Goal: Task Accomplishment & Management: Manage account settings

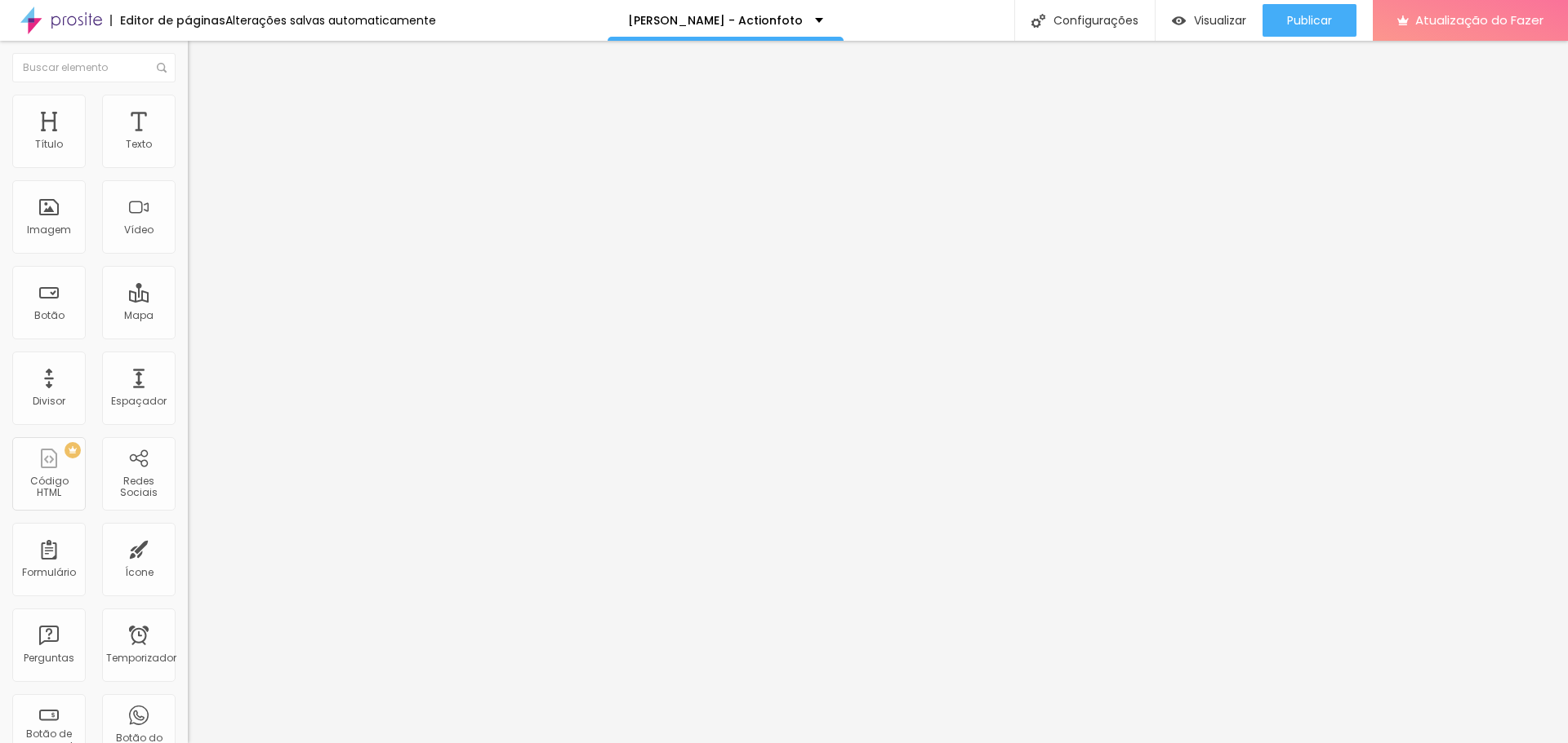
click at [188, 108] on li "Estilo" at bounding box center [282, 103] width 188 height 17
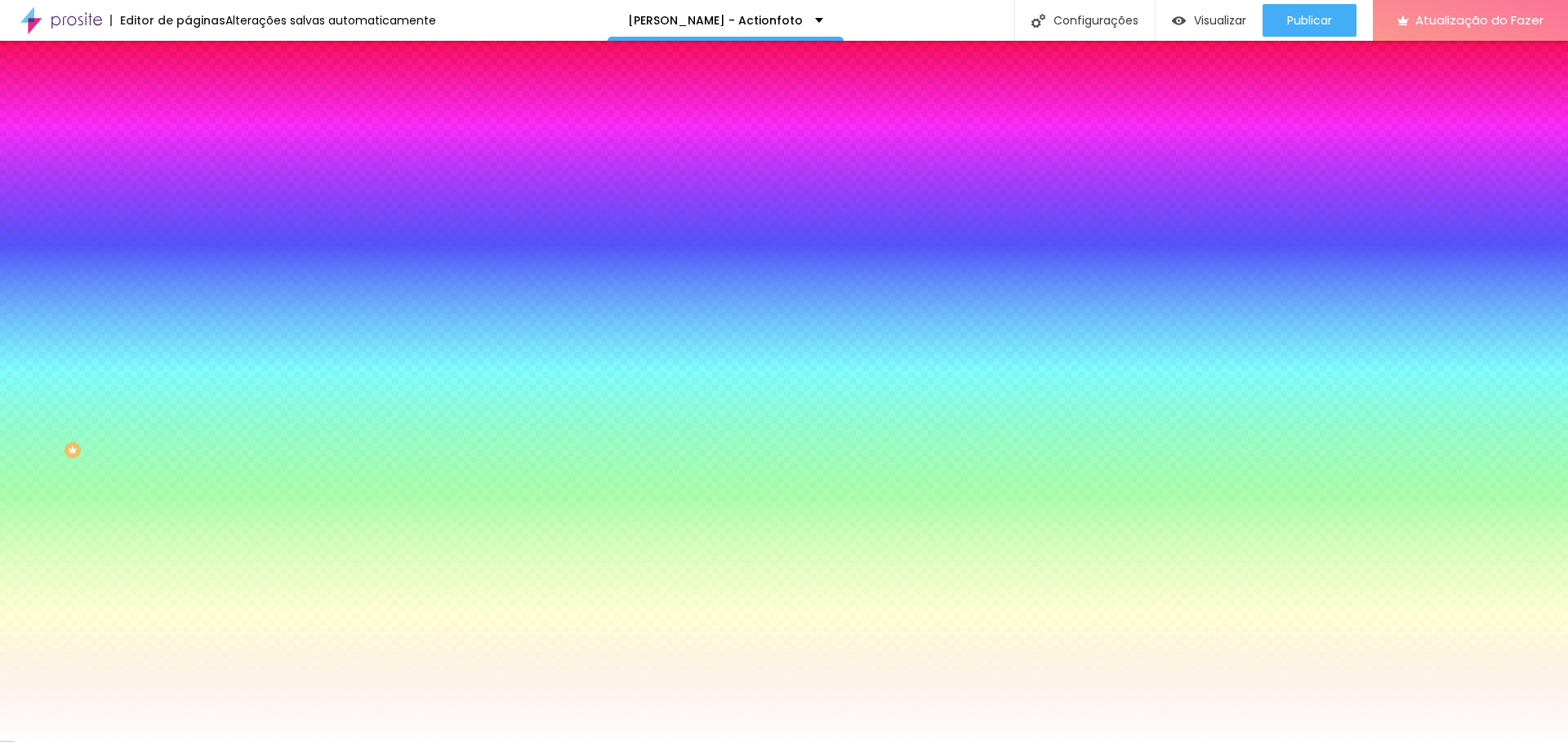
click at [188, 111] on img at bounding box center [195, 117] width 15 height 15
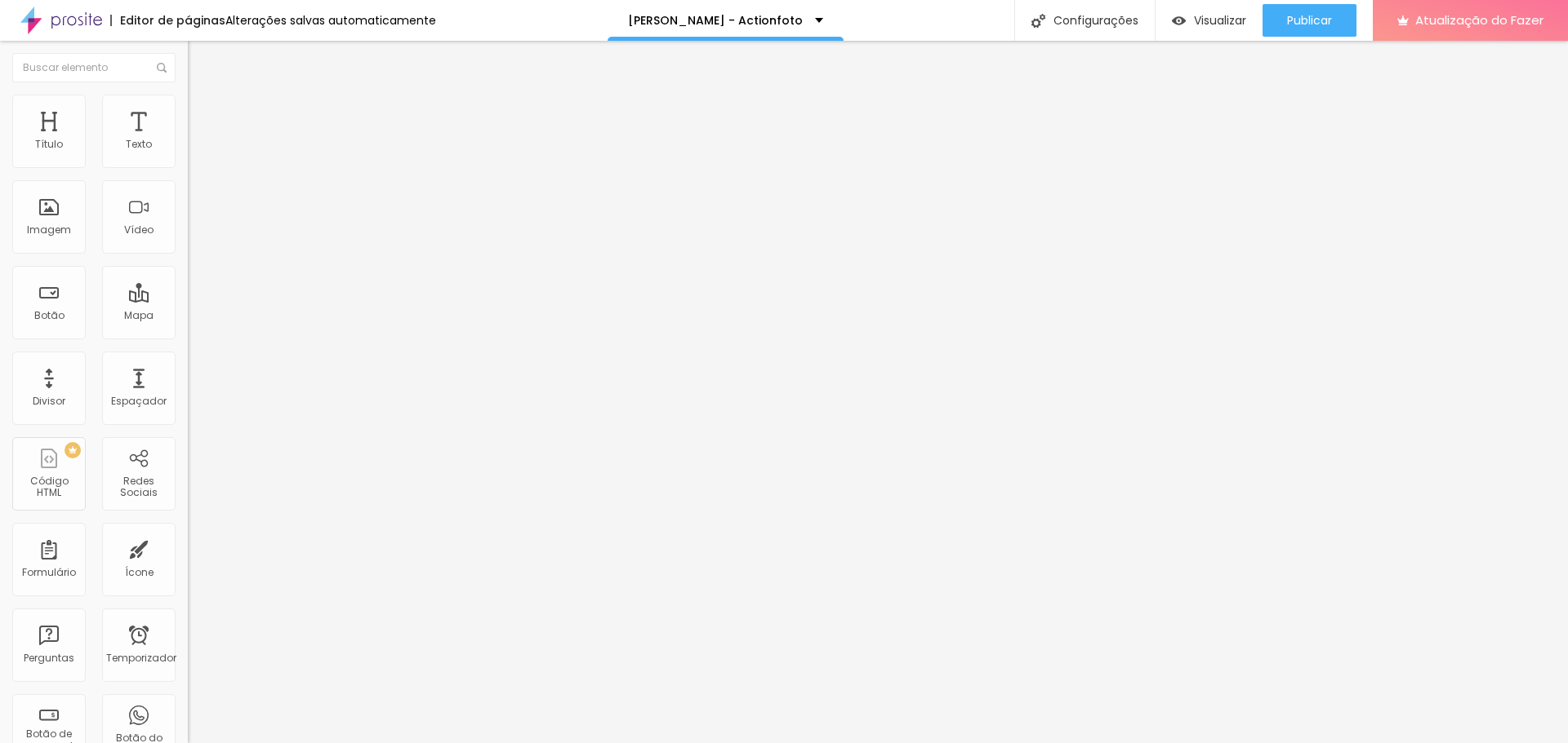
click at [188, 93] on img at bounding box center [195, 85] width 15 height 15
click at [188, 149] on font "Encaixotado" at bounding box center [219, 142] width 64 height 14
click at [188, 174] on font "Completo" at bounding box center [213, 166] width 50 height 14
click at [188, 111] on li "Avançado" at bounding box center [282, 118] width 188 height 17
type input "2"
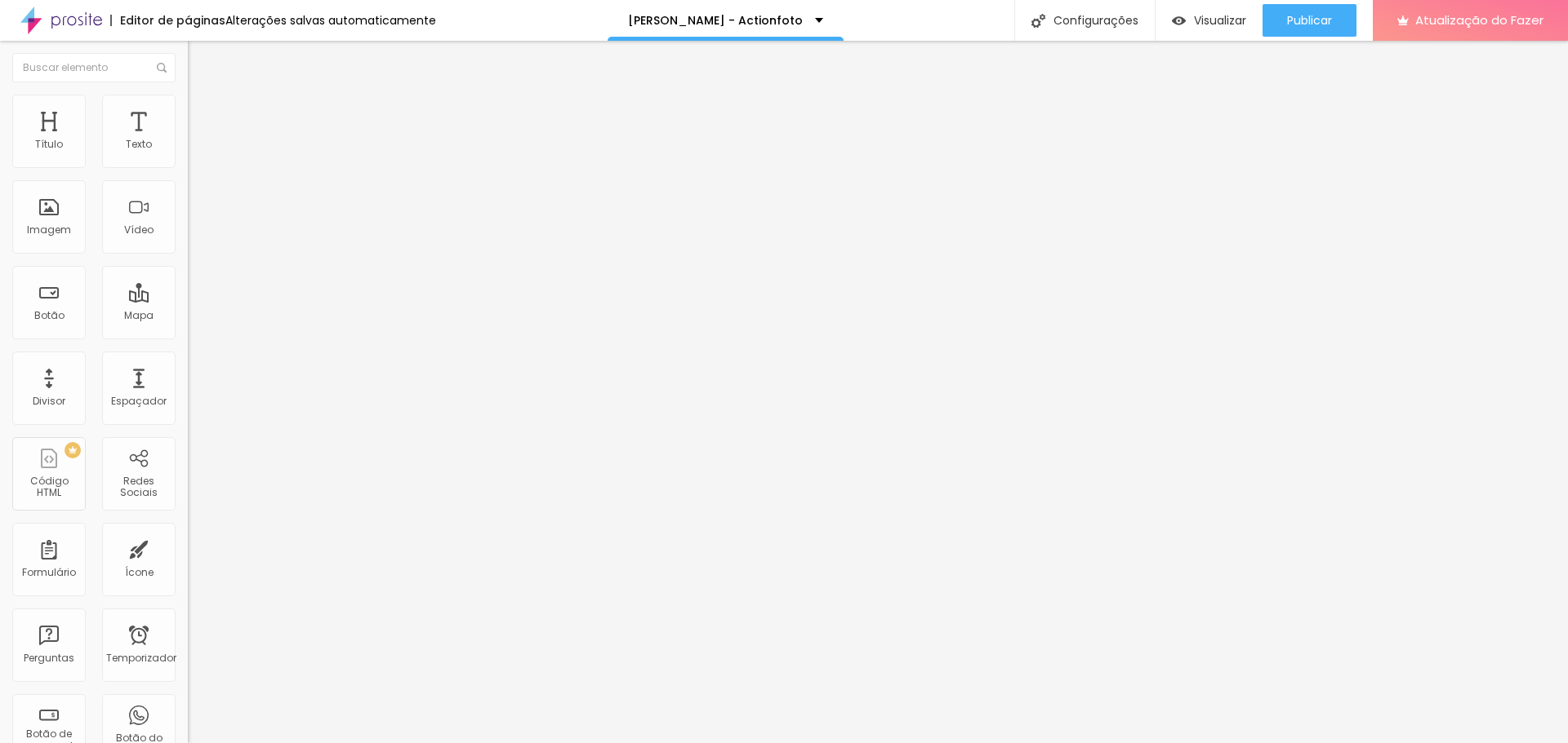
type input "2"
type input "7"
type input "13"
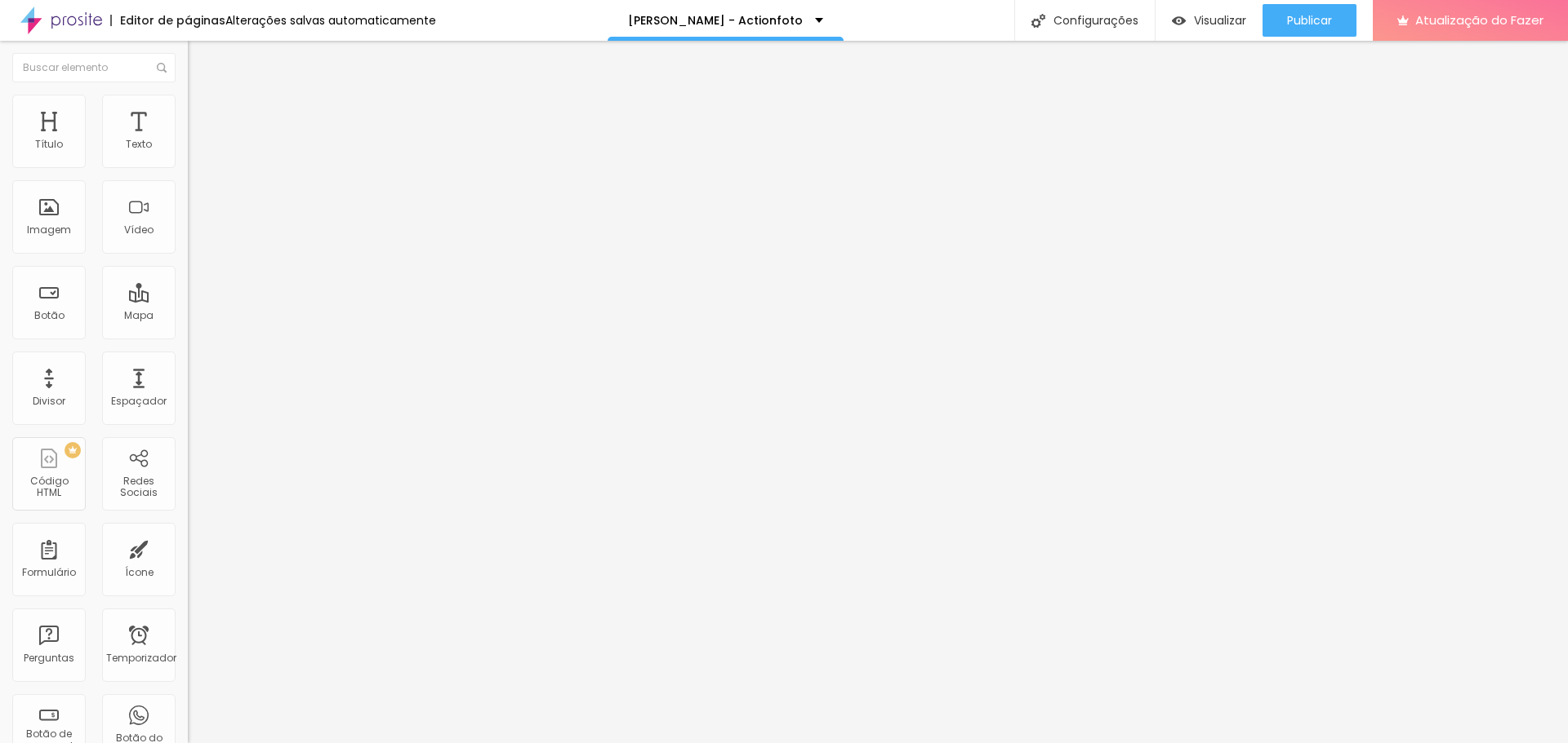
type input "18"
type input "23"
type input "28"
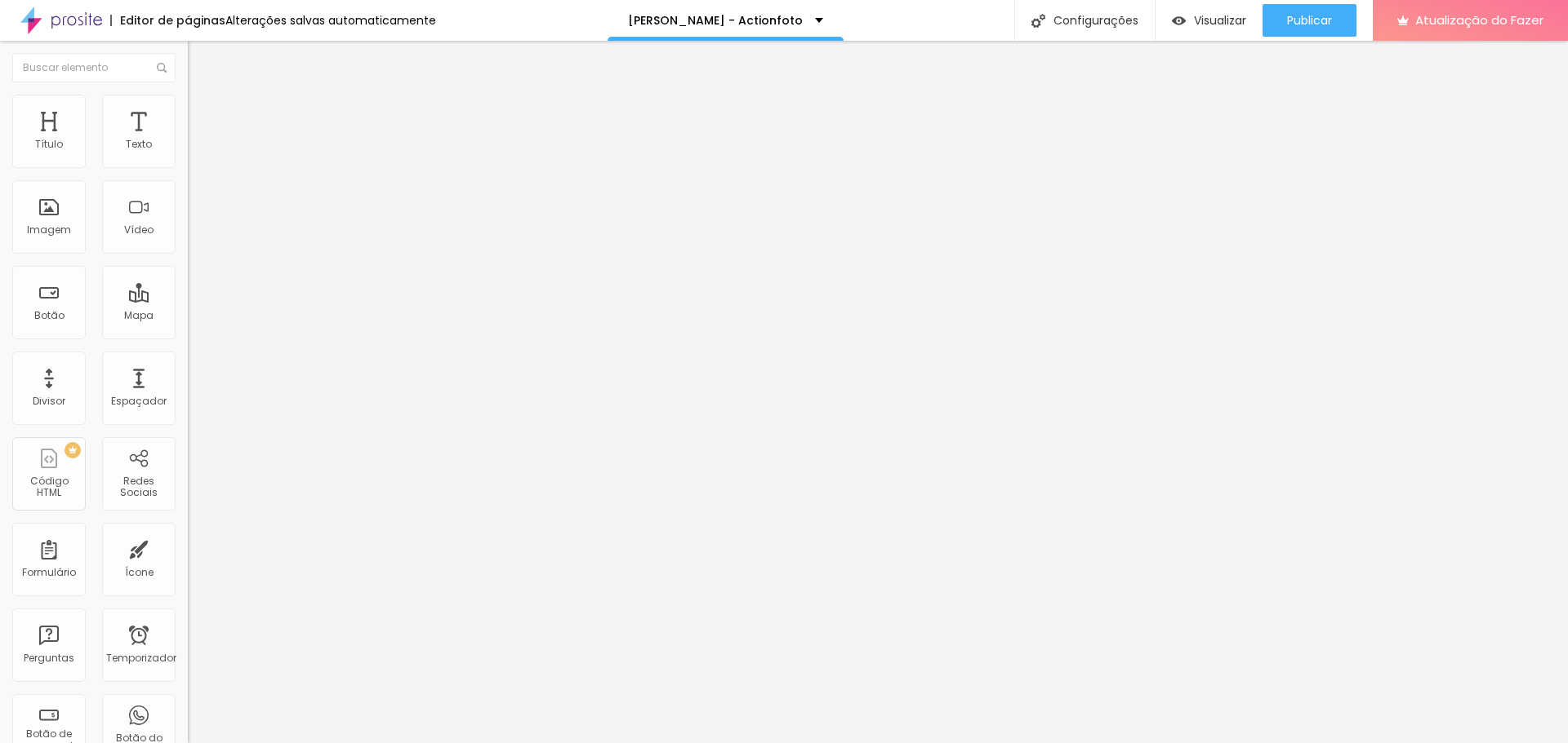
type input "28"
type input "34"
type input "39"
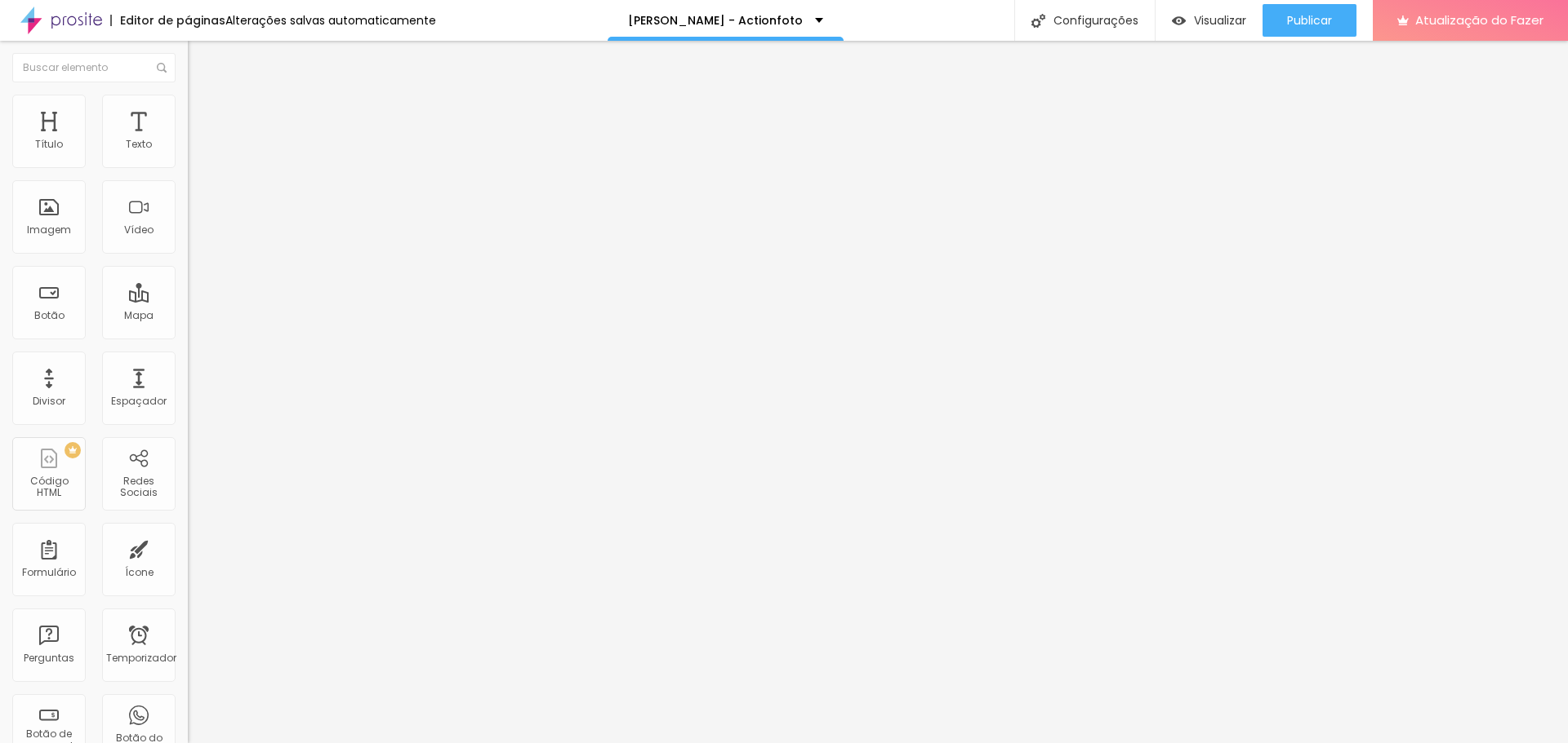
type input "44"
type input "50"
type input "55"
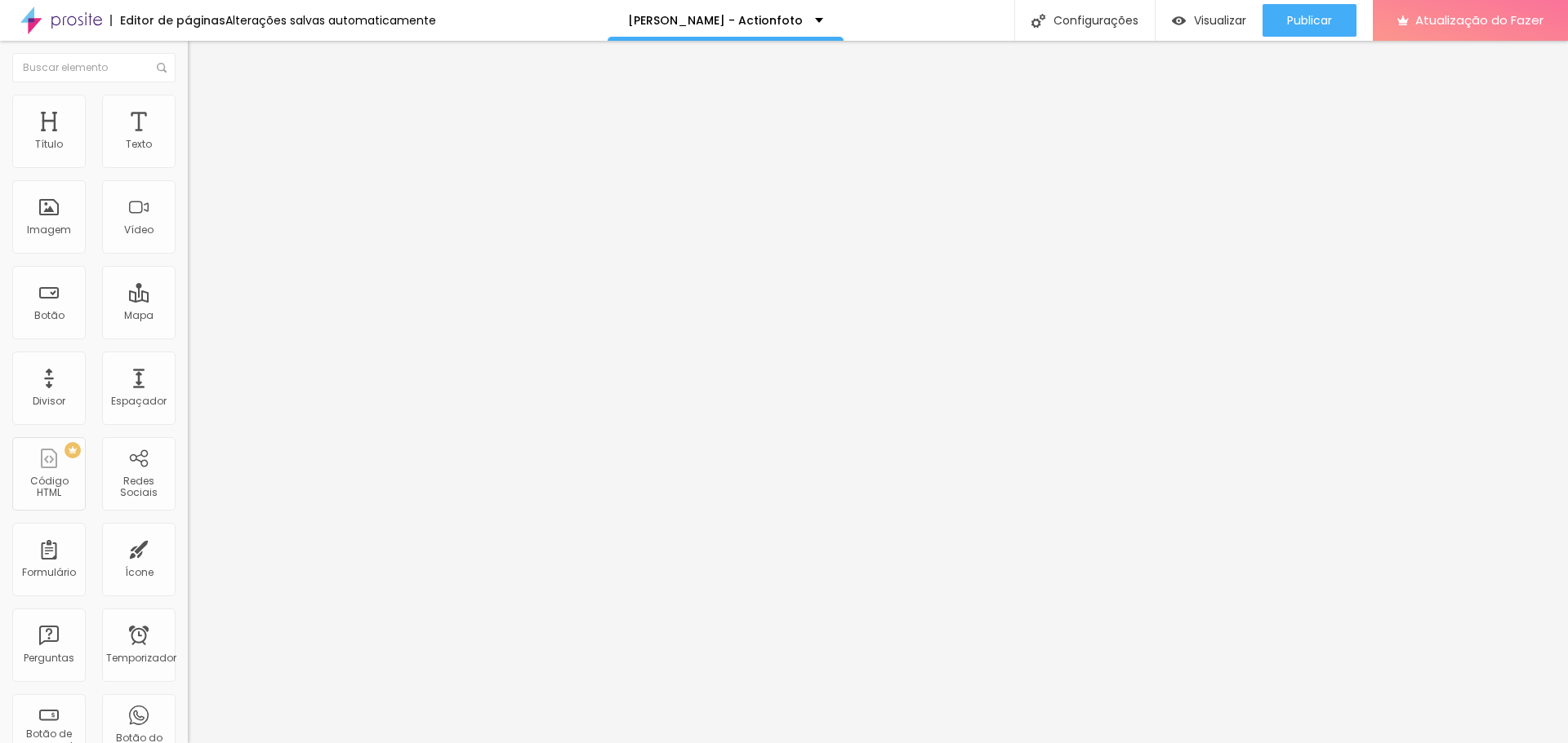
type input "55"
type input "60"
type input "65"
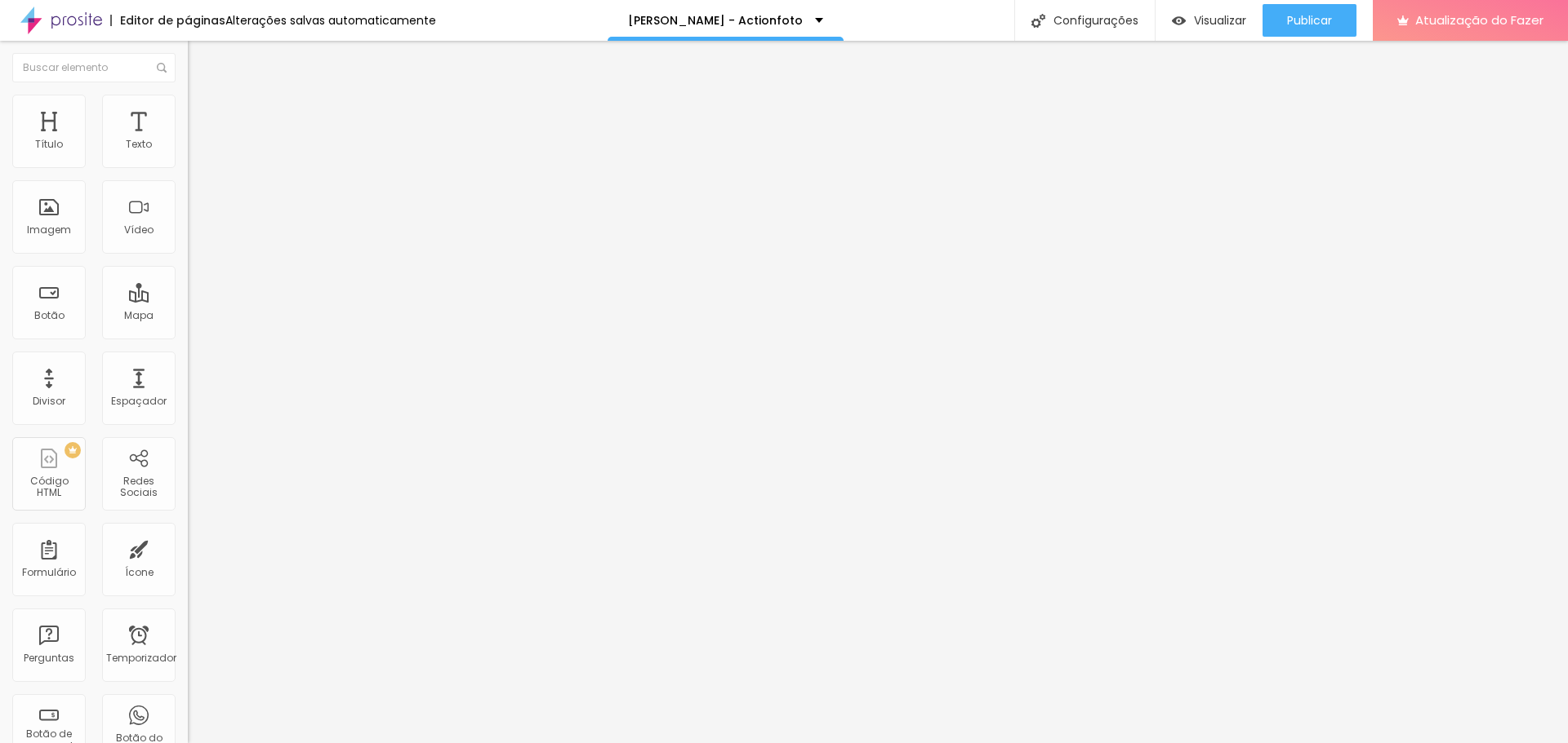
type input "71"
type input "76"
type input "81"
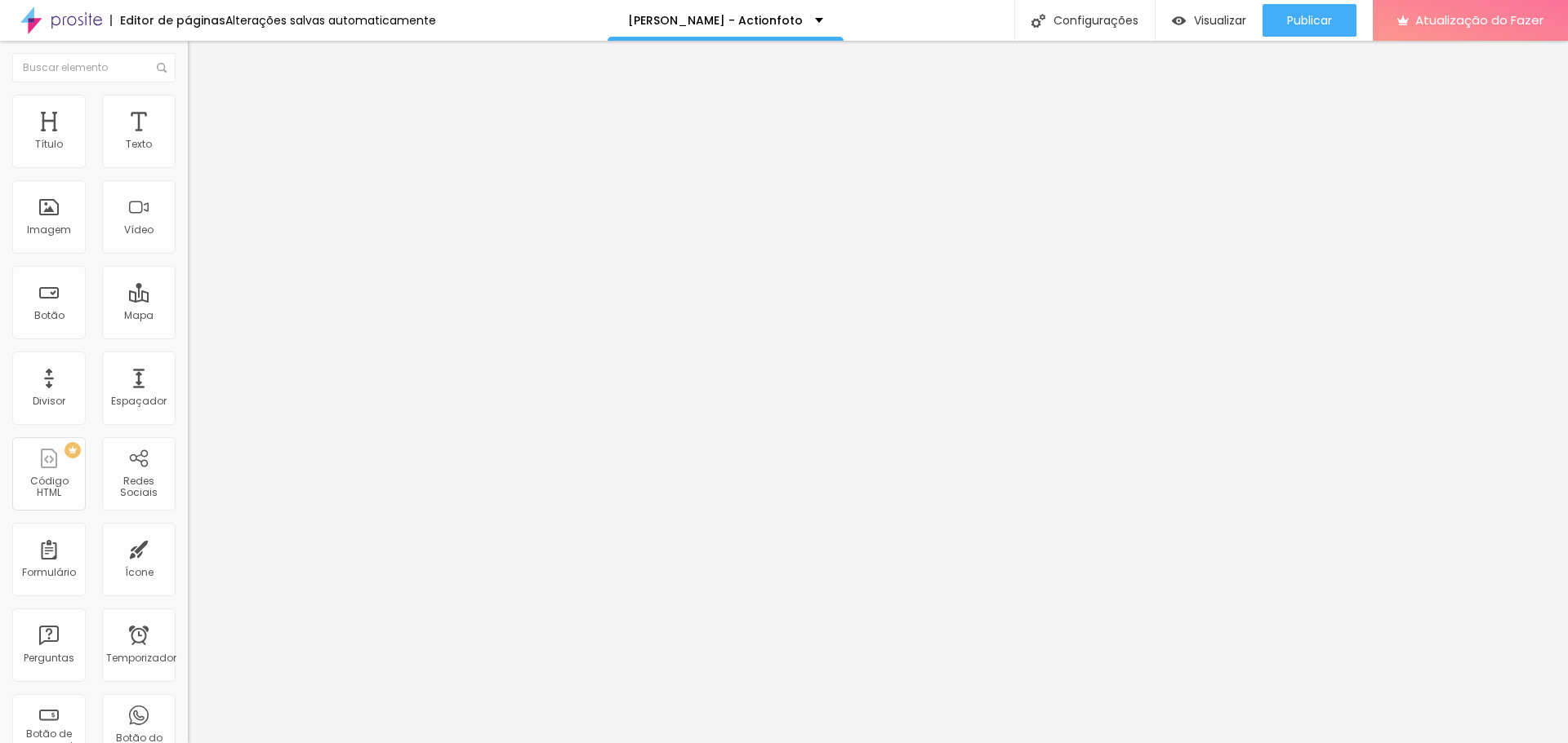
type input "81"
type input "86"
type input "92"
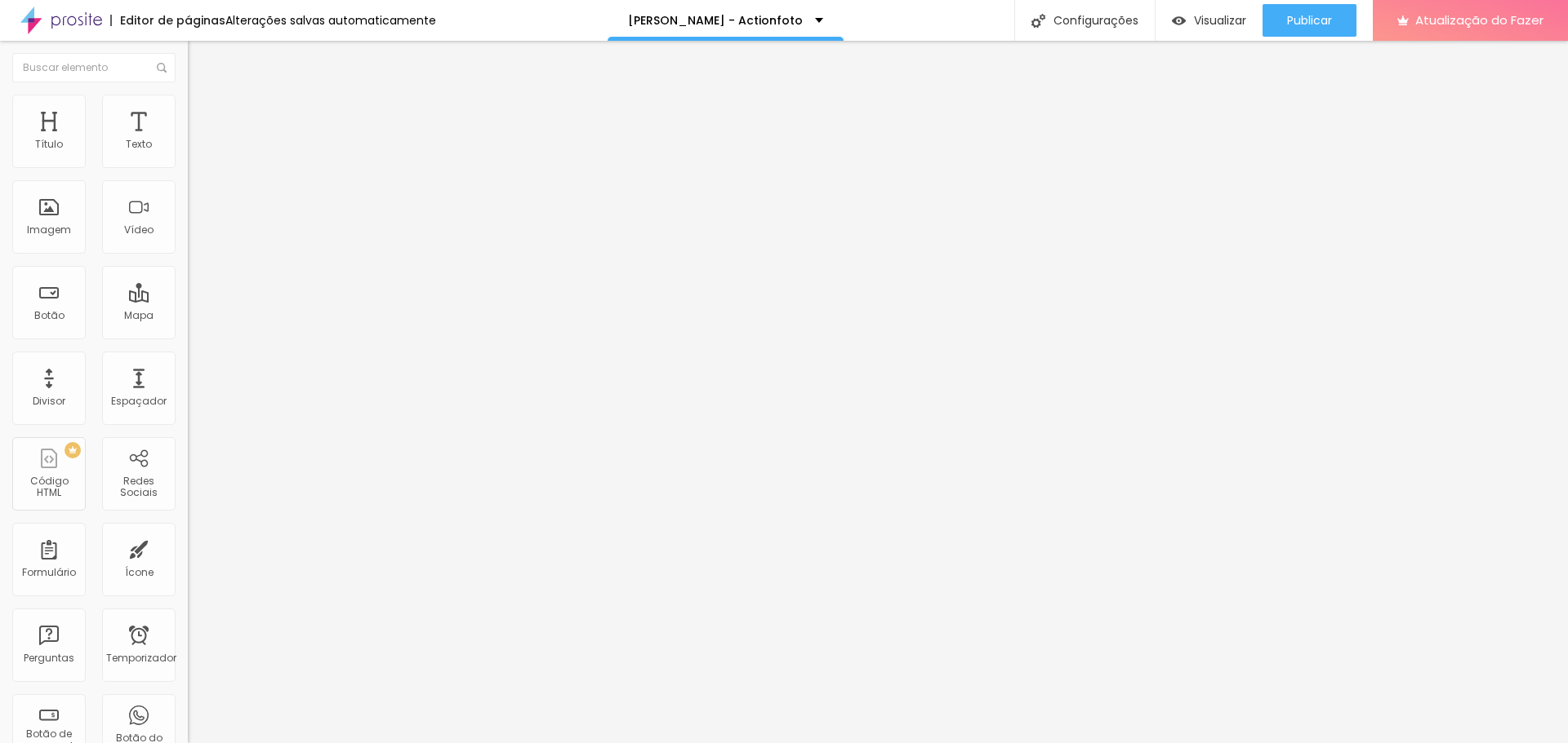
type input "97"
type input "102"
drag, startPoint x: 39, startPoint y: 192, endPoint x: 52, endPoint y: 194, distance: 13.2
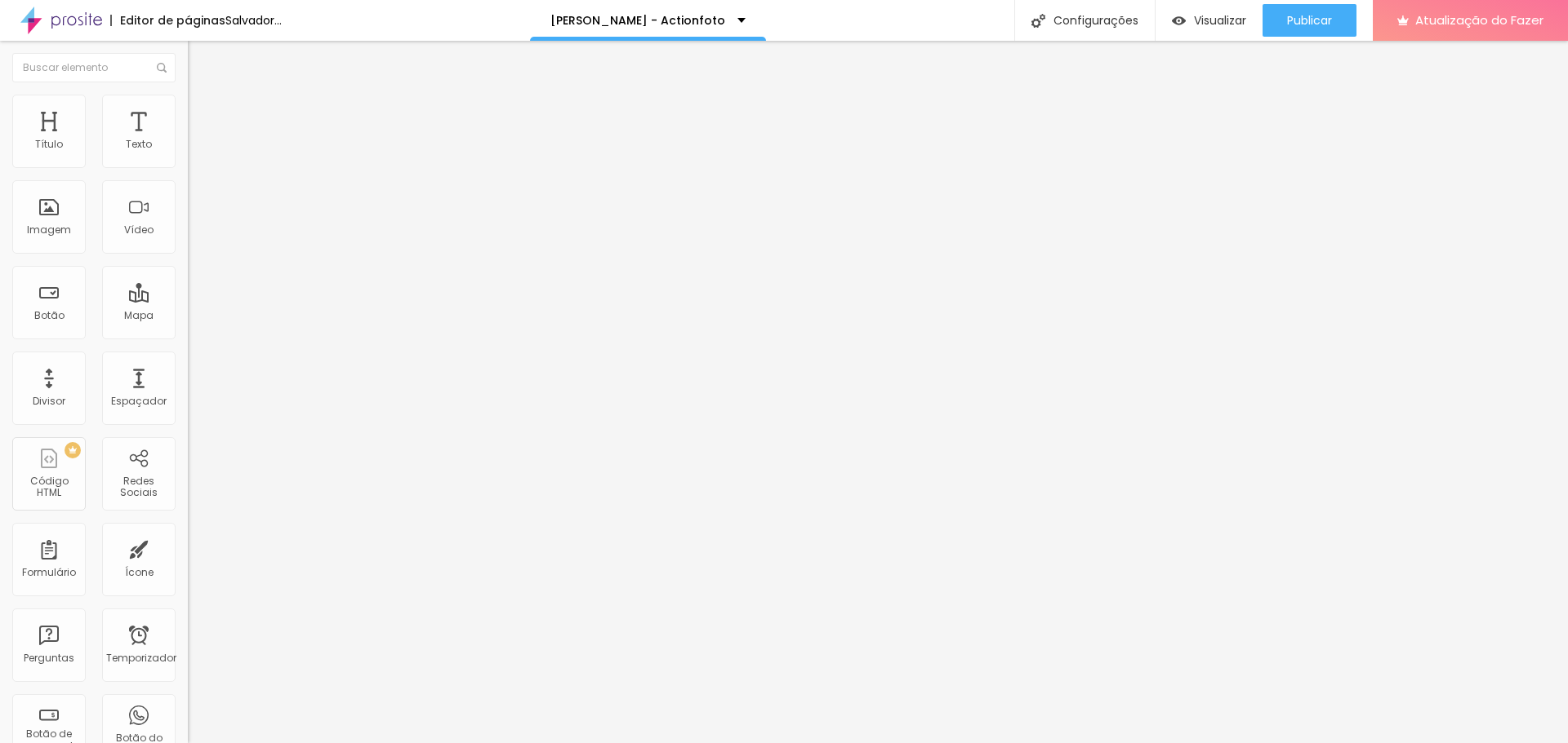
click at [188, 547] on input "range" at bounding box center [241, 553] width 106 height 13
click at [188, 562] on input "102" at bounding box center [223, 571] width 71 height 18
type input "500"
type input "50"
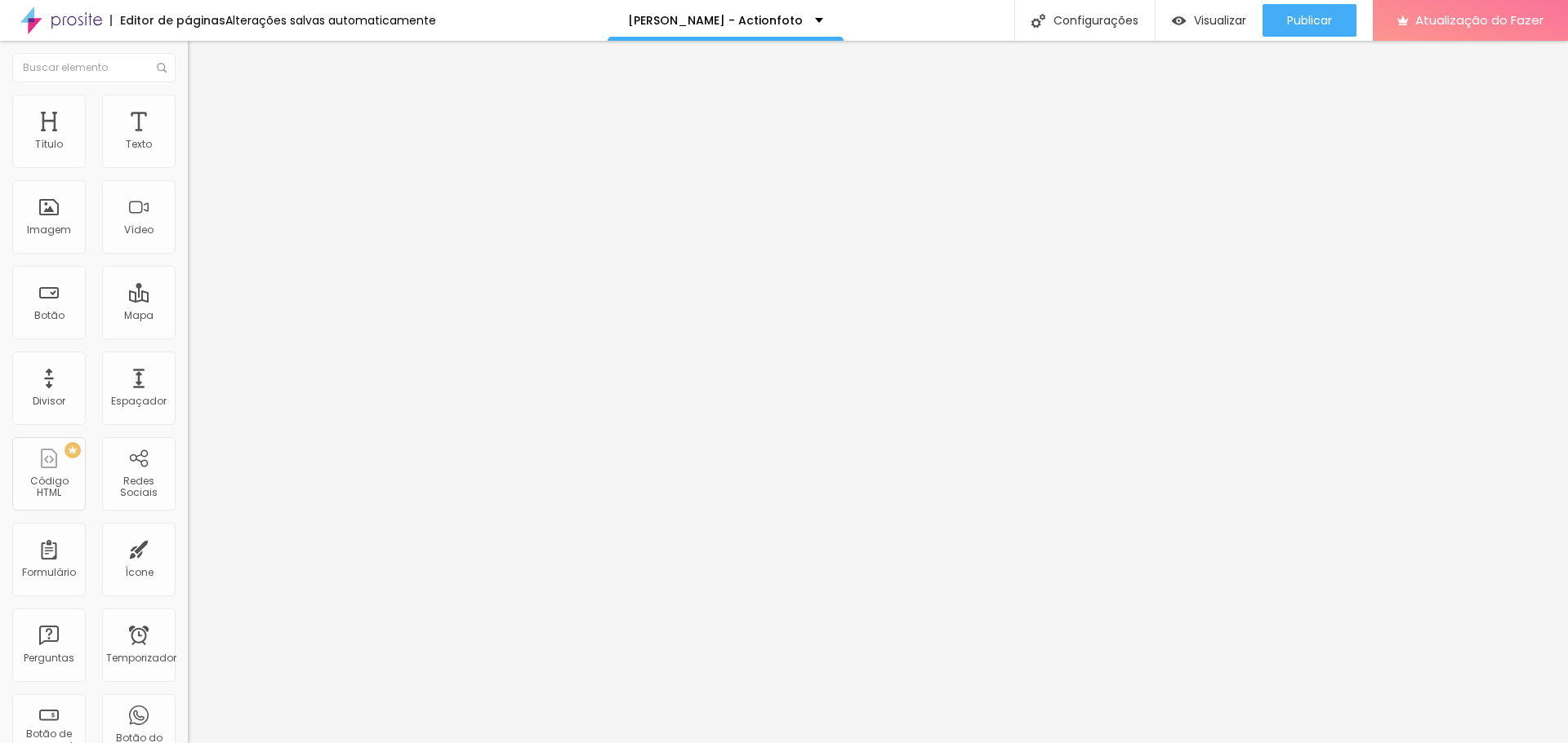
type input "50"
type input "5"
type input "250"
type input "0"
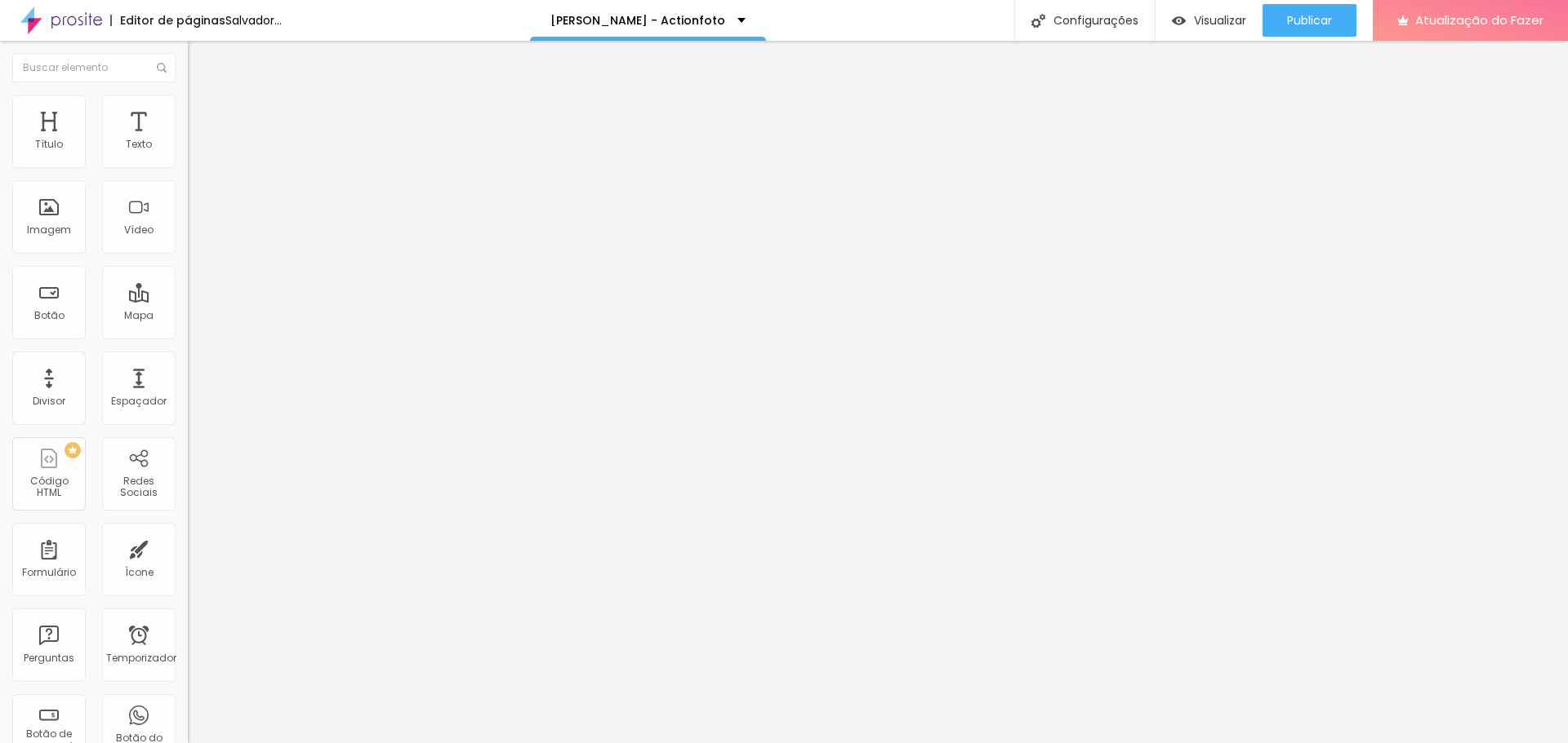
type input "0"
click at [188, 106] on li "Estilo" at bounding box center [282, 103] width 188 height 17
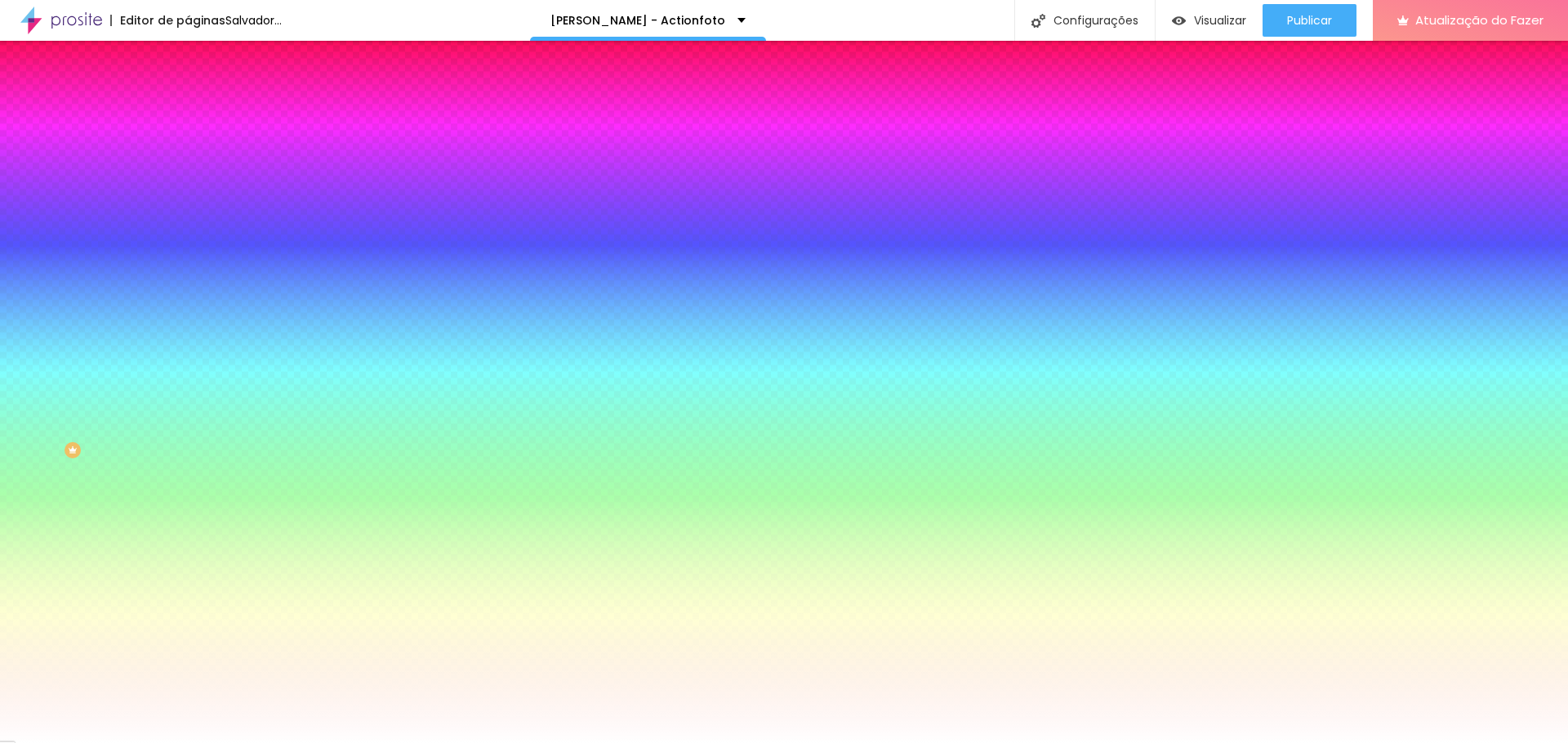
click at [188, 111] on img at bounding box center [195, 117] width 15 height 15
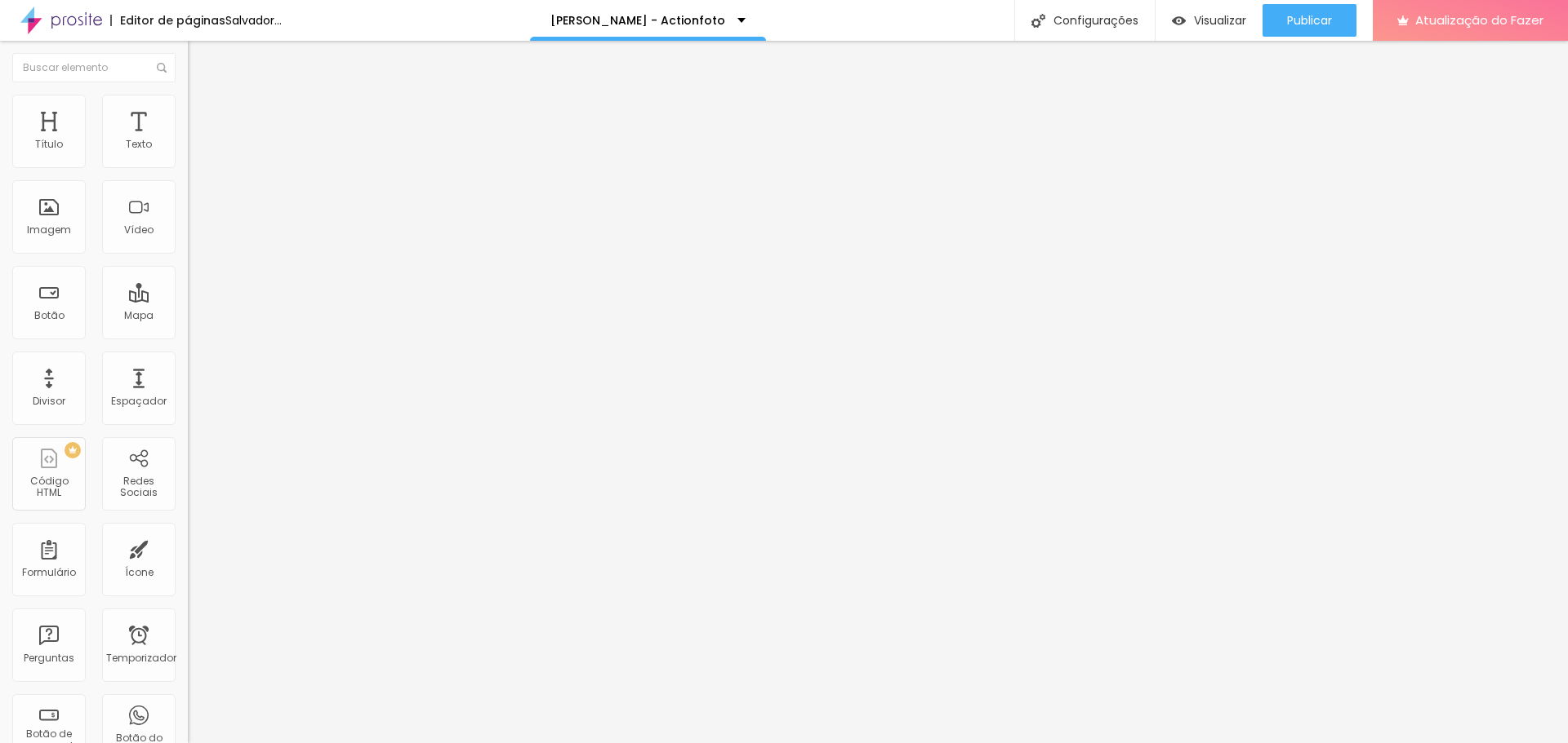
type input "2"
type input "13"
type input "18"
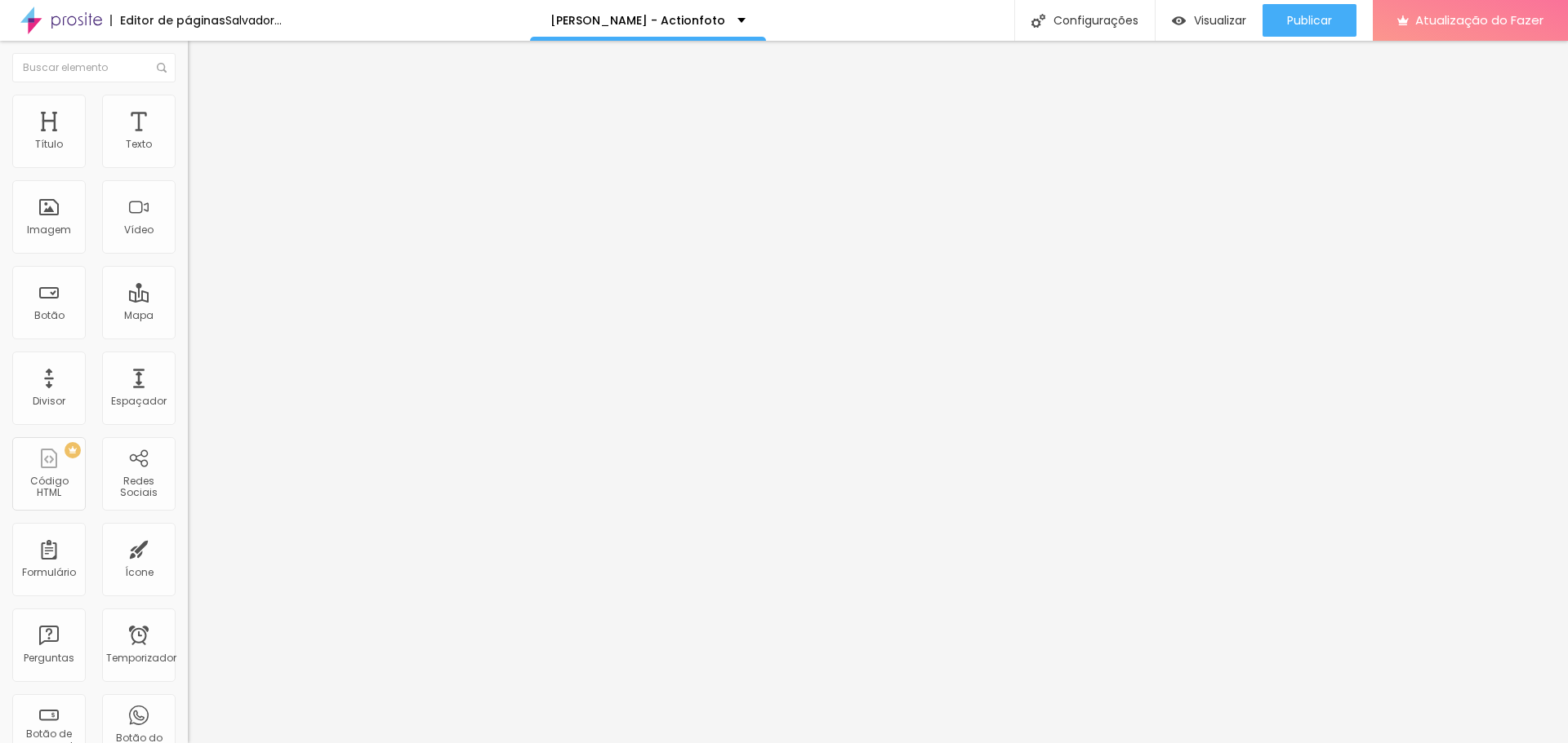
type input "18"
type input "23"
type input "28"
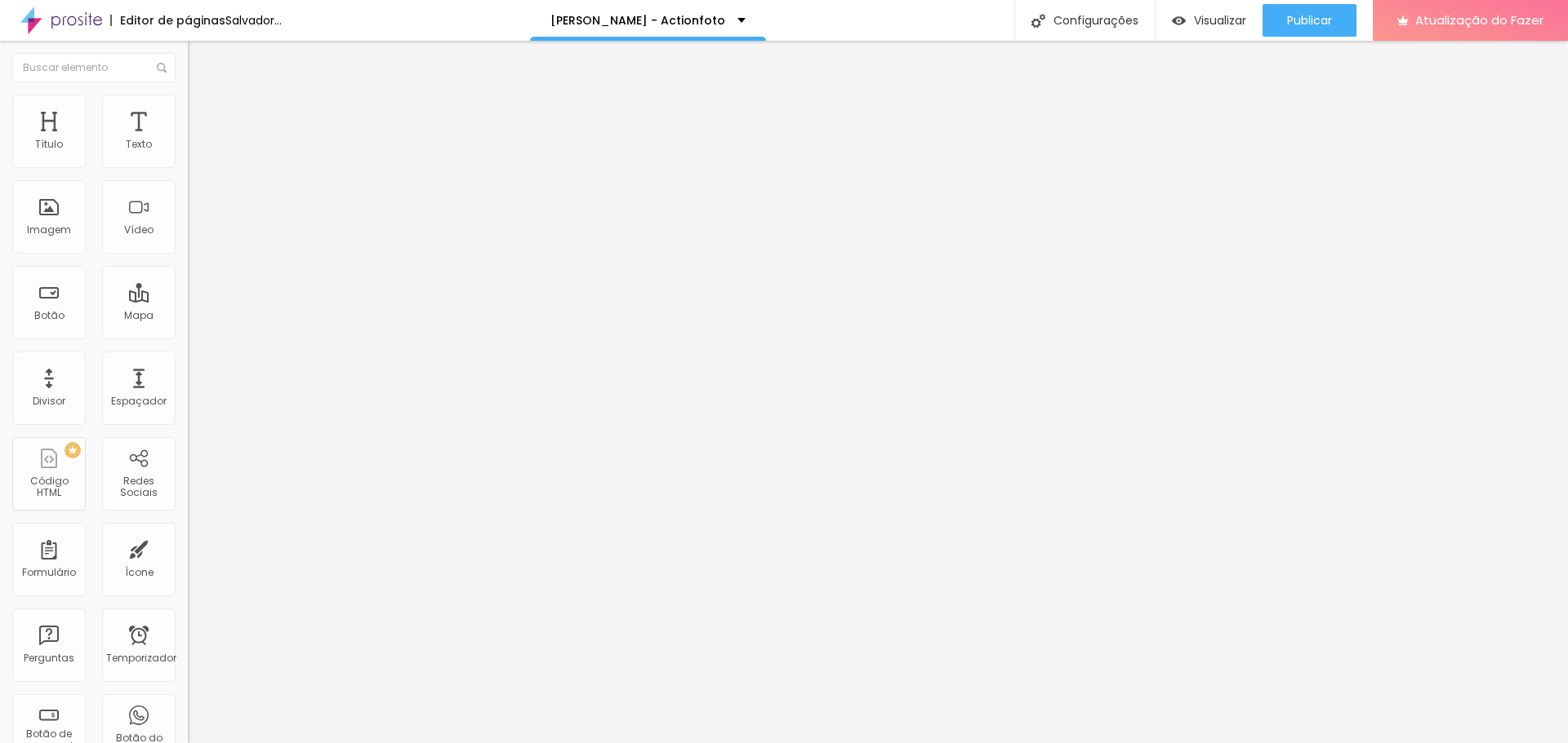
type input "39"
type input "50"
type input "55"
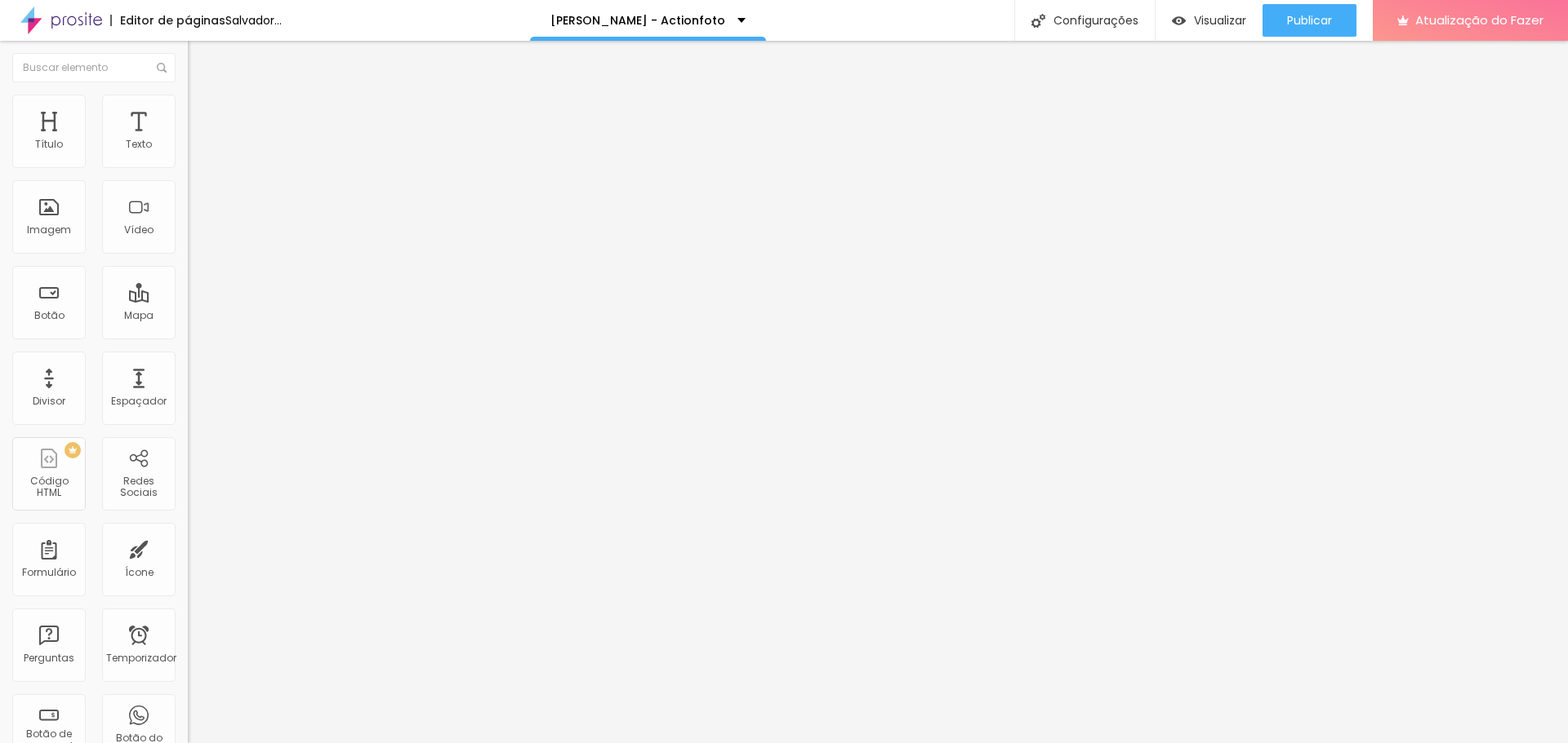
type input "55"
type input "60"
type input "65"
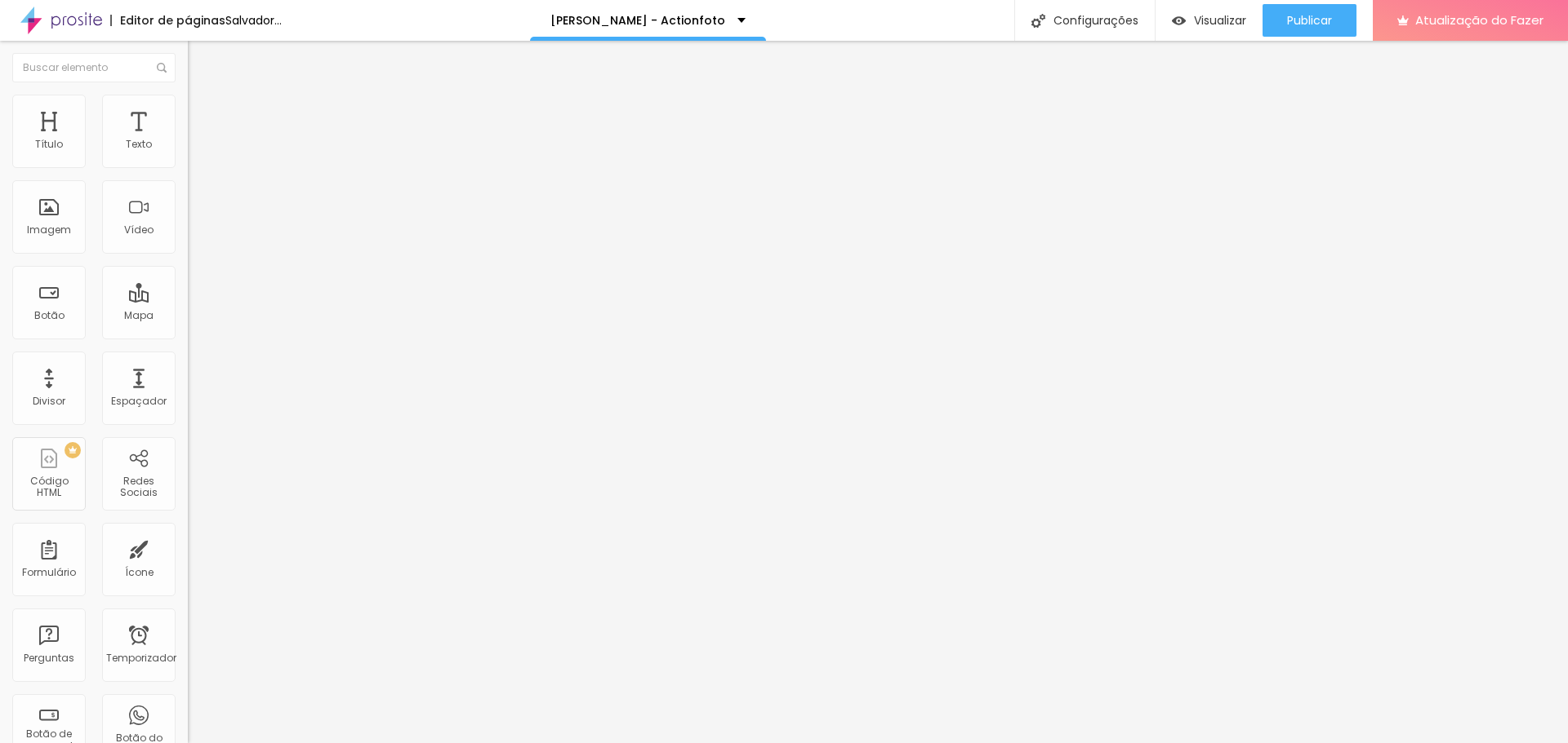
type input "71"
type input "81"
type input "86"
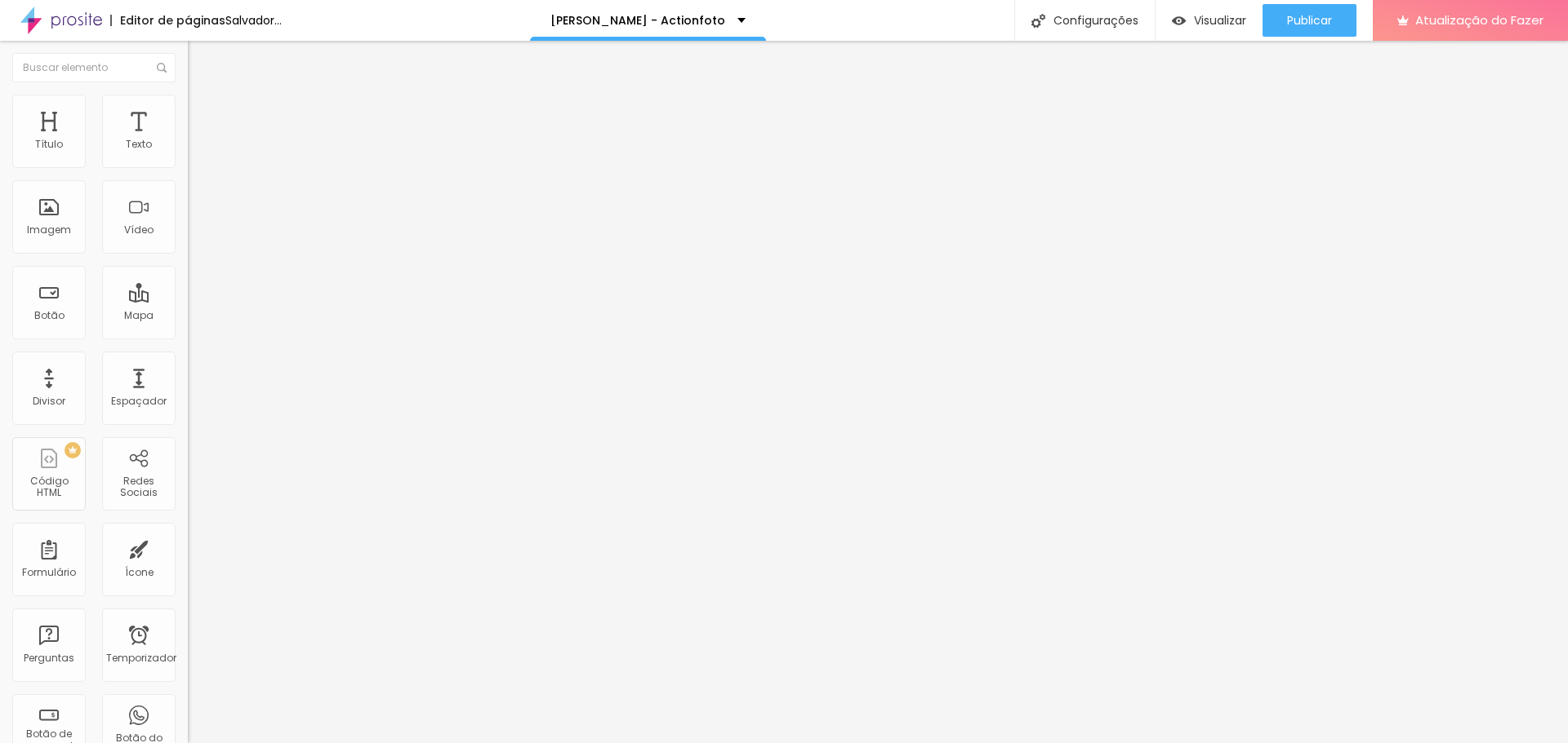
type input "86"
type input "92"
type input "97"
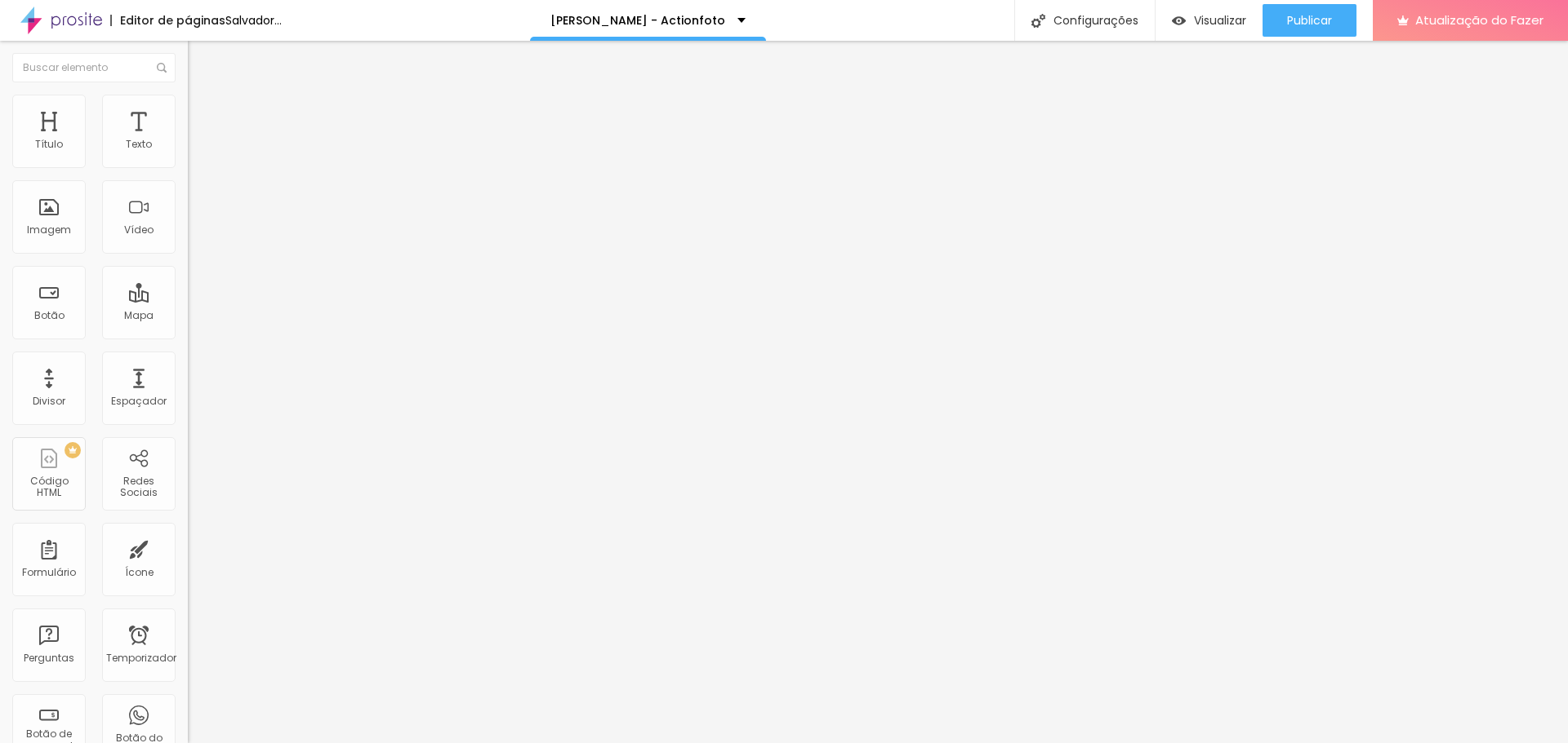
type input "102"
type input "108"
type input "113"
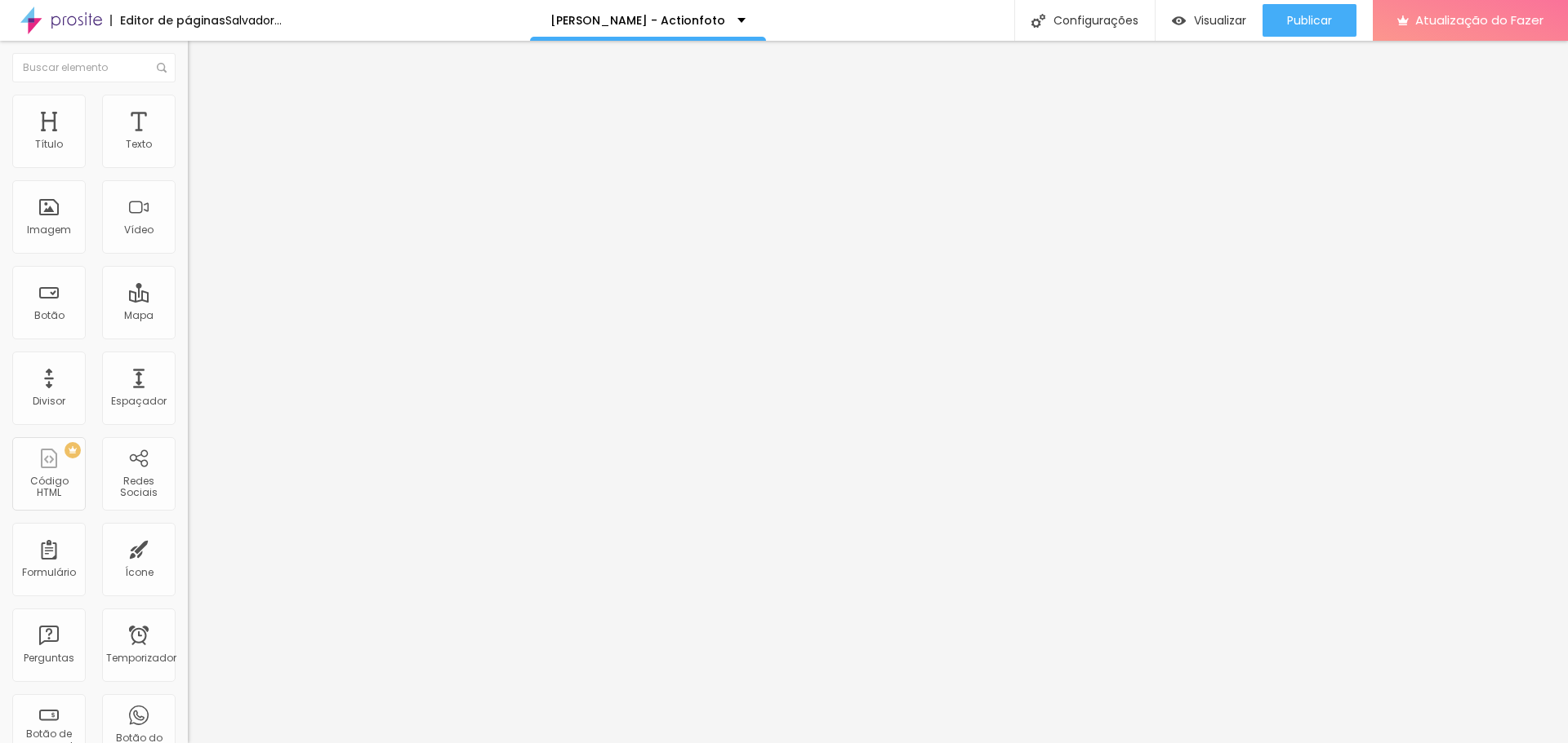
type input "113"
type input "118"
type input "123"
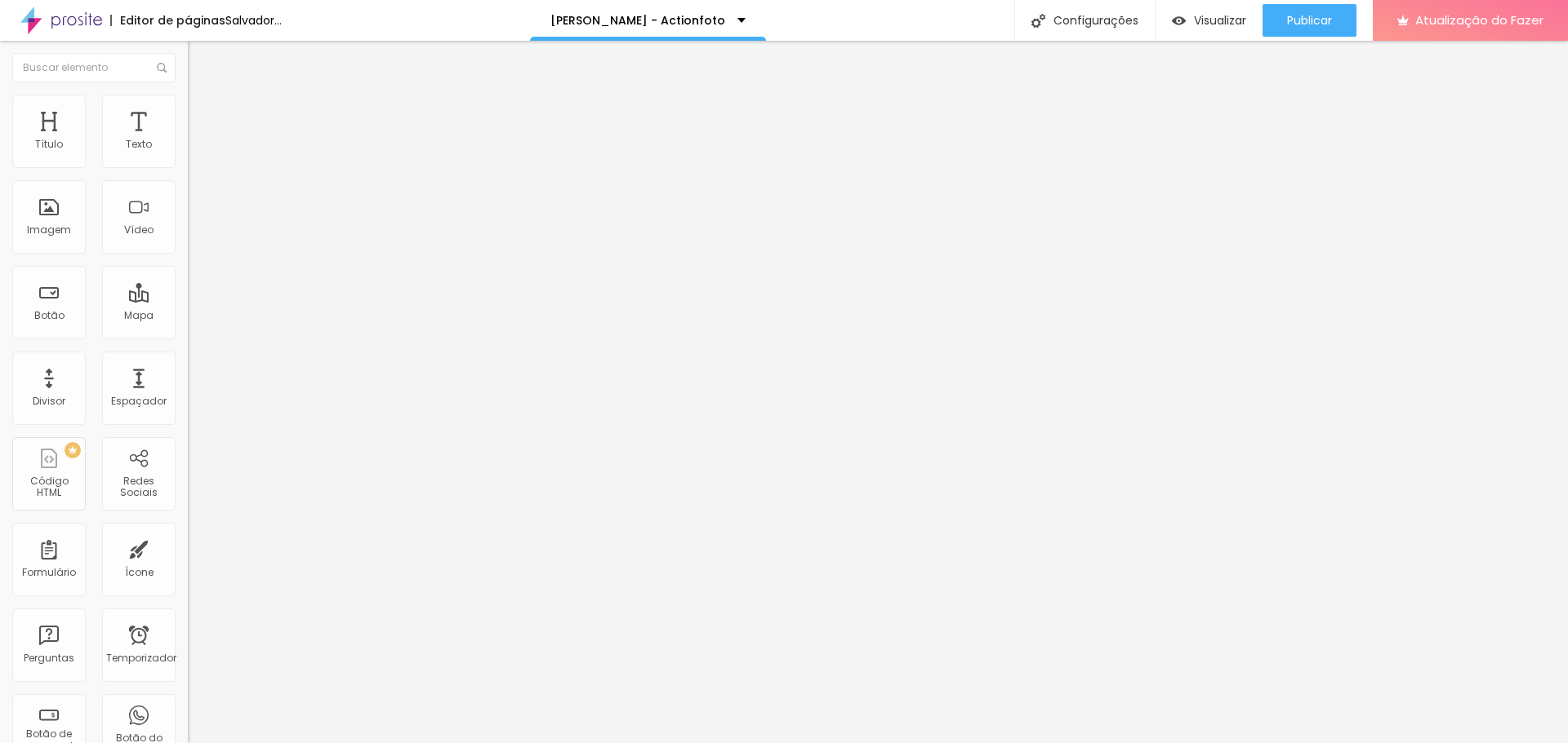
type input "129"
type input "139"
type input "144"
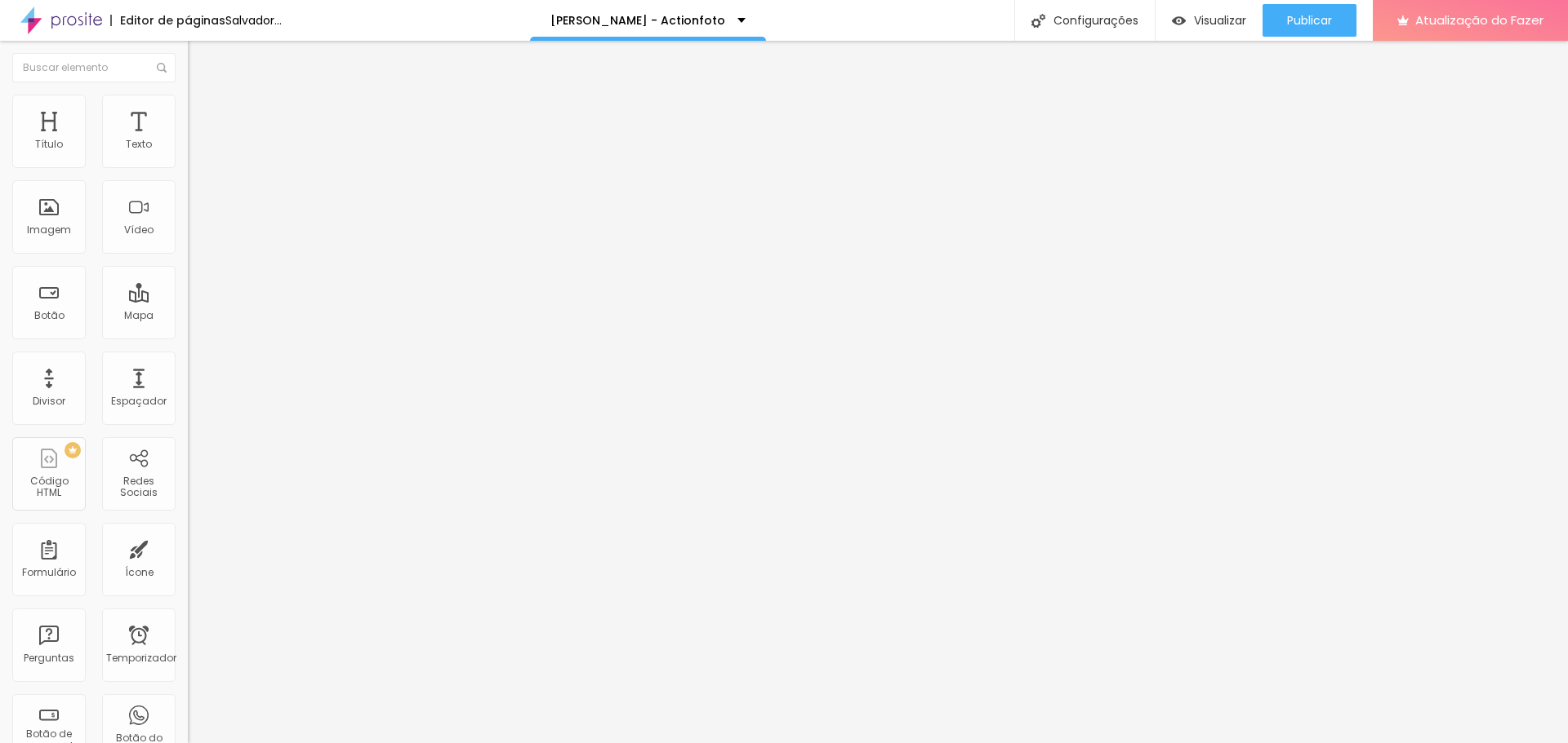
type input "144"
type input "150"
type input "155"
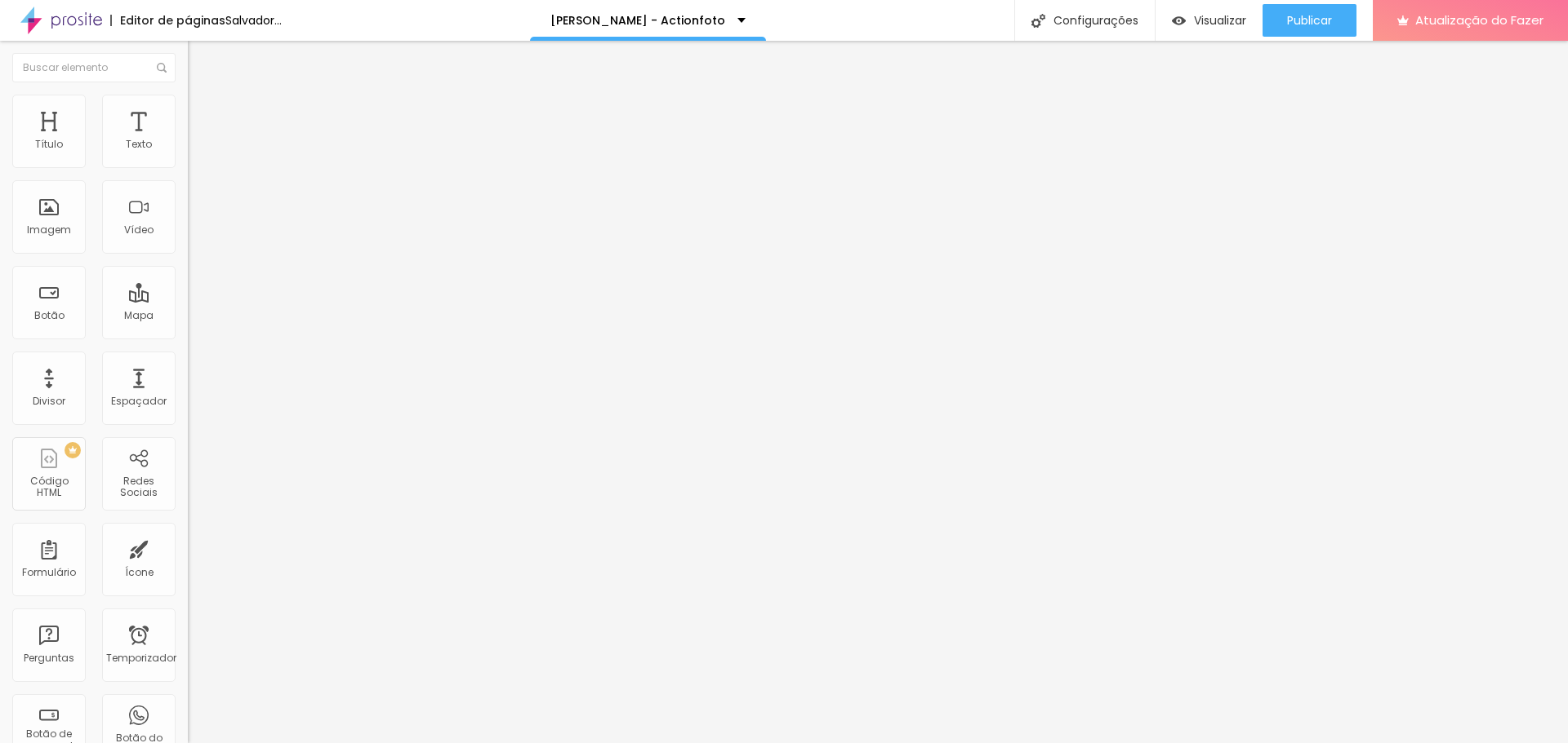
type input "160"
type input "165"
type input "160"
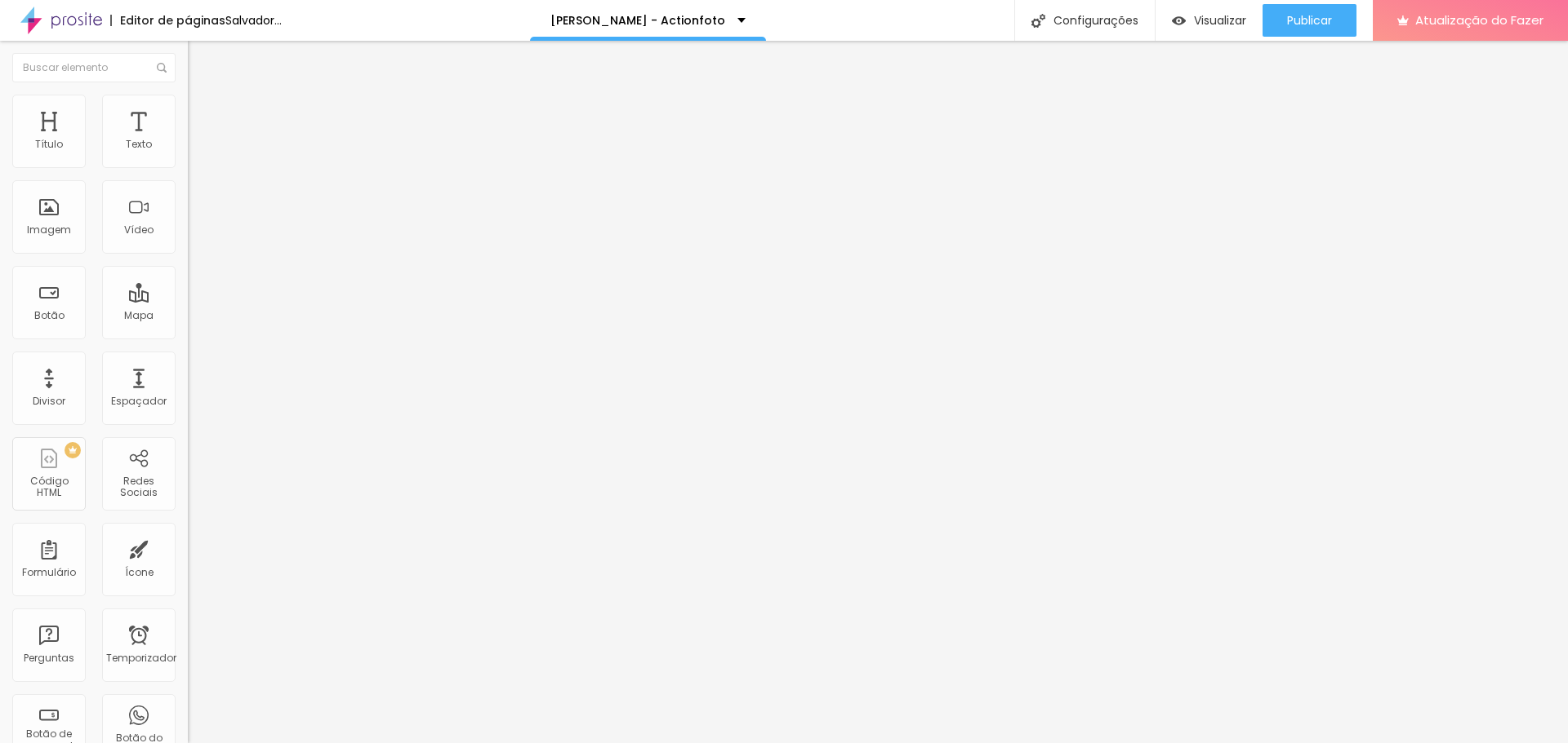
type input "160"
type input "155"
type input "150"
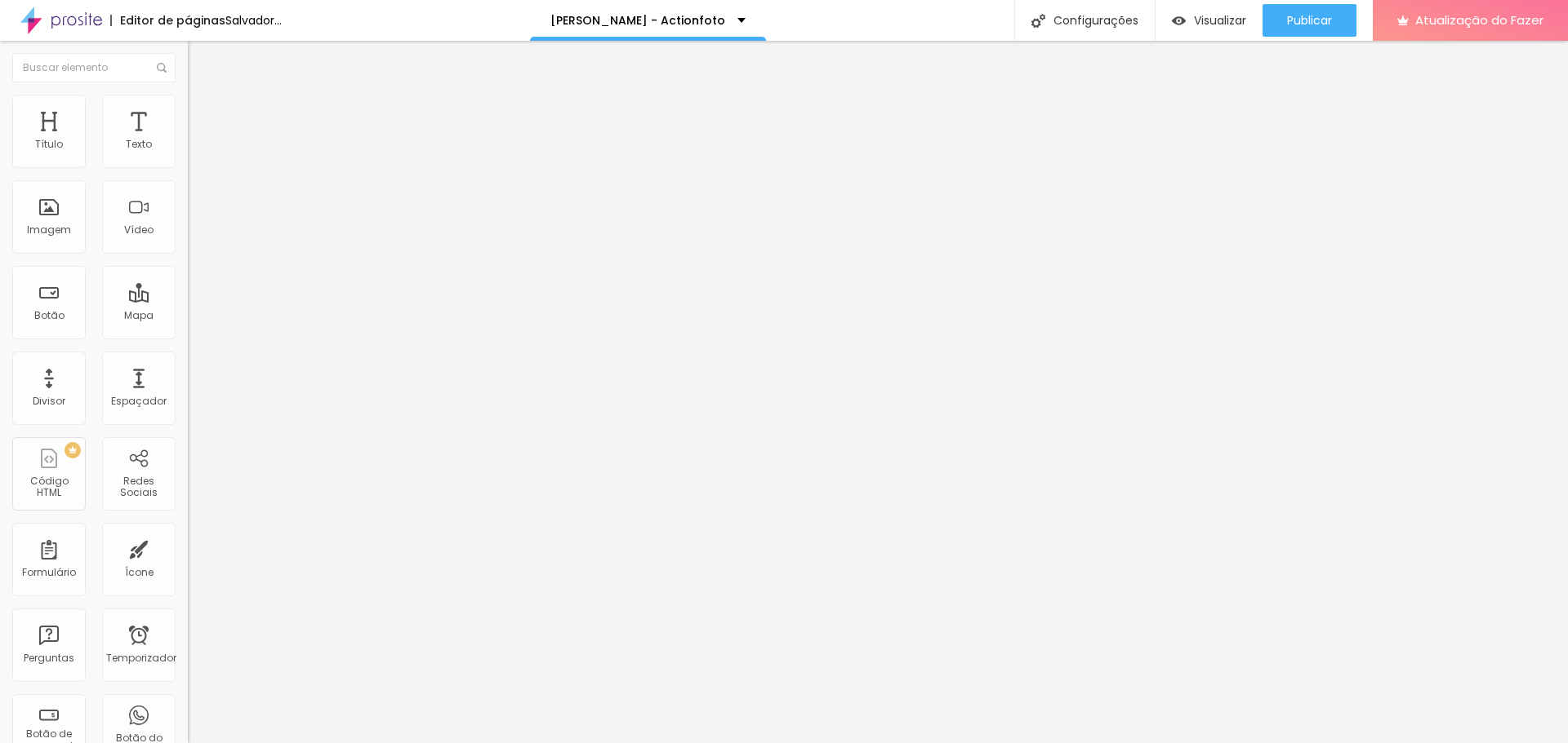
type input "144"
type input "139"
type input "134"
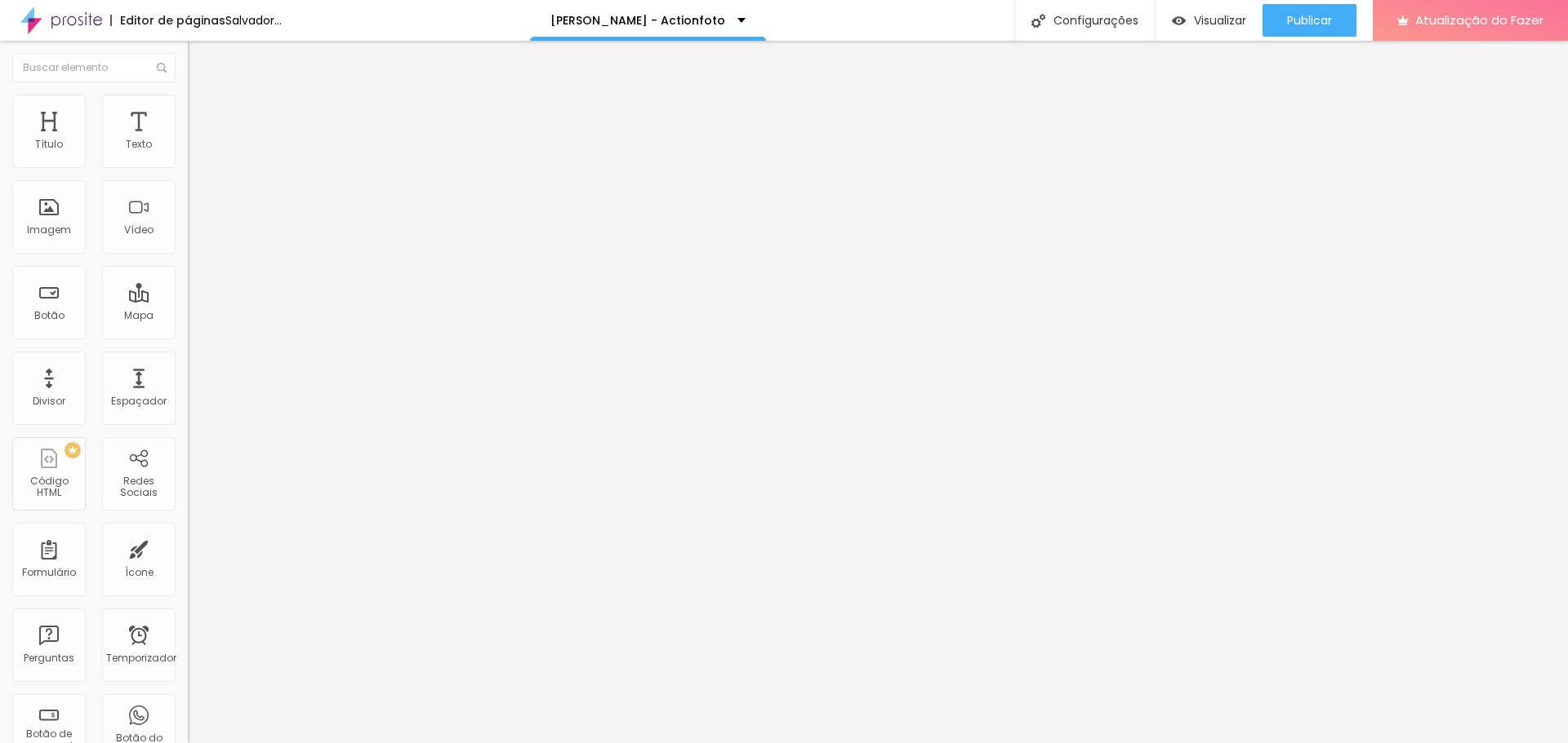
type input "134"
type input "129"
type input "123"
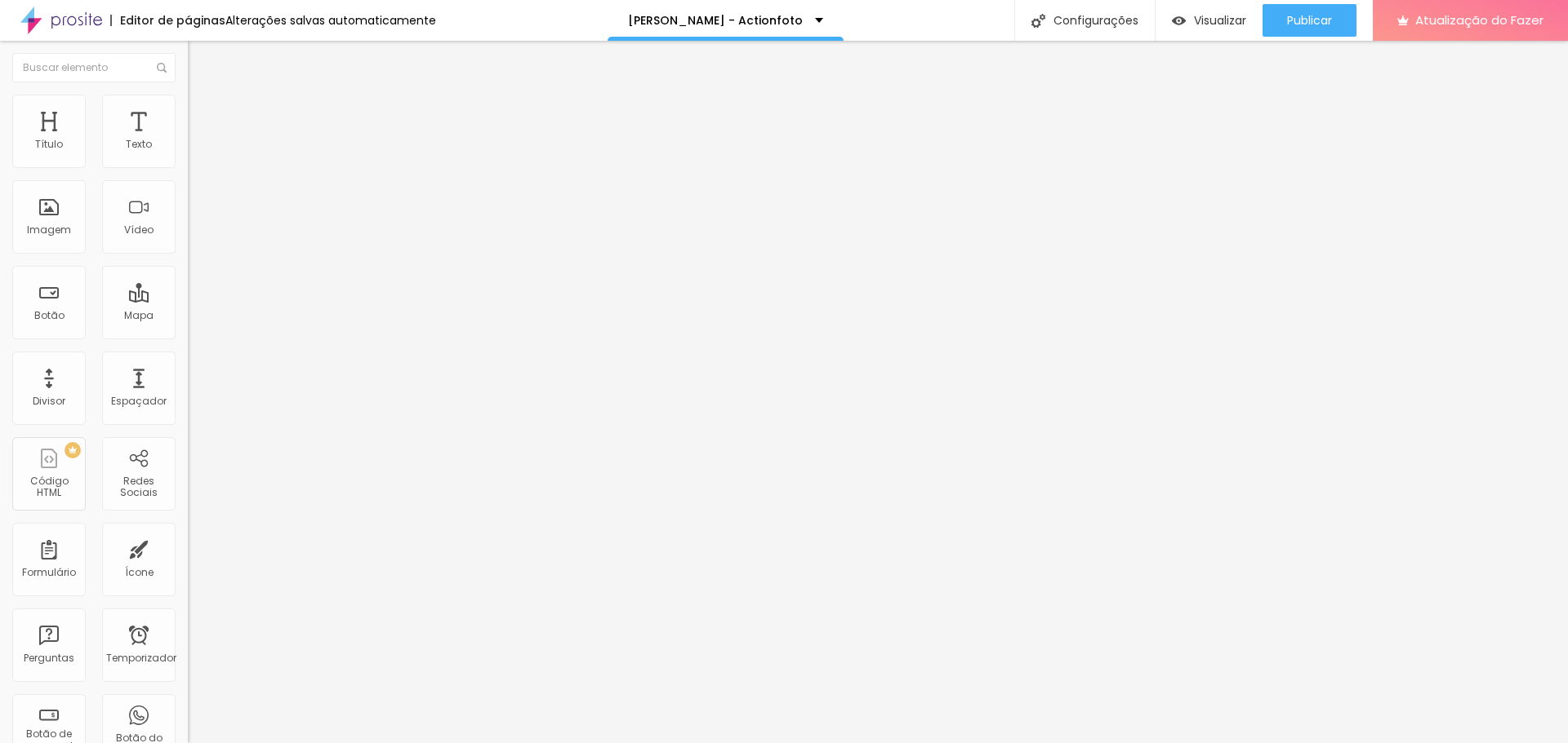
drag, startPoint x: 32, startPoint y: 192, endPoint x: 56, endPoint y: 198, distance: 24.7
type input "123"
click at [188, 547] on input "range" at bounding box center [241, 553] width 106 height 13
drag, startPoint x: 35, startPoint y: 160, endPoint x: 13, endPoint y: 161, distance: 22.0
click at [188, 316] on input "range" at bounding box center [241, 322] width 106 height 13
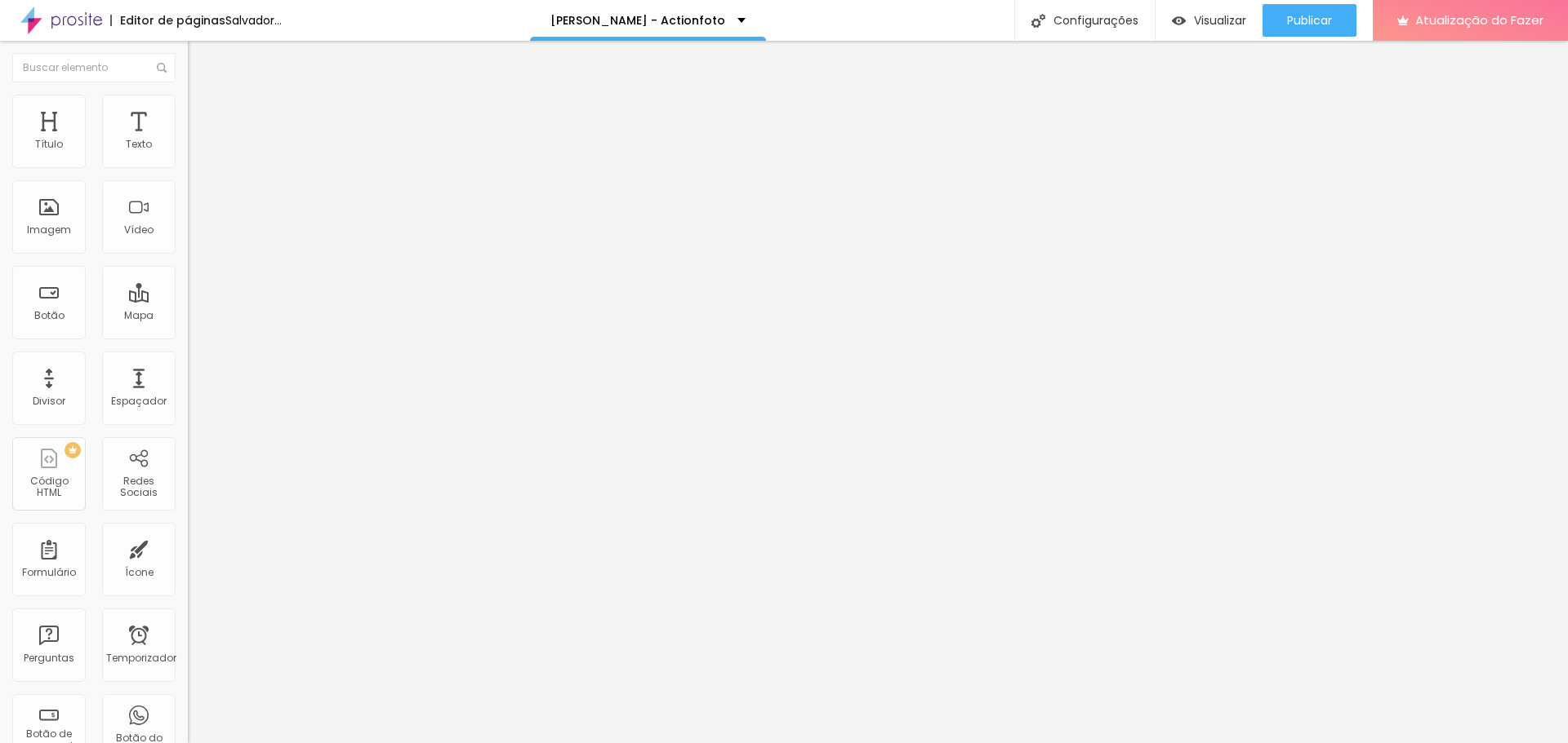
click at [188, 702] on div at bounding box center [282, 702] width 188 height 0
click at [188, 101] on img at bounding box center [195, 102] width 15 height 15
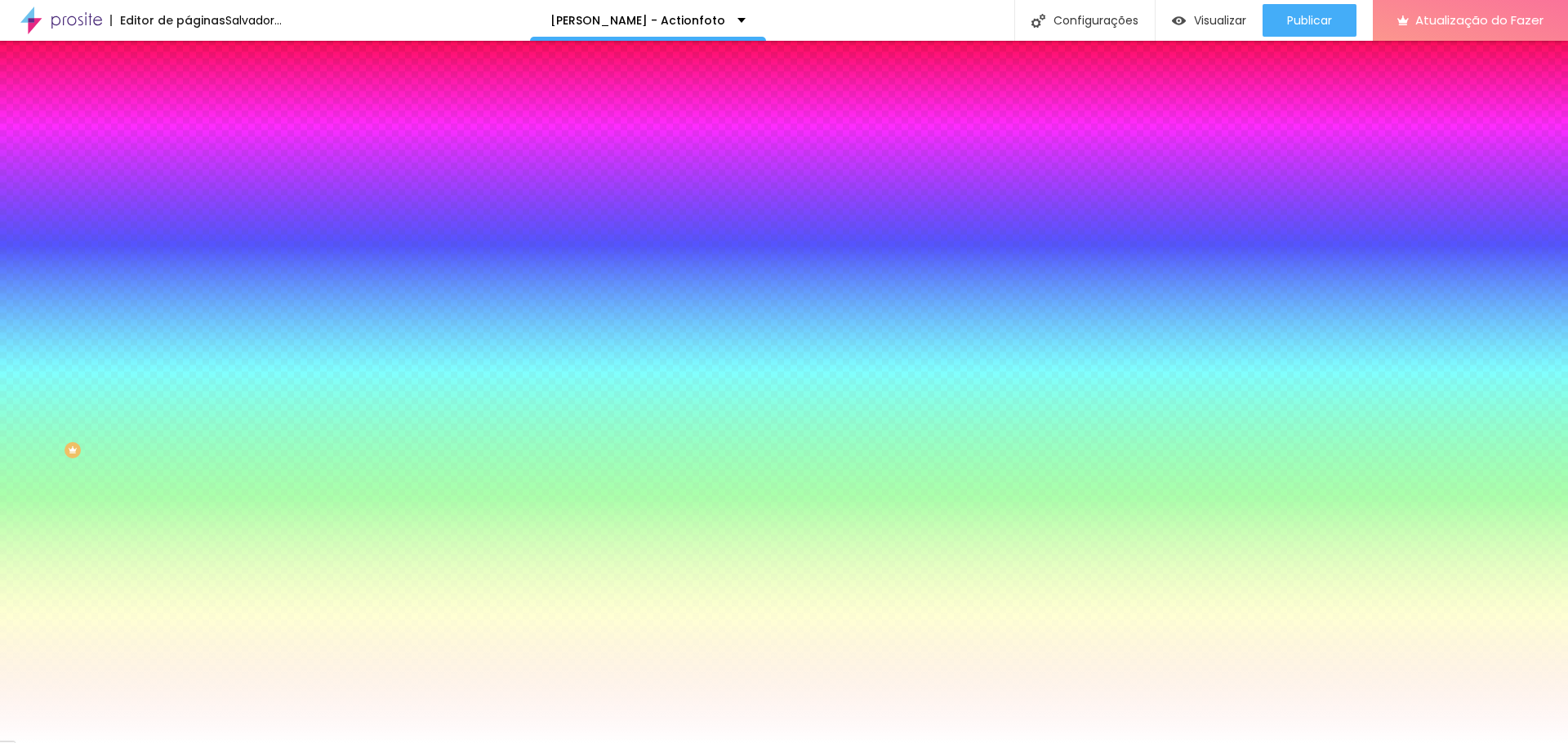
click at [198, 150] on font "Adicionar imagem" at bounding box center [246, 143] width 96 height 14
click at [188, 95] on li "Conteúdo" at bounding box center [282, 86] width 188 height 17
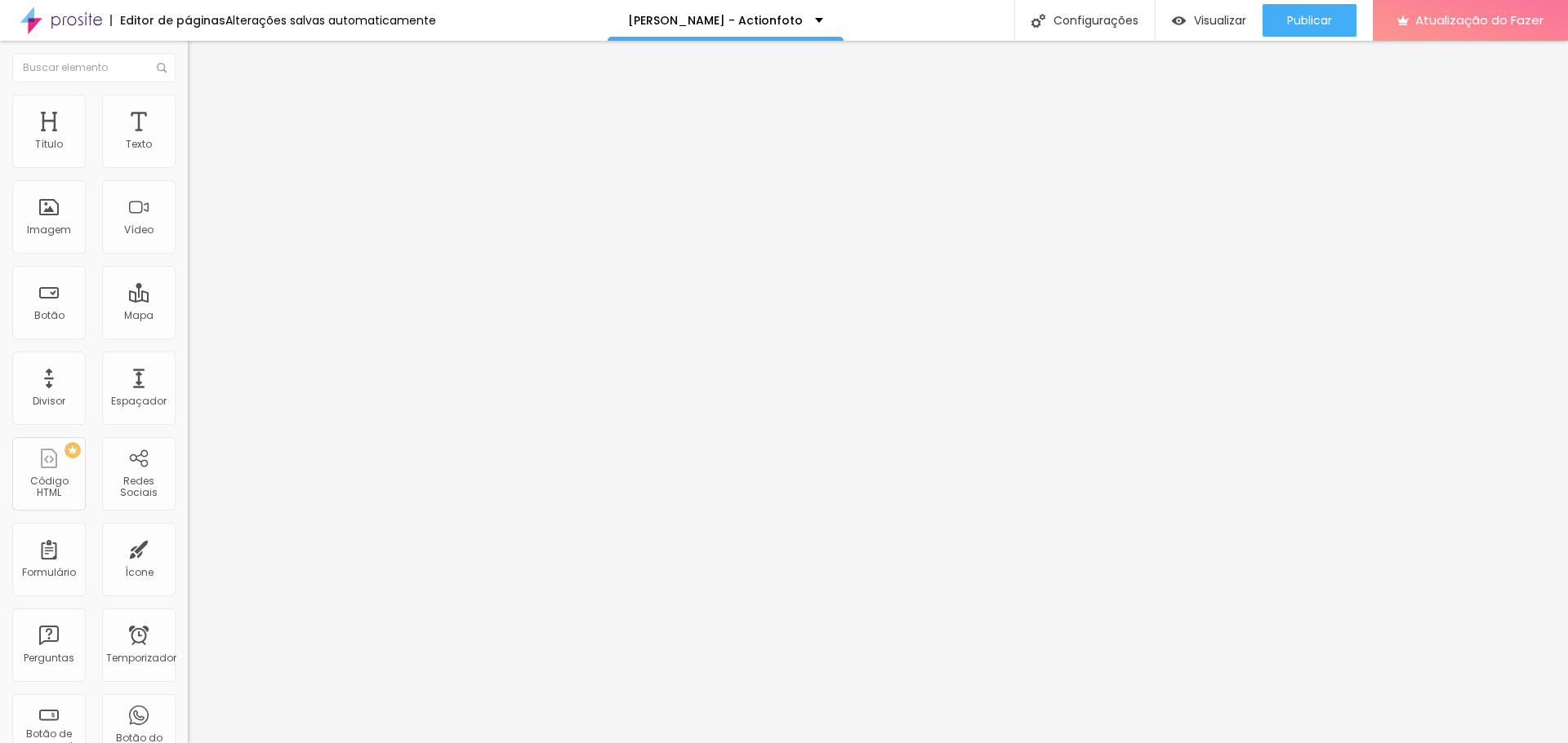
click at [200, 54] on img "button" at bounding box center [206, 59] width 13 height 13
click at [188, 111] on img at bounding box center [195, 117] width 15 height 15
type input "6"
type input "5"
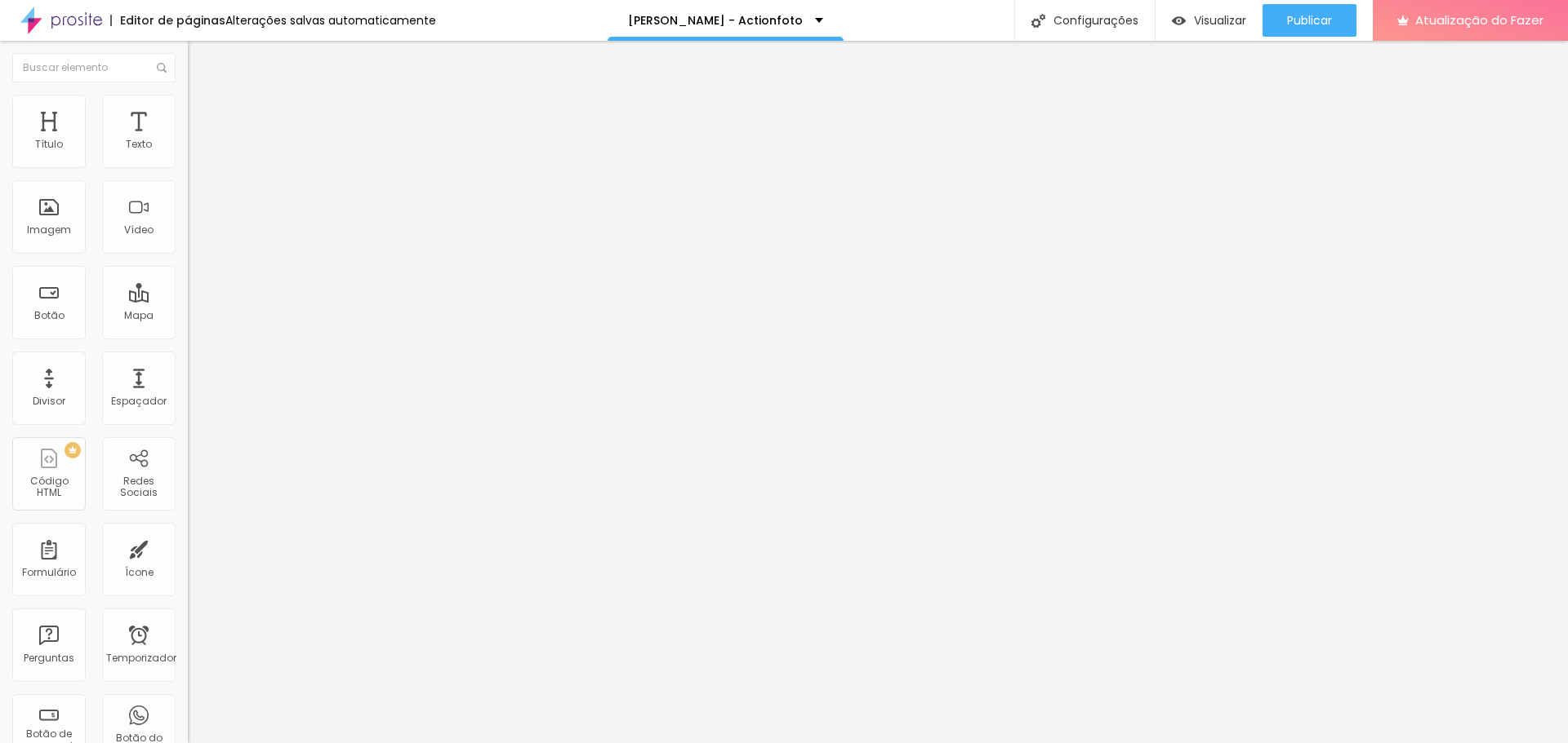
type input "5"
type input "4"
type input "3"
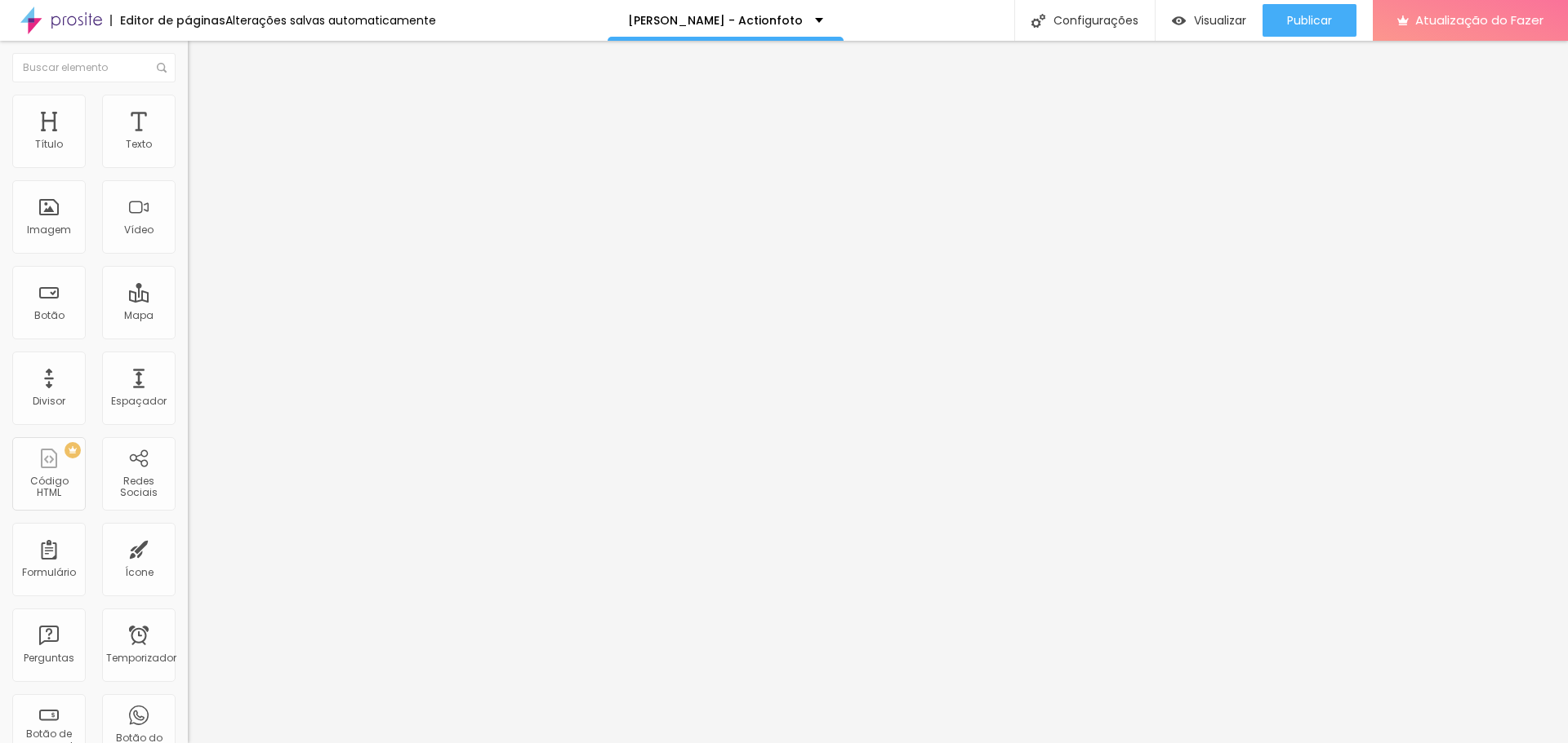
type input "2"
type input "1"
type input "0"
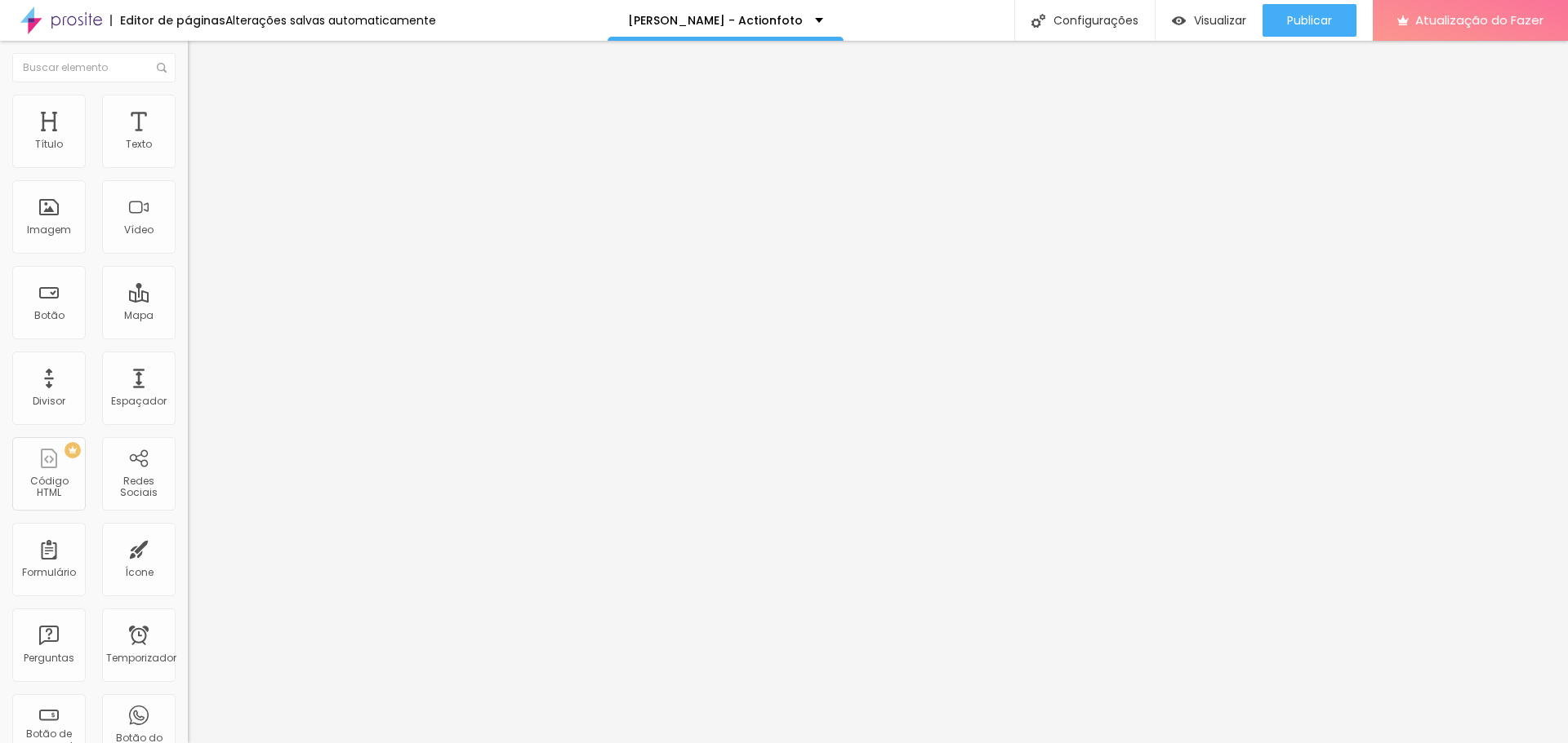
type input "0"
drag, startPoint x: 45, startPoint y: 163, endPoint x: 27, endPoint y: 163, distance: 18.0
type input "0"
click at [188, 316] on input "range" at bounding box center [241, 322] width 106 height 13
type input "6"
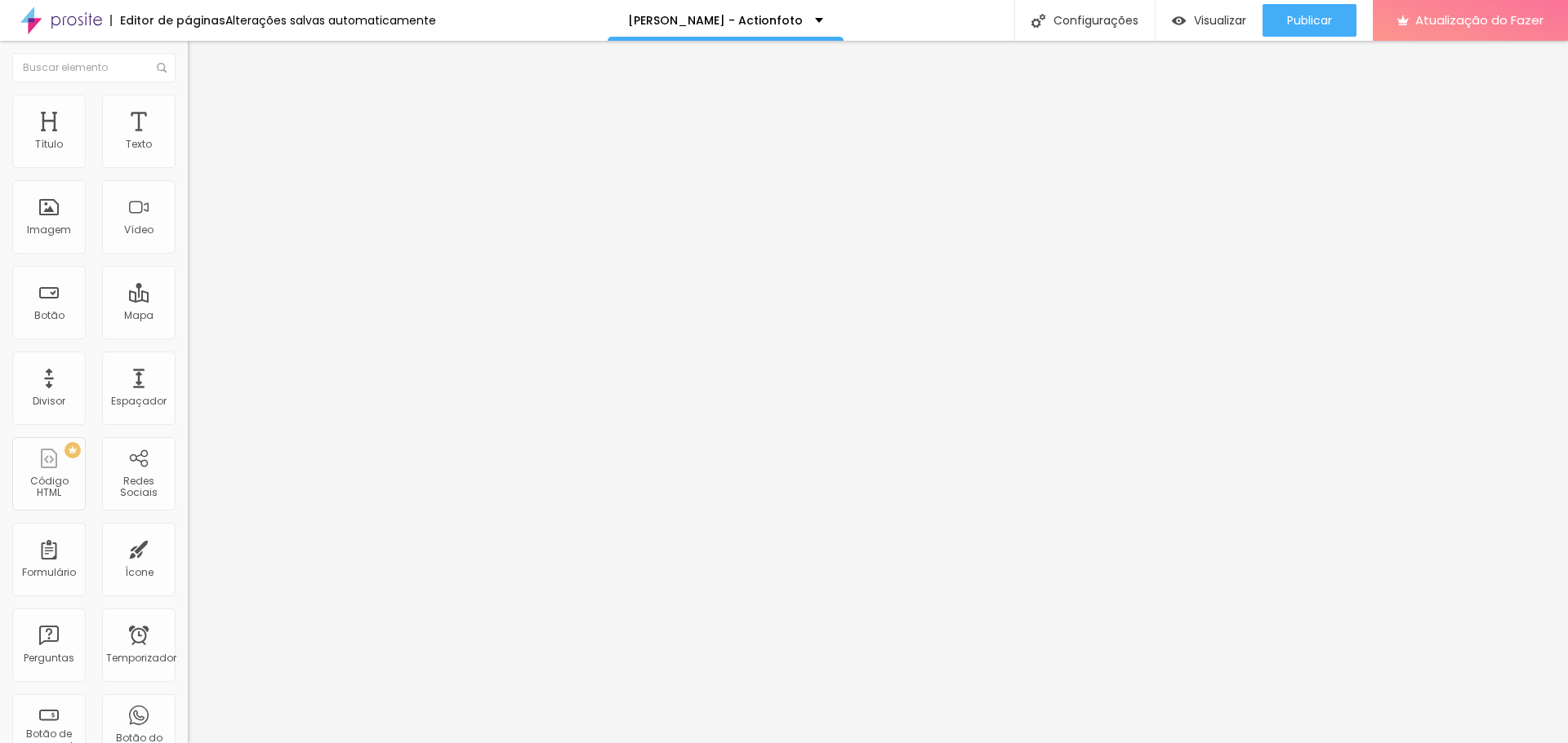
type input "6"
type input "5"
type input "2"
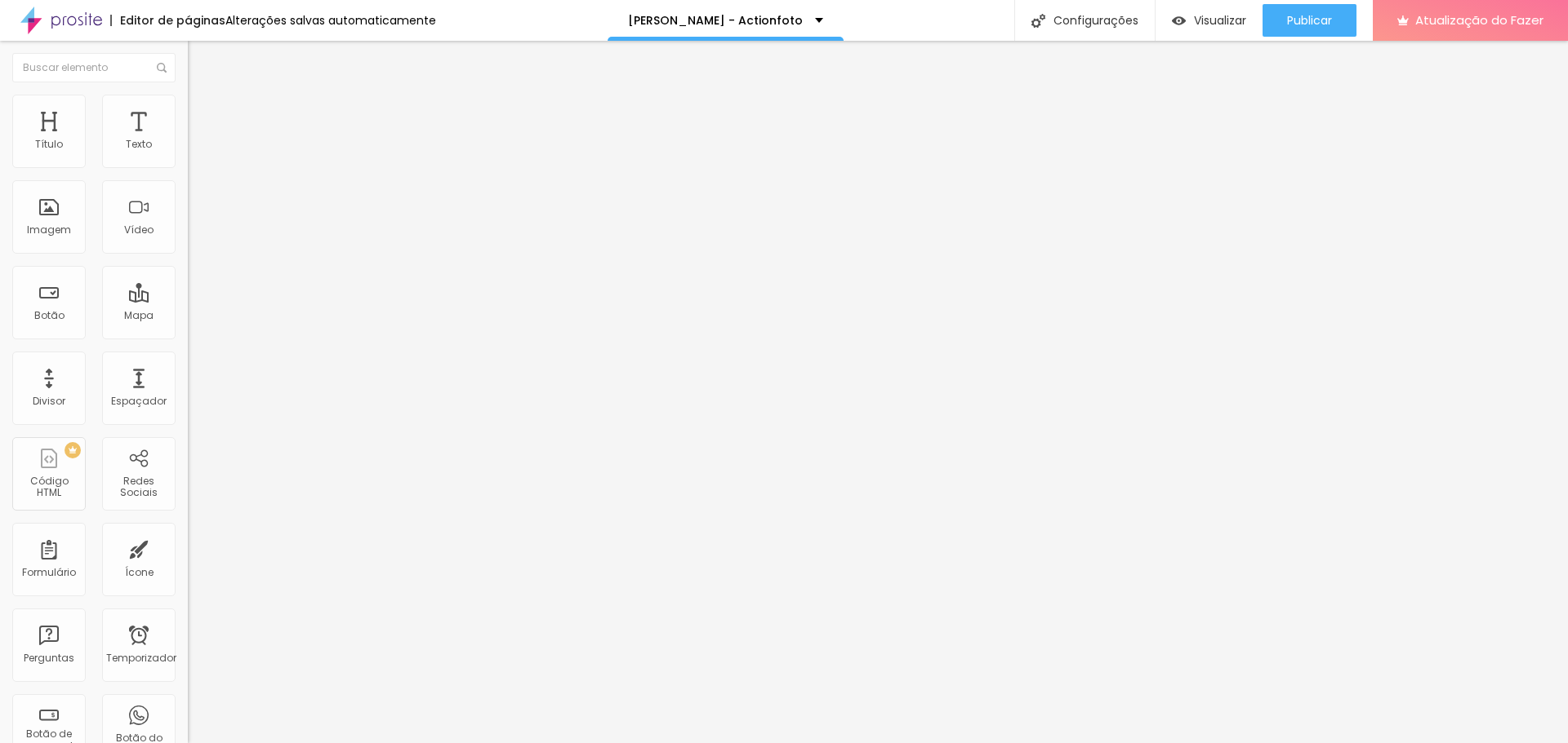
type input "0"
drag, startPoint x: 43, startPoint y: 194, endPoint x: 28, endPoint y: 194, distance: 15.0
type input "0"
click at [188, 547] on input "range" at bounding box center [241, 553] width 106 height 13
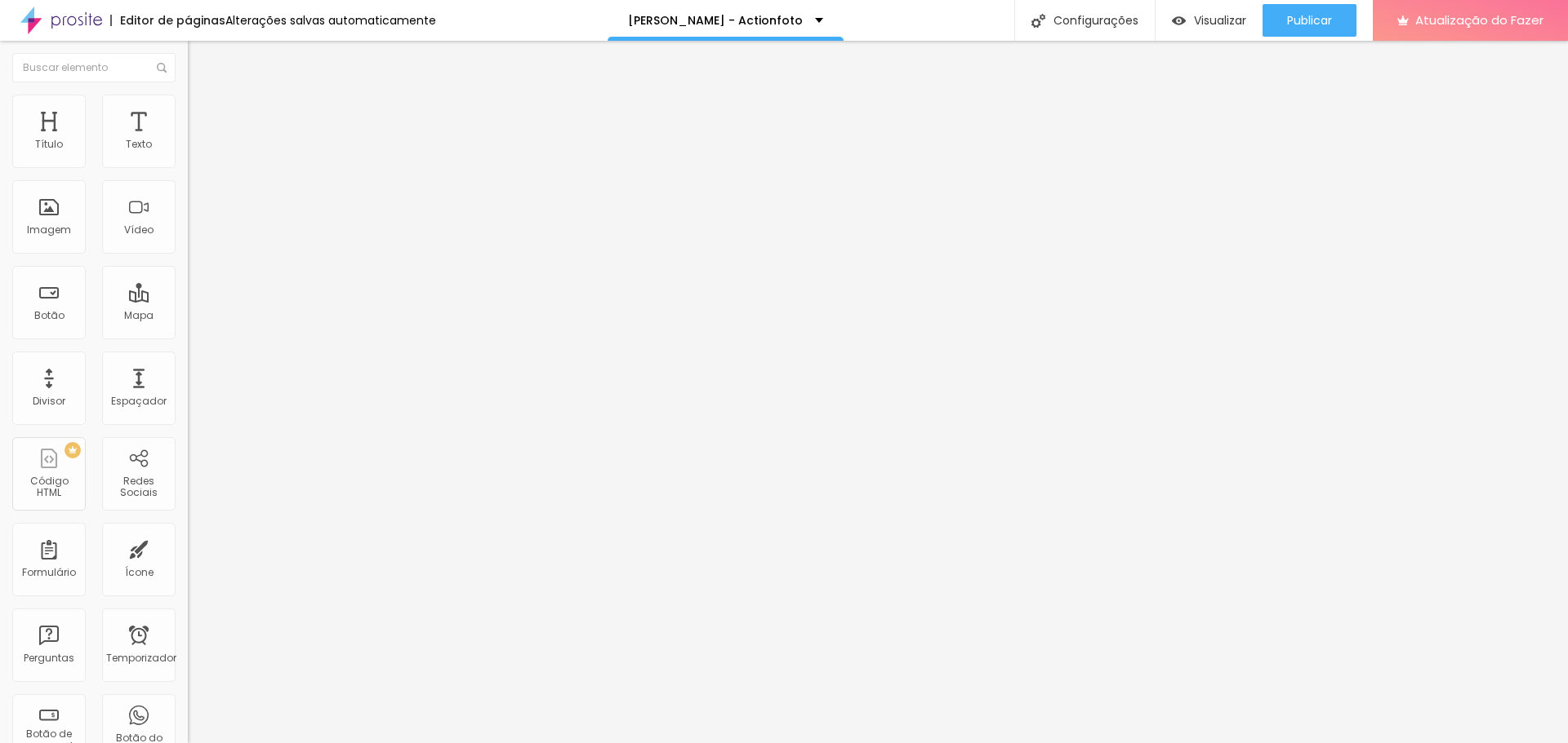
click at [203, 113] on font "Estilo" at bounding box center [215, 106] width 25 height 14
type input "95"
type input "90"
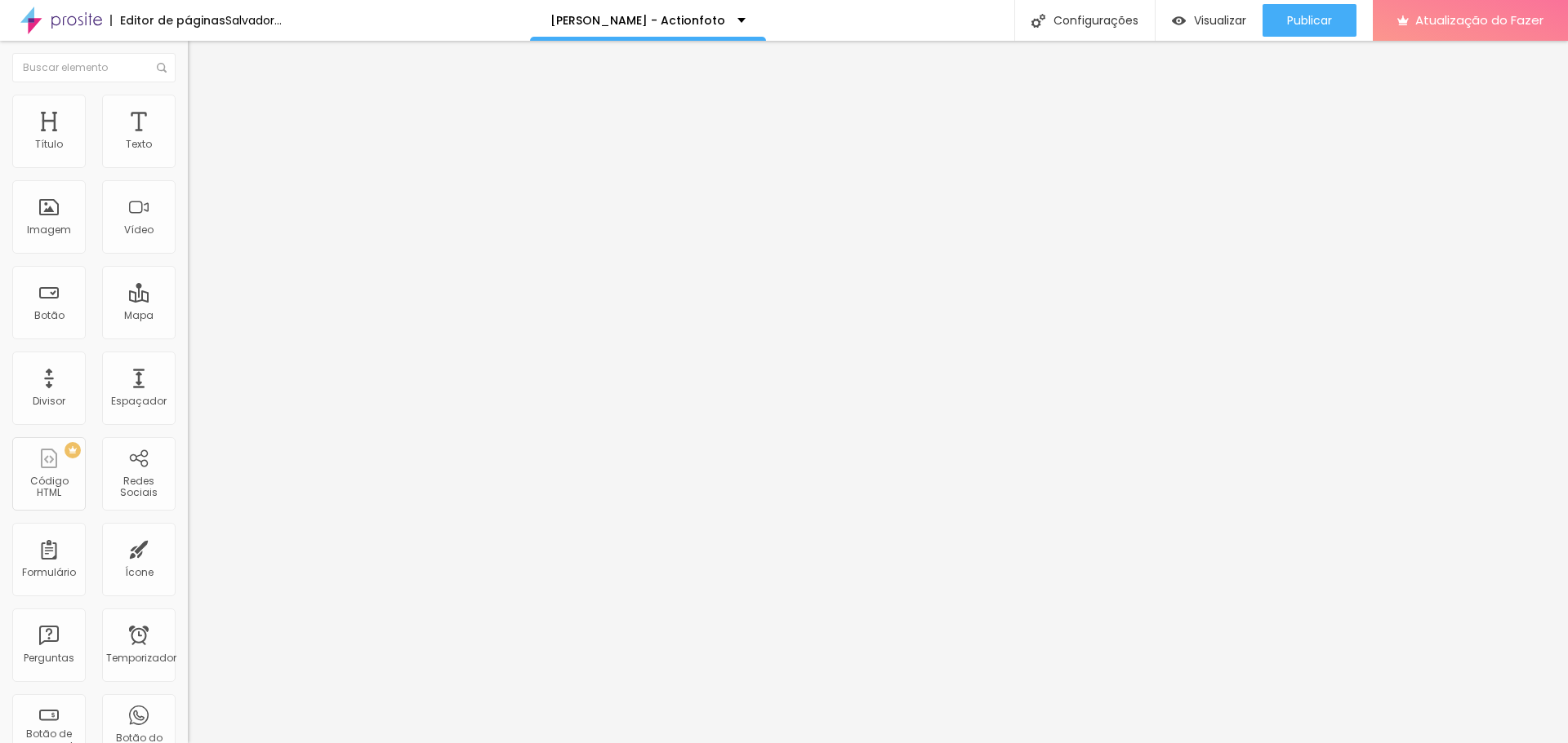
type input "85"
type input "80"
type input "75"
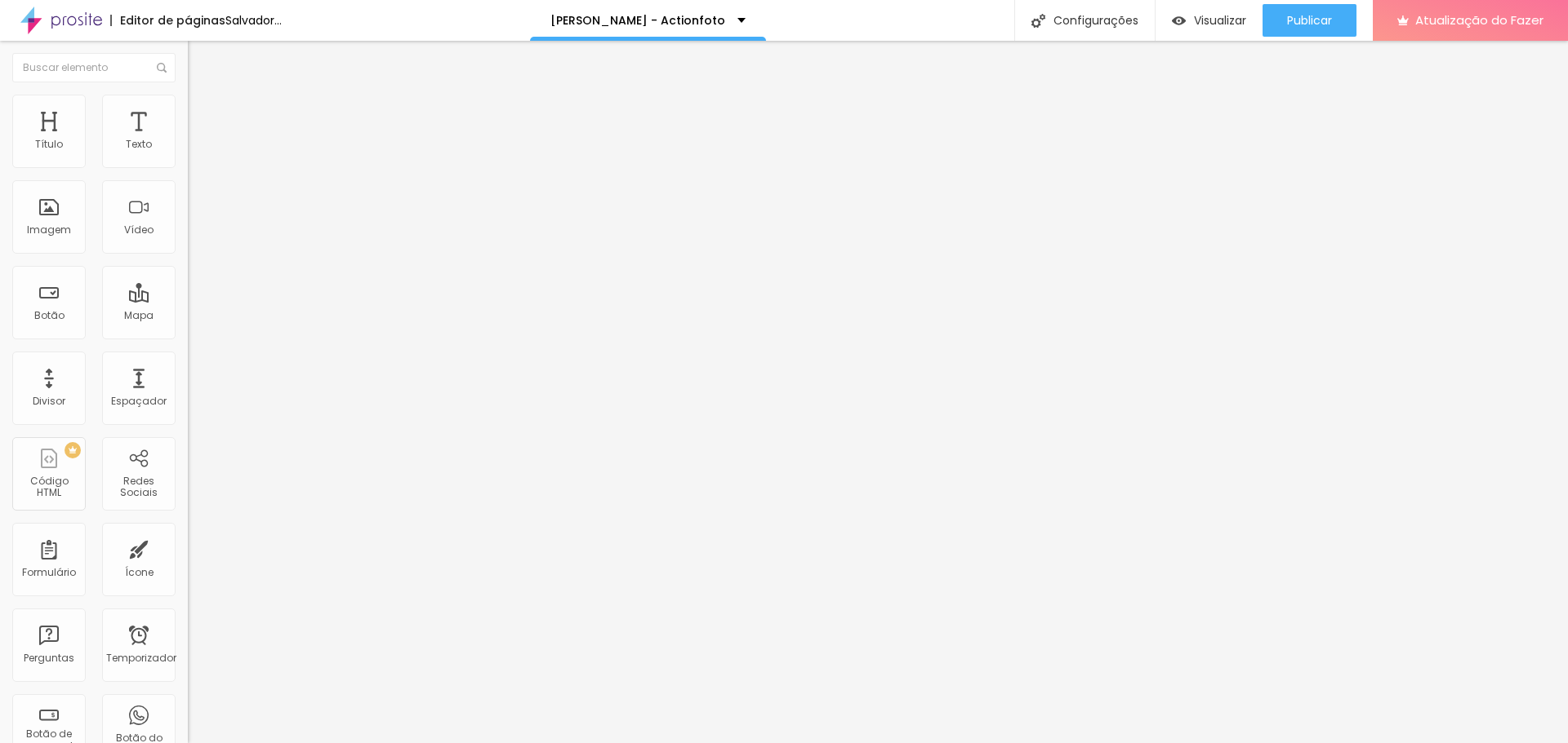
type input "75"
type input "70"
type input "65"
drag, startPoint x: 165, startPoint y: 174, endPoint x: 115, endPoint y: 180, distance: 50.4
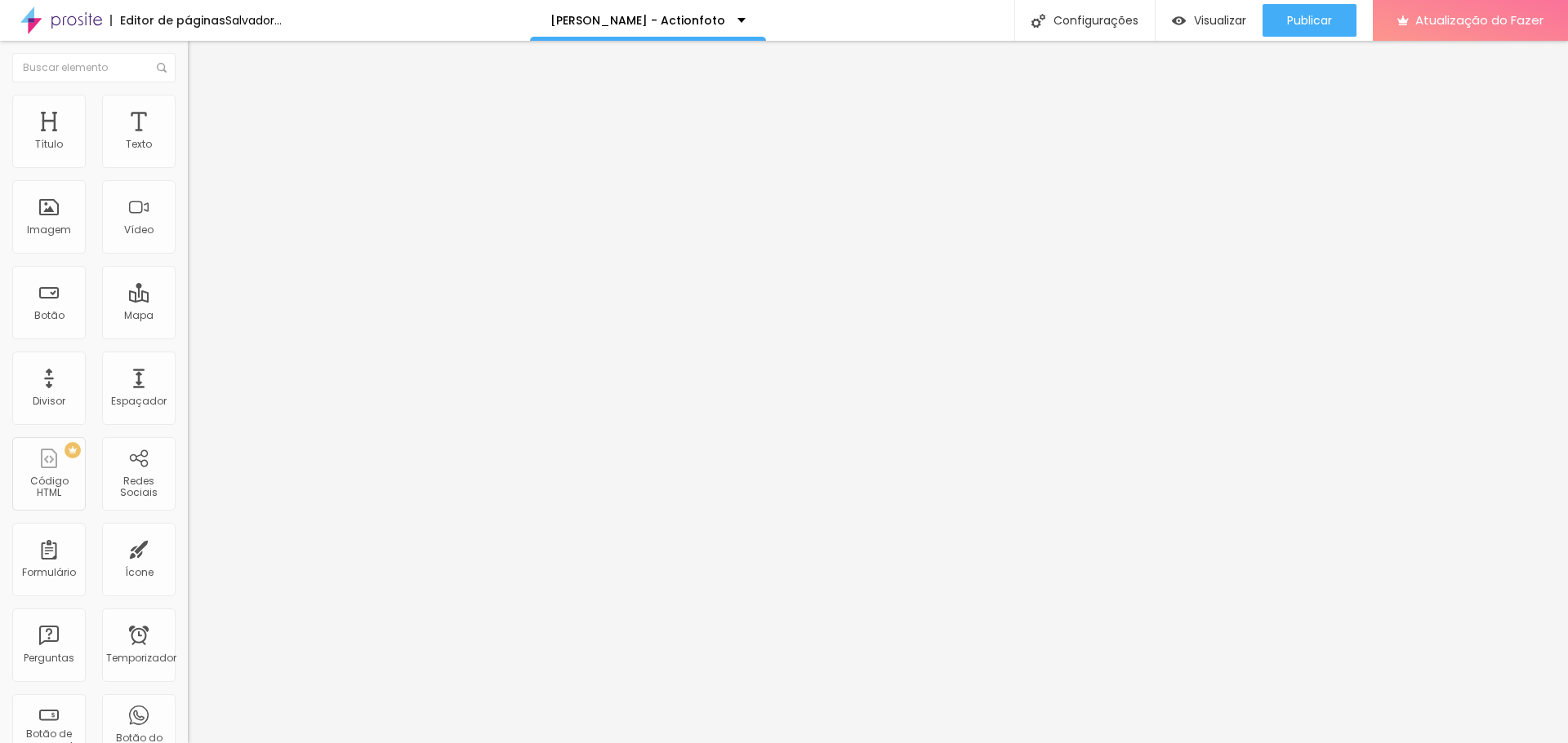
type input "65"
click at [188, 167] on input "range" at bounding box center [241, 161] width 106 height 13
type input "60"
type input "55"
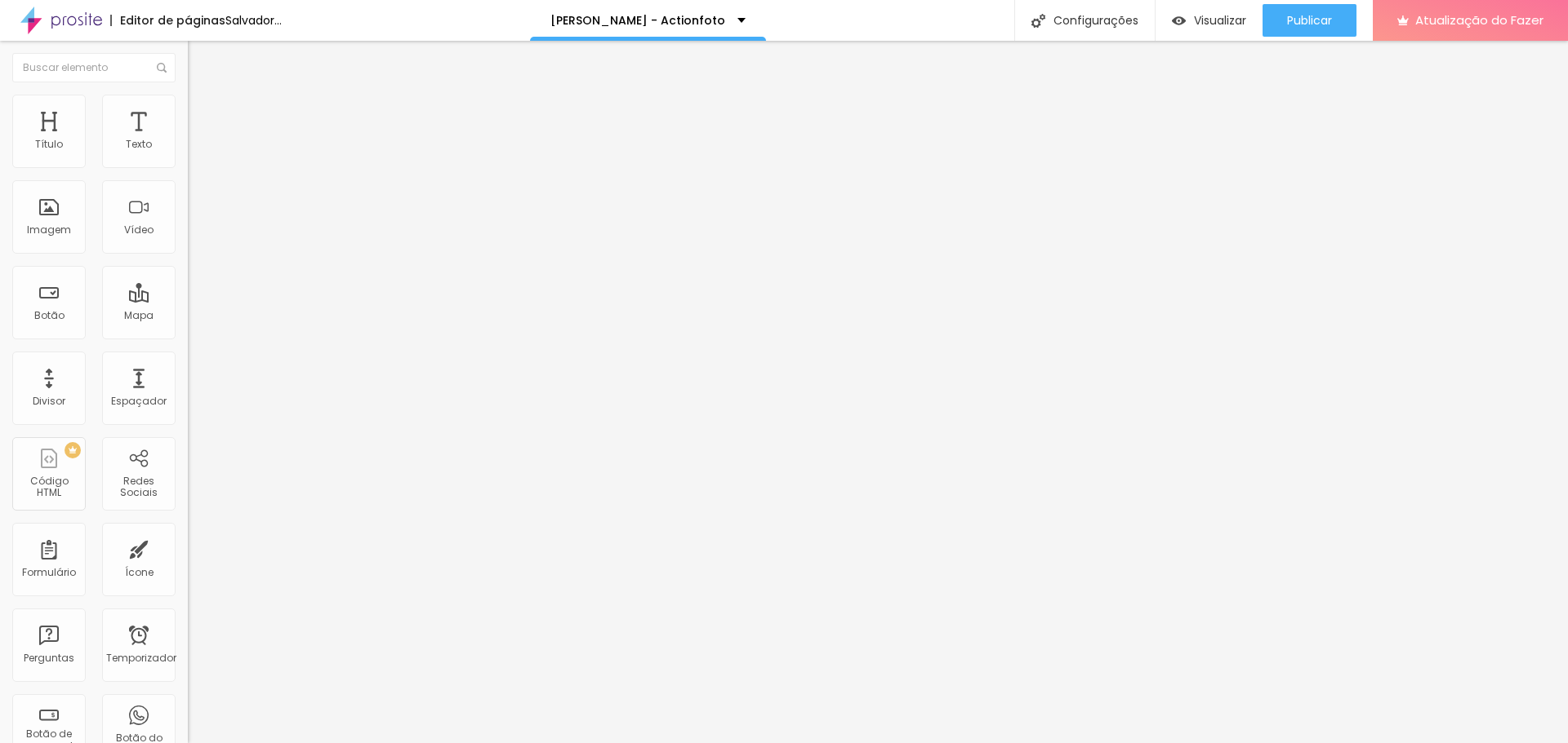
type input "55"
type input "50"
type input "45"
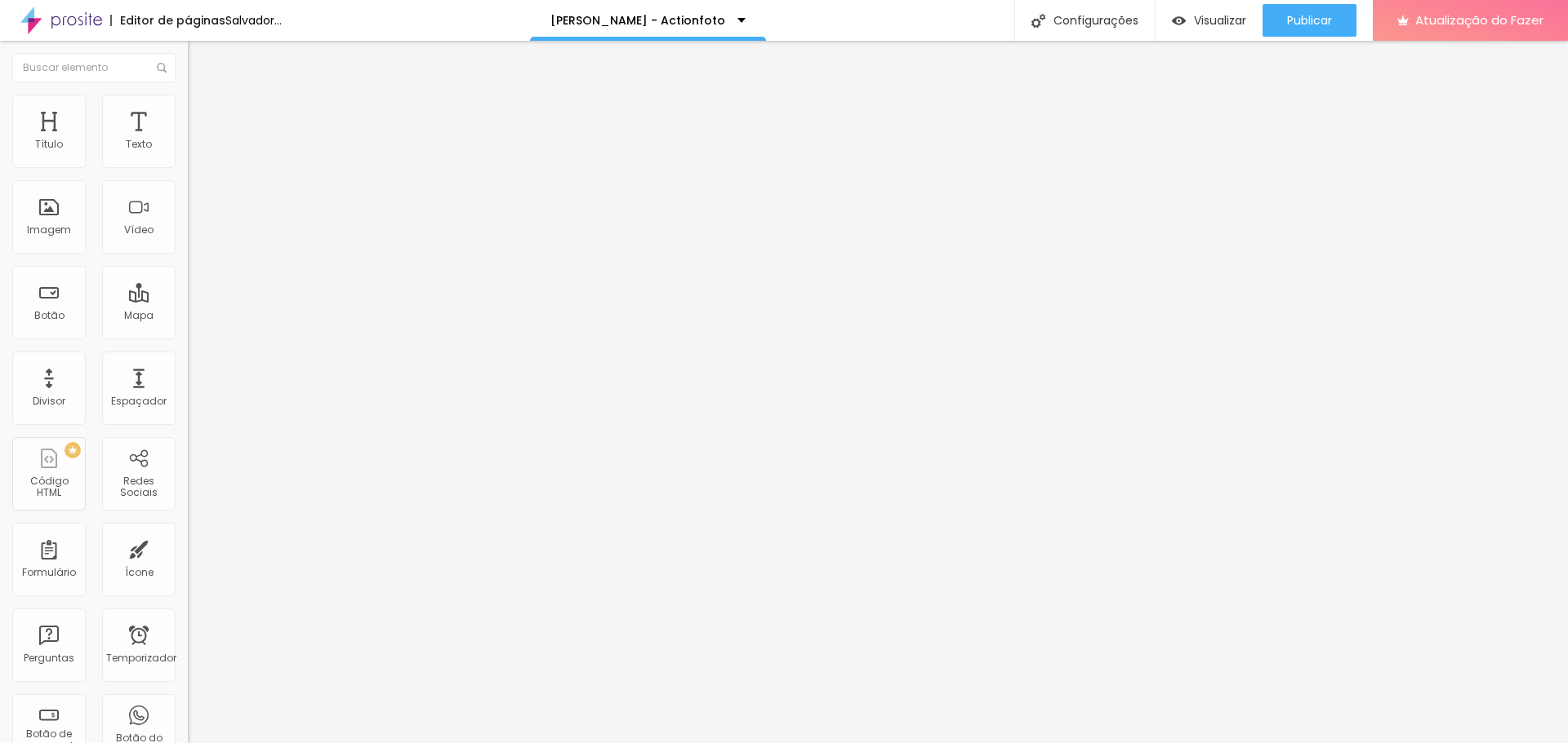
type input "40"
type input "35"
type input "30"
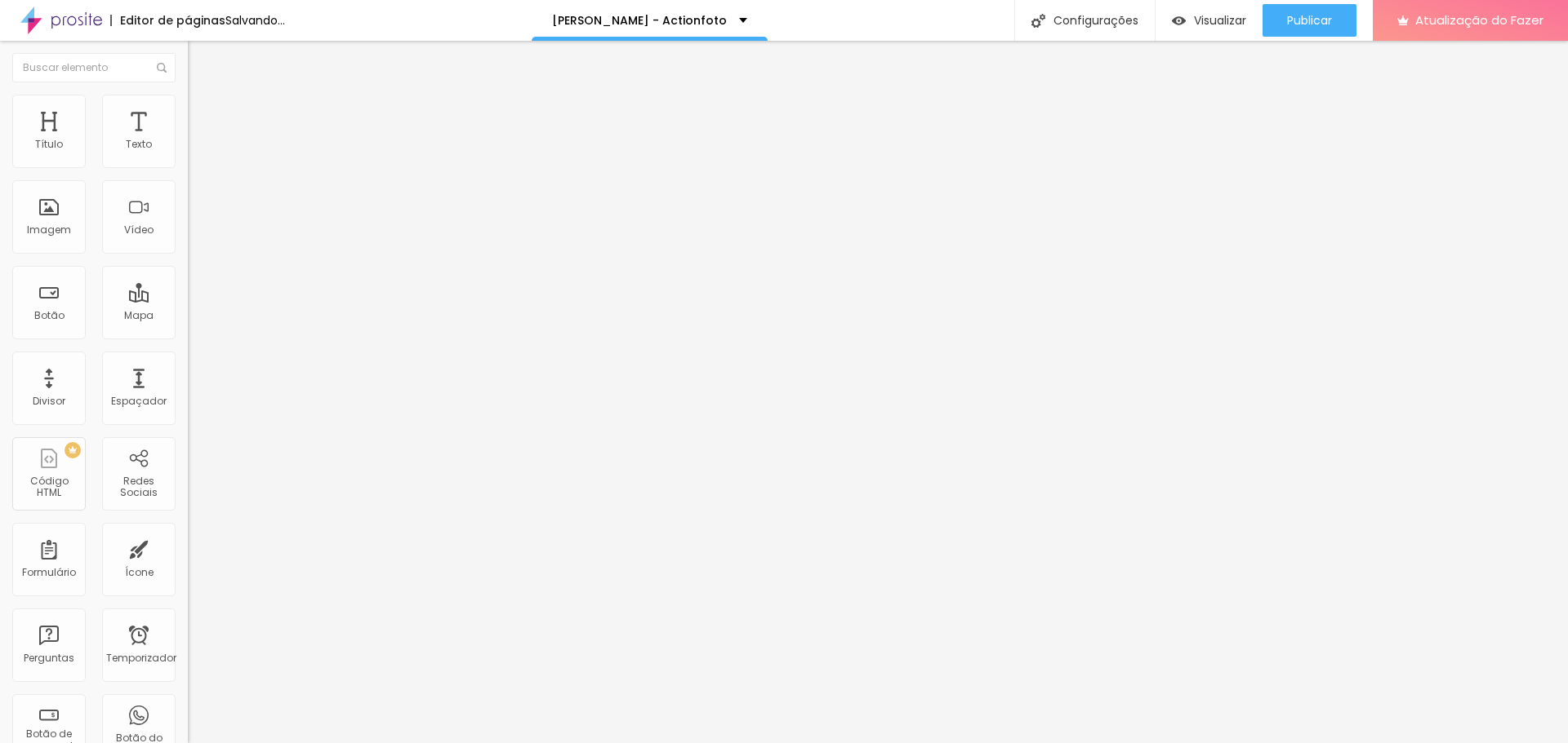
type input "30"
type input "25"
type input "20"
drag, startPoint x: 110, startPoint y: 177, endPoint x: 31, endPoint y: 174, distance: 79.1
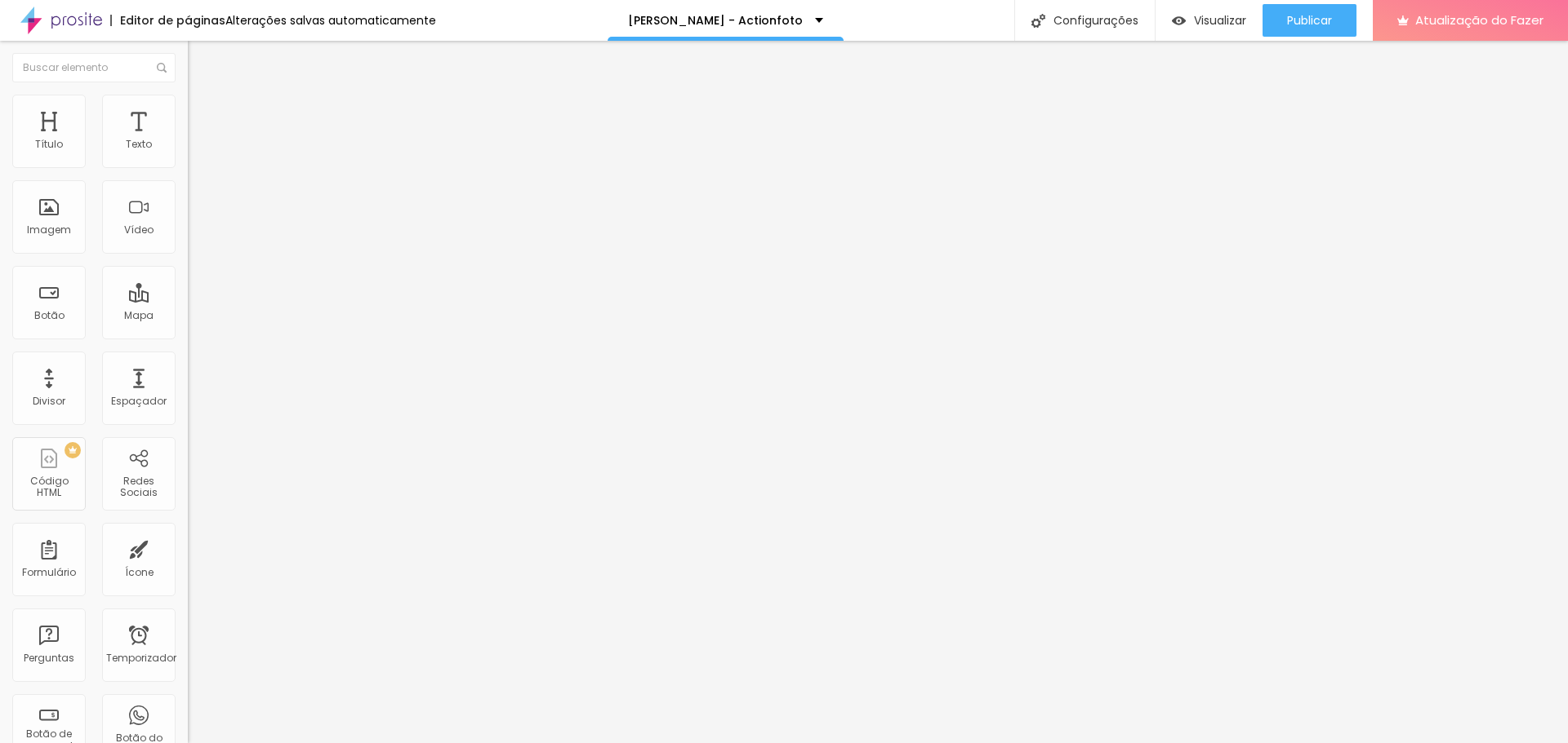
type input "20"
click at [188, 167] on input "range" at bounding box center [241, 161] width 106 height 13
type input "15"
type input "10"
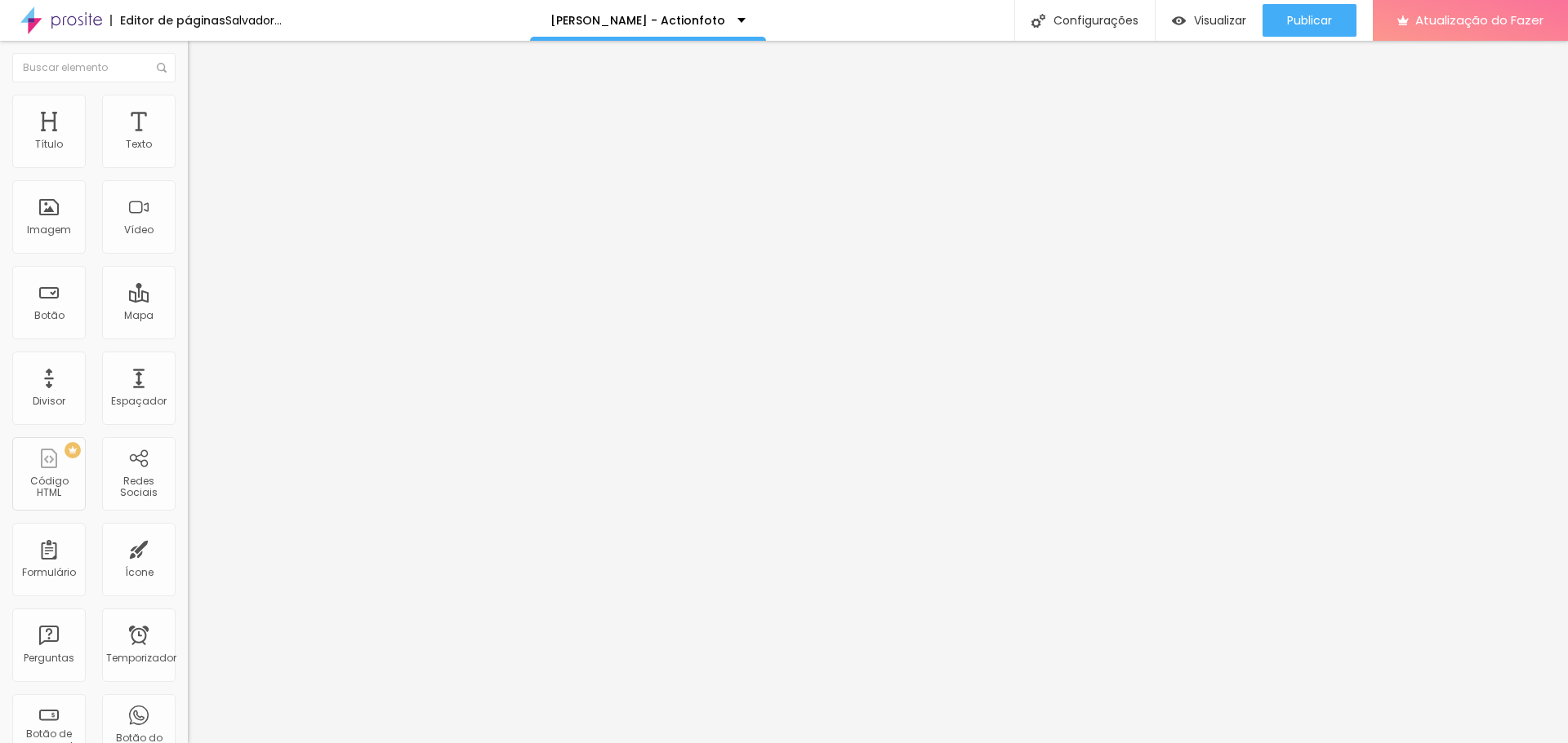
drag, startPoint x: 27, startPoint y: 174, endPoint x: -64, endPoint y: 181, distance: 91.3
type input "10"
click at [188, 167] on input "range" at bounding box center [241, 161] width 106 height 13
click at [188, 93] on img at bounding box center [195, 85] width 15 height 15
click at [198, 140] on font "Adicionar imagem" at bounding box center [246, 133] width 96 height 14
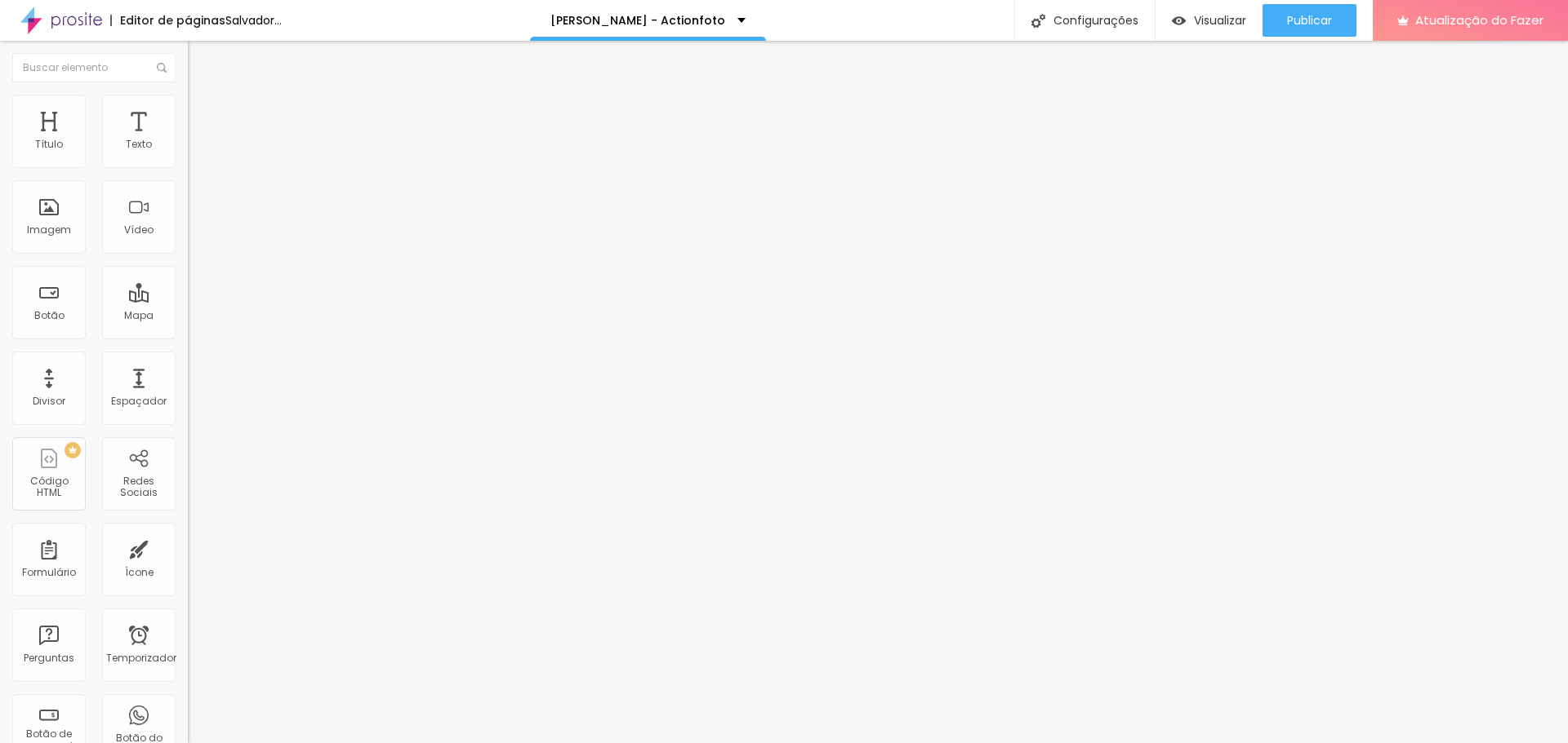
drag, startPoint x: 158, startPoint y: 257, endPoint x: 169, endPoint y: 253, distance: 11.7
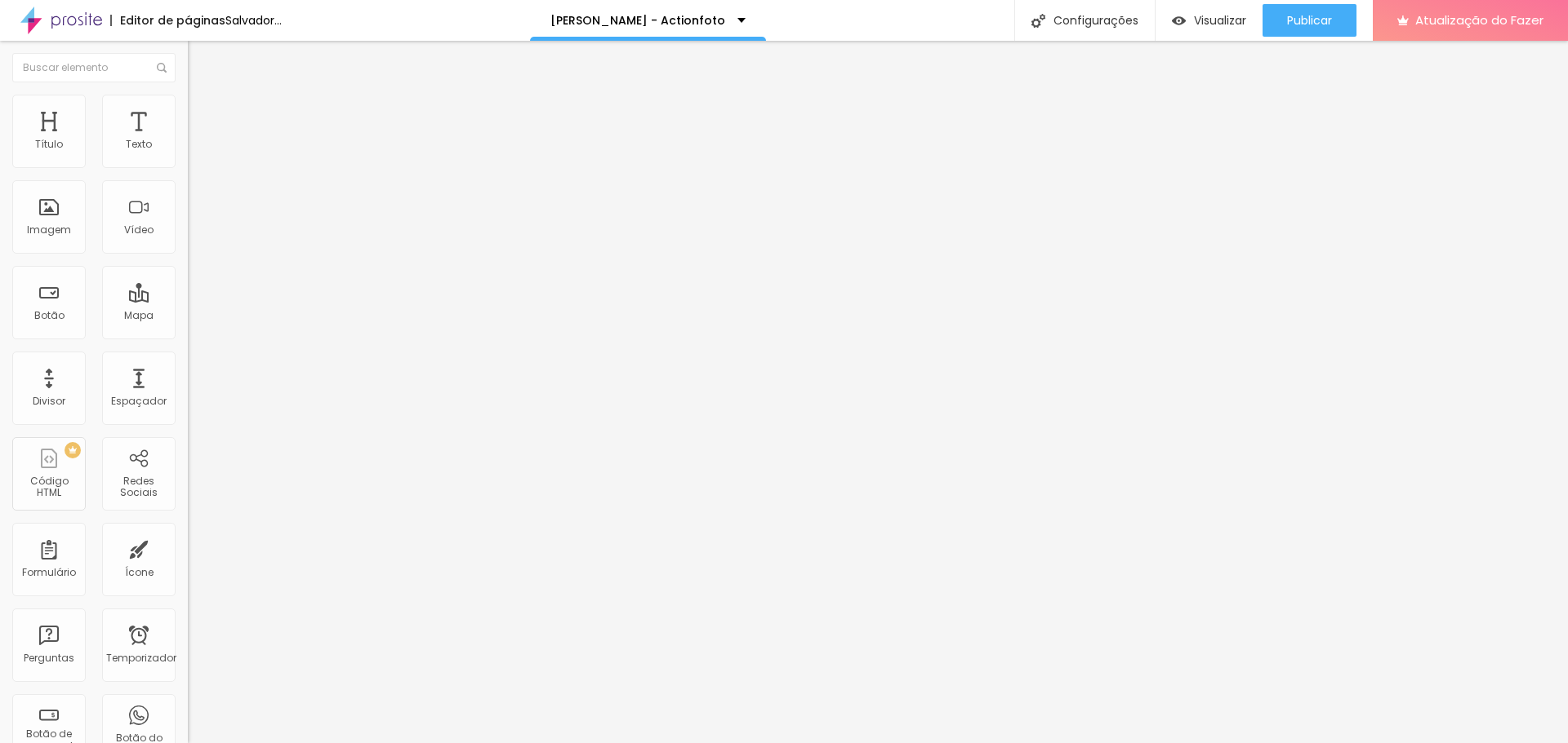
click at [188, 102] on img at bounding box center [195, 102] width 15 height 15
type input "15"
type input "20"
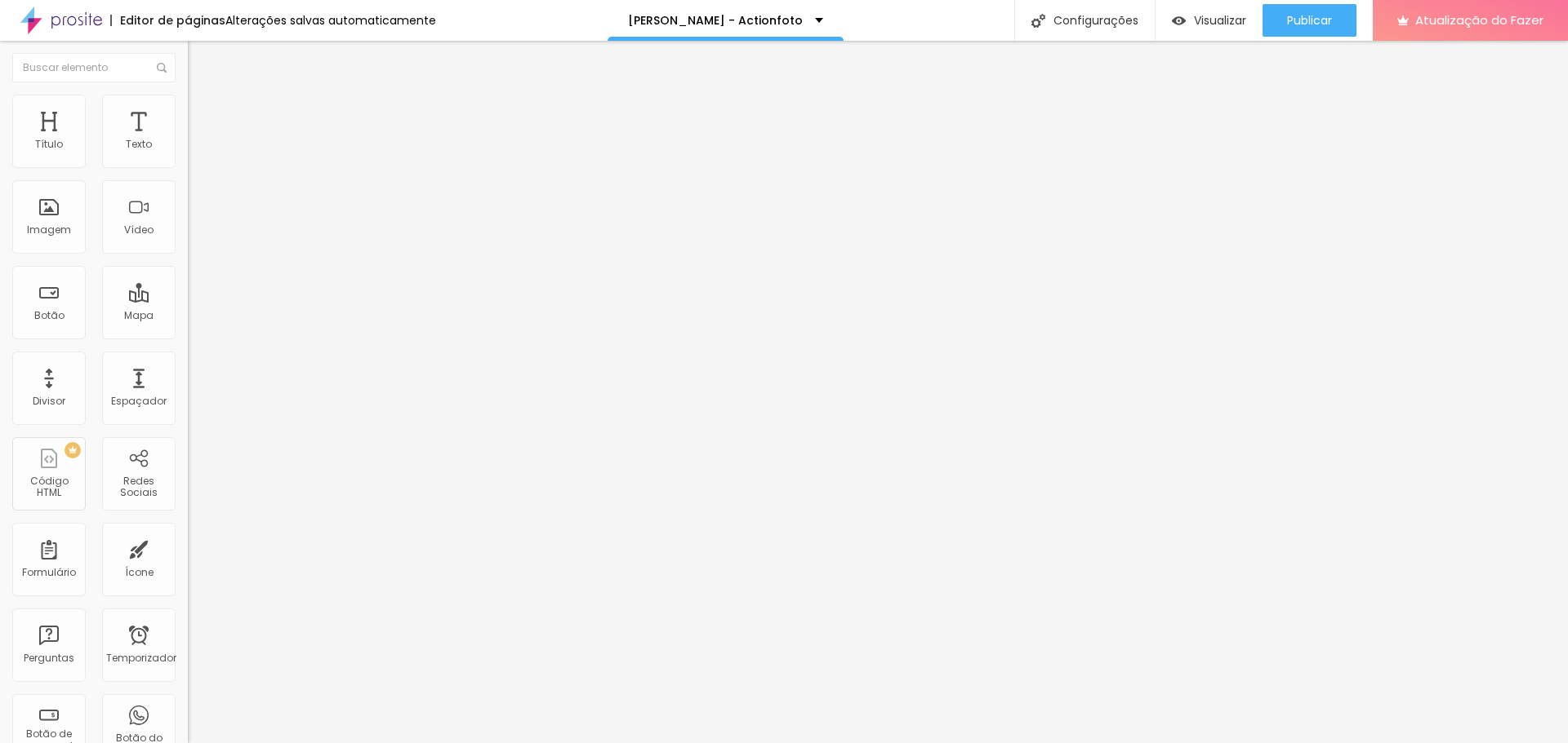
type input "20"
type input "25"
type input "35"
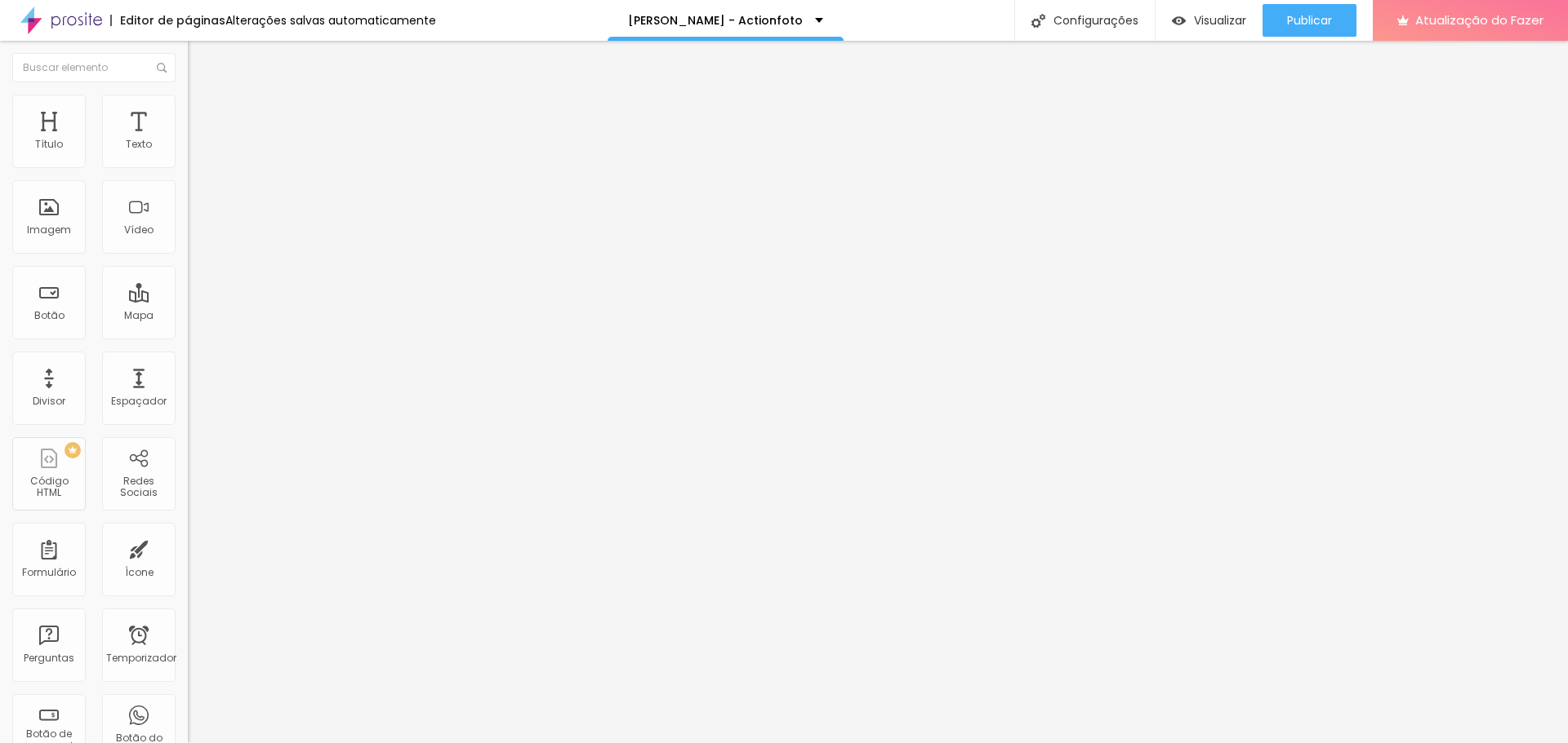
type input "40"
type input "45"
type input "55"
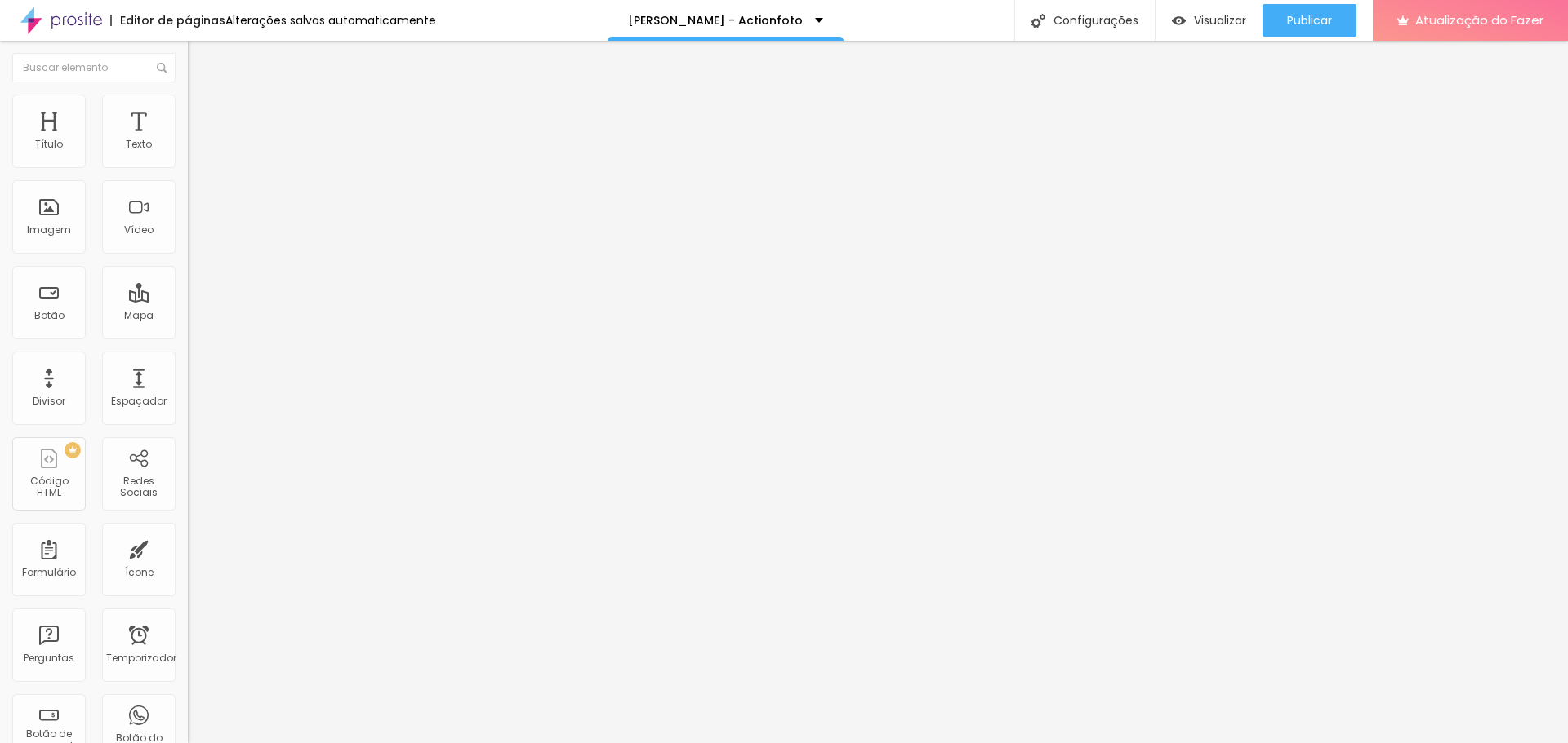
type input "55"
type input "60"
type input "65"
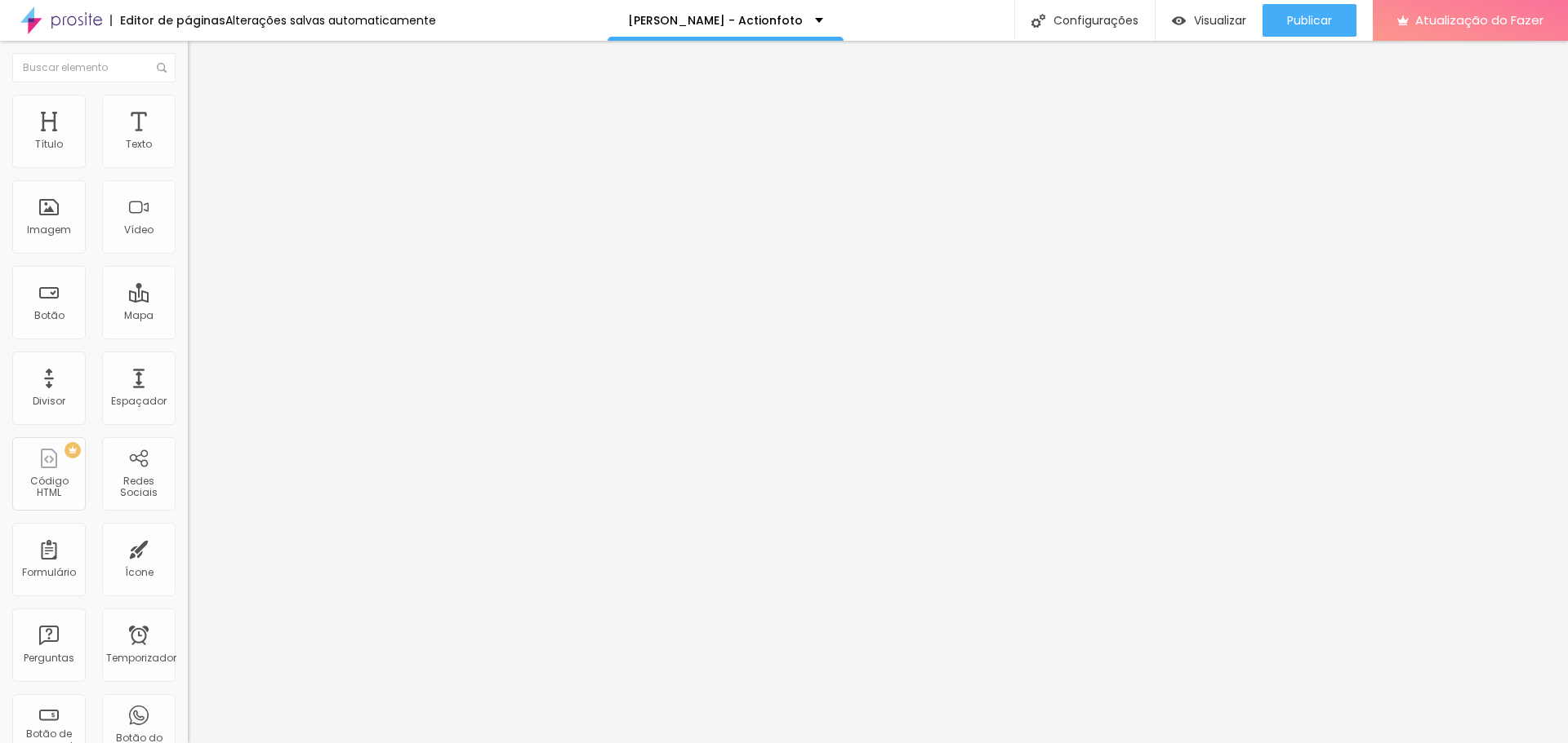
type input "60"
drag, startPoint x: 60, startPoint y: 171, endPoint x: 19, endPoint y: 185, distance: 43.3
click at [188, 167] on input "range" at bounding box center [241, 161] width 106 height 13
drag, startPoint x: 37, startPoint y: 204, endPoint x: -150, endPoint y: 204, distance: 187.0
click at [188, 358] on input "range" at bounding box center [241, 364] width 106 height 13
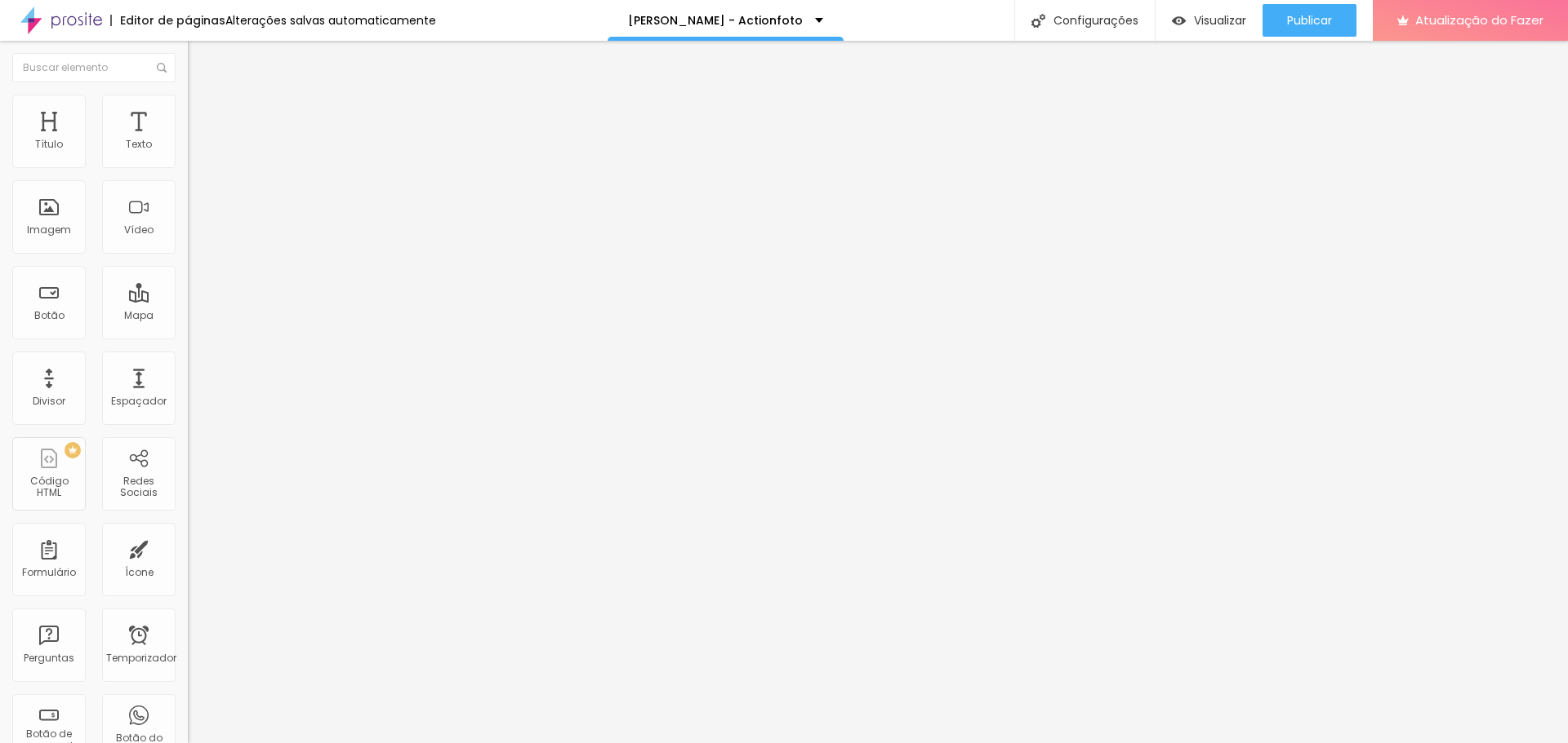
click at [188, 111] on img at bounding box center [195, 117] width 15 height 15
drag, startPoint x: 37, startPoint y: 163, endPoint x: 22, endPoint y: 169, distance: 16.2
click at [188, 316] on input "range" at bounding box center [241, 322] width 106 height 13
drag, startPoint x: 42, startPoint y: 191, endPoint x: -2, endPoint y: 189, distance: 44.0
click at [188, 547] on input "range" at bounding box center [241, 553] width 106 height 13
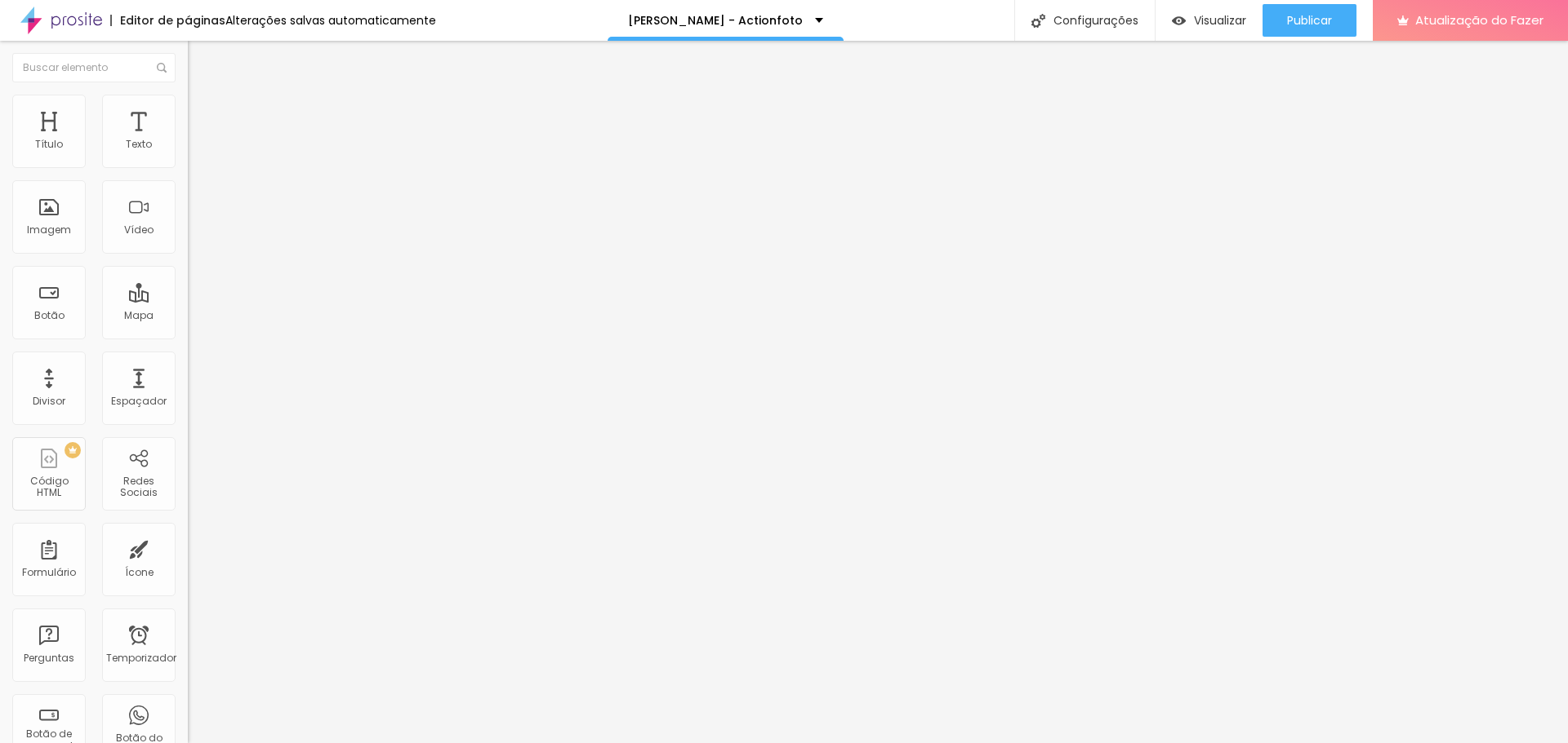
click at [188, 255] on span "Original" at bounding box center [208, 249] width 39 height 14
click at [188, 285] on font "Quadrado" at bounding box center [214, 278] width 53 height 14
click at [188, 275] on font "Padrão" at bounding box center [207, 268] width 37 height 14
click at [188, 265] on font "Cinema" at bounding box center [209, 258] width 41 height 14
click at [188, 301] on font "Original" at bounding box center [208, 294] width 39 height 14
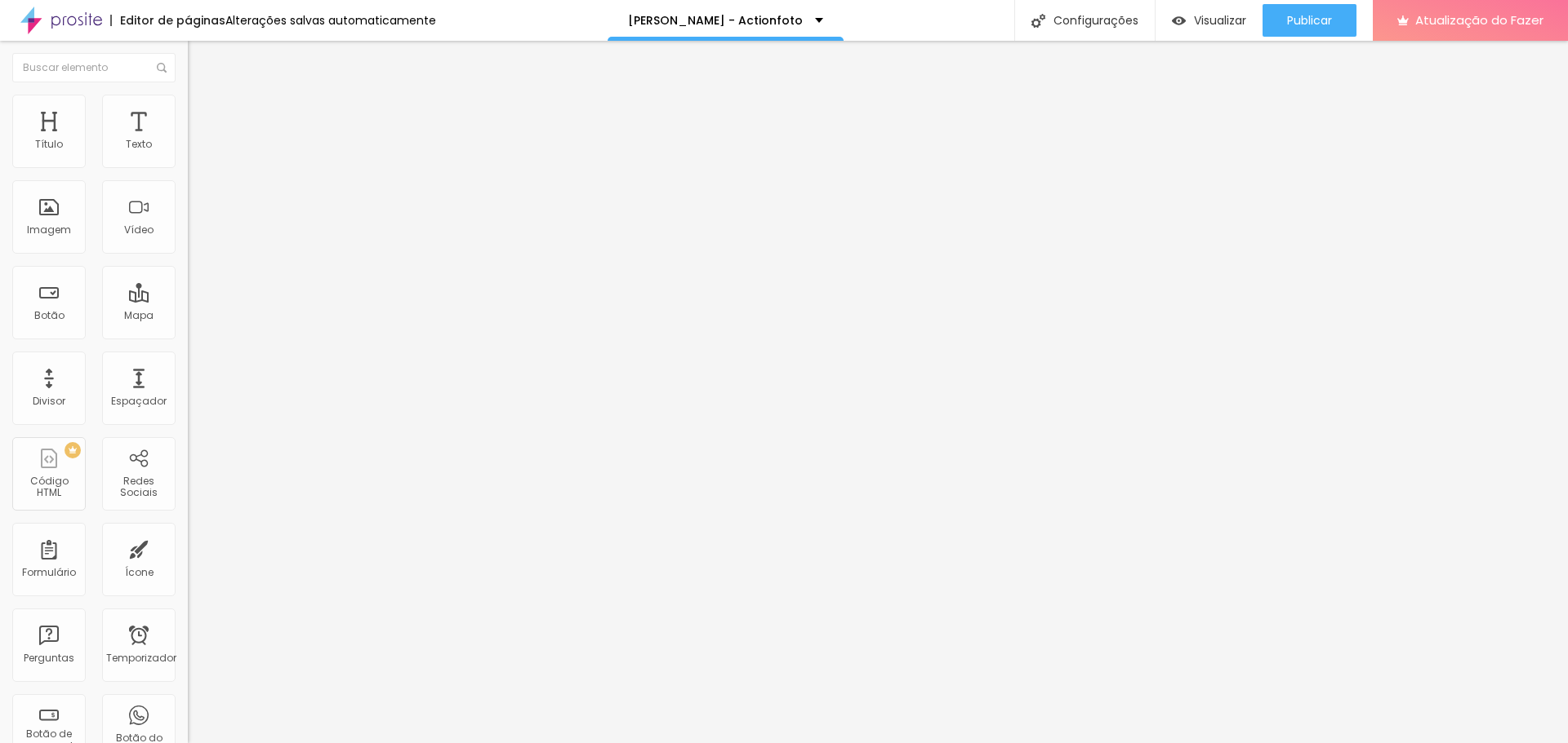
click at [203, 113] on font "Estilo" at bounding box center [215, 106] width 25 height 14
click at [188, 111] on img at bounding box center [195, 117] width 15 height 15
click at [1212, 17] on font "Visualizar" at bounding box center [1219, 21] width 52 height 17
click at [807, 22] on div "Jonnatan Everson - Actionfoto" at bounding box center [725, 21] width 195 height 12
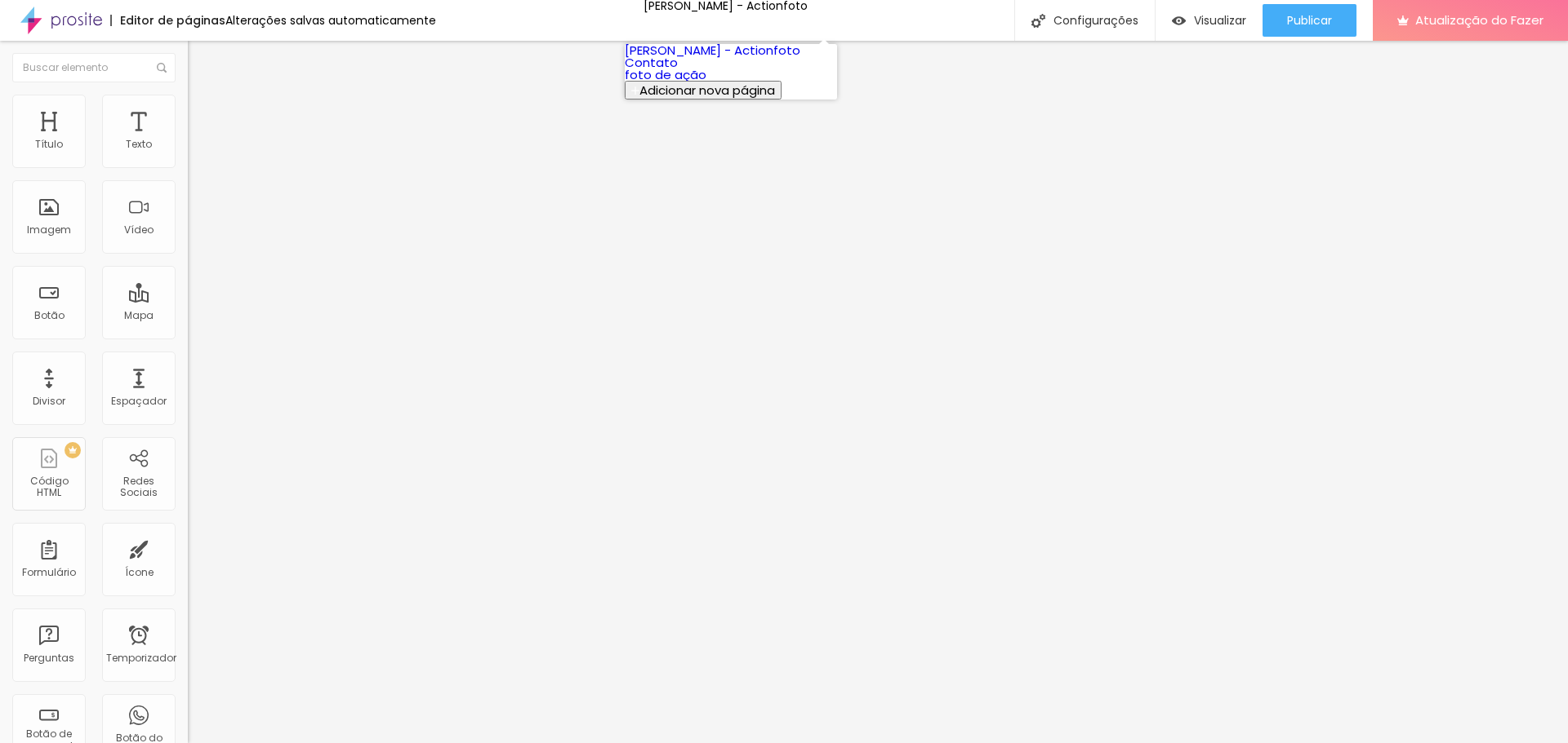
click at [763, 53] on font "Jonnatan Everson - Actionfoto" at bounding box center [712, 51] width 175 height 18
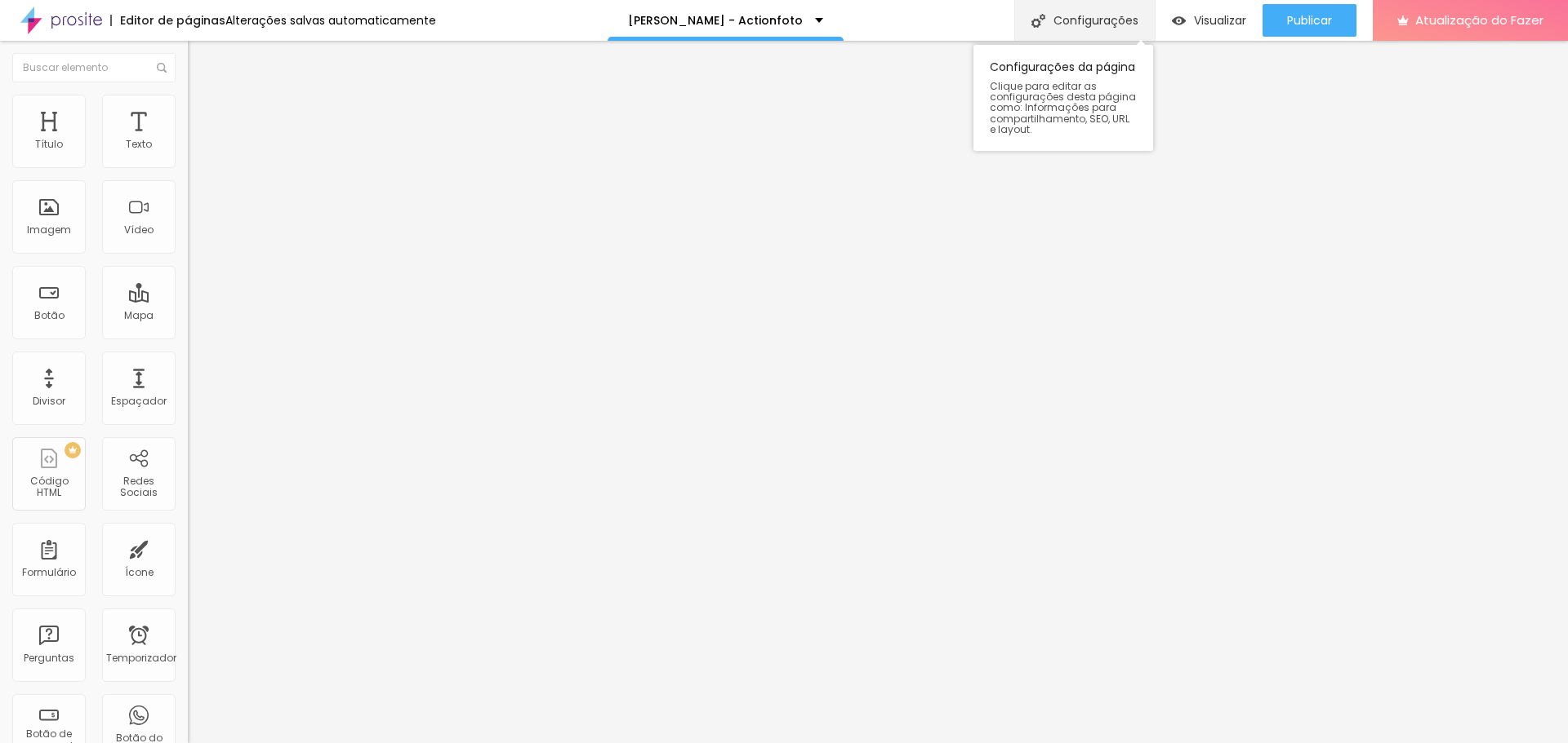
click at [1058, 23] on font "Configurações" at bounding box center [1095, 21] width 85 height 17
drag, startPoint x: 855, startPoint y: 186, endPoint x: 676, endPoint y: 170, distance: 179.7
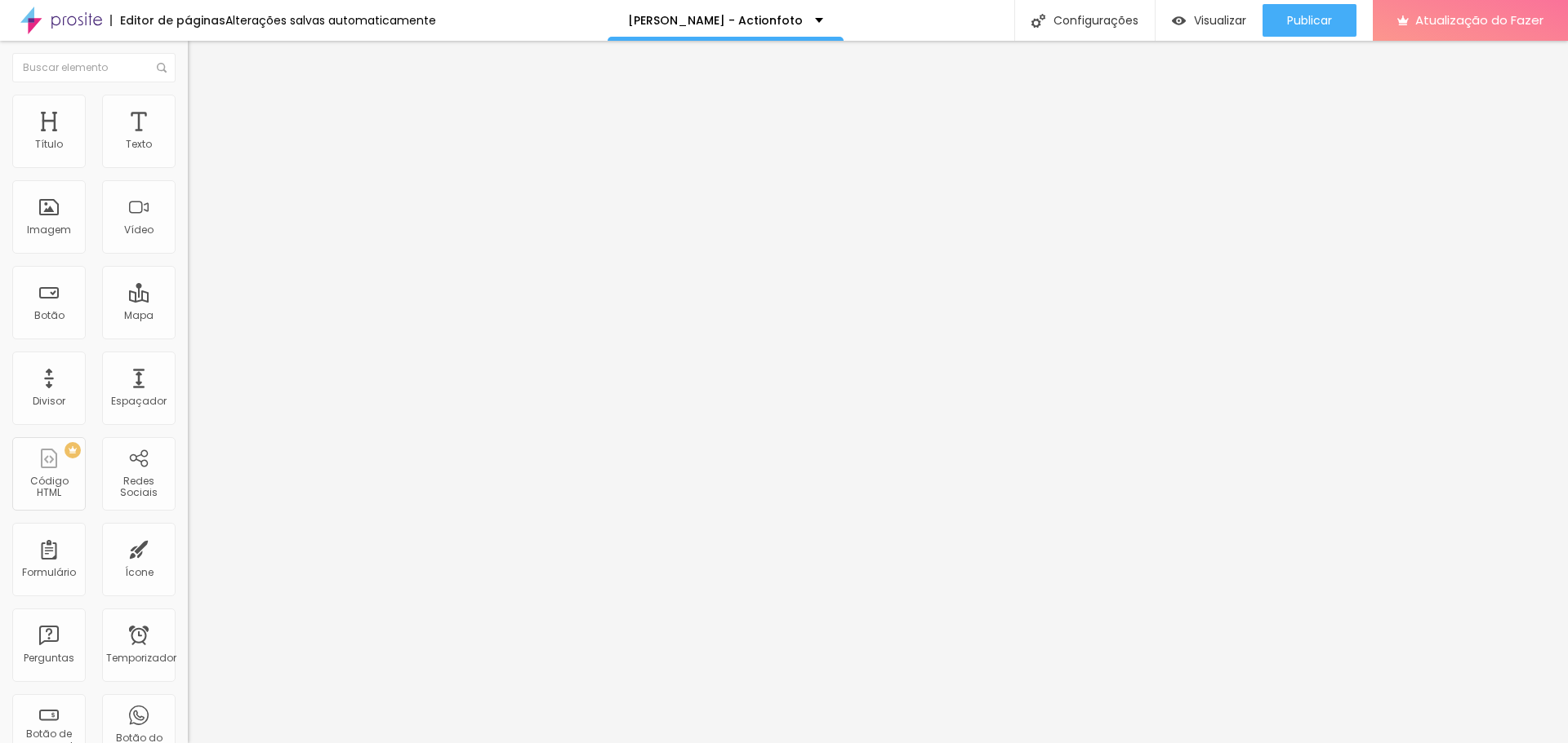
drag, startPoint x: 746, startPoint y: 190, endPoint x: 321, endPoint y: 183, distance: 425.1
type input "Actionfoto"
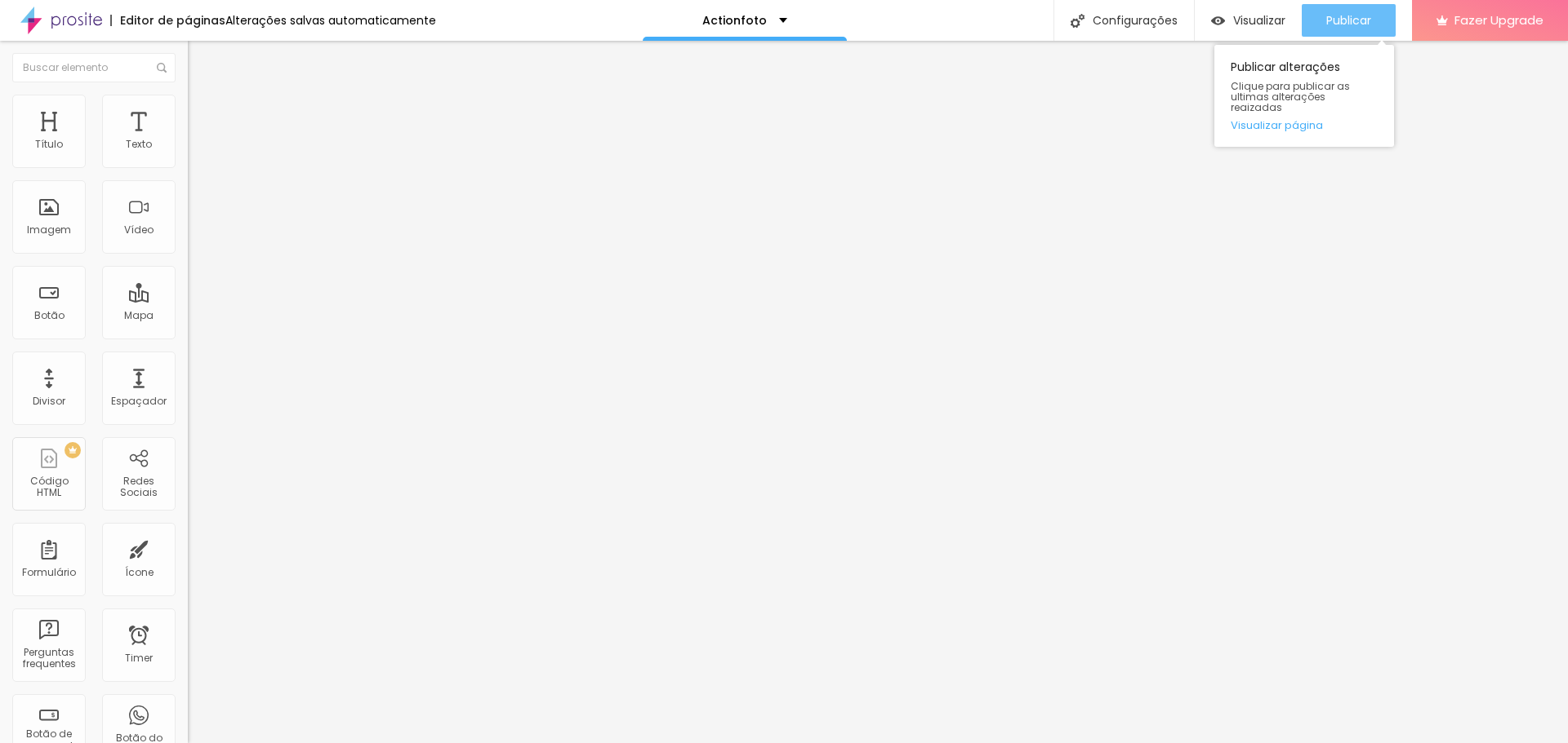
click at [1364, 11] on div "Publicar" at bounding box center [1349, 20] width 45 height 32
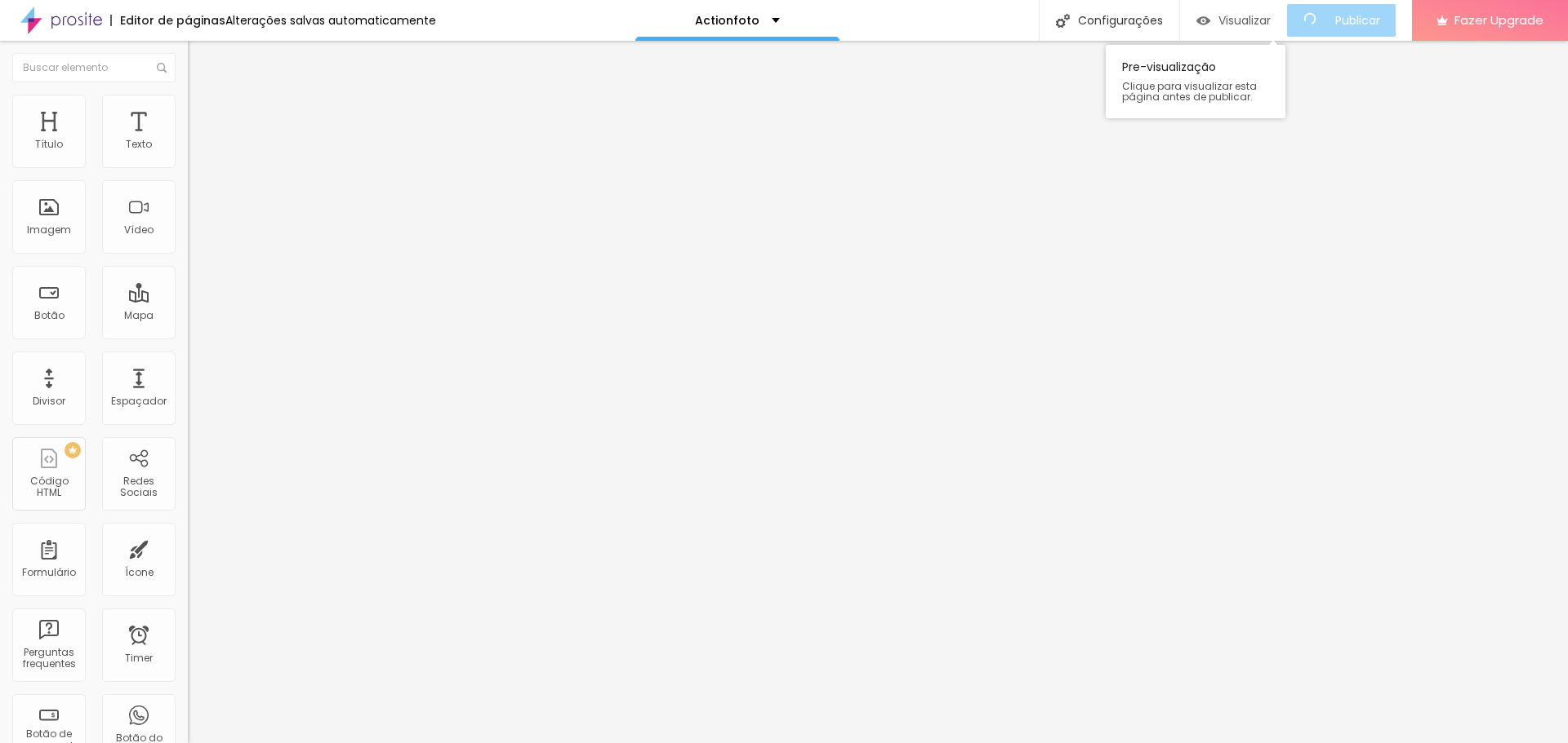
click at [1256, 18] on span "Visualizar" at bounding box center [1244, 20] width 52 height 13
click at [1215, 18] on img "button" at bounding box center [1217, 21] width 14 height 14
click at [188, 140] on span "Trocar imagem" at bounding box center [232, 133] width 89 height 14
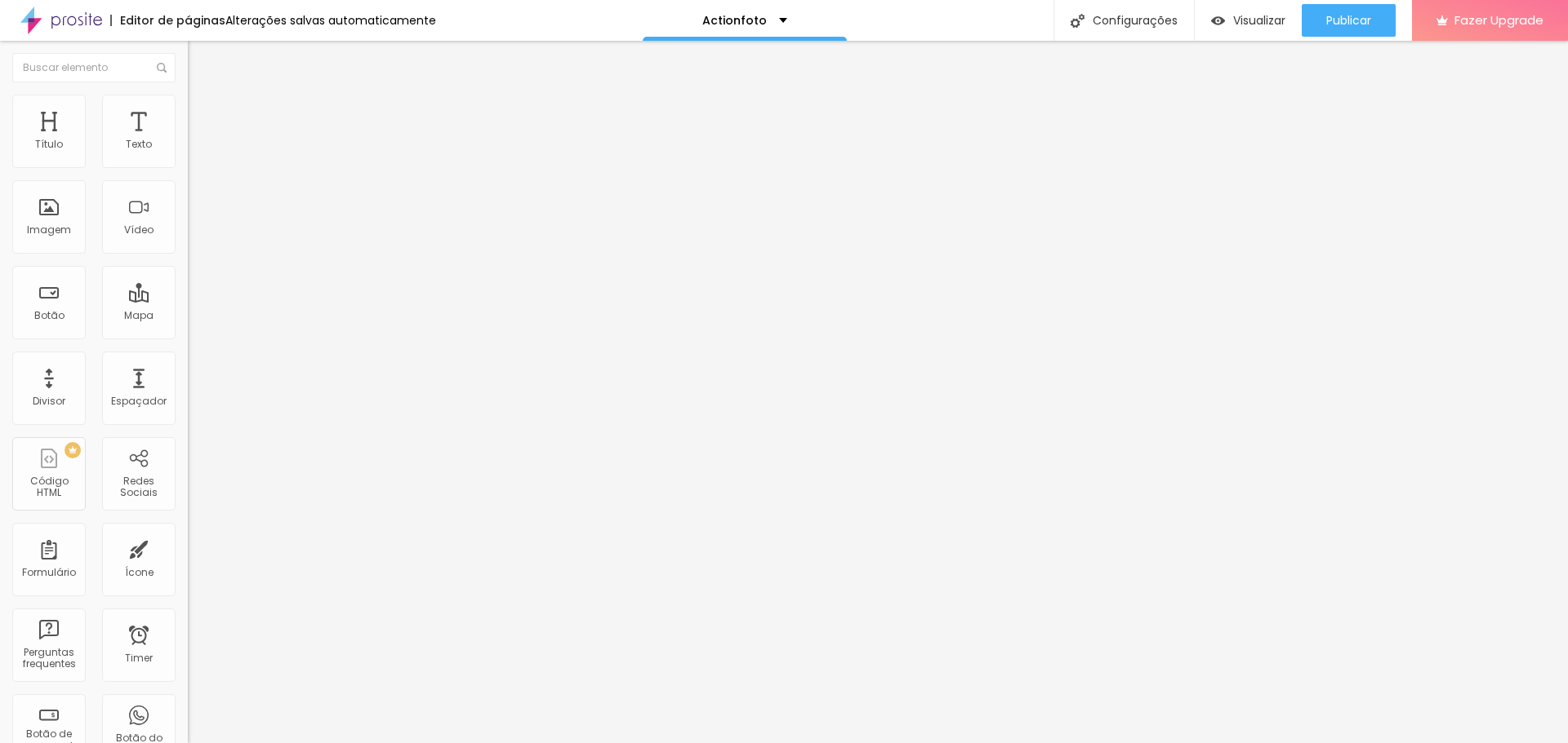
click at [188, 109] on li "Estilo" at bounding box center [282, 103] width 188 height 17
type input "15"
type input "20"
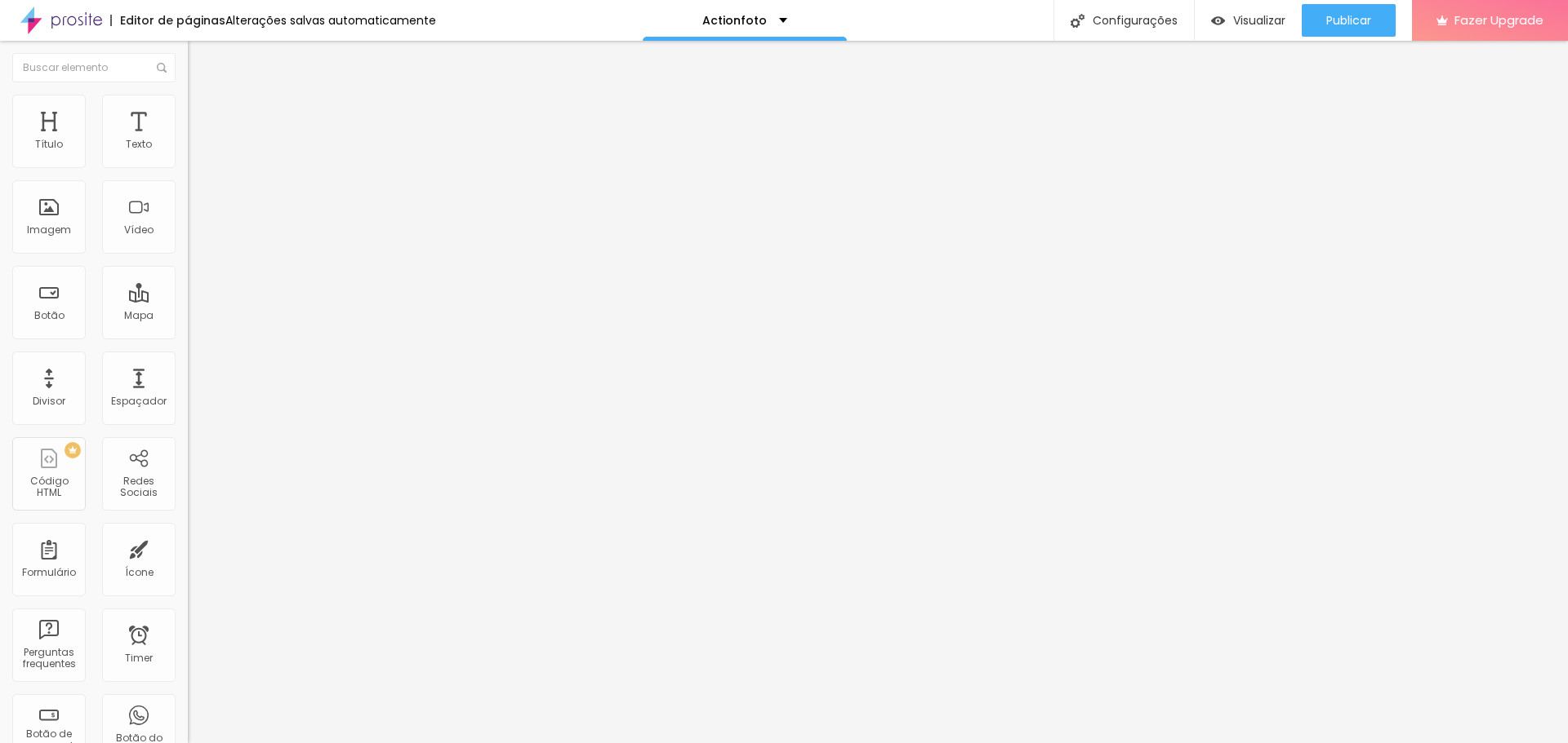
type input "20"
type input "25"
type input "30"
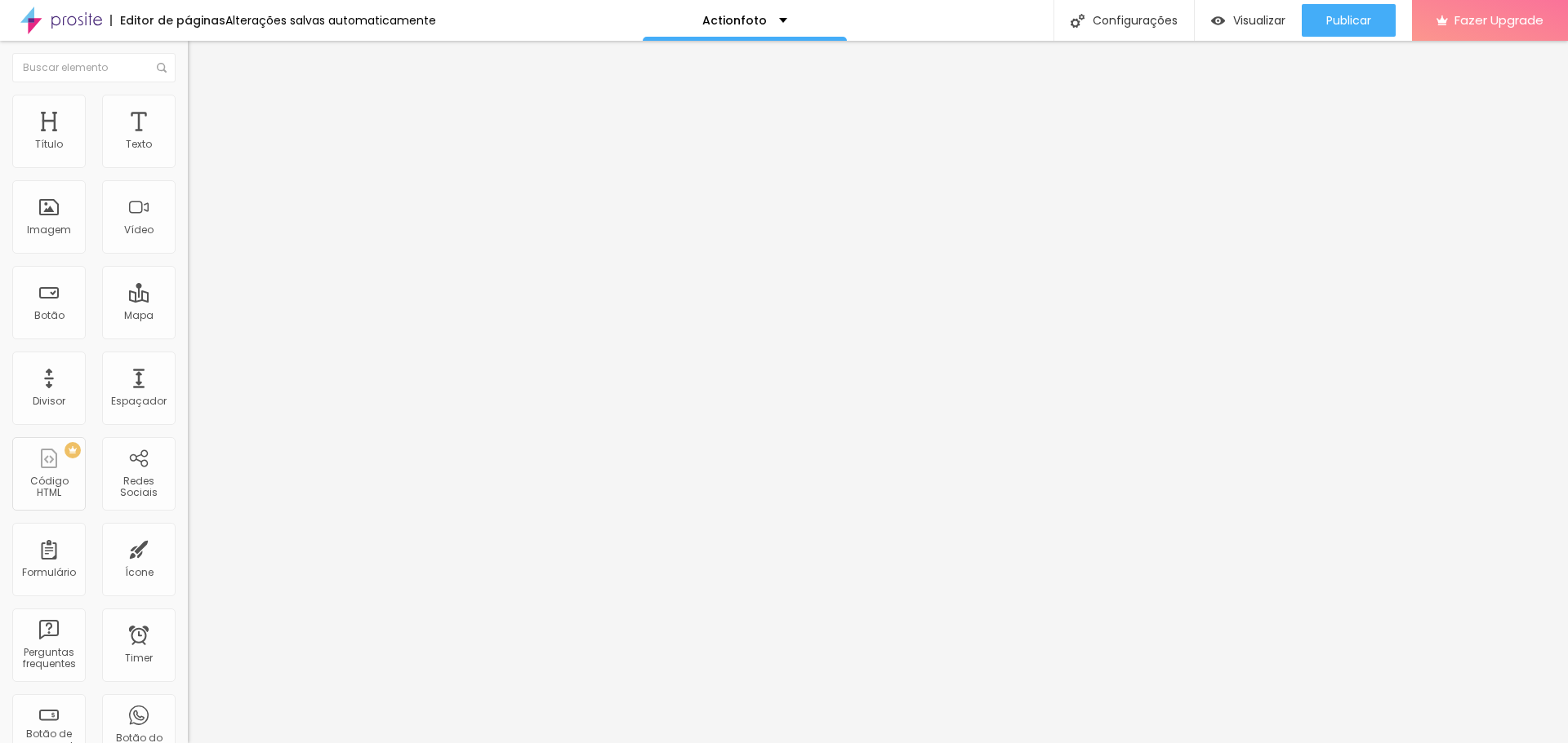
type input "35"
drag, startPoint x: 18, startPoint y: 173, endPoint x: 62, endPoint y: 178, distance: 44.3
type input "35"
click at [188, 167] on input "range" at bounding box center [241, 161] width 106 height 13
type input "30"
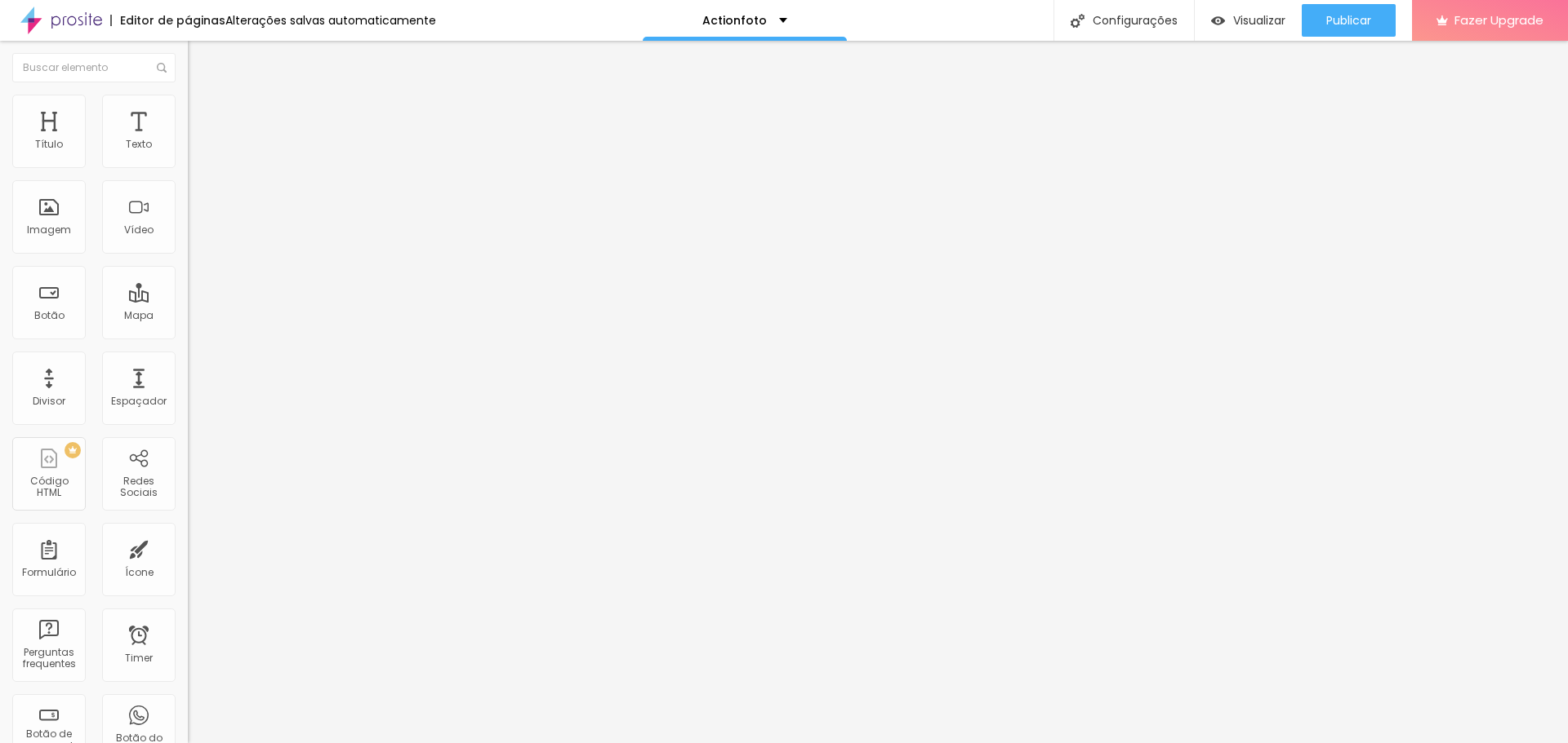
drag, startPoint x: 62, startPoint y: 178, endPoint x: 52, endPoint y: 178, distance: 10.0
type input "30"
click at [188, 167] on input "range" at bounding box center [241, 161] width 106 height 13
click at [1249, 23] on span "Visualizar" at bounding box center [1259, 20] width 52 height 13
click at [188, 104] on img at bounding box center [195, 102] width 15 height 15
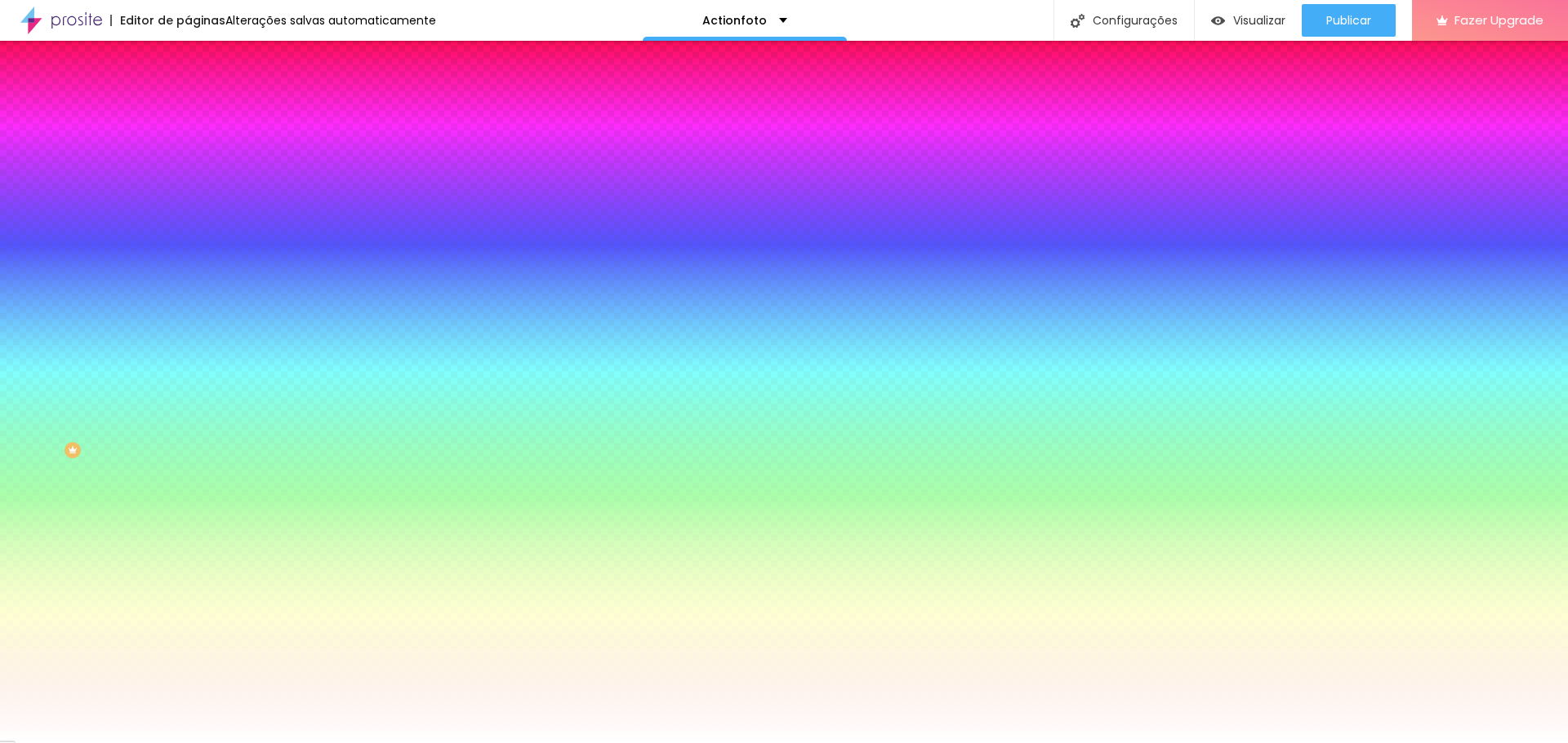
click at [188, 111] on img at bounding box center [195, 117] width 15 height 15
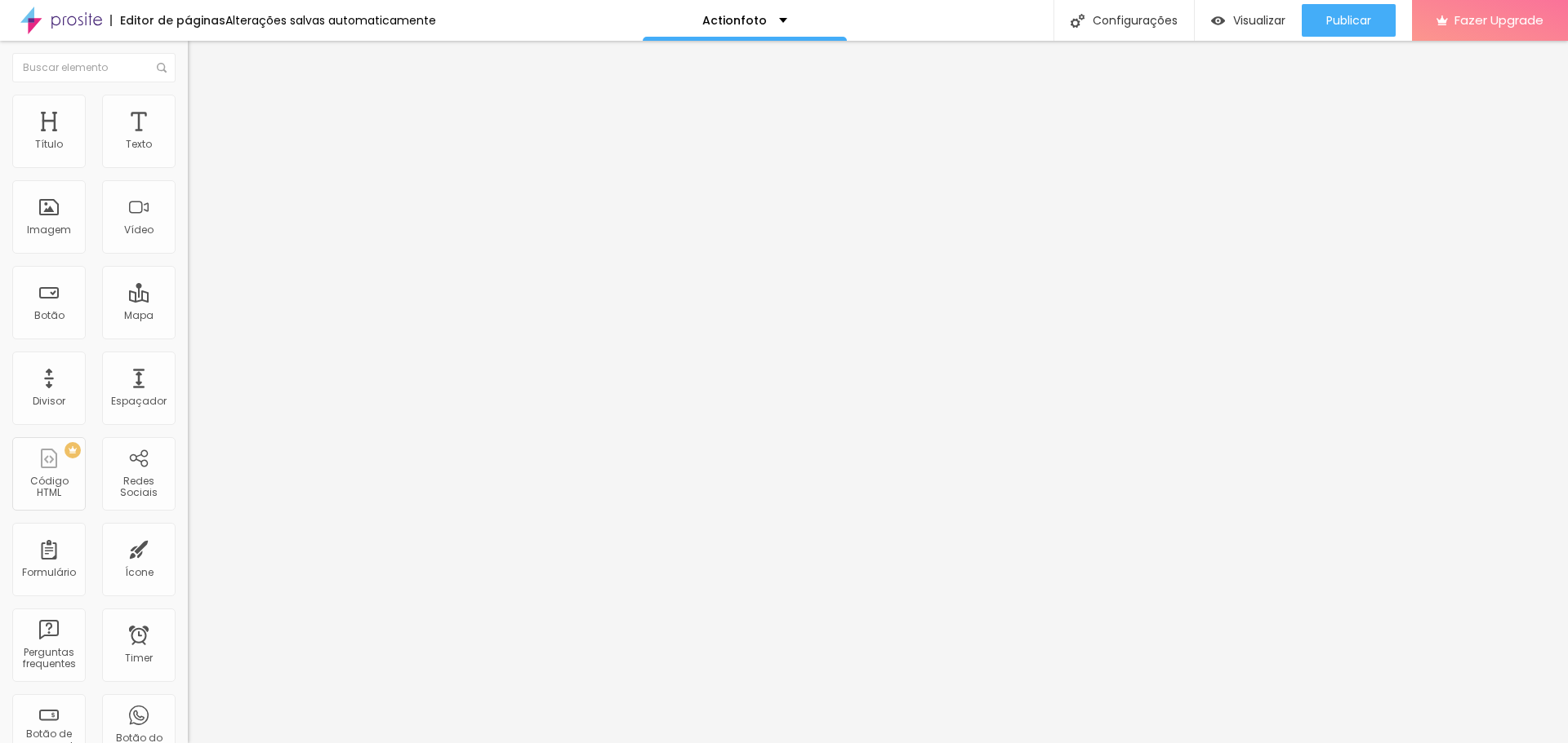
type input "144"
type input "150"
type input "155"
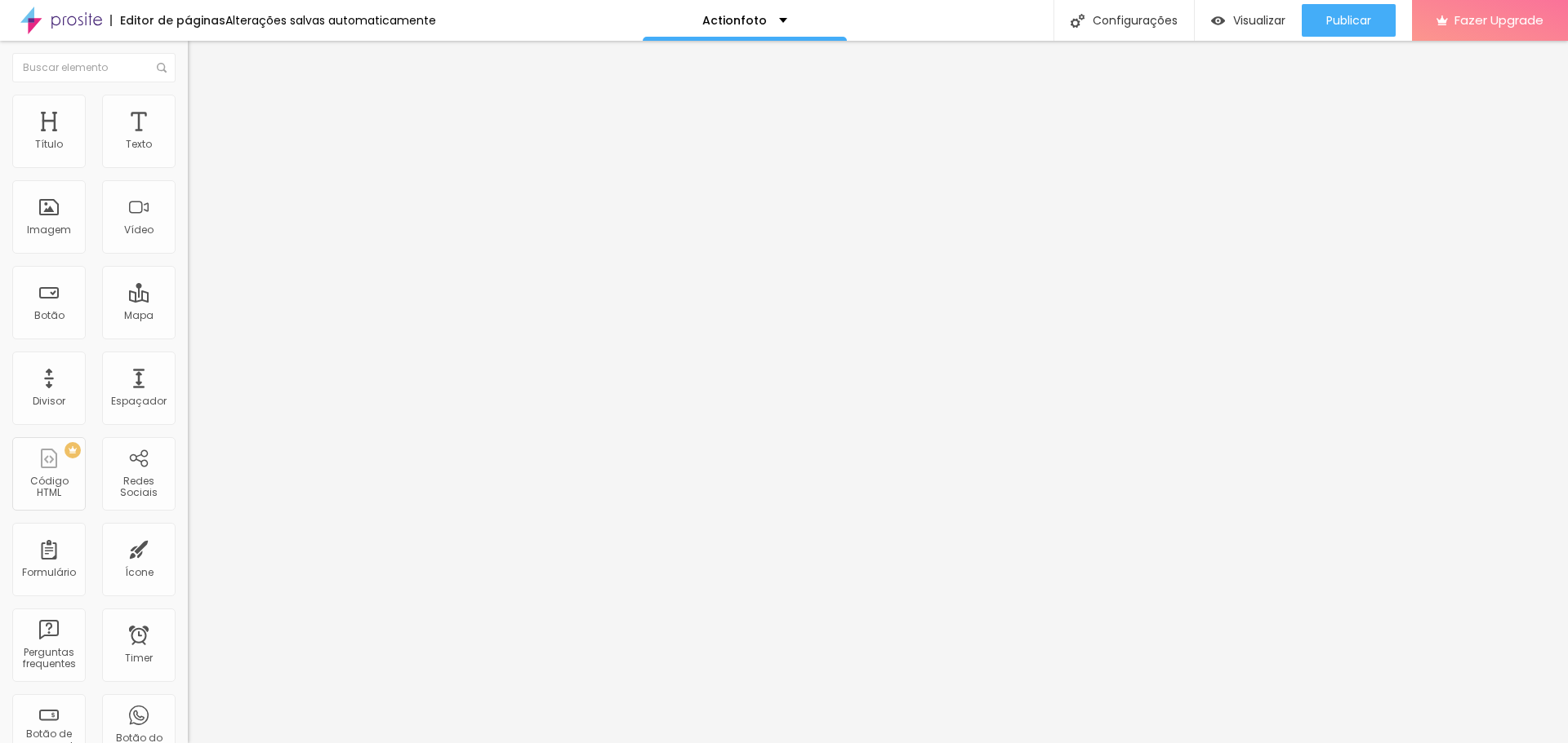
type input "155"
type input "160"
type input "171"
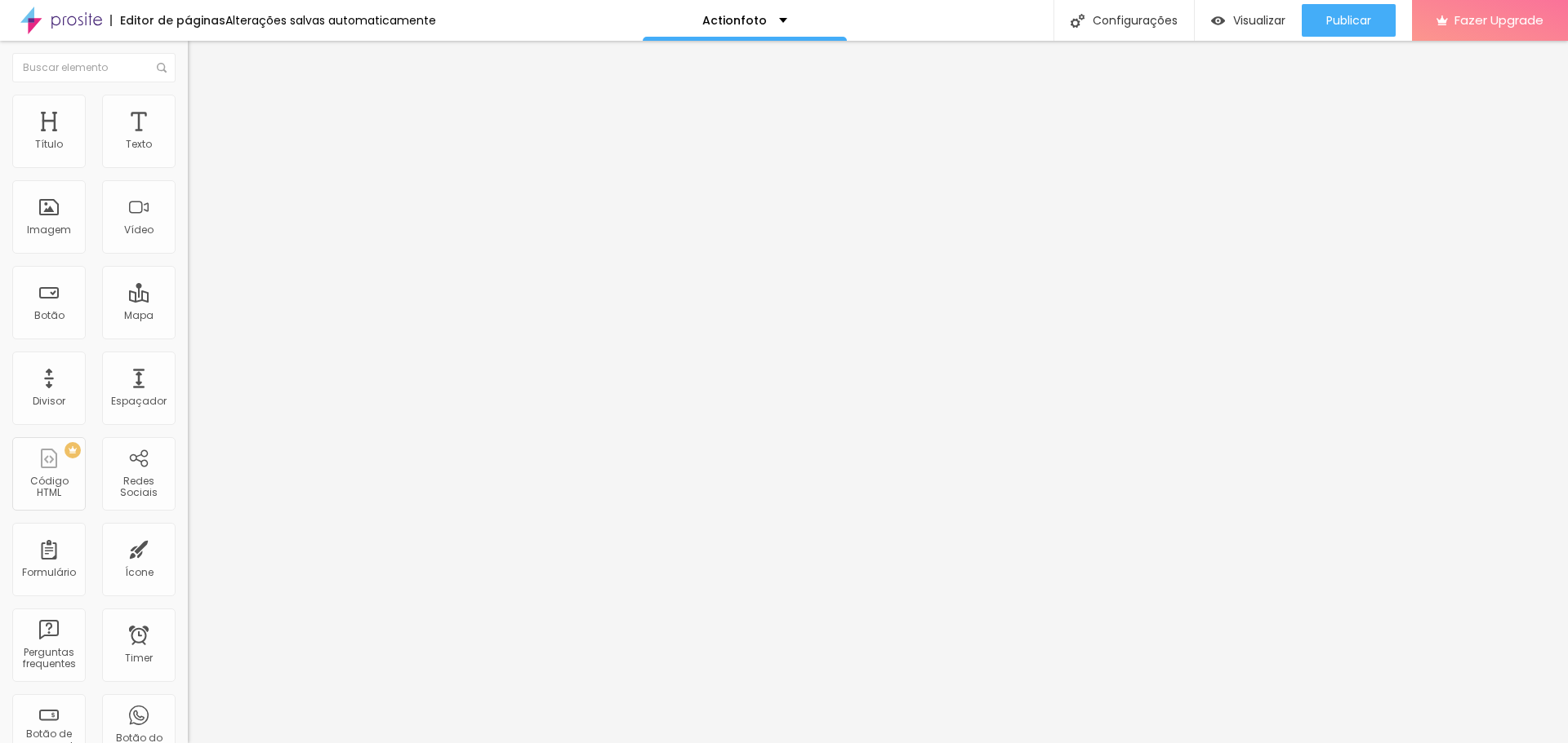
type input "176"
type input "181"
type input "187"
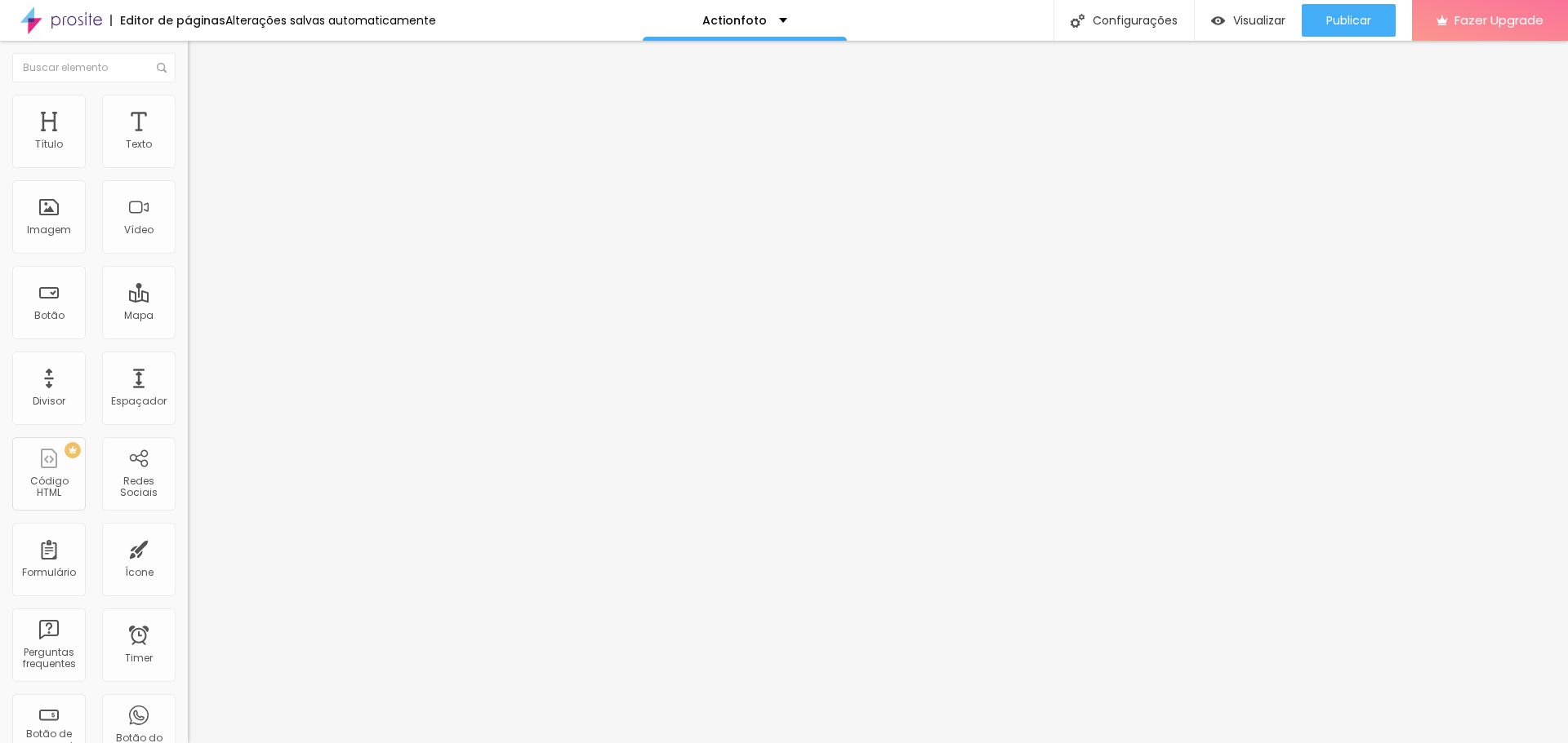
type input "187"
type input "192"
type input "197"
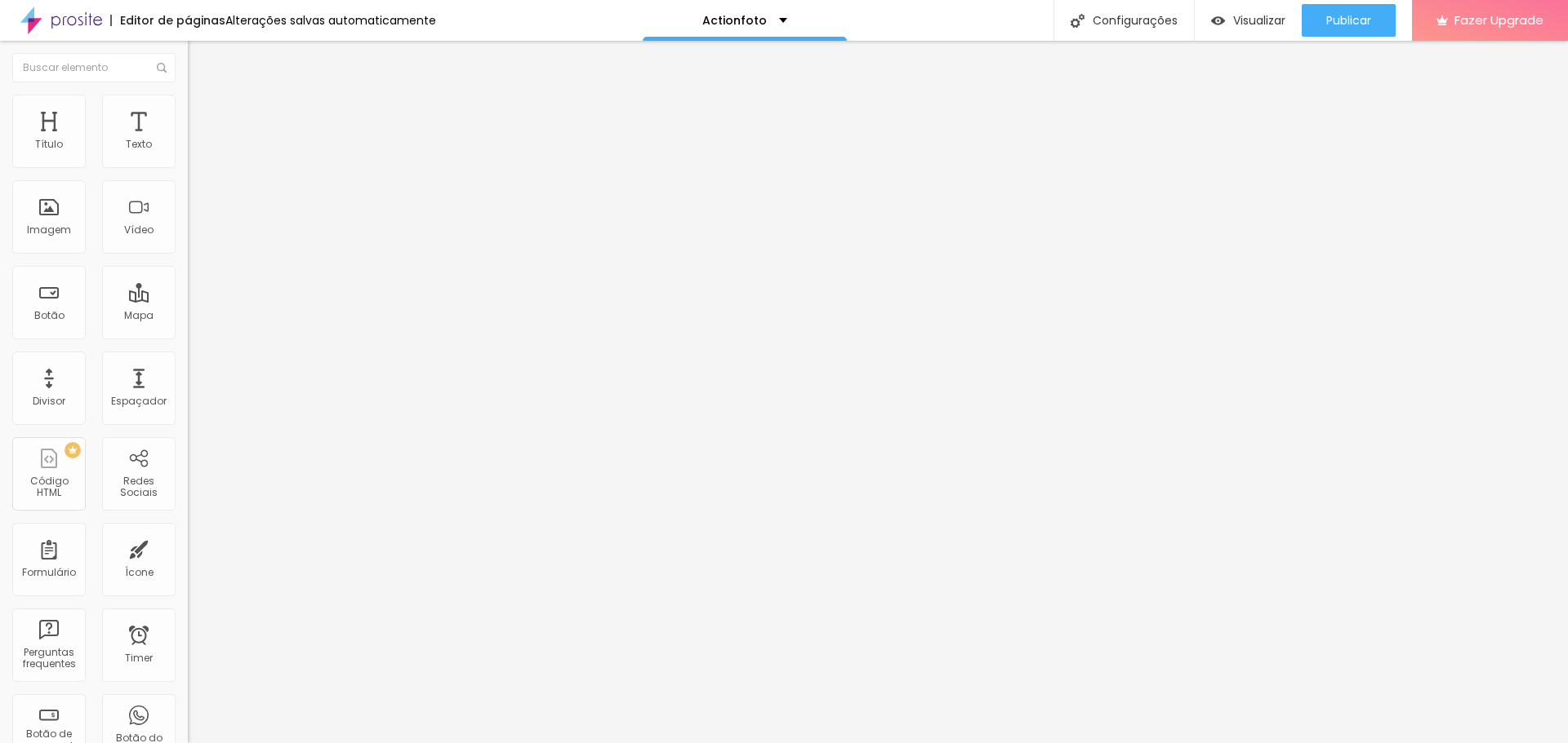
type input "202"
type input "208"
type input "213"
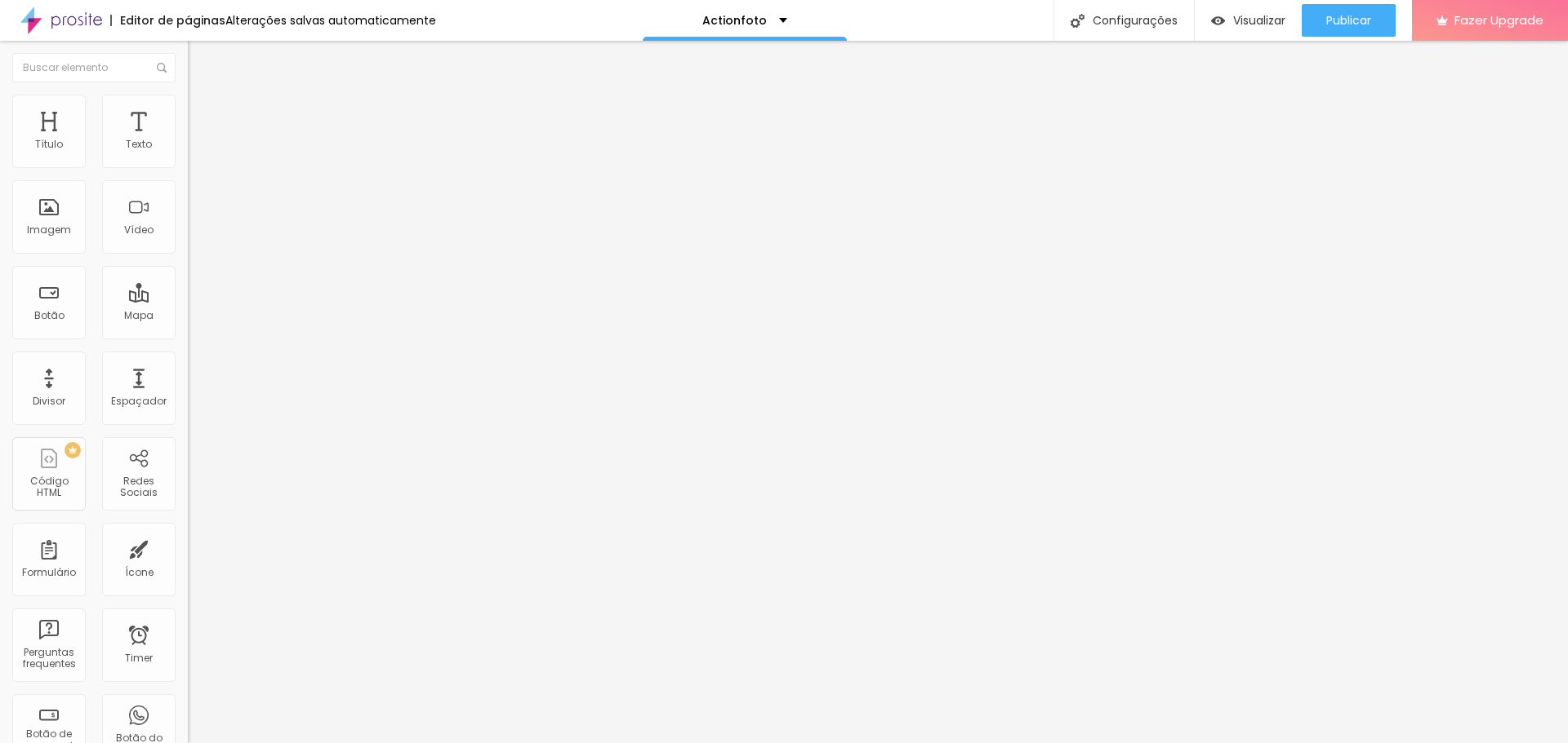
type input "213"
type input "218"
type input "223"
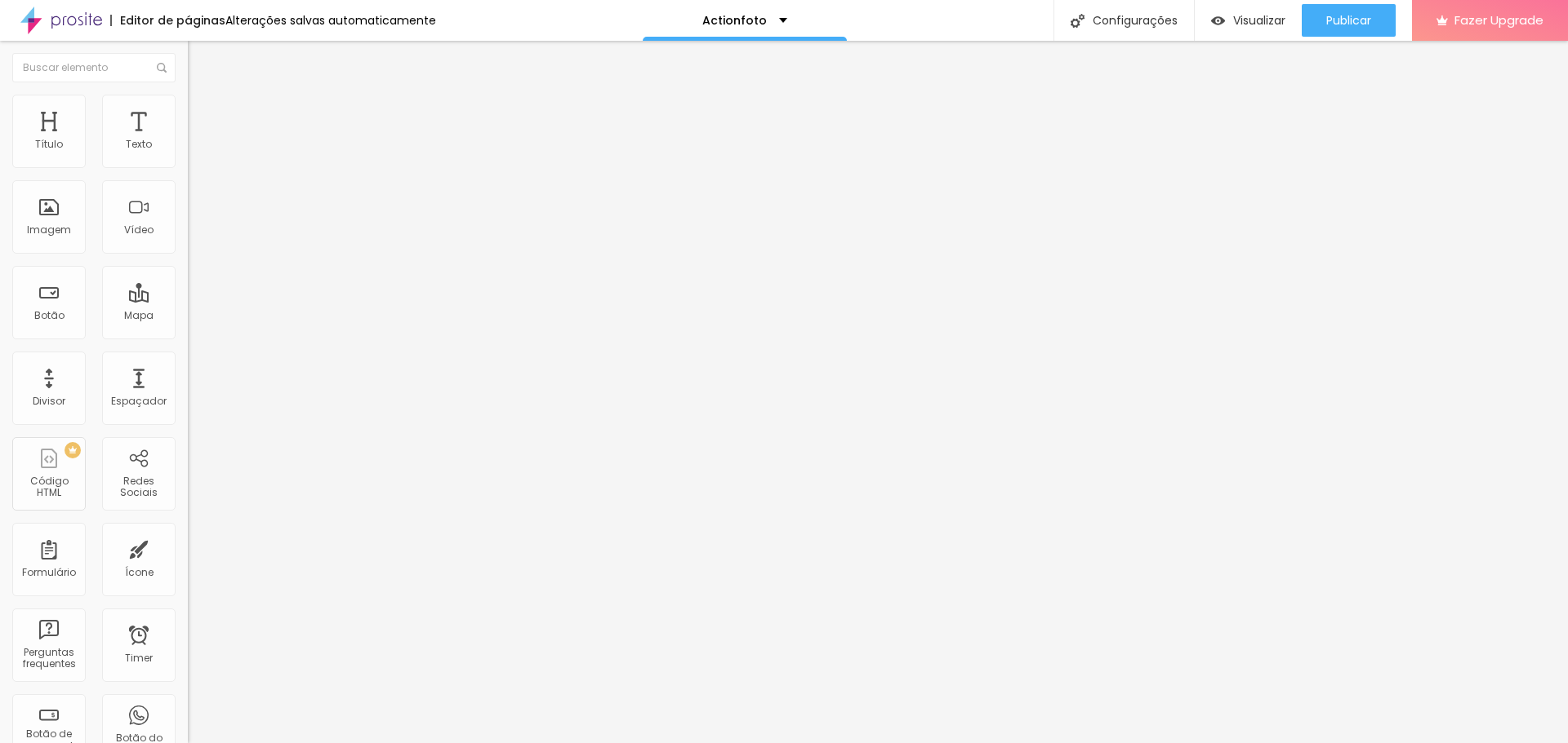
type input "229"
type input "234"
type input "239"
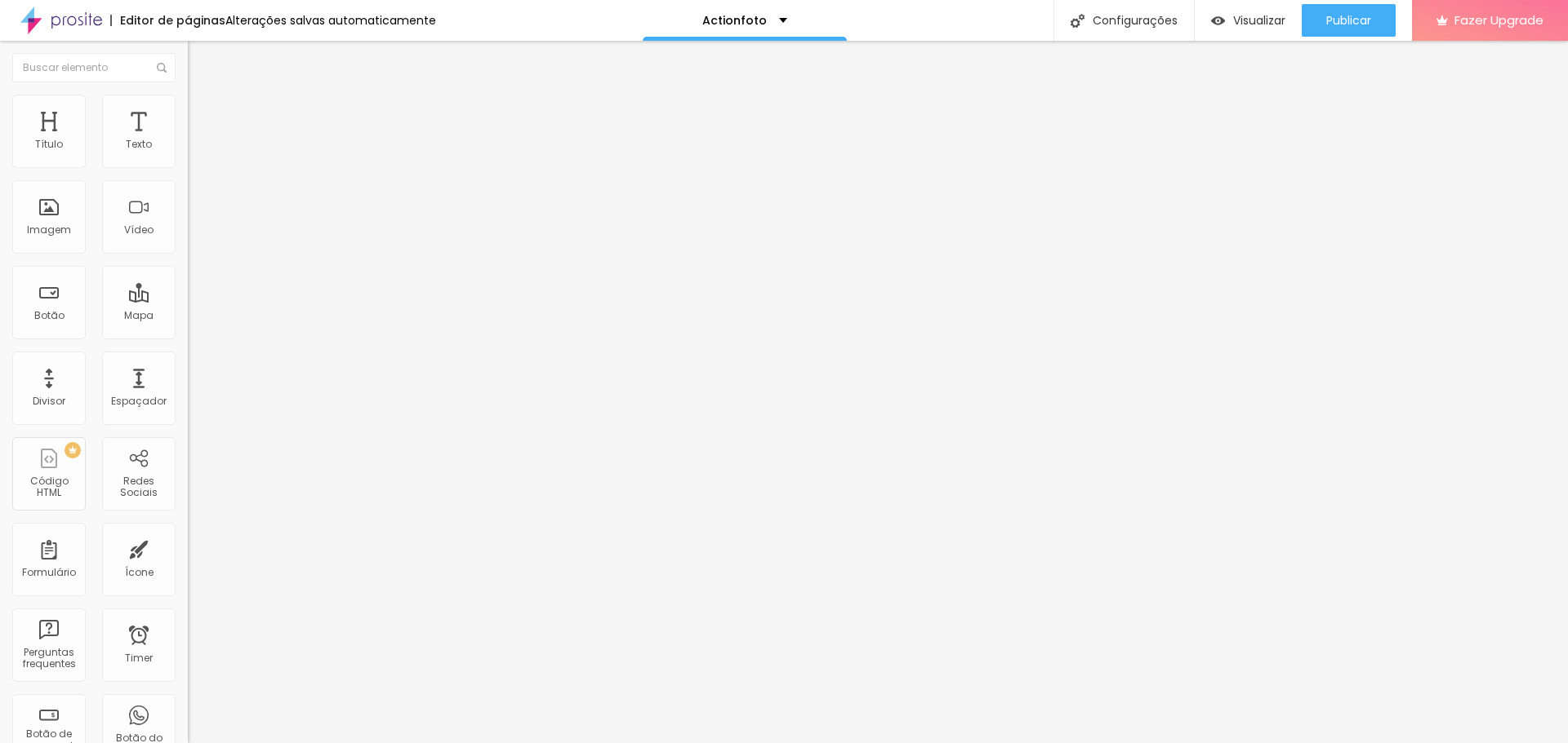
type input "239"
type input "245"
type input "255"
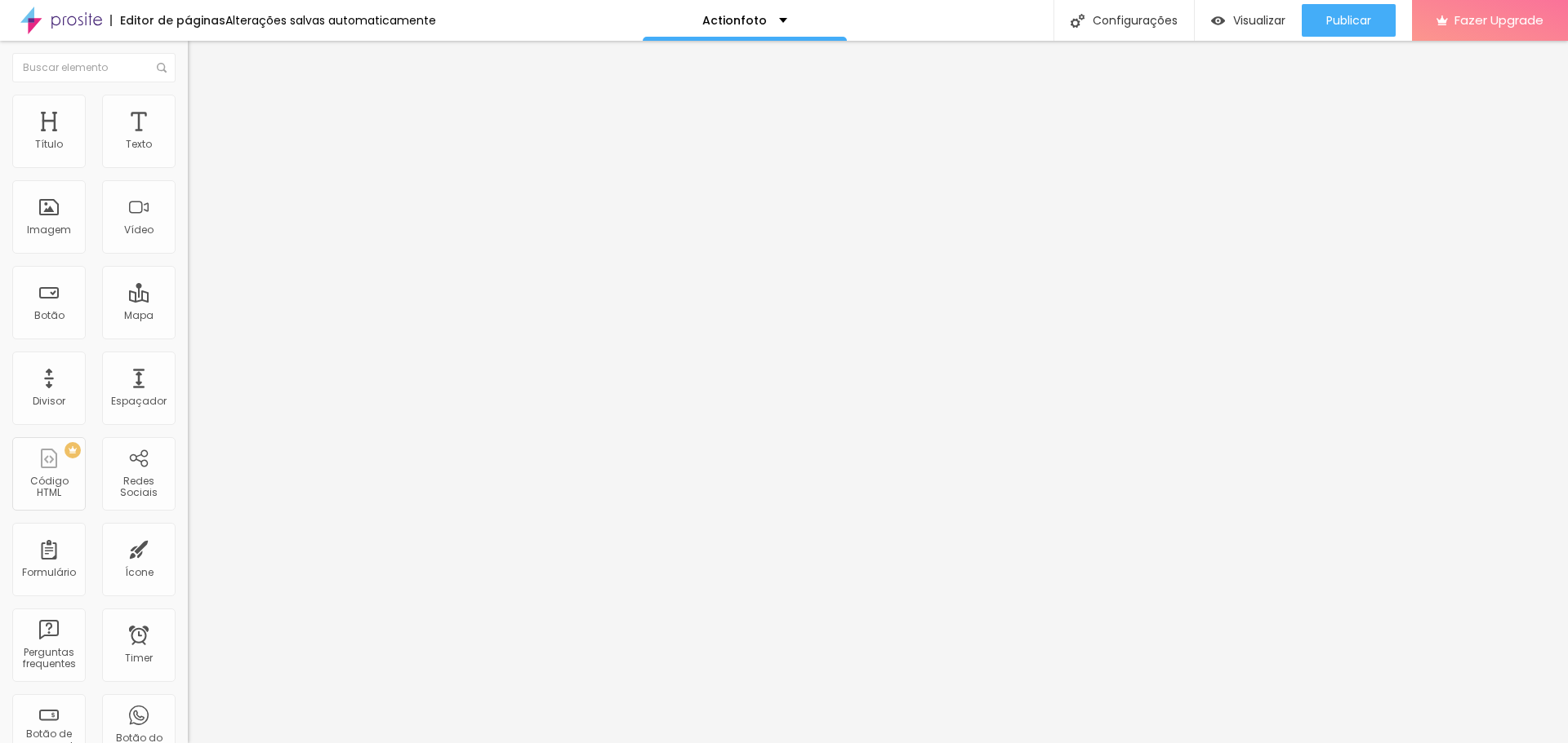
type input "260"
type input "266"
type input "271"
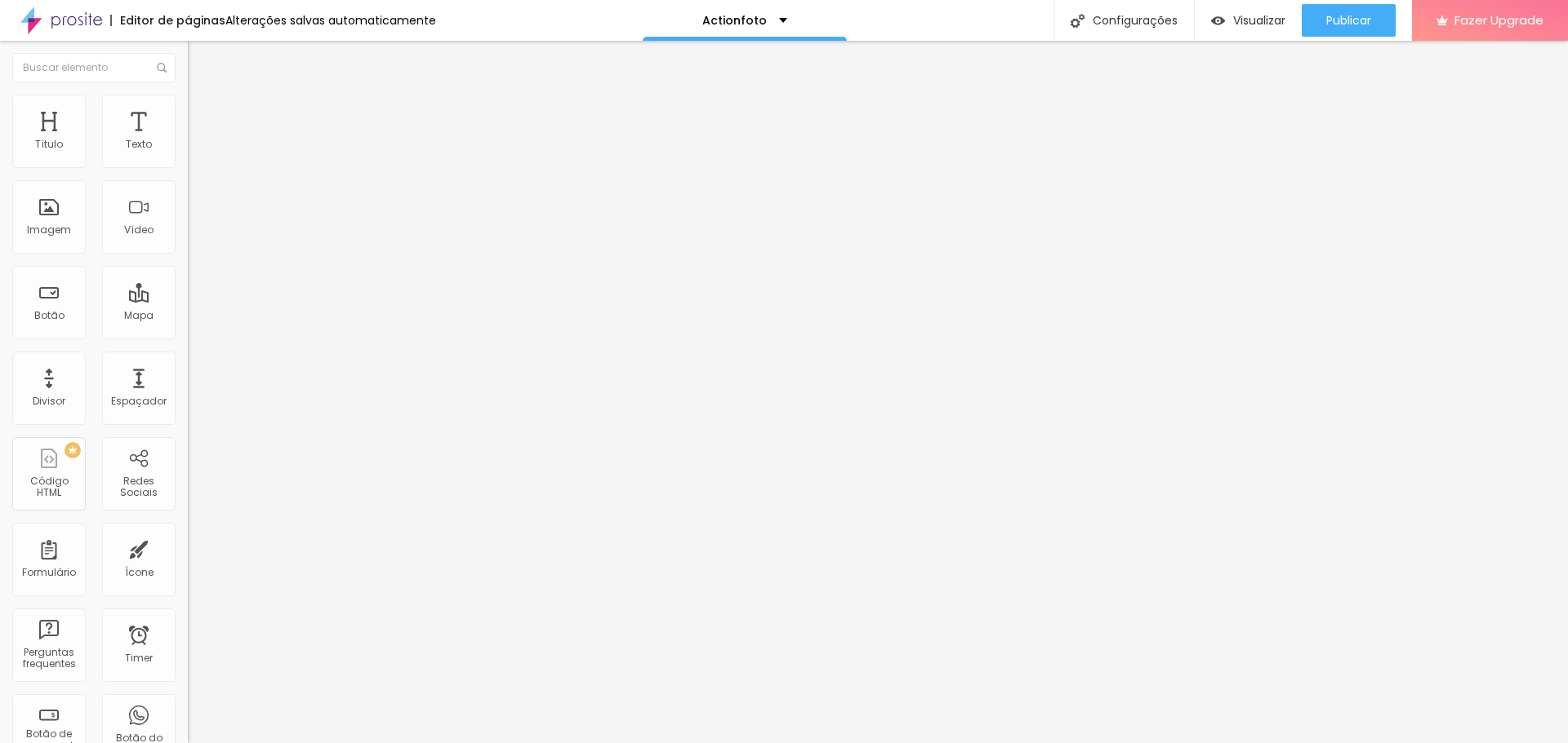
type input "271"
type input "276"
type input "281"
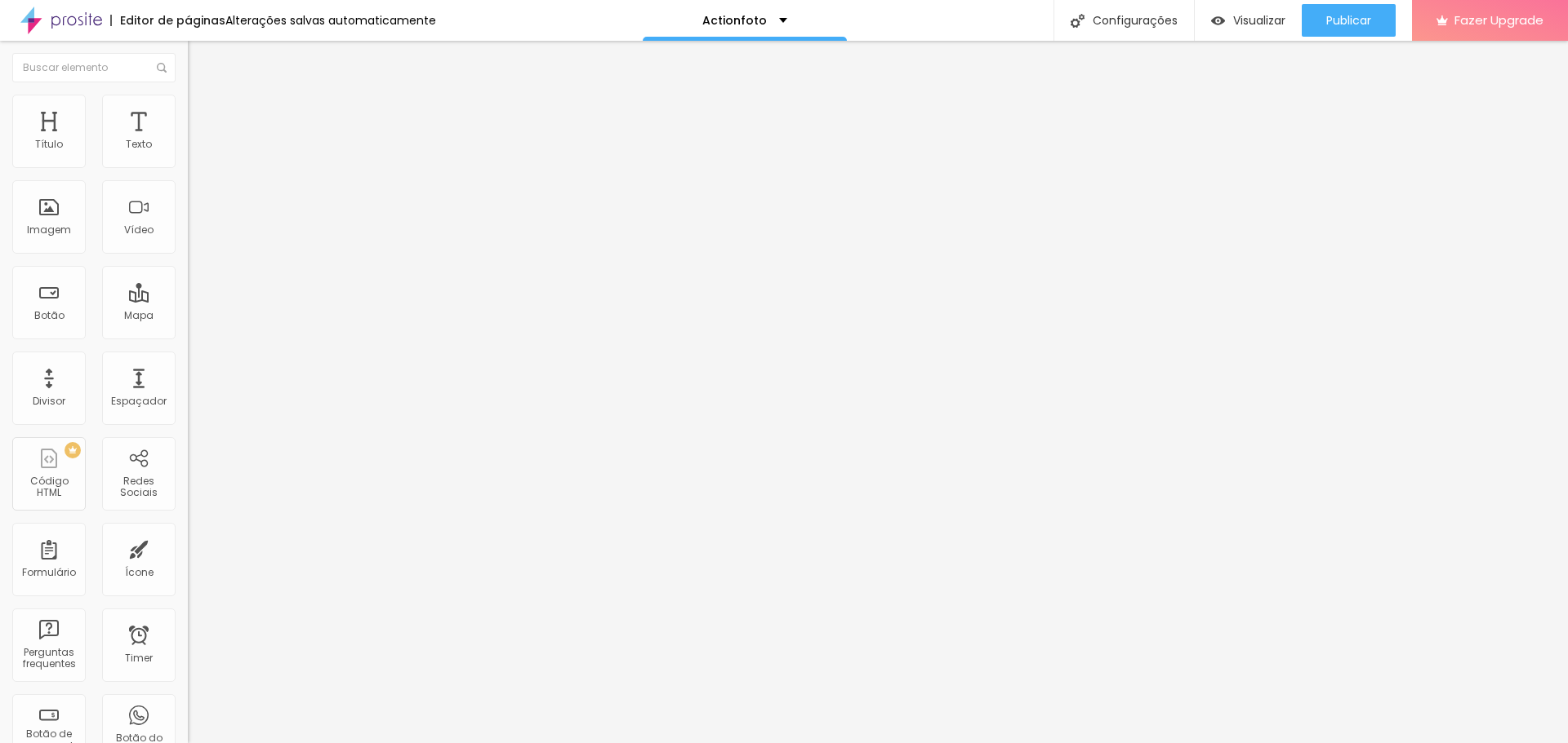
type input "287"
type input "292"
type input "297"
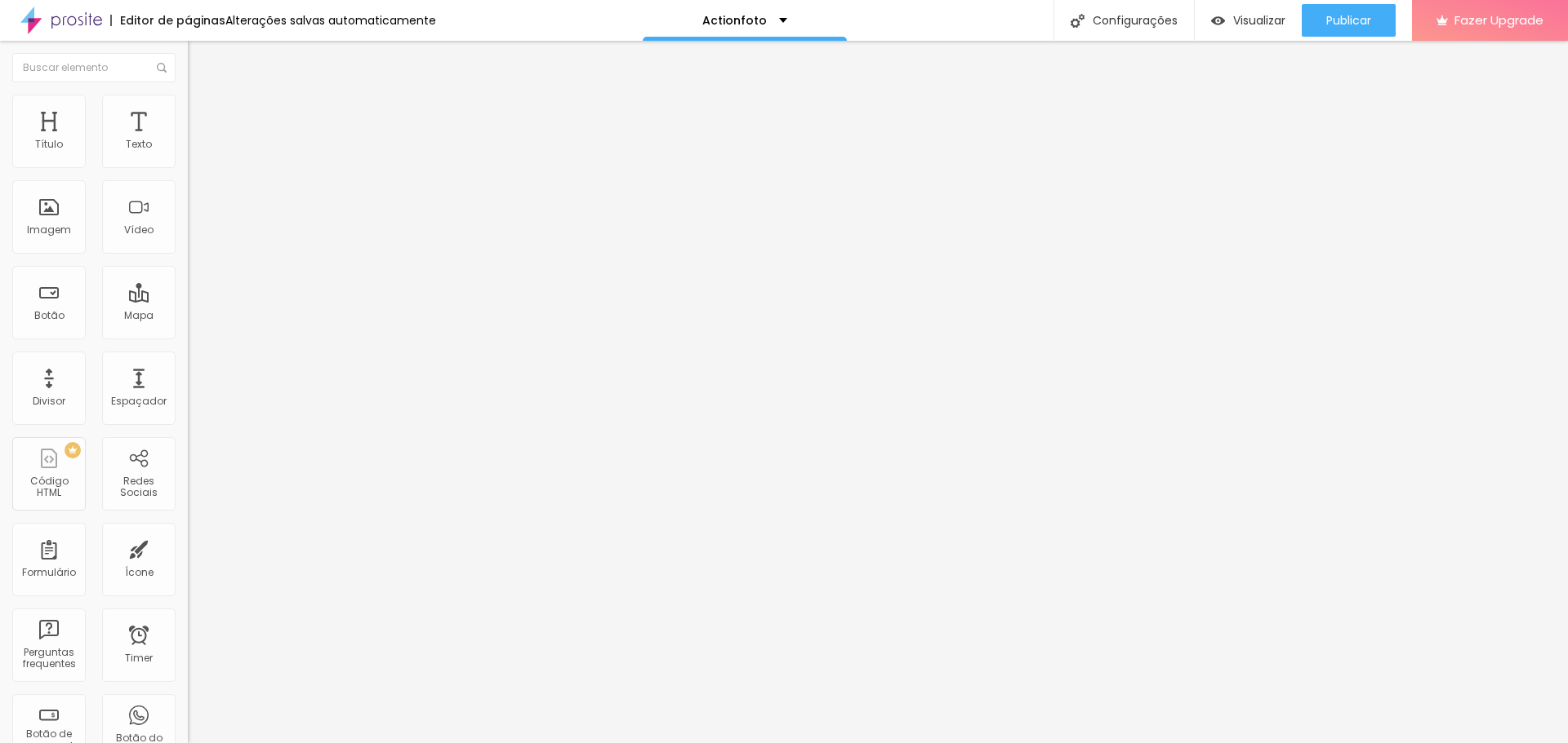
type input "297"
type input "302"
type input "308"
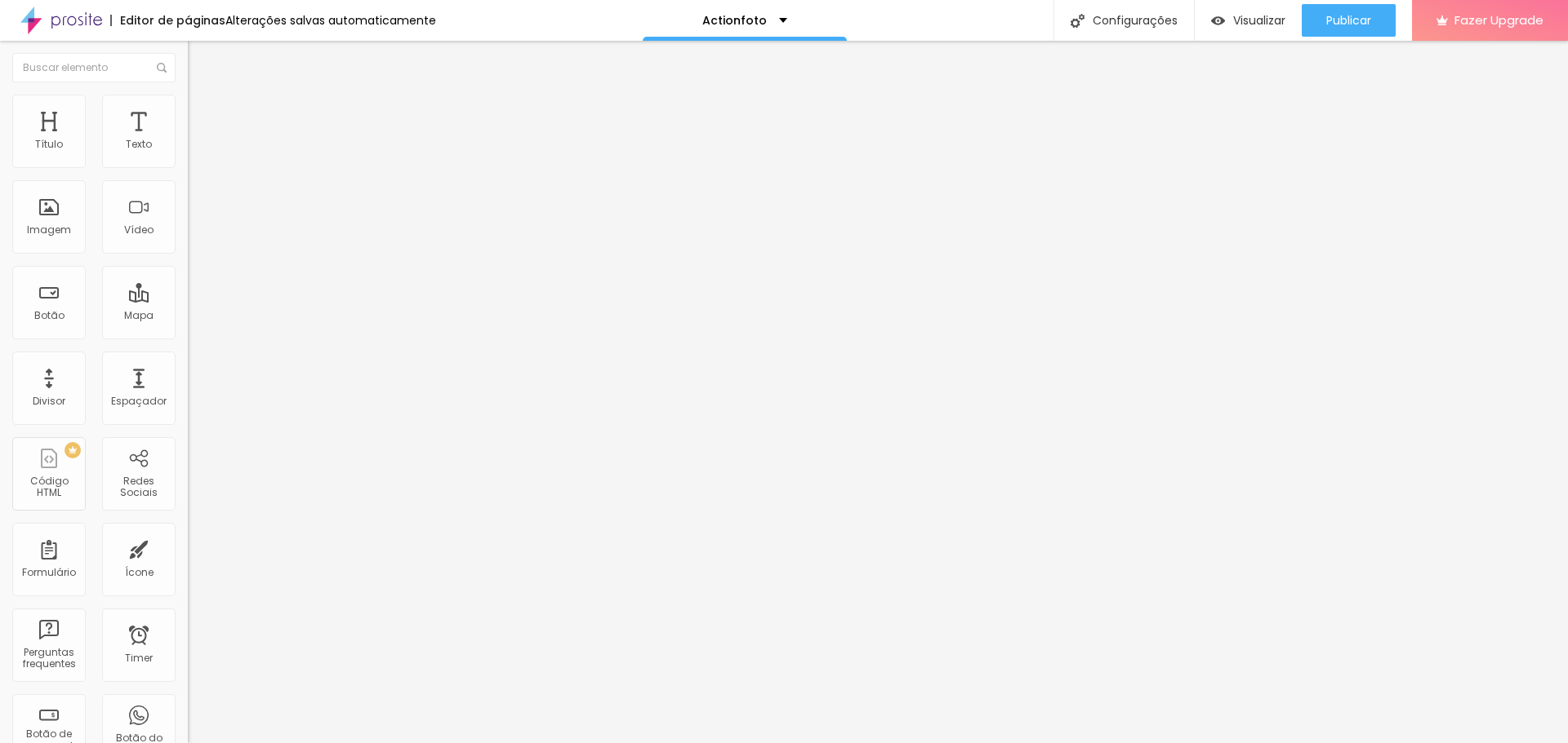
type input "313"
drag, startPoint x: 58, startPoint y: 194, endPoint x: 85, endPoint y: 192, distance: 27.1
type input "313"
click at [188, 547] on input "range" at bounding box center [241, 553] width 106 height 13
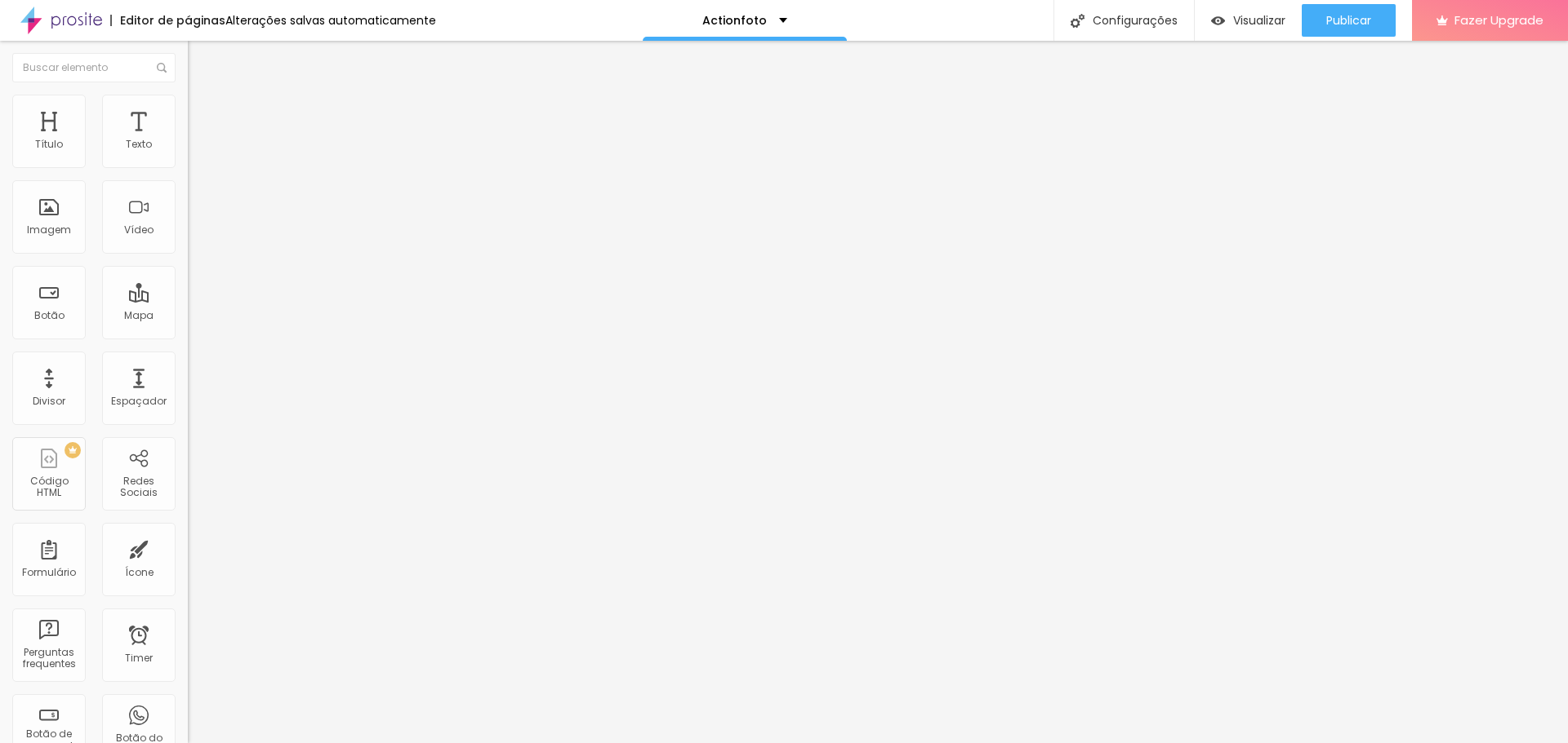
click at [188, 93] on img at bounding box center [195, 85] width 15 height 15
click at [198, 150] on span "Trocar icone" at bounding box center [234, 143] width 72 height 14
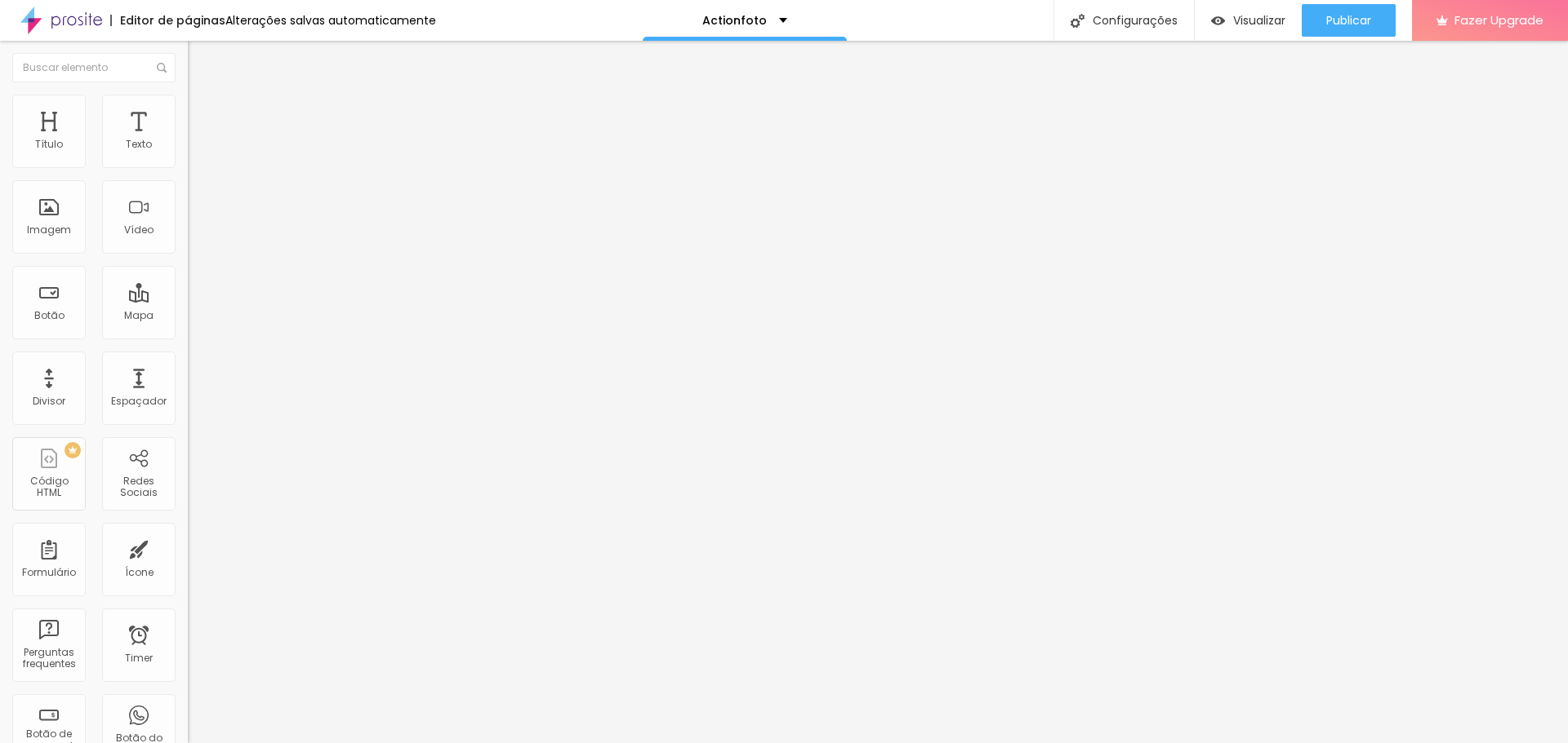
type input "arrow"
type input "44"
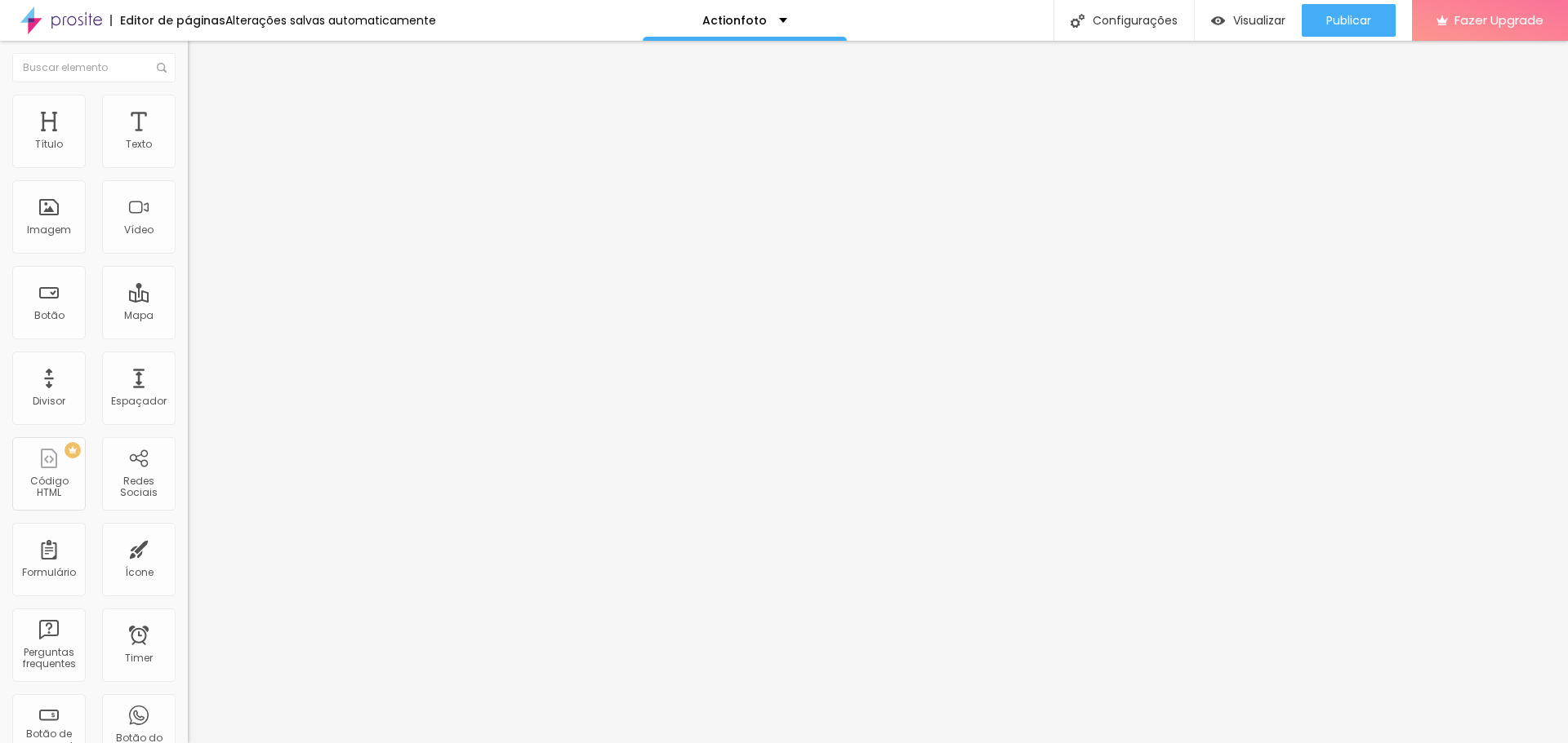
type input "42"
type input "40"
type input "38"
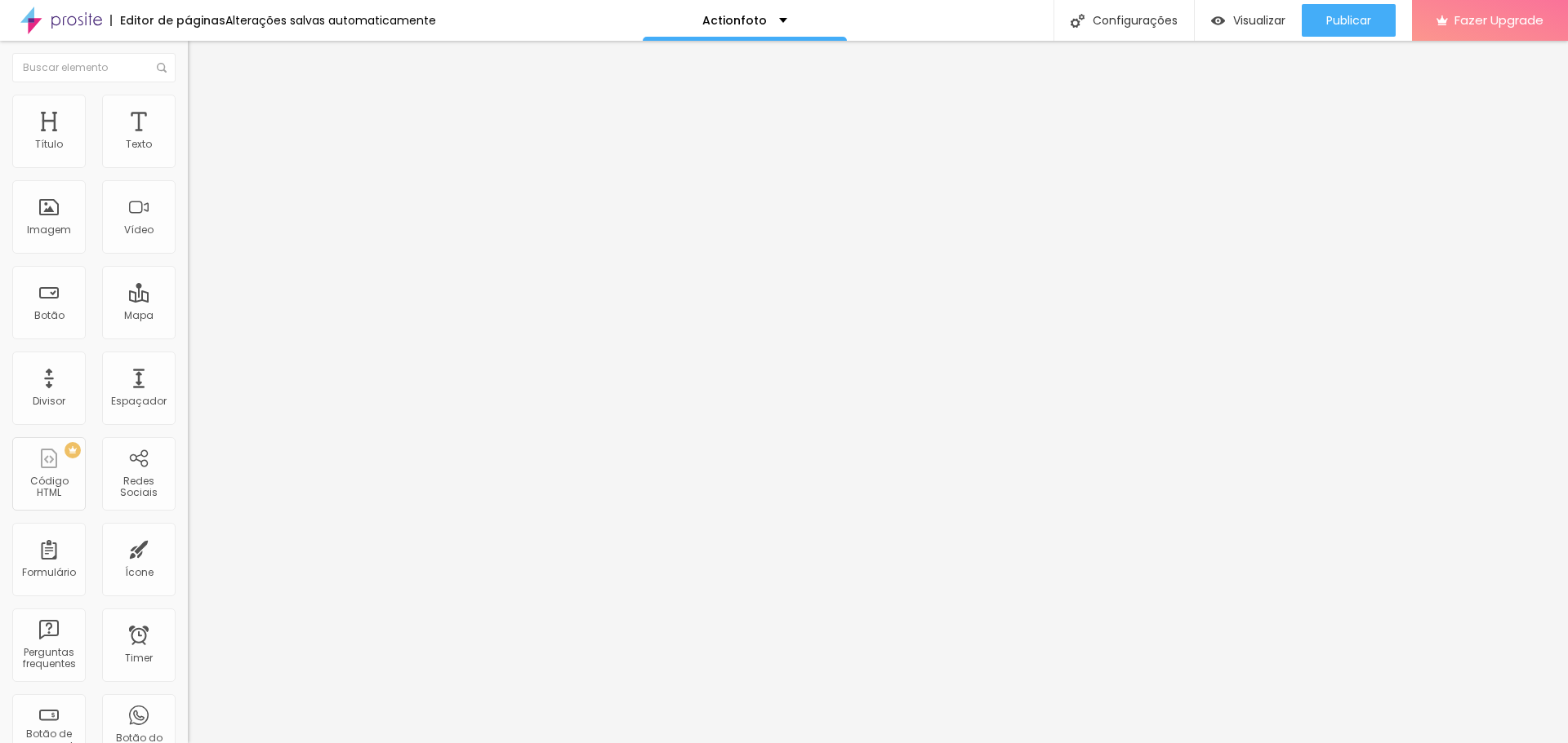
type input "38"
type input "36"
type input "34"
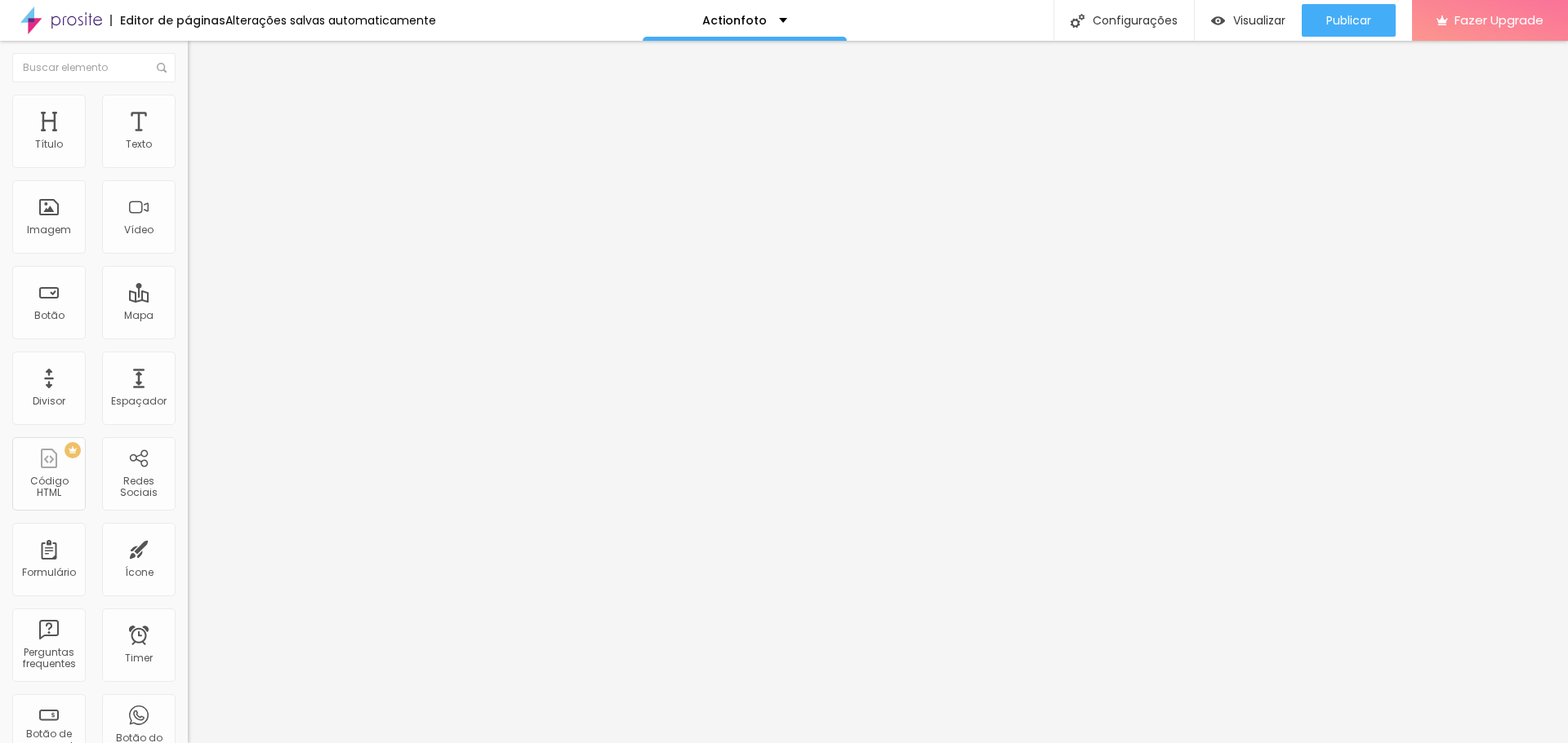
type input "32"
type input "30"
type input "28"
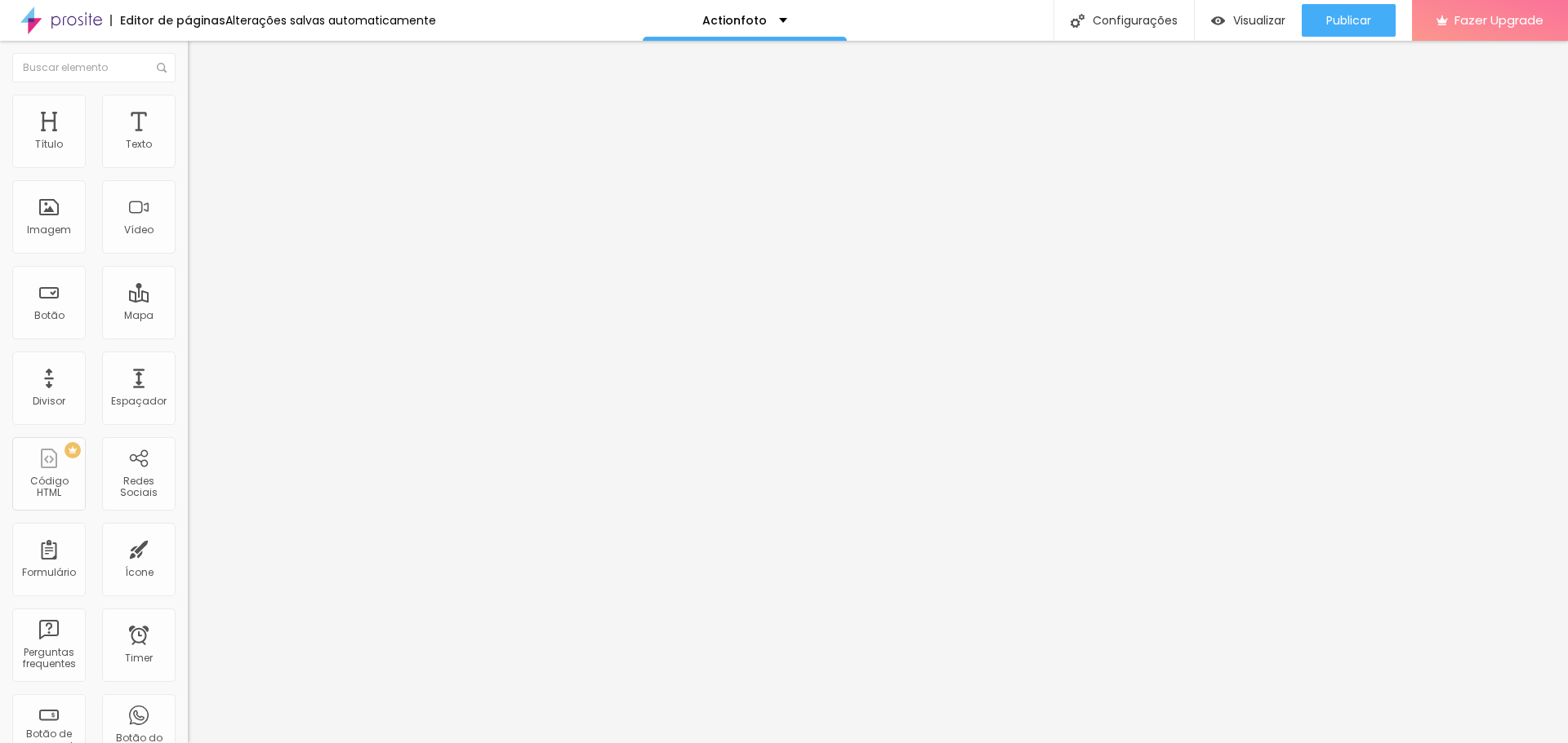
drag, startPoint x: 61, startPoint y: 301, endPoint x: 41, endPoint y: 301, distance: 20.0
type input "28"
click at [188, 189] on input "range" at bounding box center [241, 181] width 106 height 13
click at [188, 111] on img at bounding box center [195, 117] width 15 height 15
type input "11"
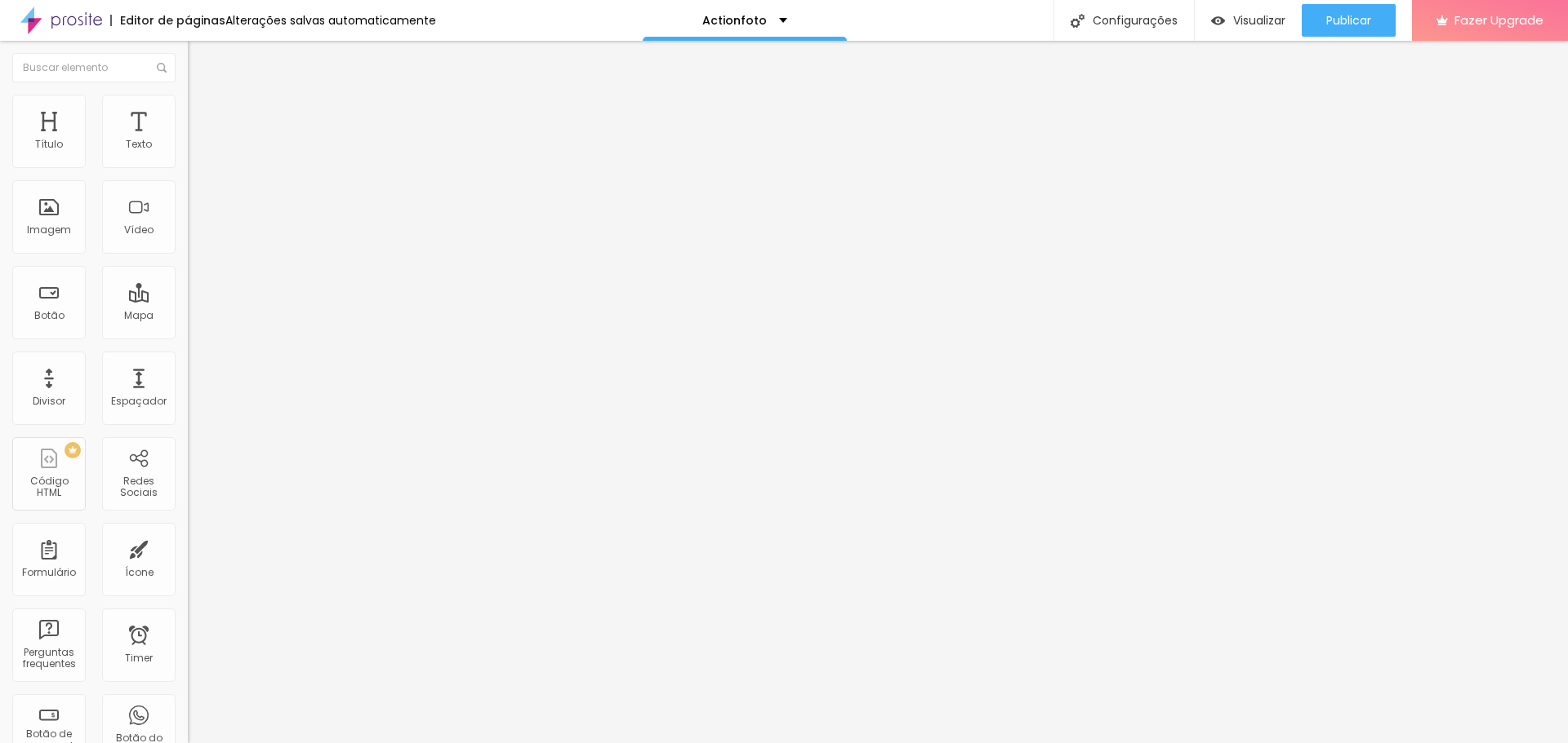
type input "11"
type input "13"
type input "14"
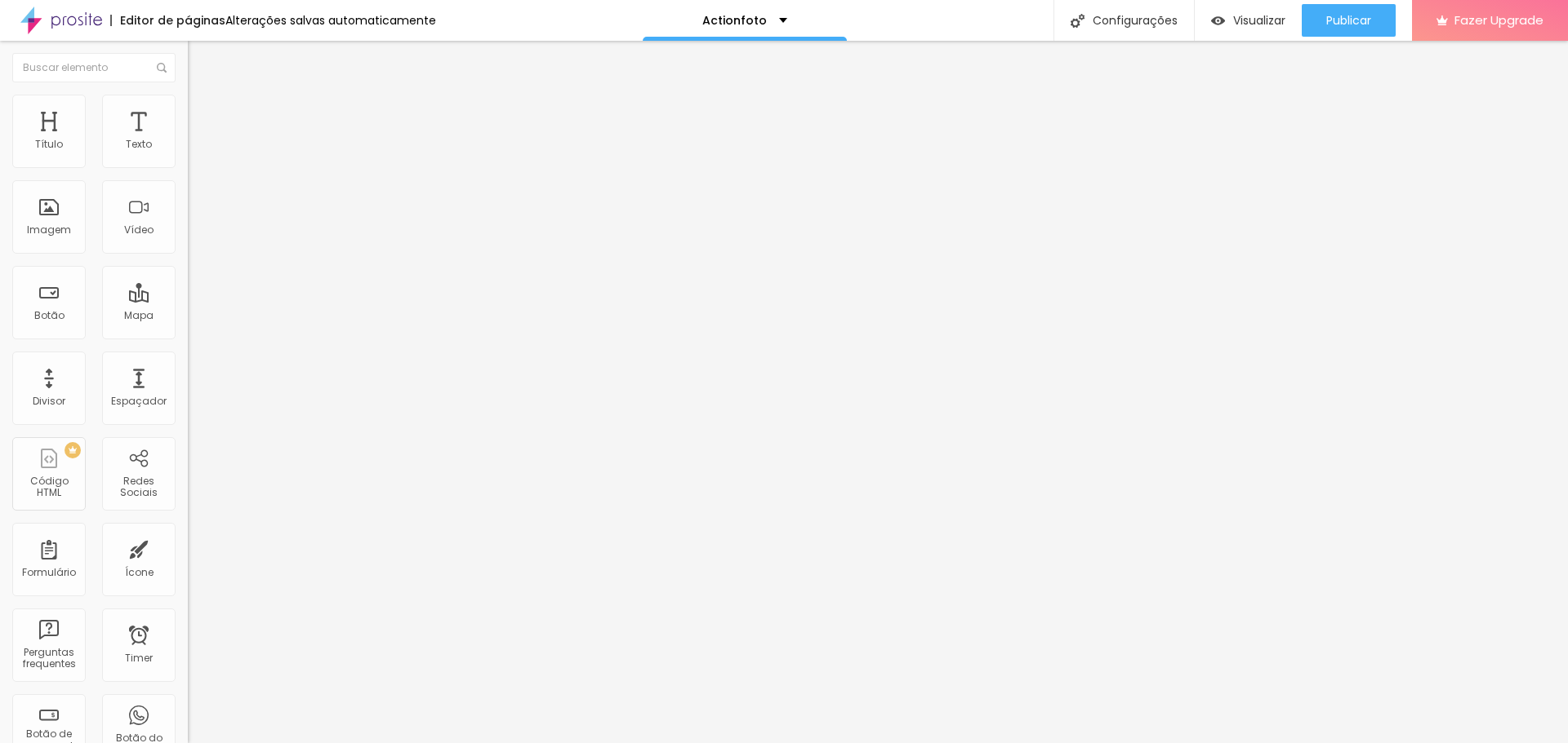
type input "16"
type input "17"
type input "18"
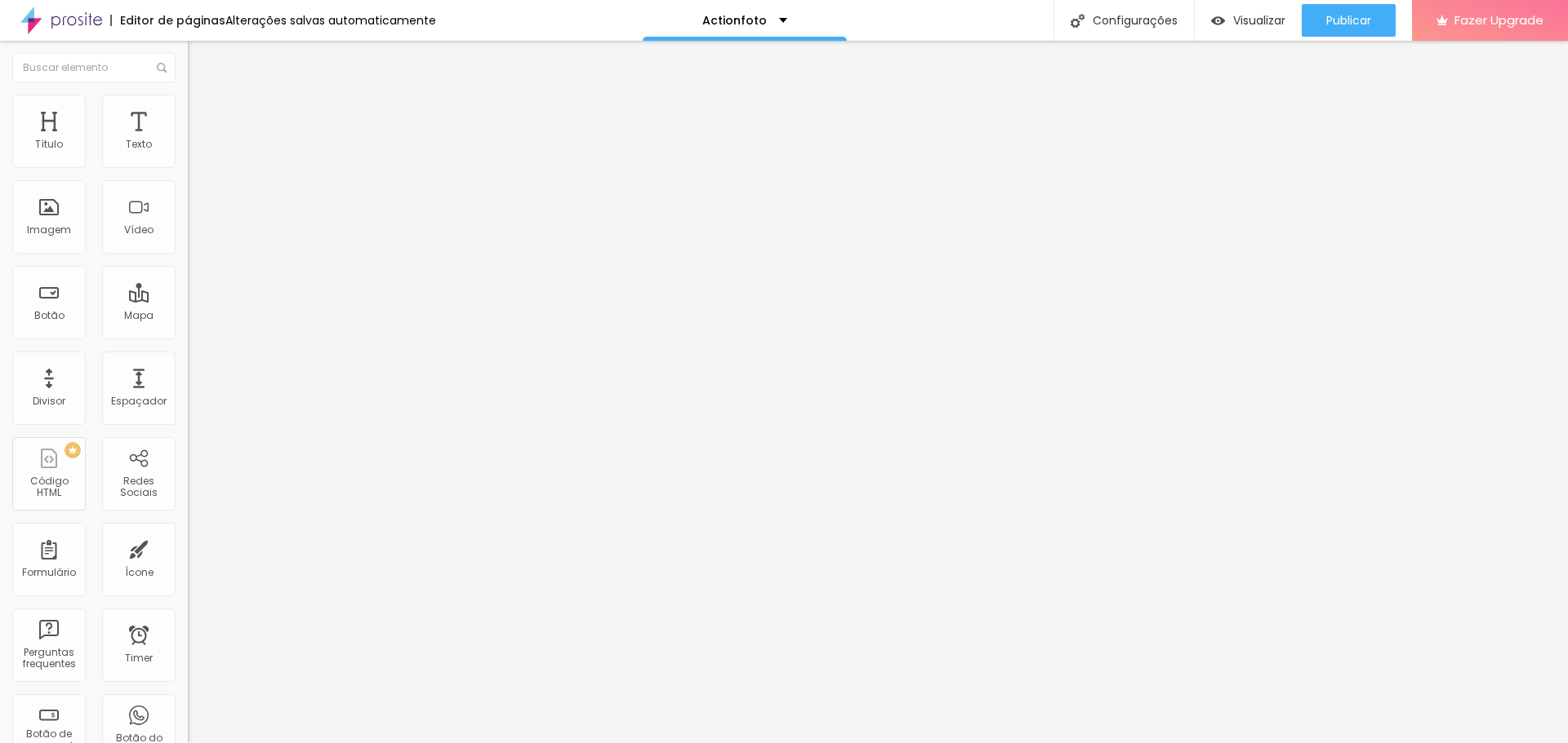
type input "18"
type input "20"
type input "21"
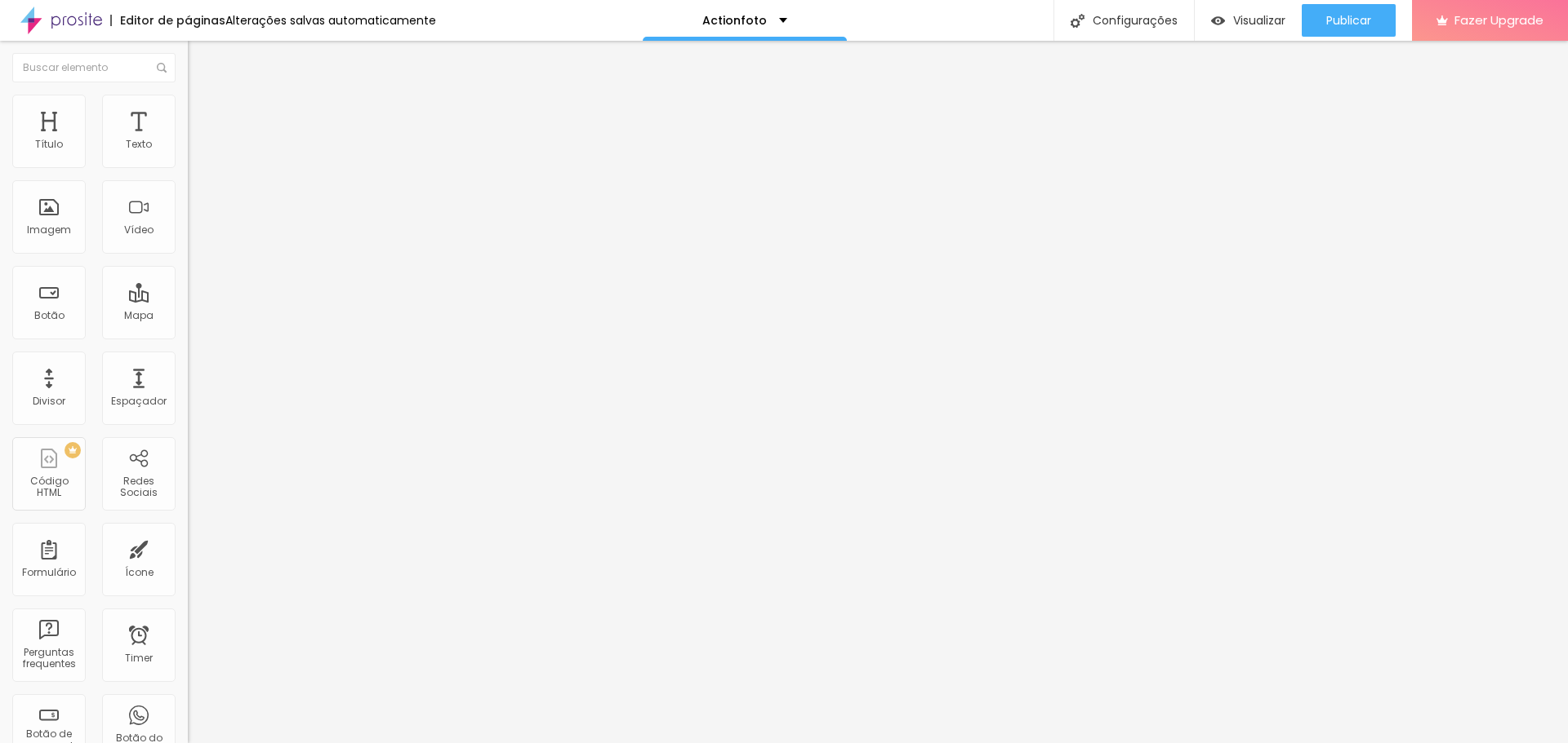
type input "22"
type input "23"
type input "24"
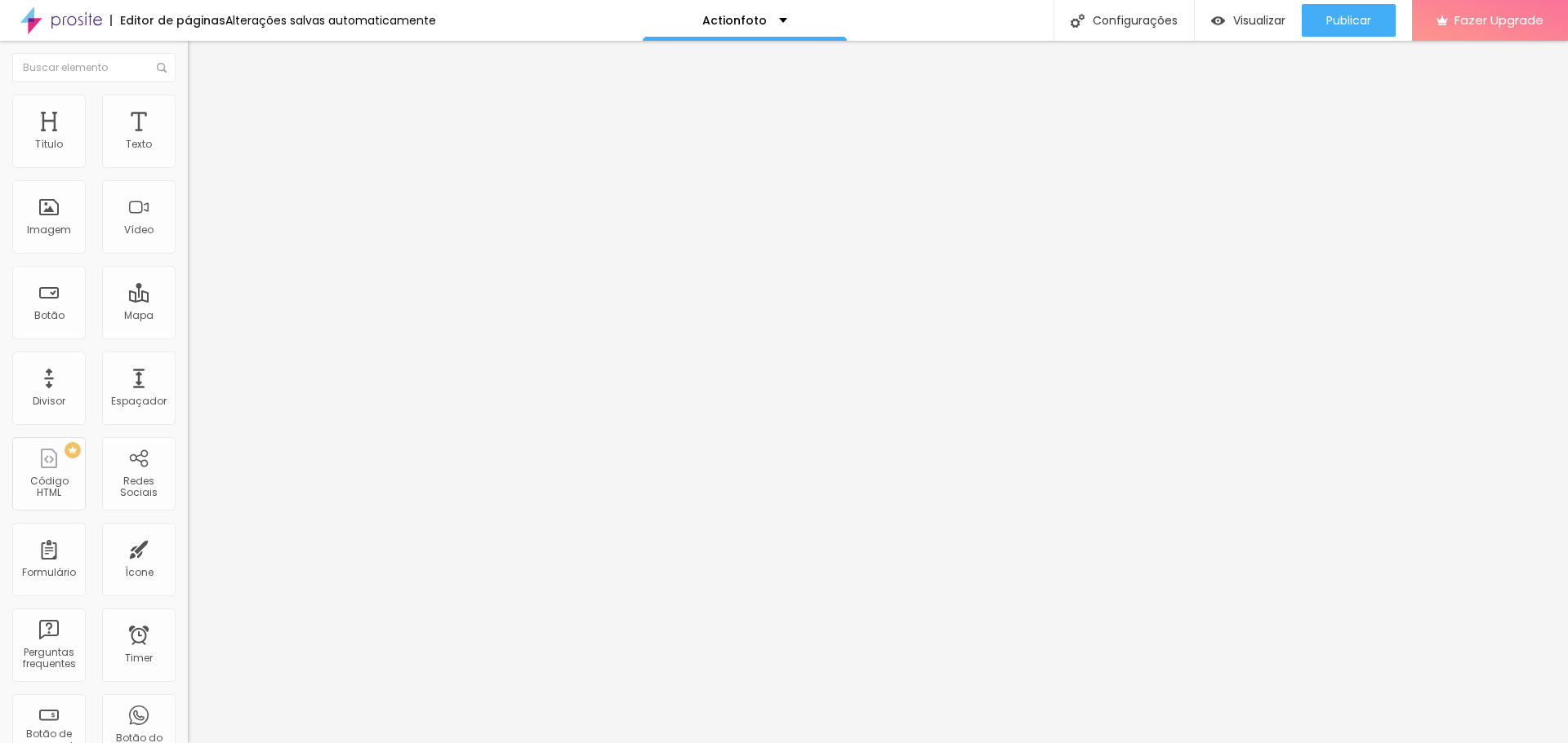
type input "24"
type input "25"
type input "26"
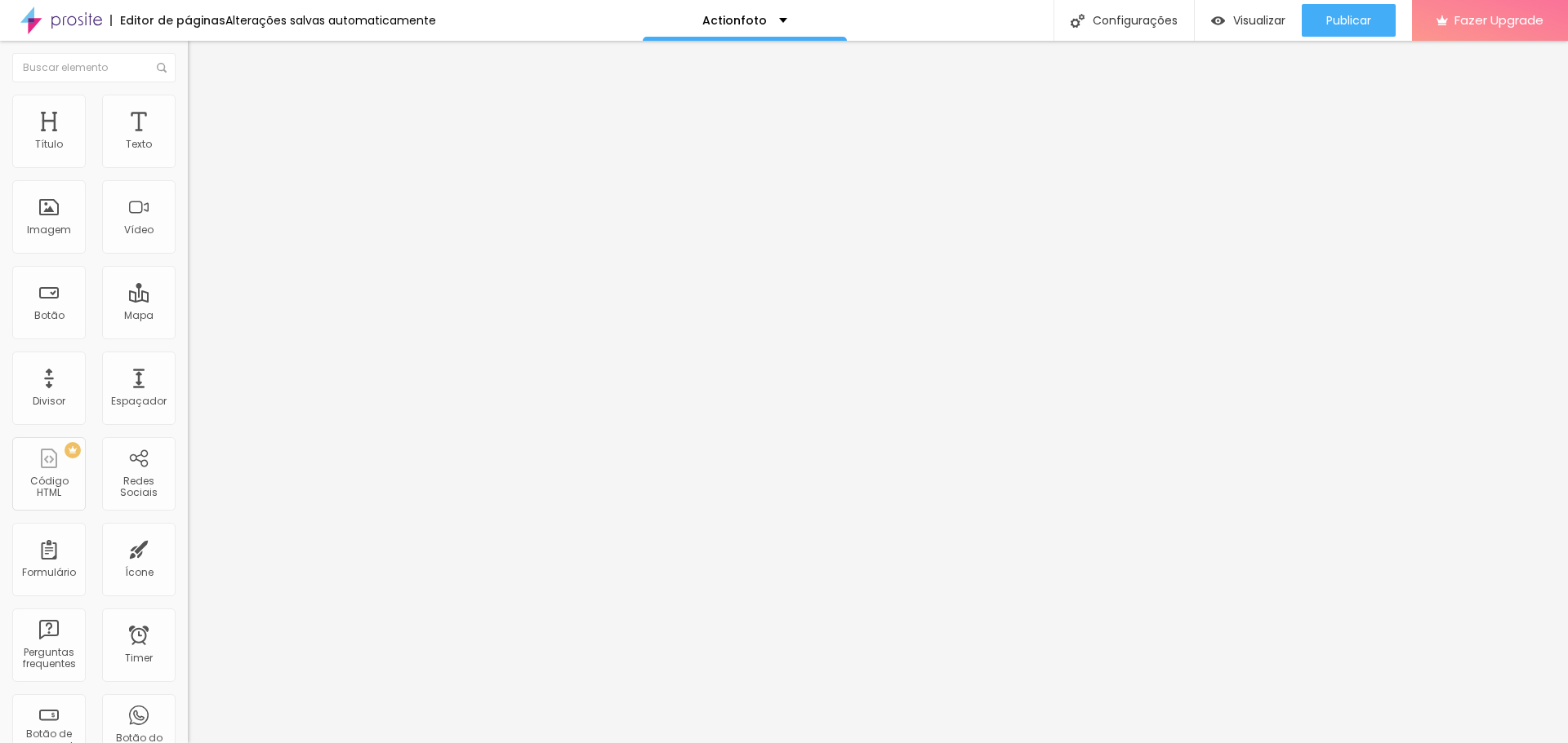
type input "27"
type input "28"
type input "29"
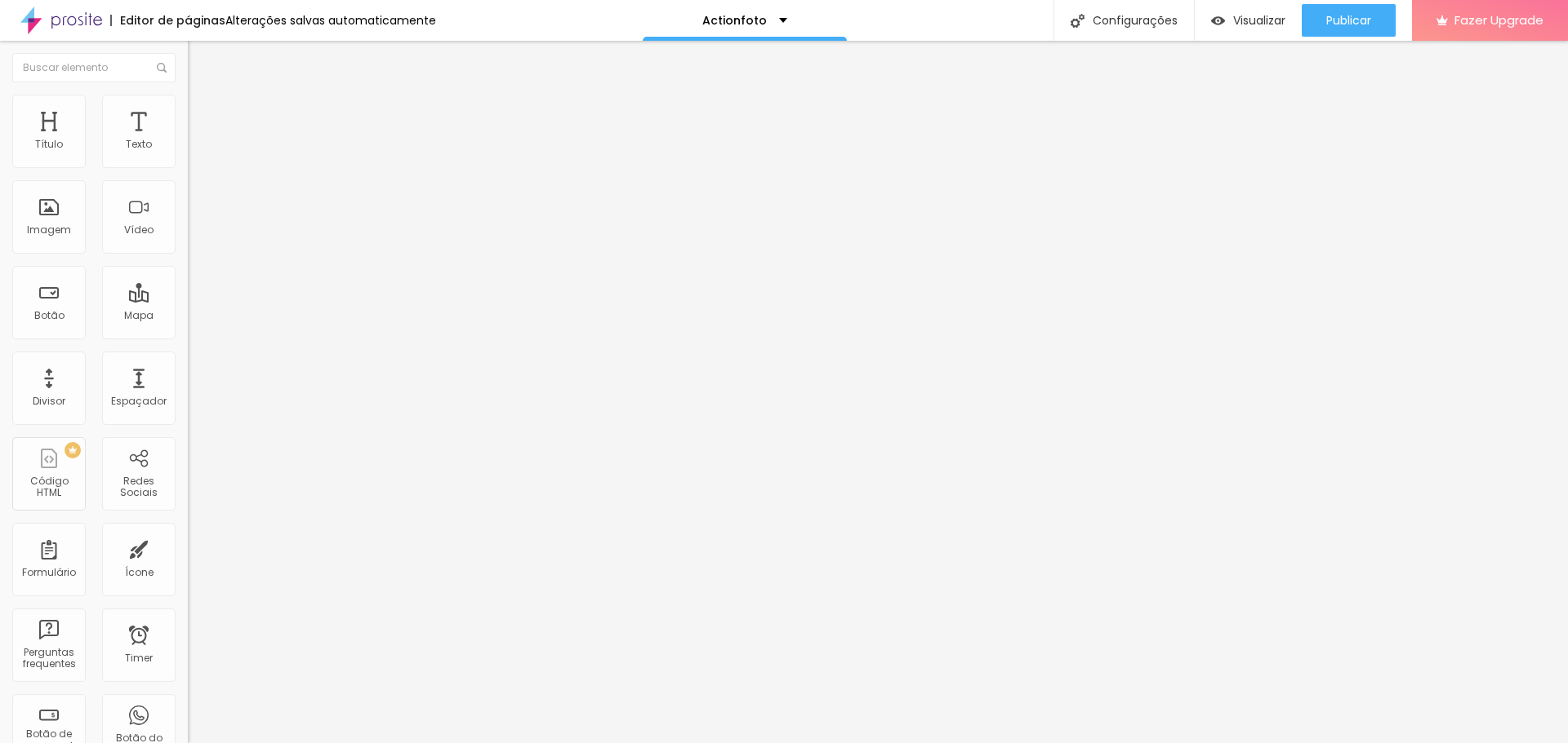
type input "29"
type input "30"
type input "31"
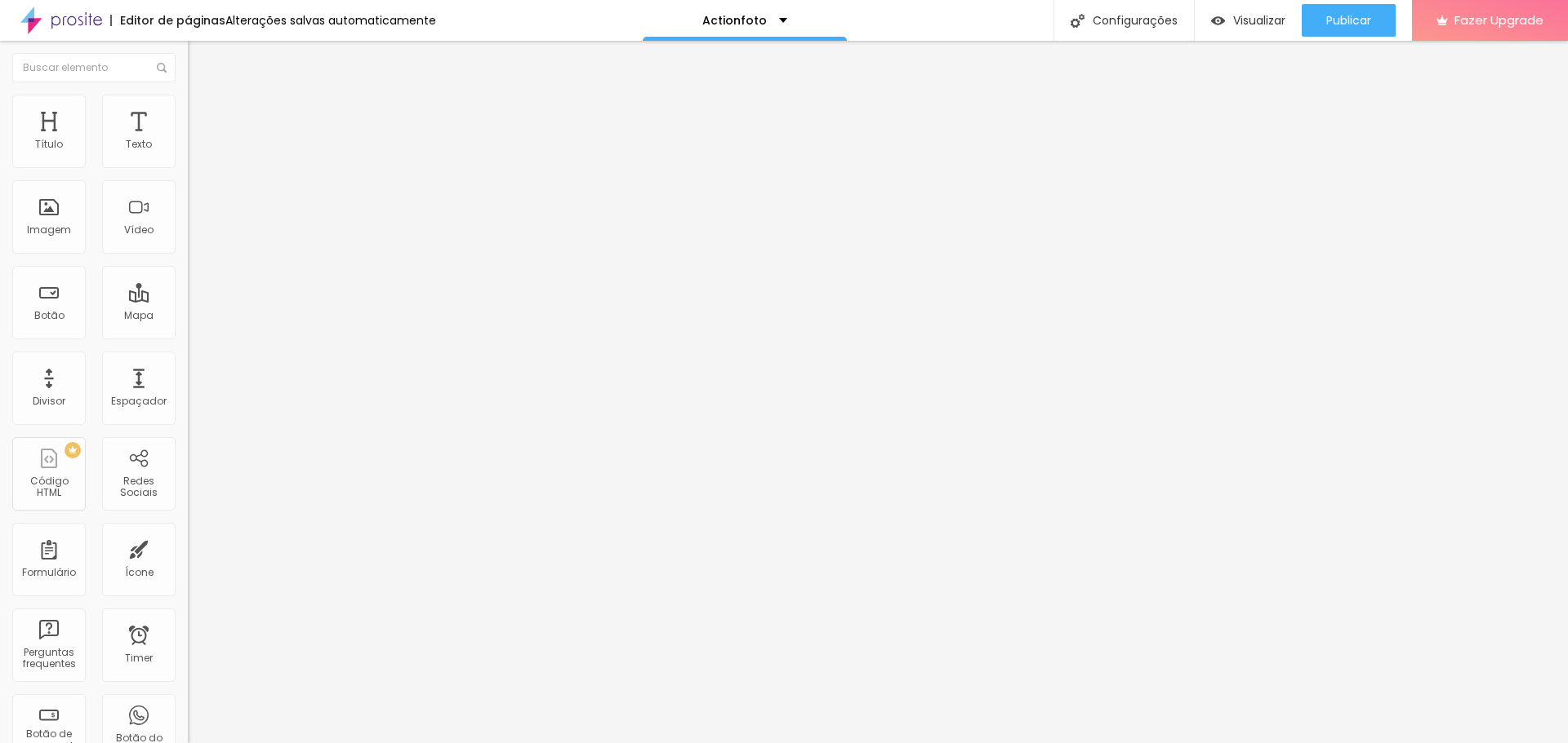
type input "32"
type input "33"
type input "32"
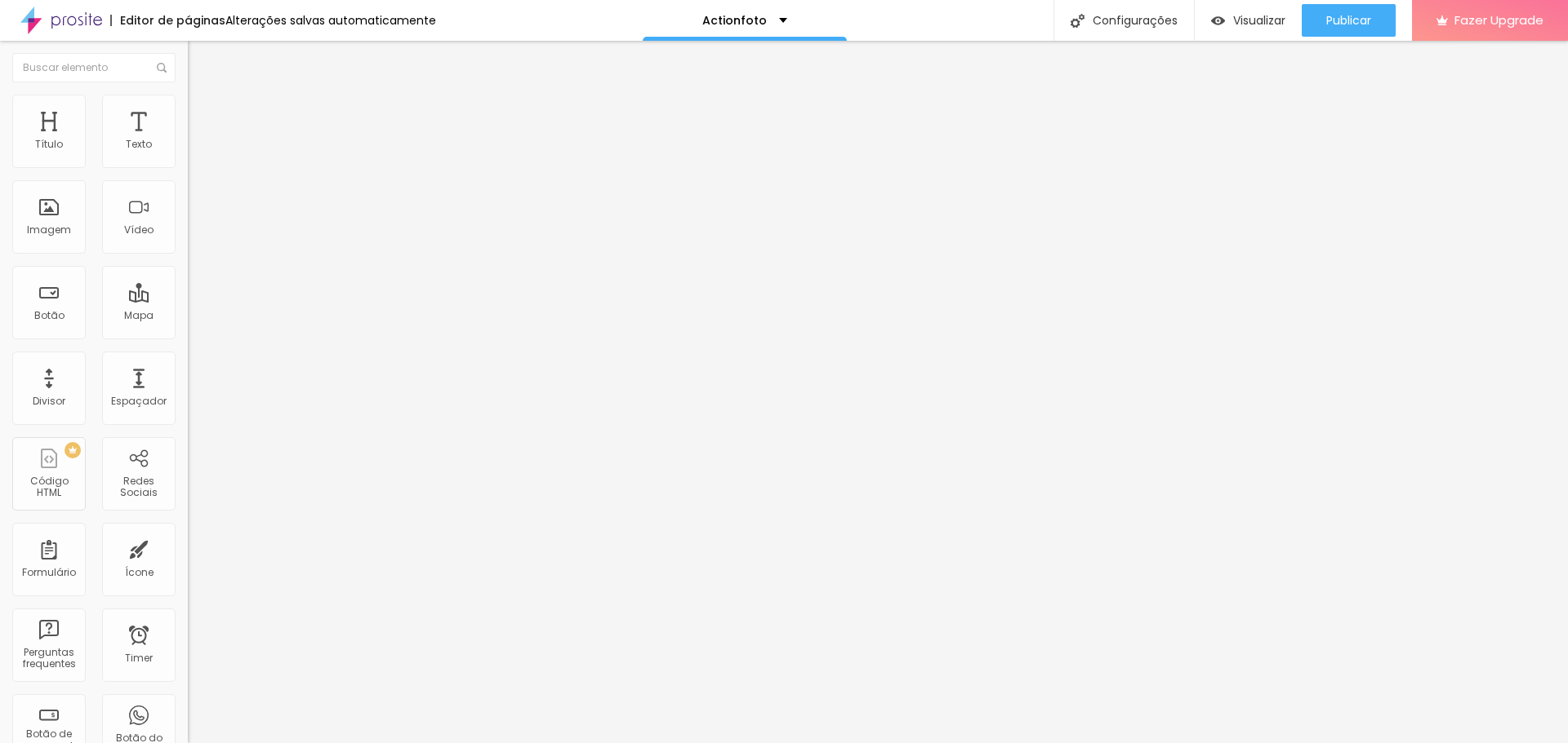
type input "32"
drag, startPoint x: 49, startPoint y: 190, endPoint x: 71, endPoint y: 194, distance: 22.4
click at [188, 547] on input "range" at bounding box center [241, 553] width 106 height 13
type input "26"
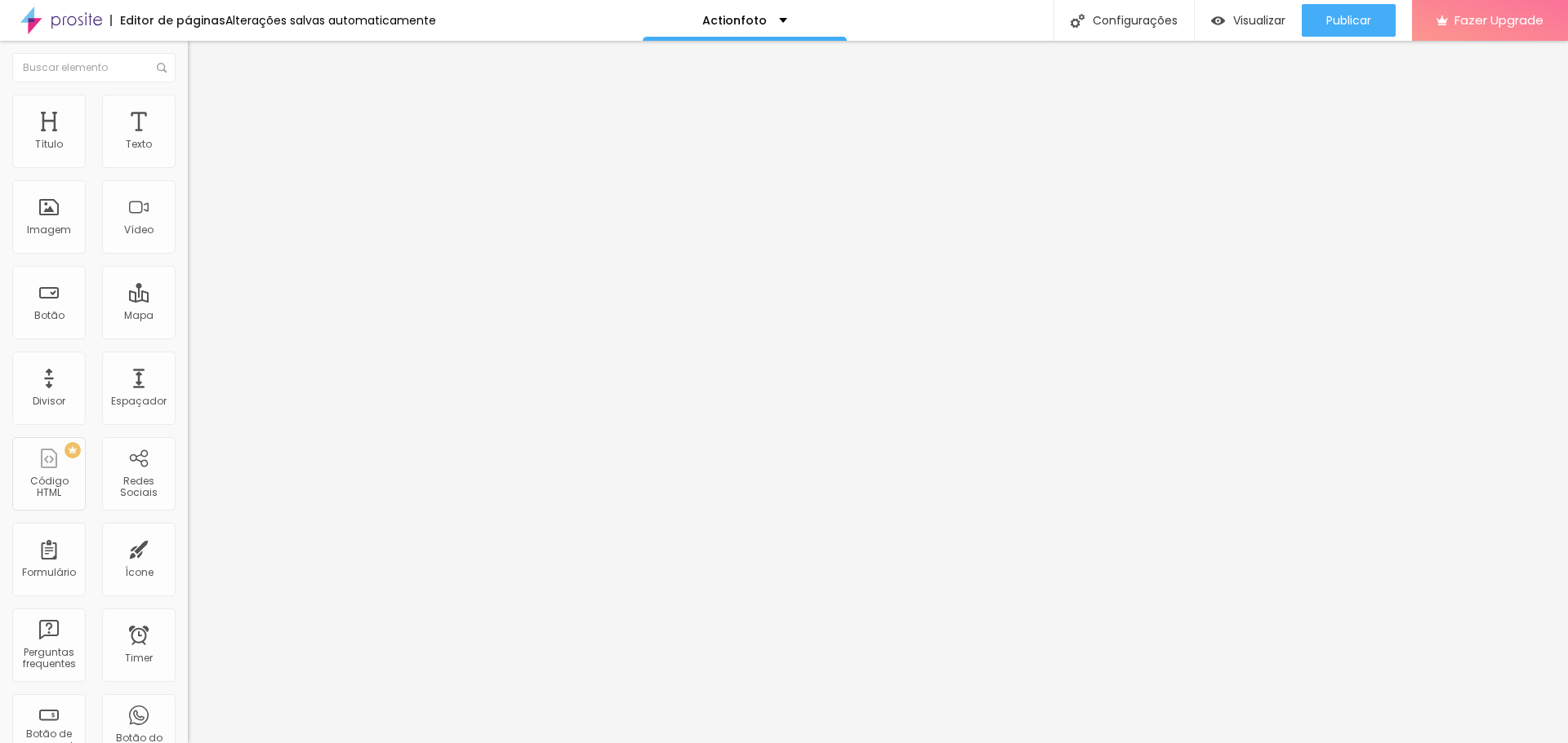
type input "25"
type input "24"
type input "23"
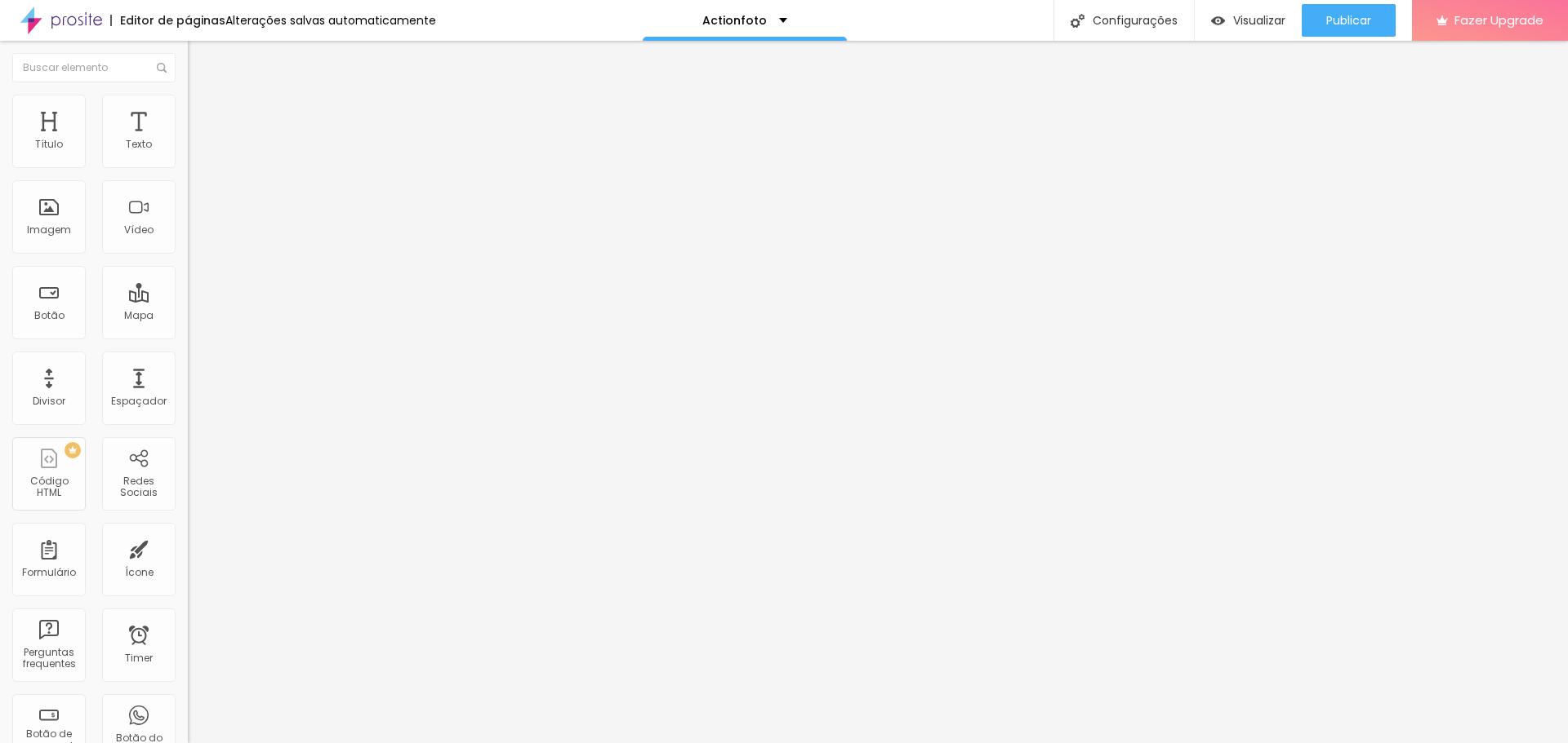
type input "23"
type input "22"
type input "21"
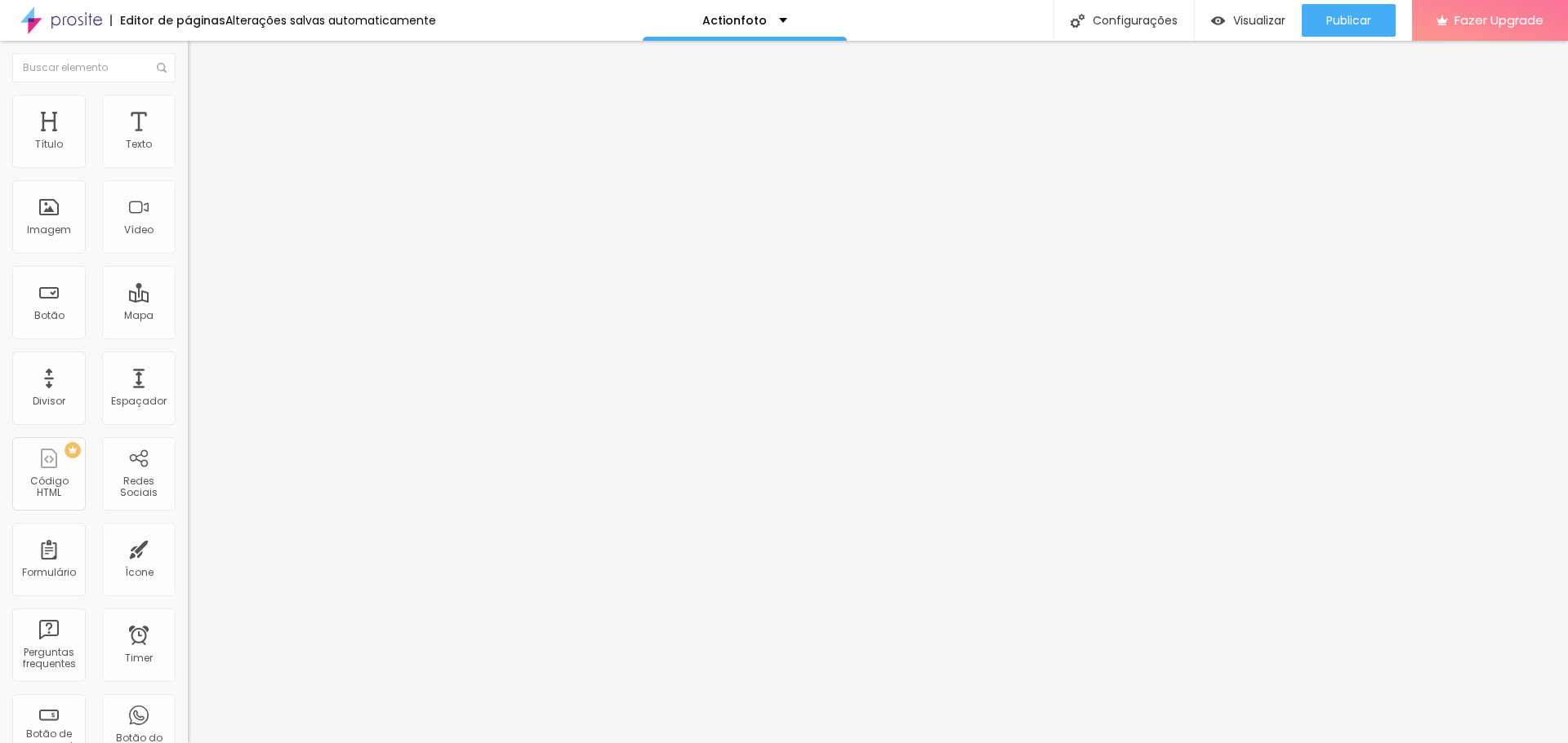
type input "20"
type input "19"
type input "18"
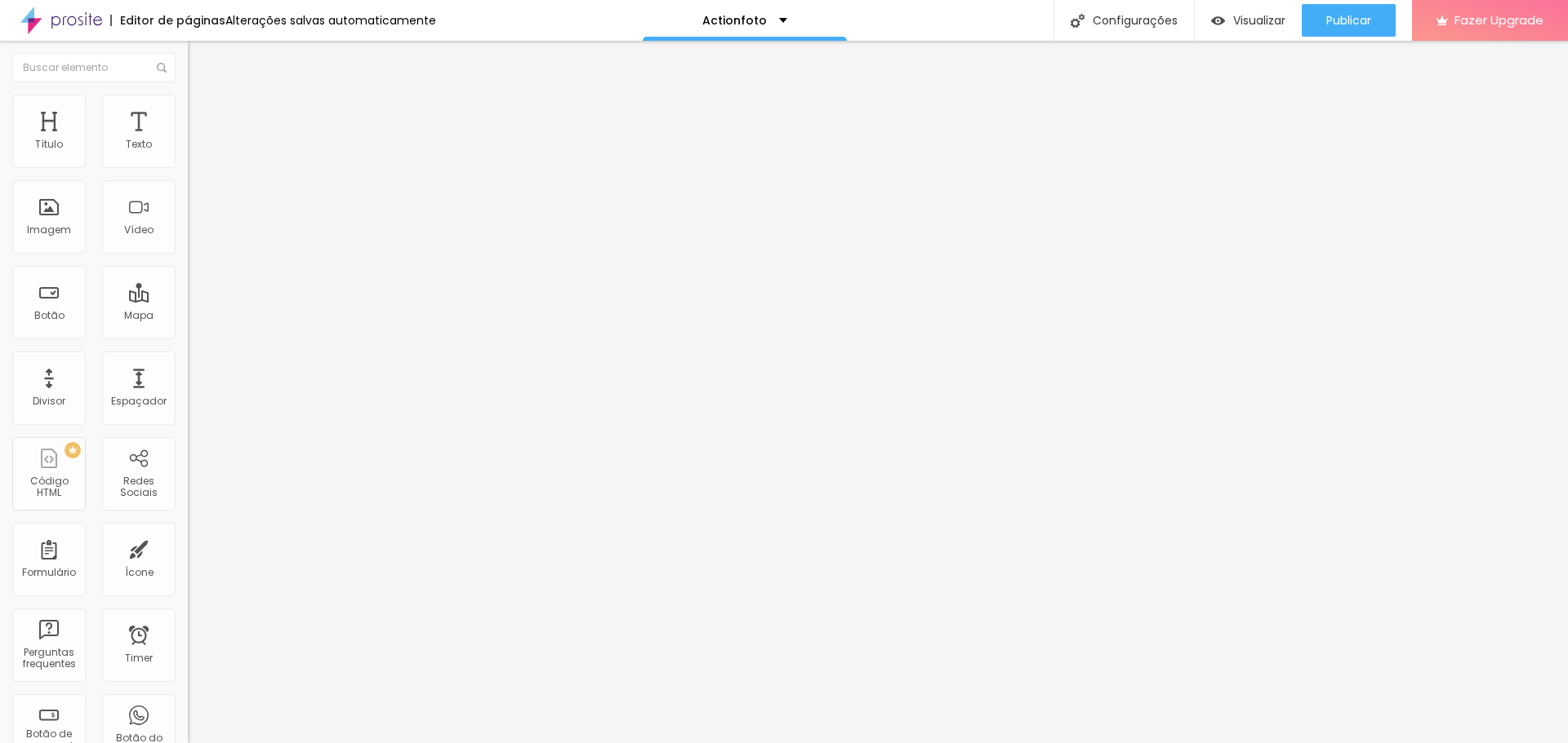
type input "18"
type input "17"
type input "16"
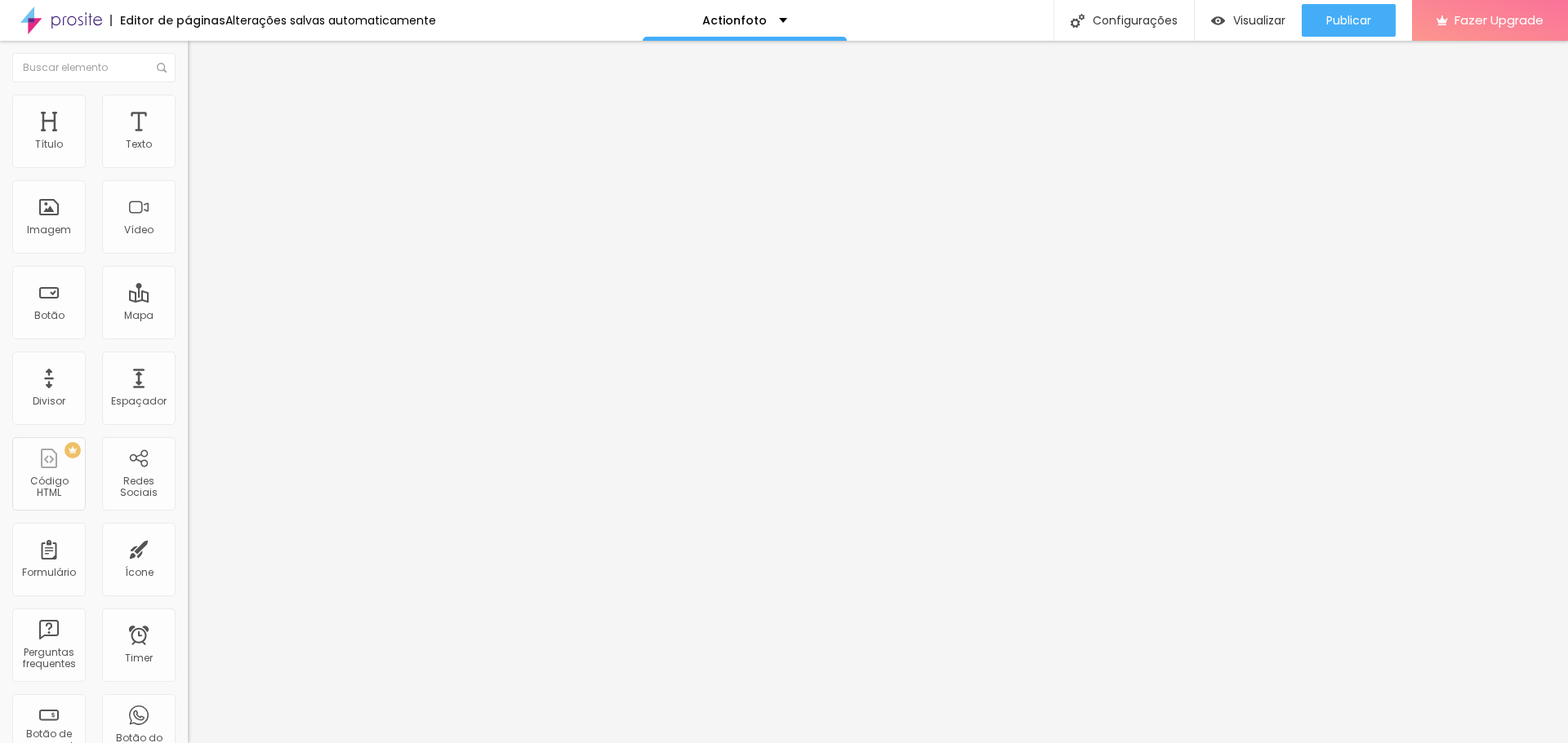
type input "15"
type input "14"
type input "13"
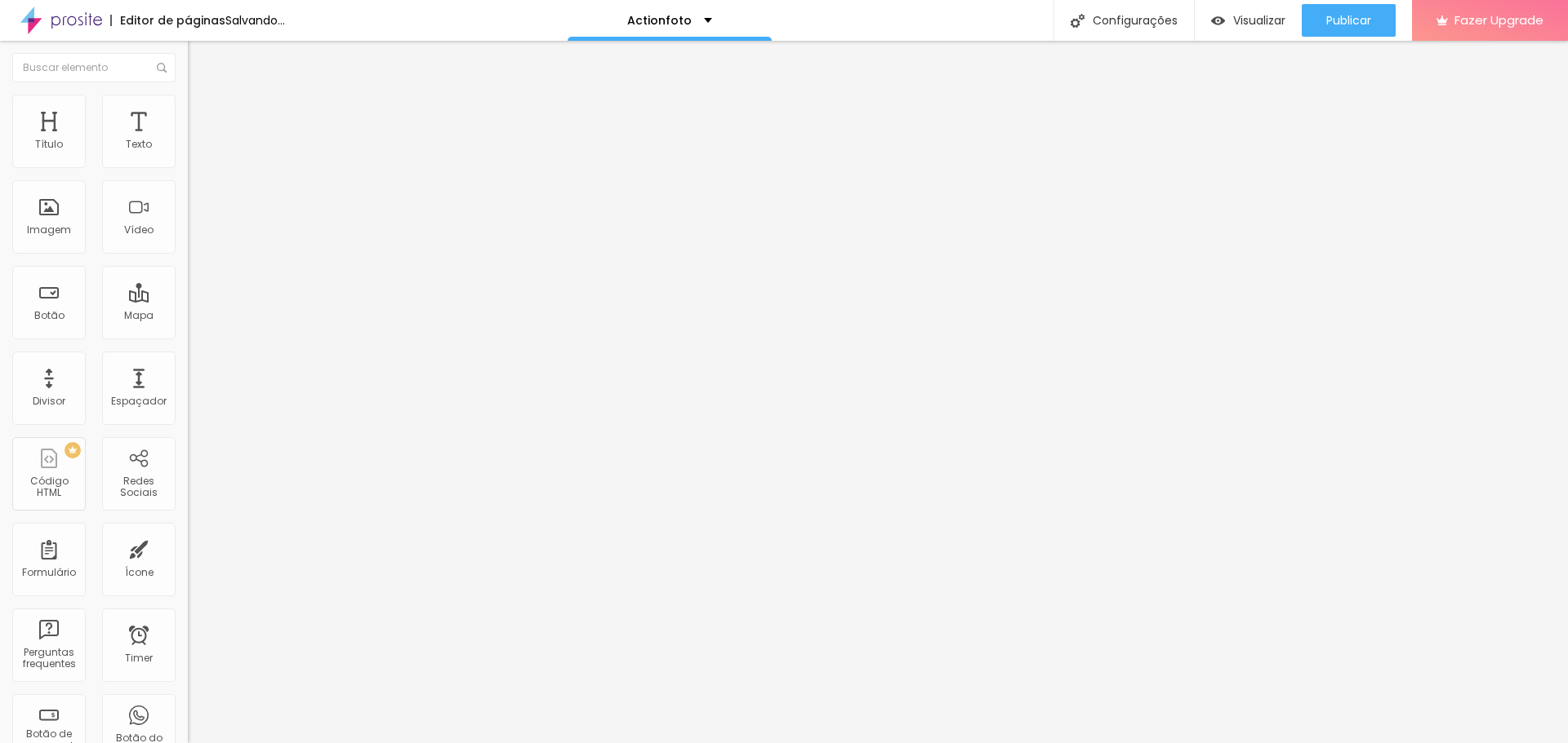
type input "13"
type input "12"
type input "11"
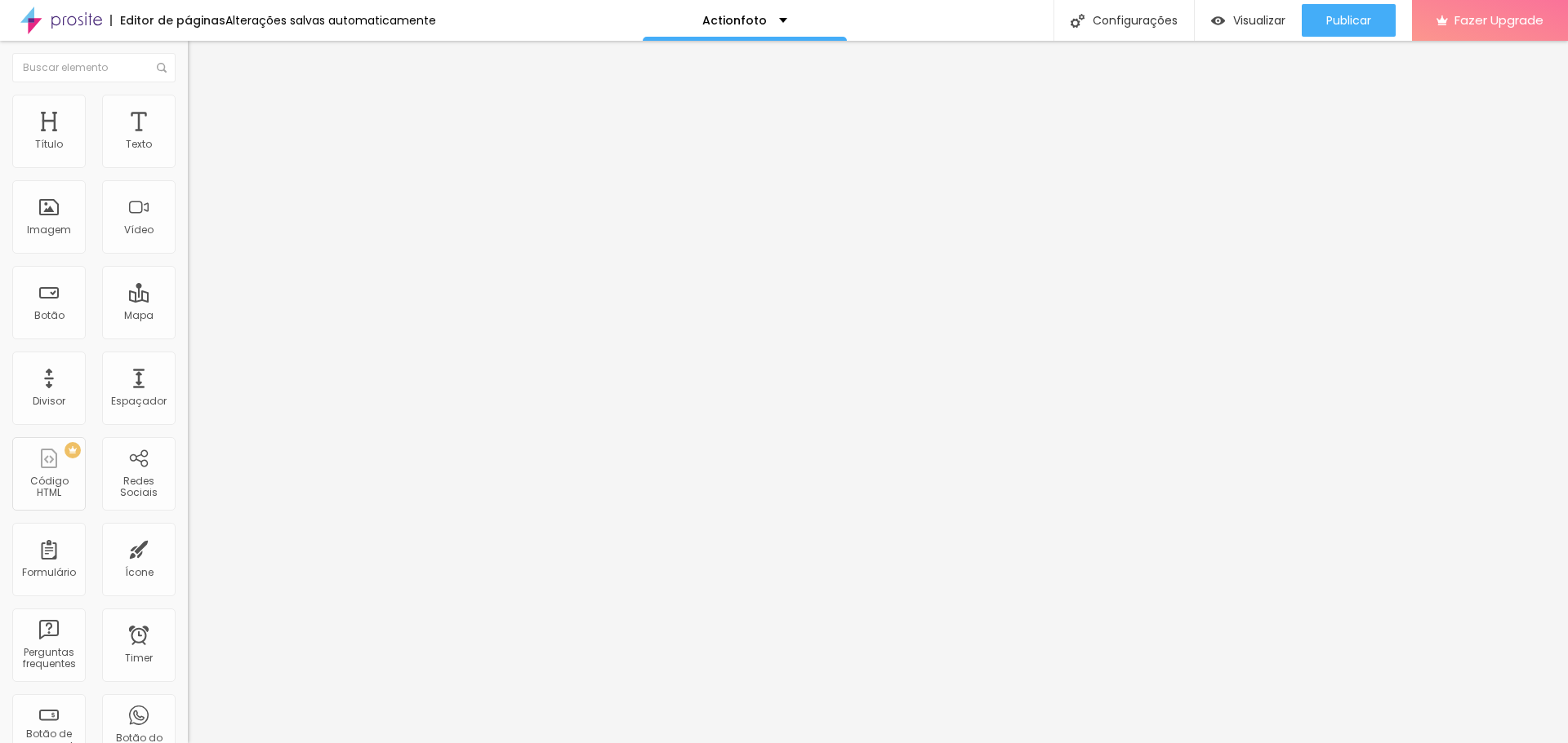
type input "10"
drag, startPoint x: 62, startPoint y: 192, endPoint x: 48, endPoint y: 190, distance: 14.1
type input "10"
click at [188, 547] on input "range" at bounding box center [241, 553] width 106 height 13
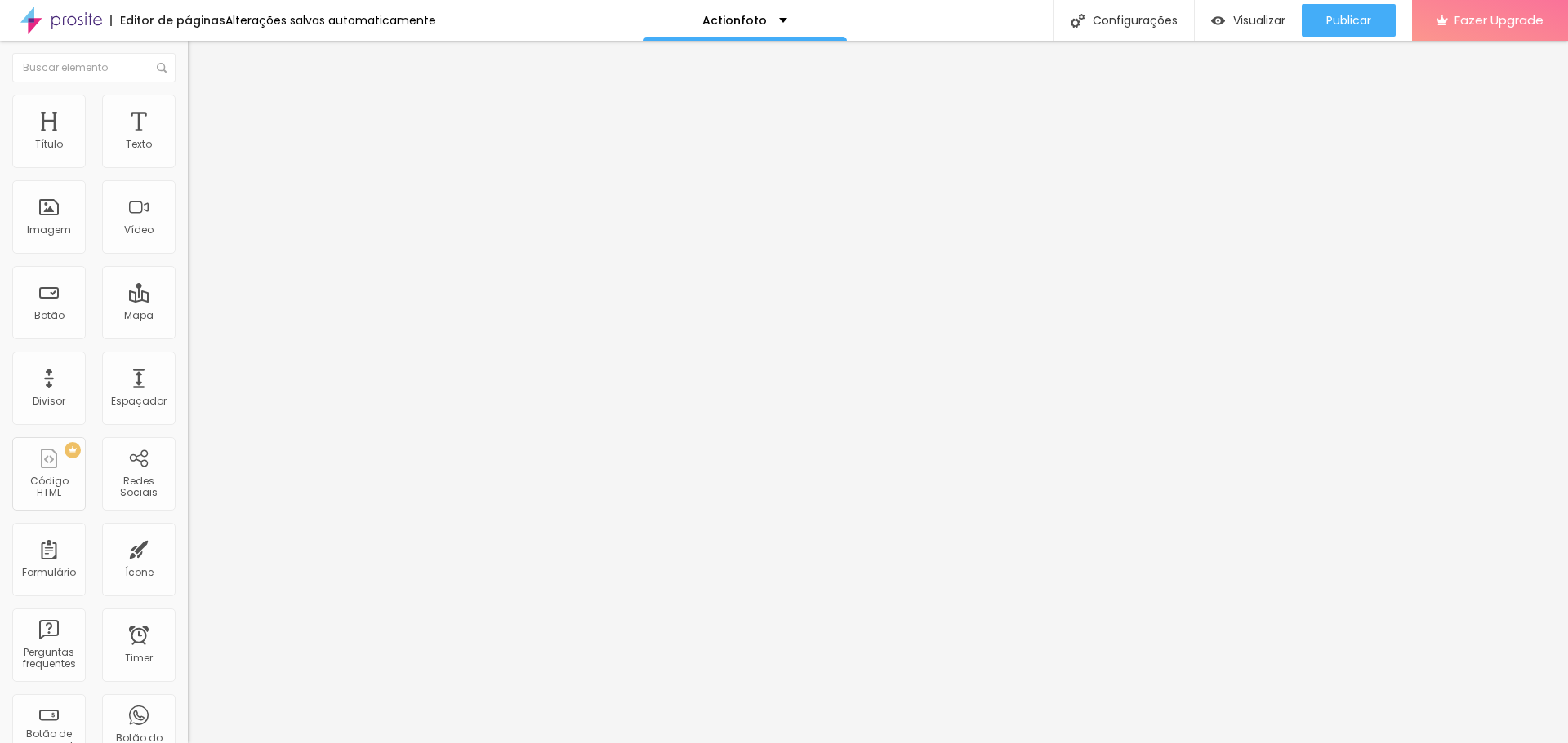
type input "11"
type input "12"
type input "13"
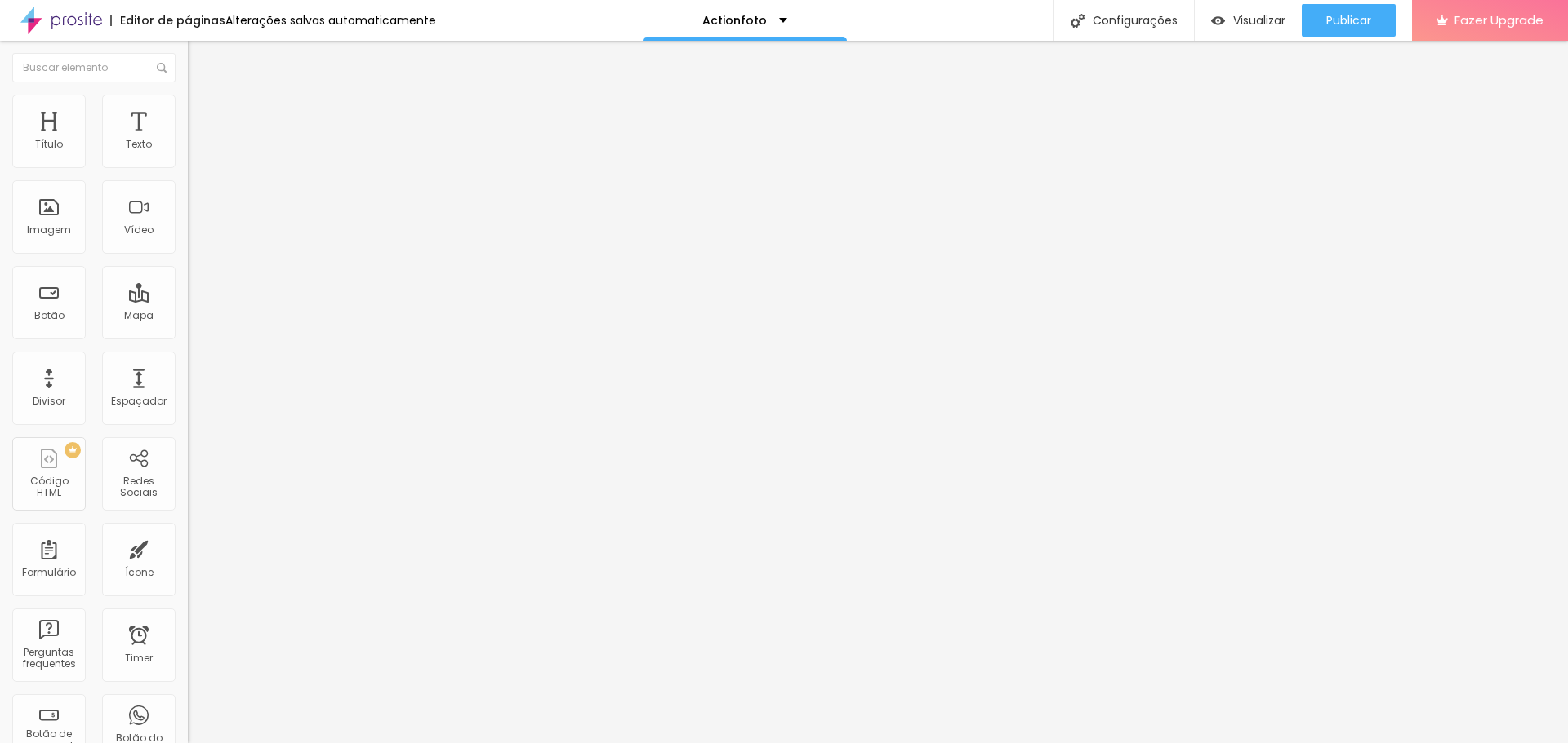
type input "13"
type input "15"
type input "16"
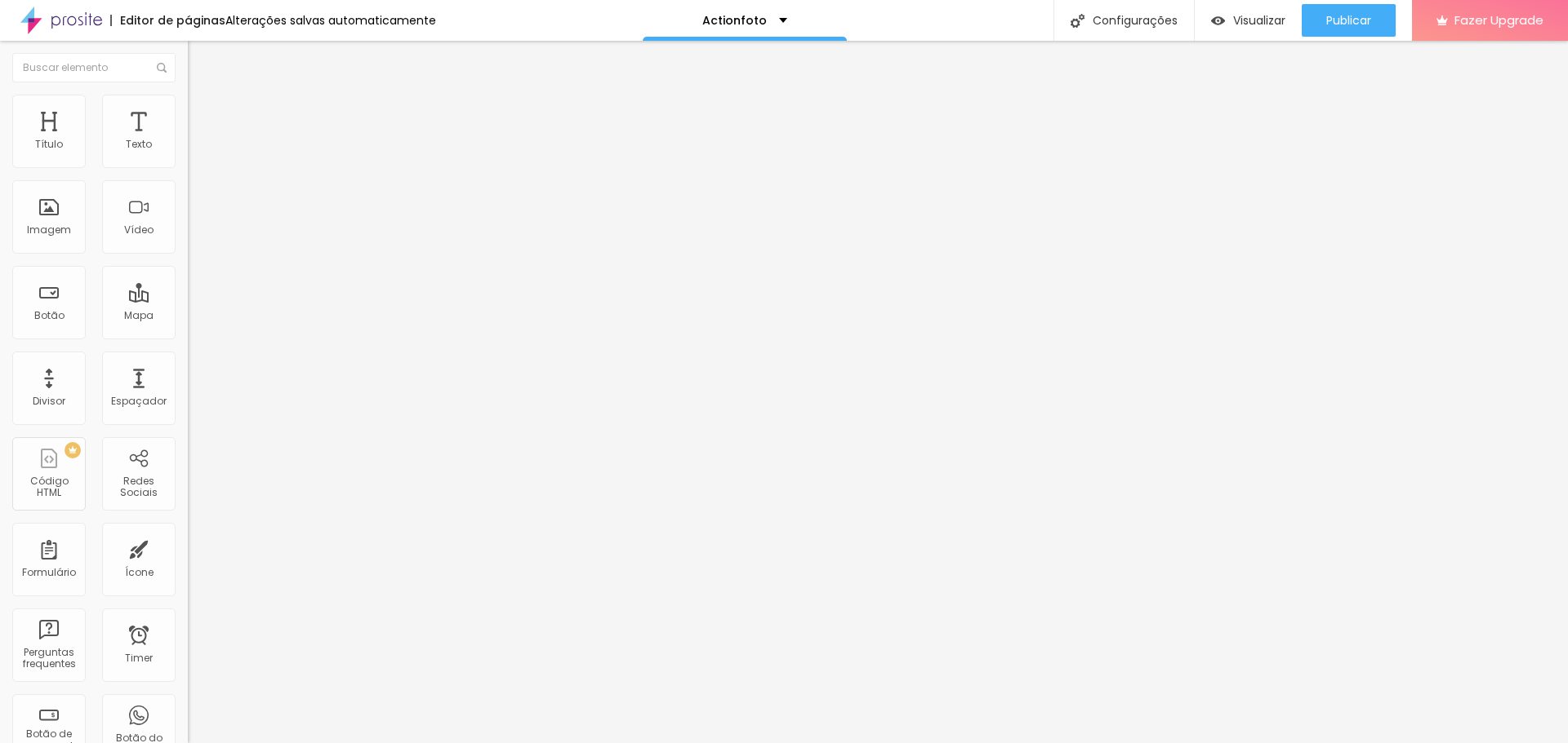
type input "17"
type input "19"
type input "20"
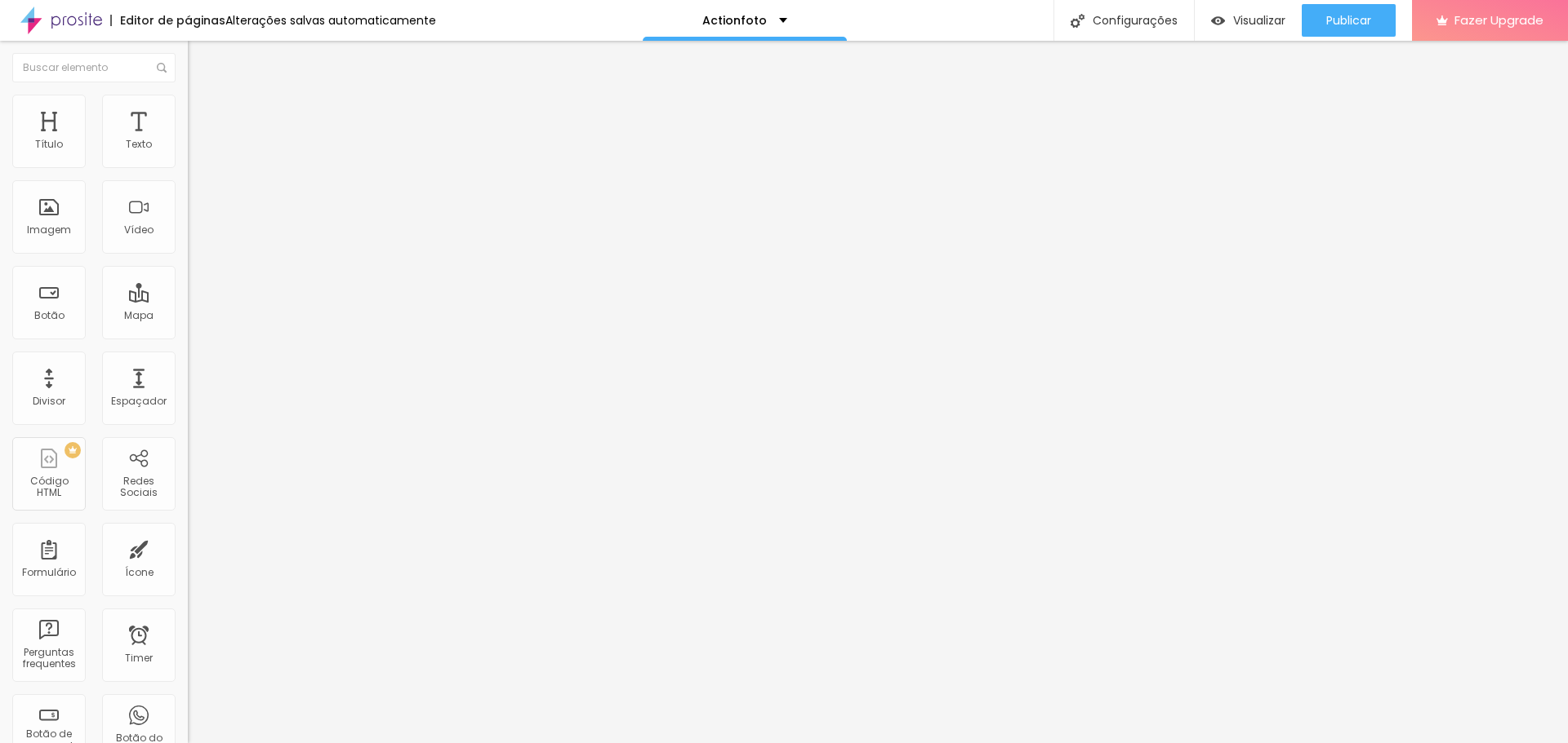
type input "20"
type input "21"
type input "22"
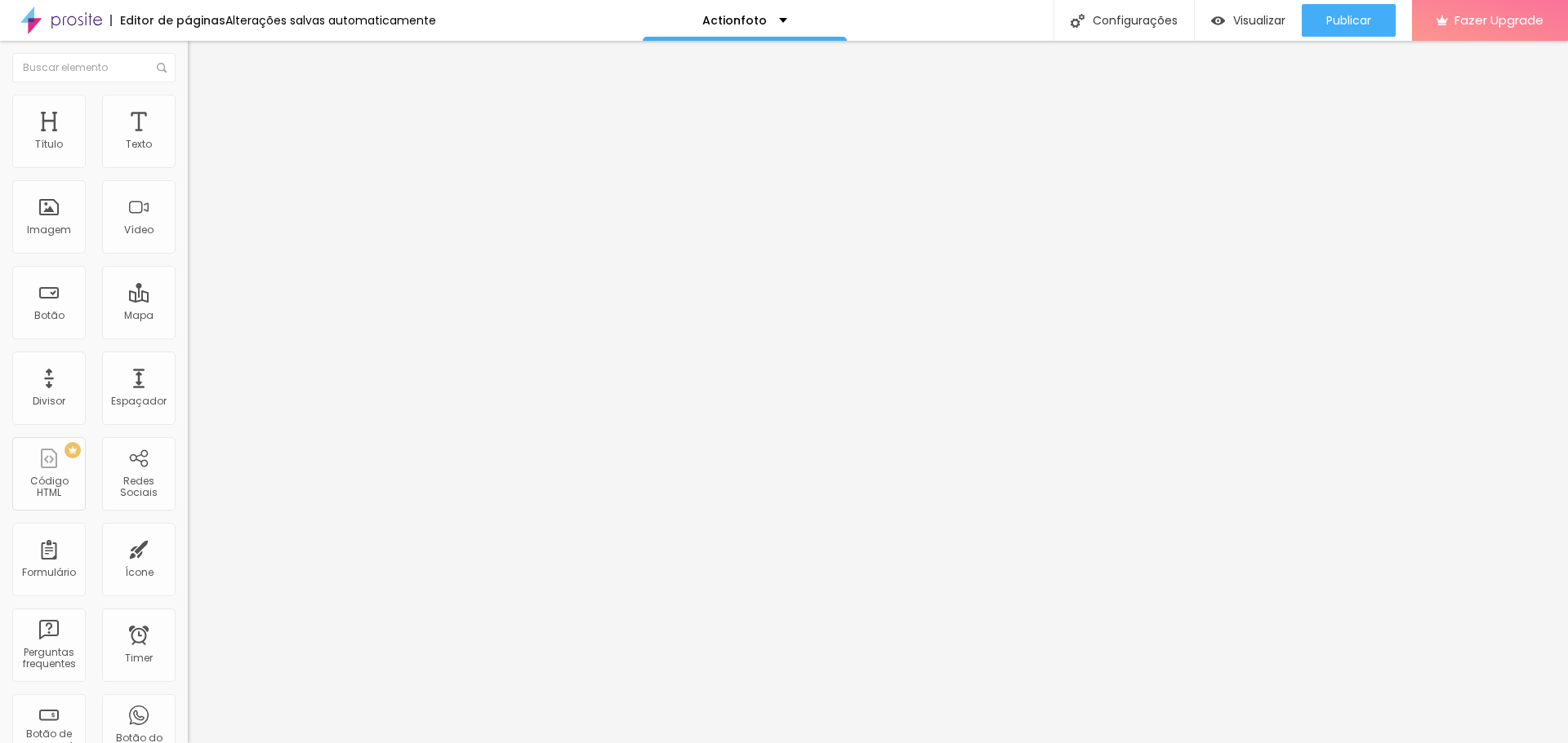
type input "23"
type input "24"
type input "25"
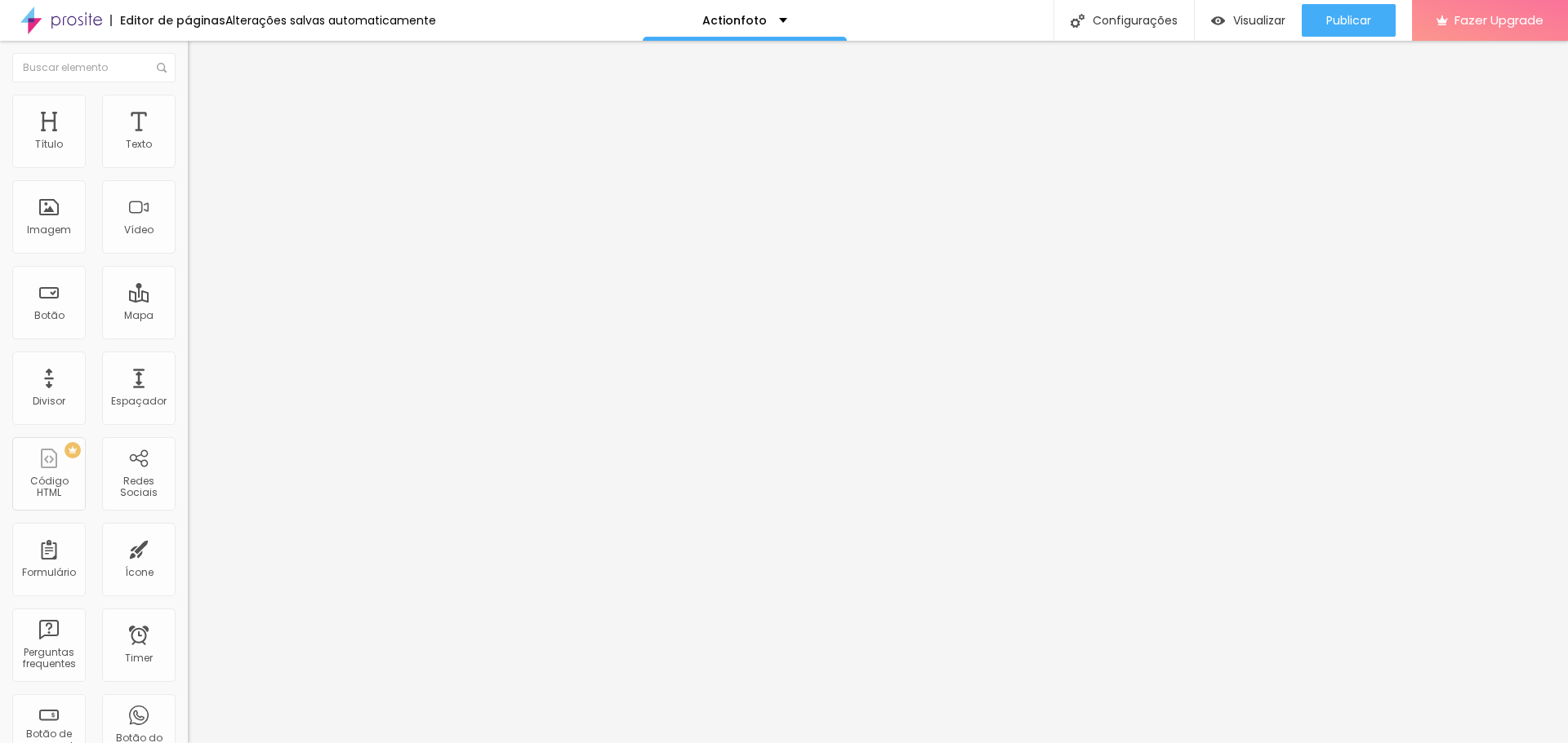
type input "25"
type input "26"
drag, startPoint x: 48, startPoint y: 159, endPoint x: 71, endPoint y: 162, distance: 23.2
click at [188, 316] on input "range" at bounding box center [241, 322] width 106 height 13
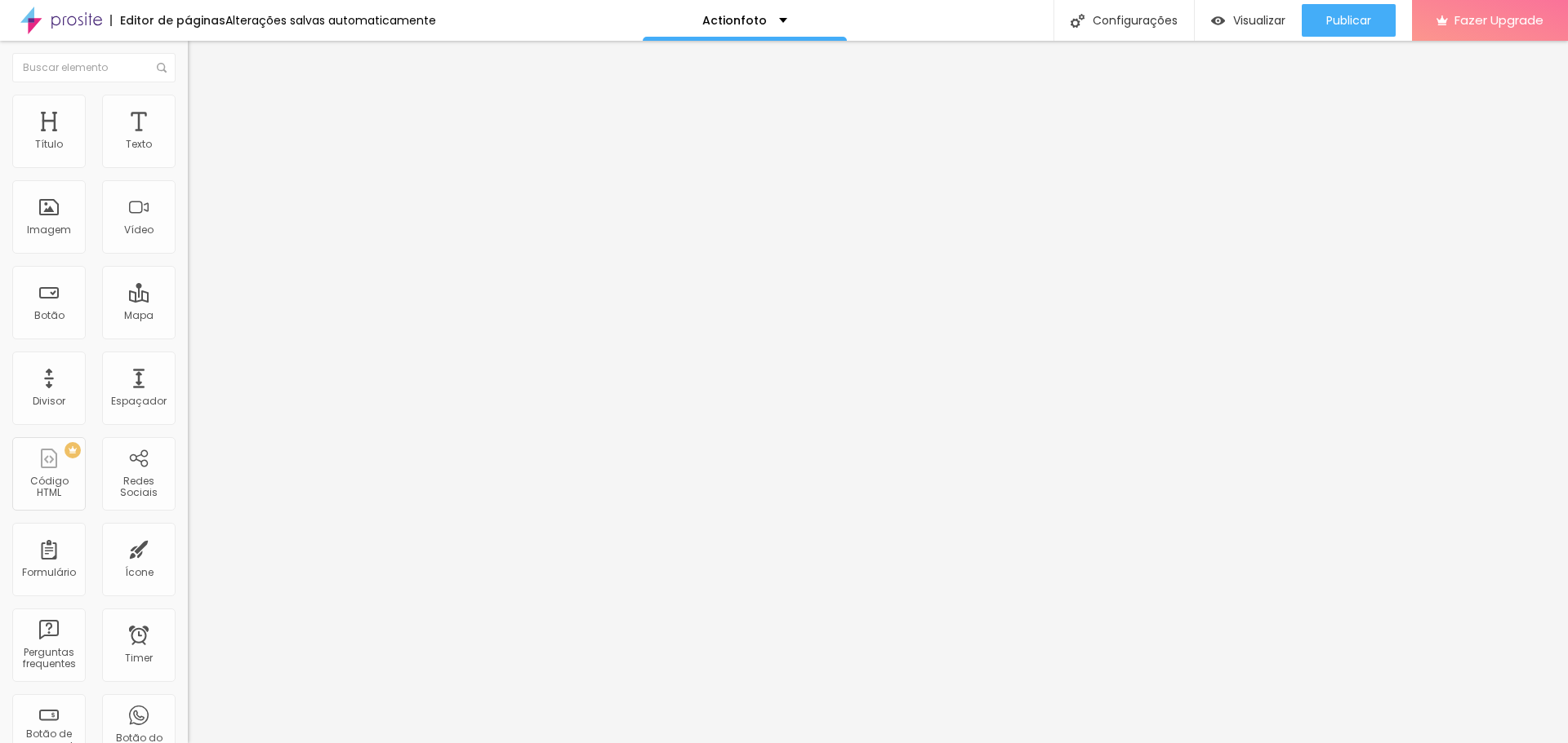
click at [203, 111] on span "Estilo" at bounding box center [215, 106] width 25 height 14
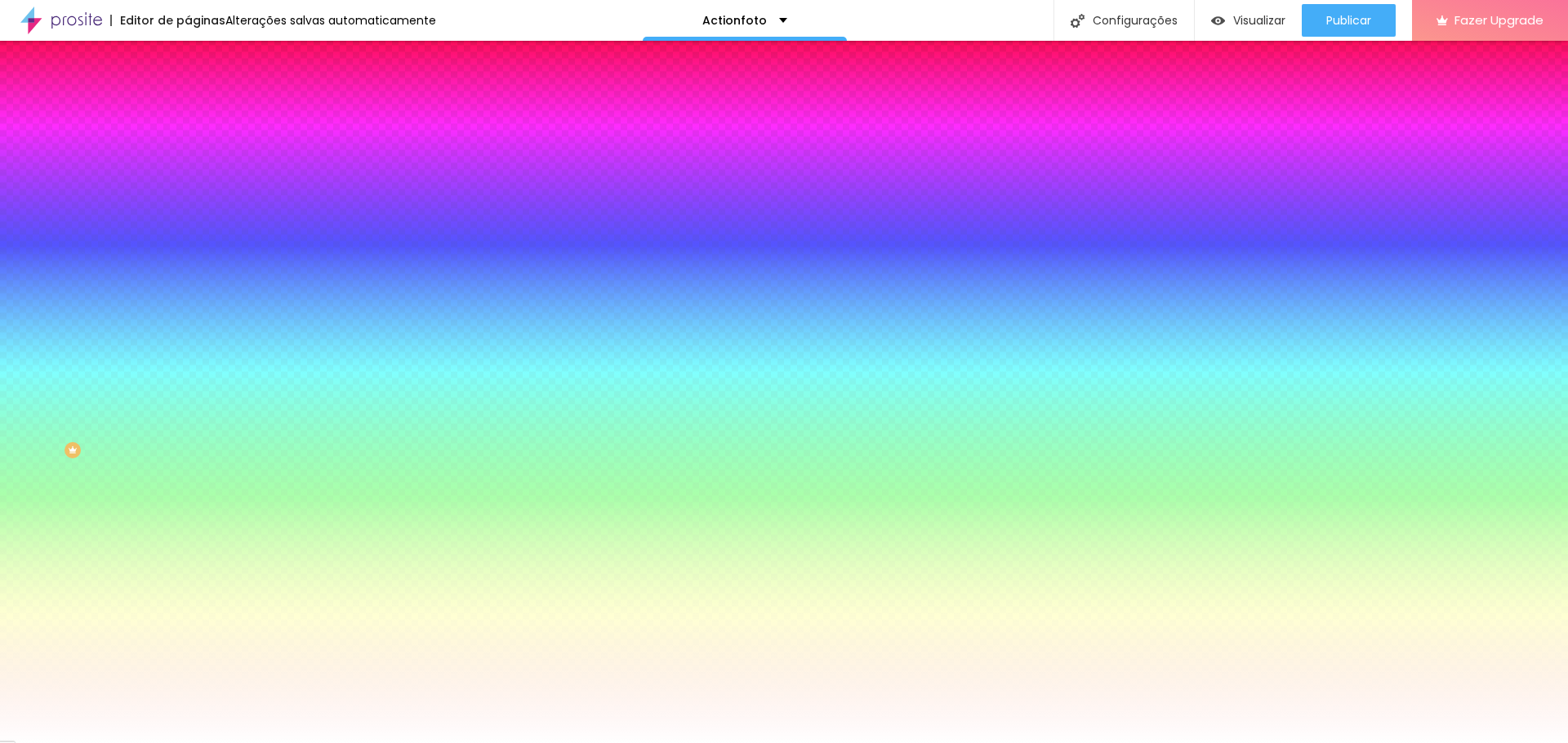
click at [188, 156] on div at bounding box center [282, 156] width 188 height 0
drag, startPoint x: 50, startPoint y: 213, endPoint x: 0, endPoint y: 169, distance: 66.6
click at [188, 169] on div "Cor do icone Voltar ao padrão #FFFFFF Cor de fundo Voltar ao padrão #FFFFFF Bor…" at bounding box center [282, 309] width 188 height 365
click at [188, 430] on div "Editar Ícone Conteúdo Estilo Avançado Cor do icone Voltar ao padrão #FFFFFF Cor…" at bounding box center [282, 393] width 188 height 703
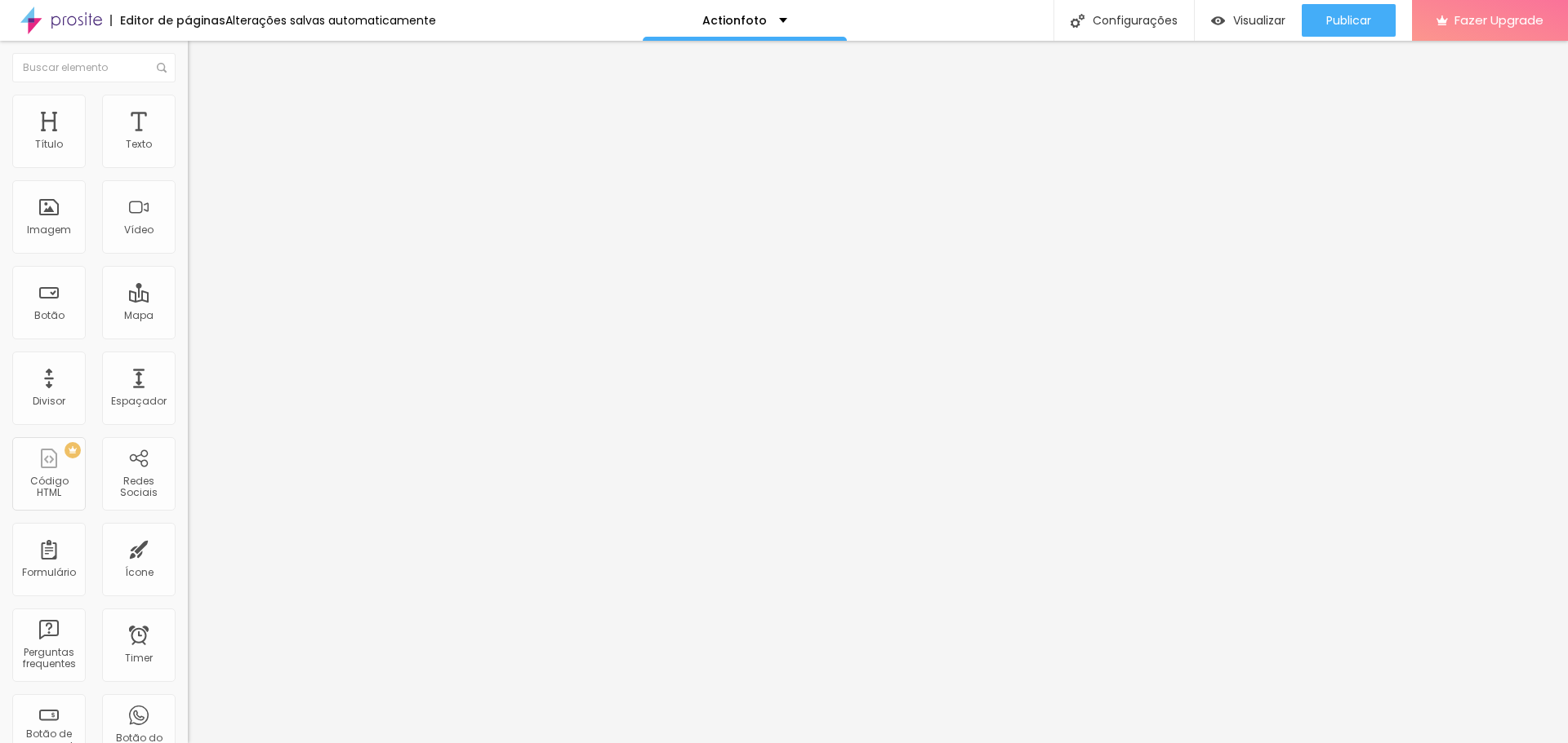
click at [188, 111] on img at bounding box center [195, 117] width 15 height 15
drag, startPoint x: 81, startPoint y: 193, endPoint x: 48, endPoint y: 198, distance: 33.4
click at [188, 547] on input "range" at bounding box center [241, 553] width 106 height 13
click at [188, 111] on img at bounding box center [195, 117] width 15 height 15
click at [188, 547] on input "range" at bounding box center [241, 553] width 106 height 13
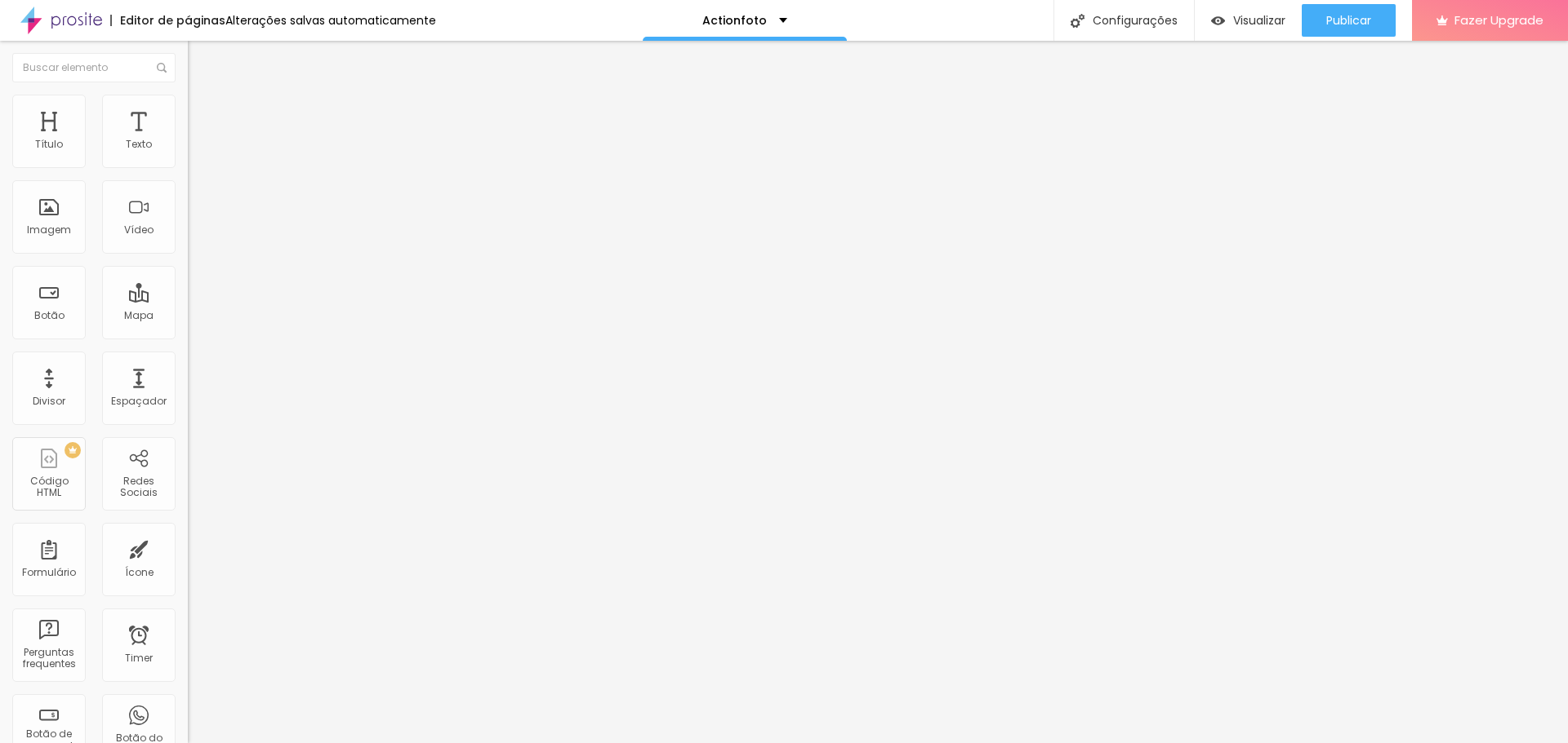
drag, startPoint x: 37, startPoint y: 161, endPoint x: 64, endPoint y: 167, distance: 27.7
click at [188, 316] on input "range" at bounding box center [241, 322] width 106 height 13
click at [188, 149] on span "Encaixotado" at bounding box center [219, 142] width 64 height 14
click at [188, 174] on span "Completo" at bounding box center [213, 166] width 50 height 14
click at [200, 59] on img "button" at bounding box center [206, 59] width 13 height 13
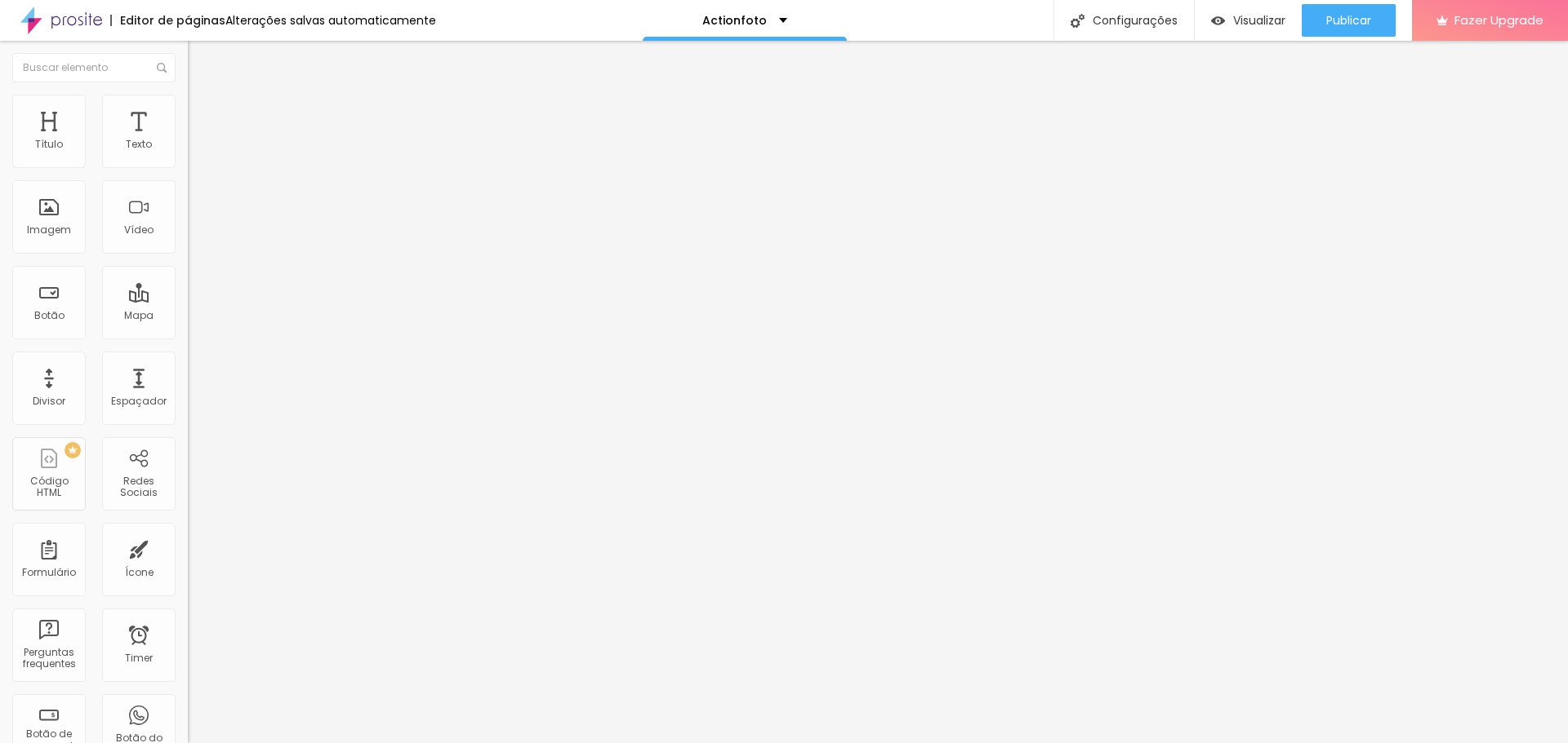
click at [188, 101] on img at bounding box center [195, 102] width 15 height 15
click at [188, 93] on img at bounding box center [195, 85] width 15 height 15
click at [194, 152] on icon "button" at bounding box center [199, 147] width 10 height 10
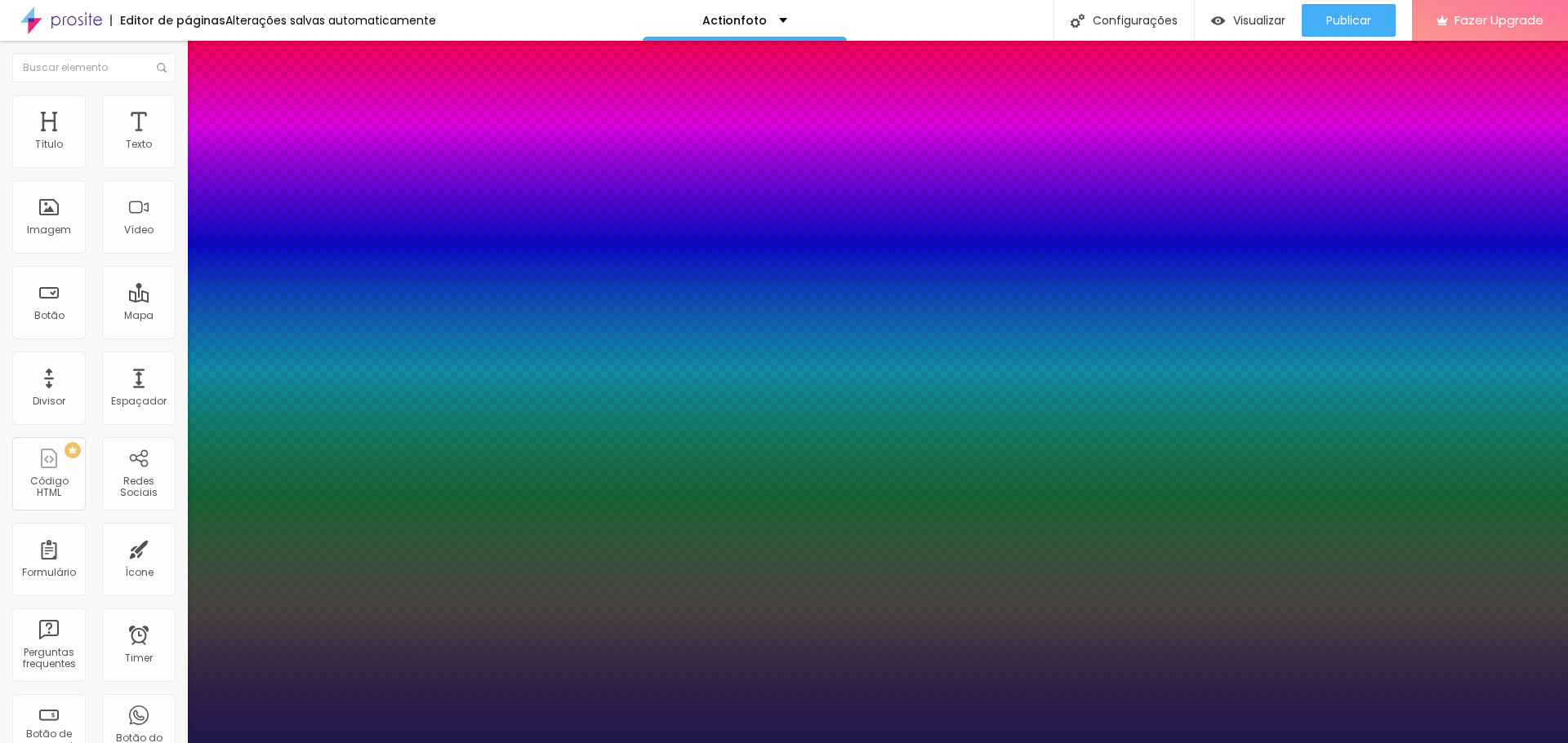
click at [75, 743] on div at bounding box center [784, 743] width 1568 height 0
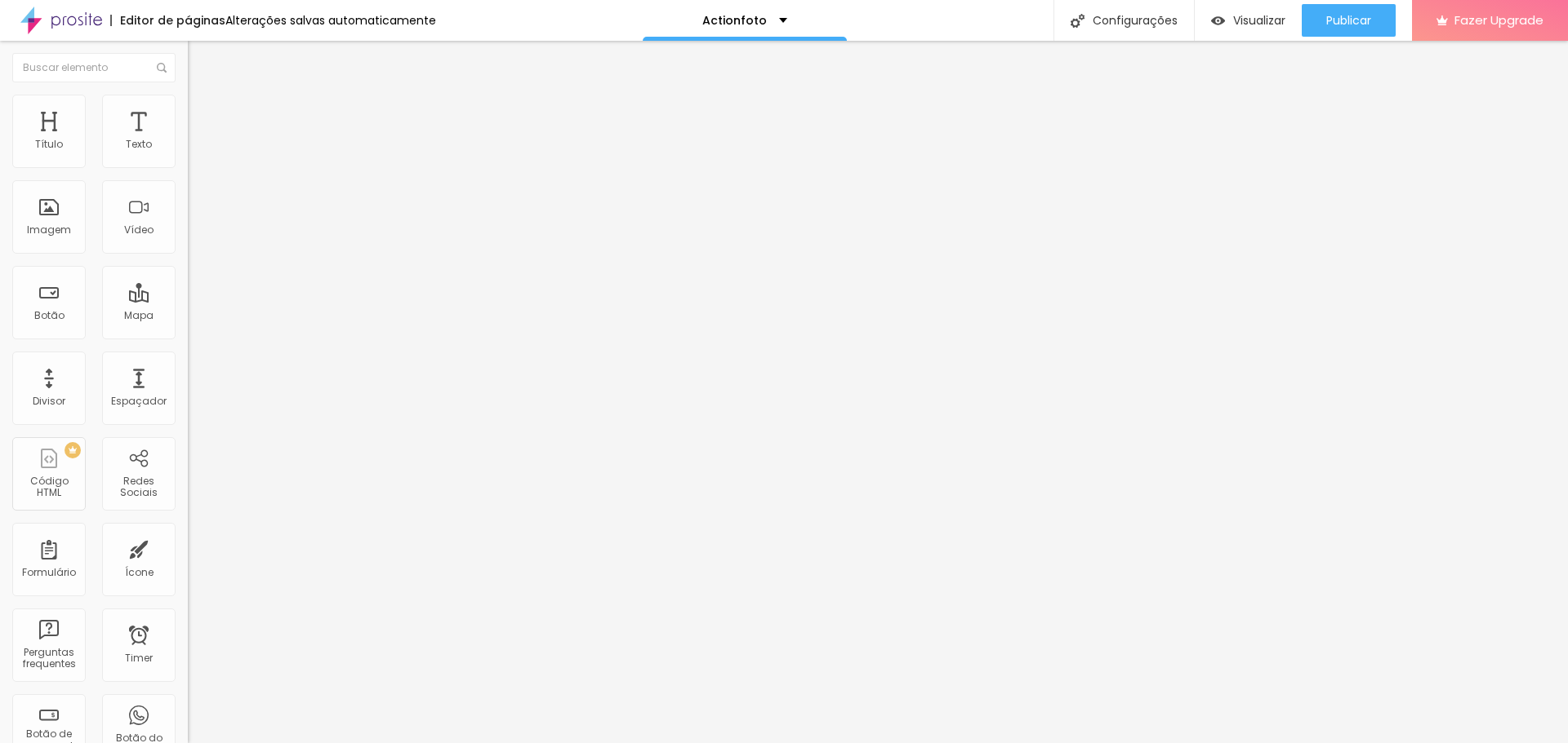
drag, startPoint x: 57, startPoint y: 170, endPoint x: 56, endPoint y: 163, distance: 7.1
click at [188, 120] on div "Tipografia" at bounding box center [282, 116] width 188 height 10
click at [194, 152] on icon "button" at bounding box center [199, 147] width 10 height 10
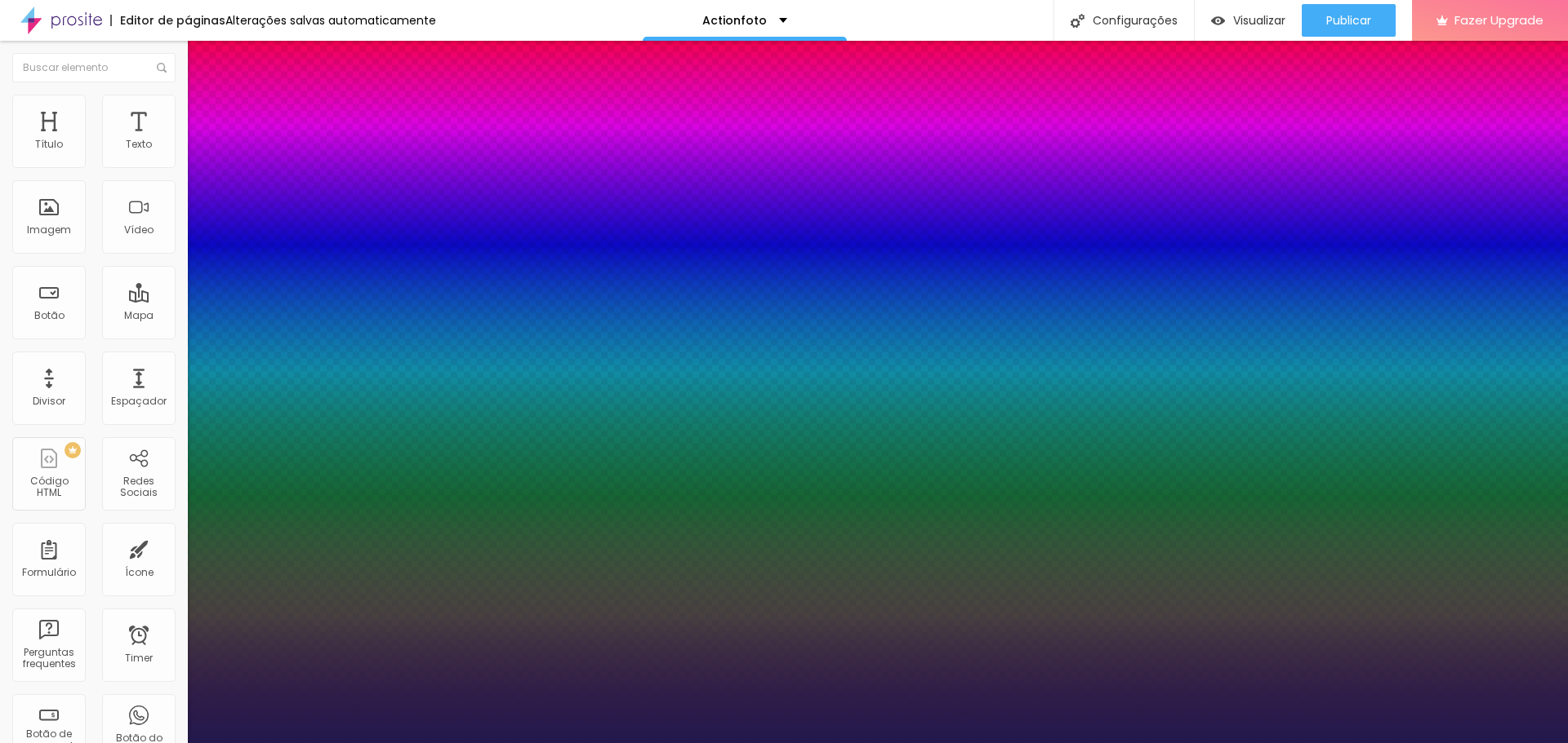
drag, startPoint x: 217, startPoint y: 280, endPoint x: 231, endPoint y: 281, distance: 14.0
drag, startPoint x: 211, startPoint y: 315, endPoint x: 231, endPoint y: 316, distance: 20.0
drag, startPoint x: 208, startPoint y: 355, endPoint x: 220, endPoint y: 357, distance: 12.2
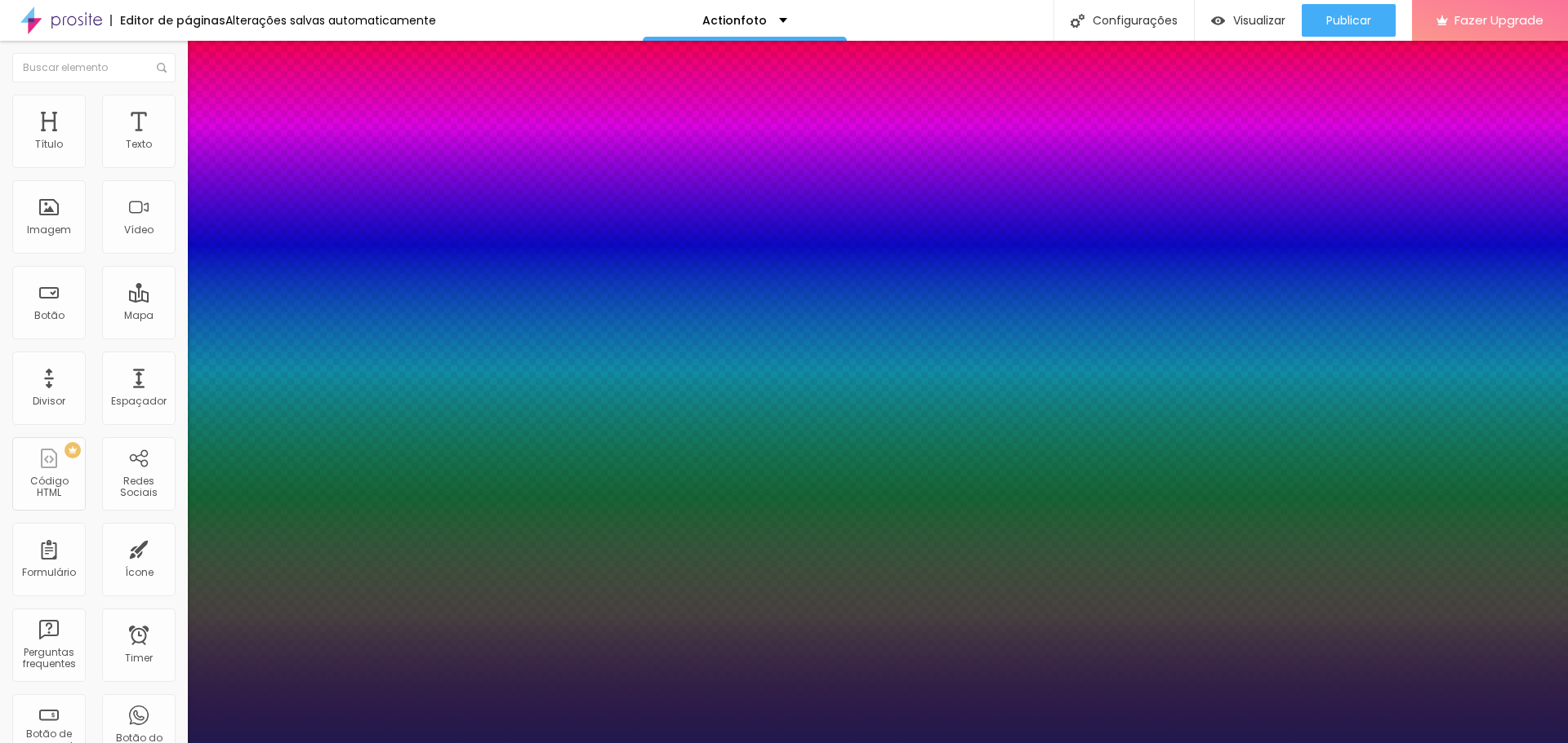
click at [1064, 743] on div at bounding box center [784, 743] width 1568 height 0
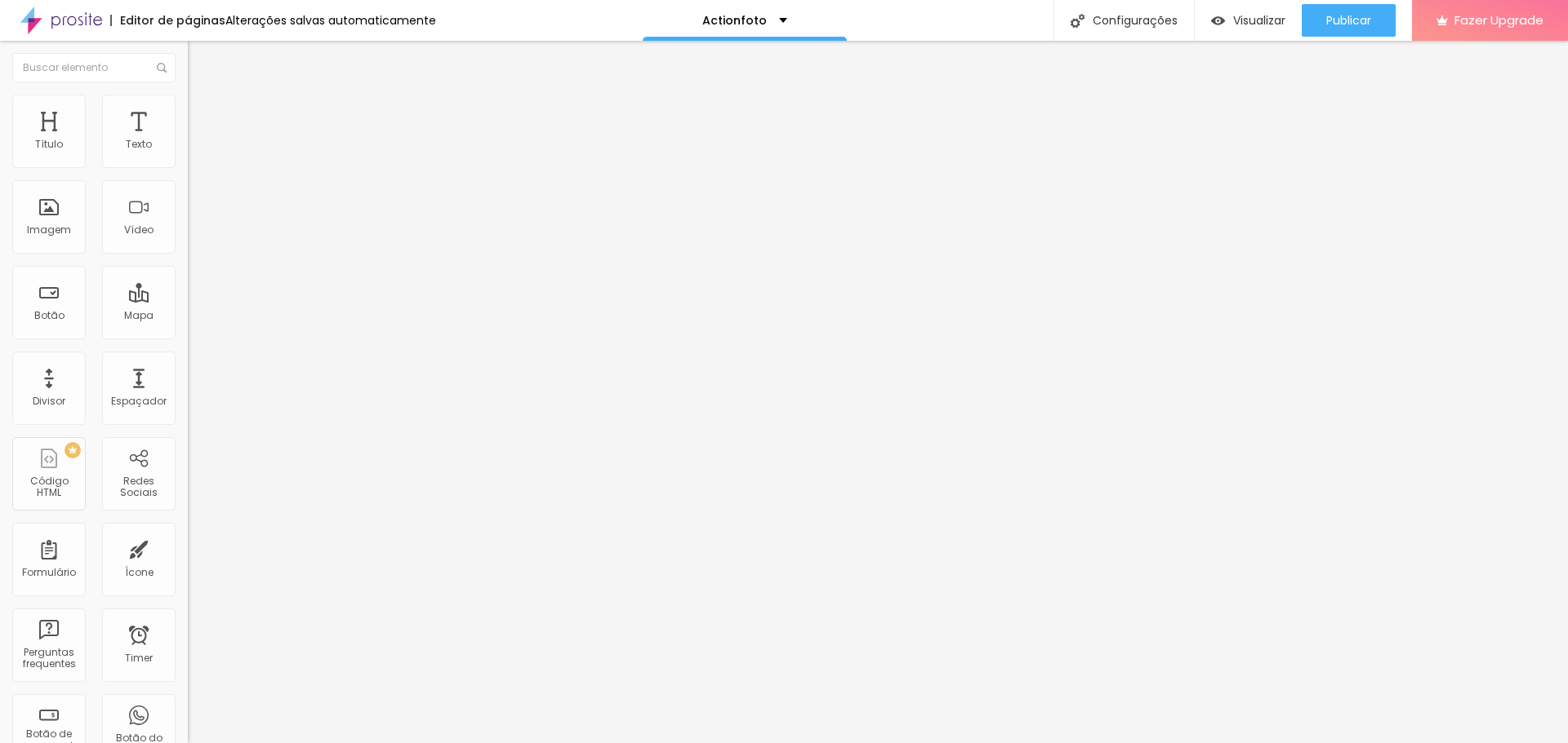
click at [188, 111] on img at bounding box center [195, 117] width 15 height 15
click at [188, 106] on li "Estilo" at bounding box center [282, 103] width 188 height 17
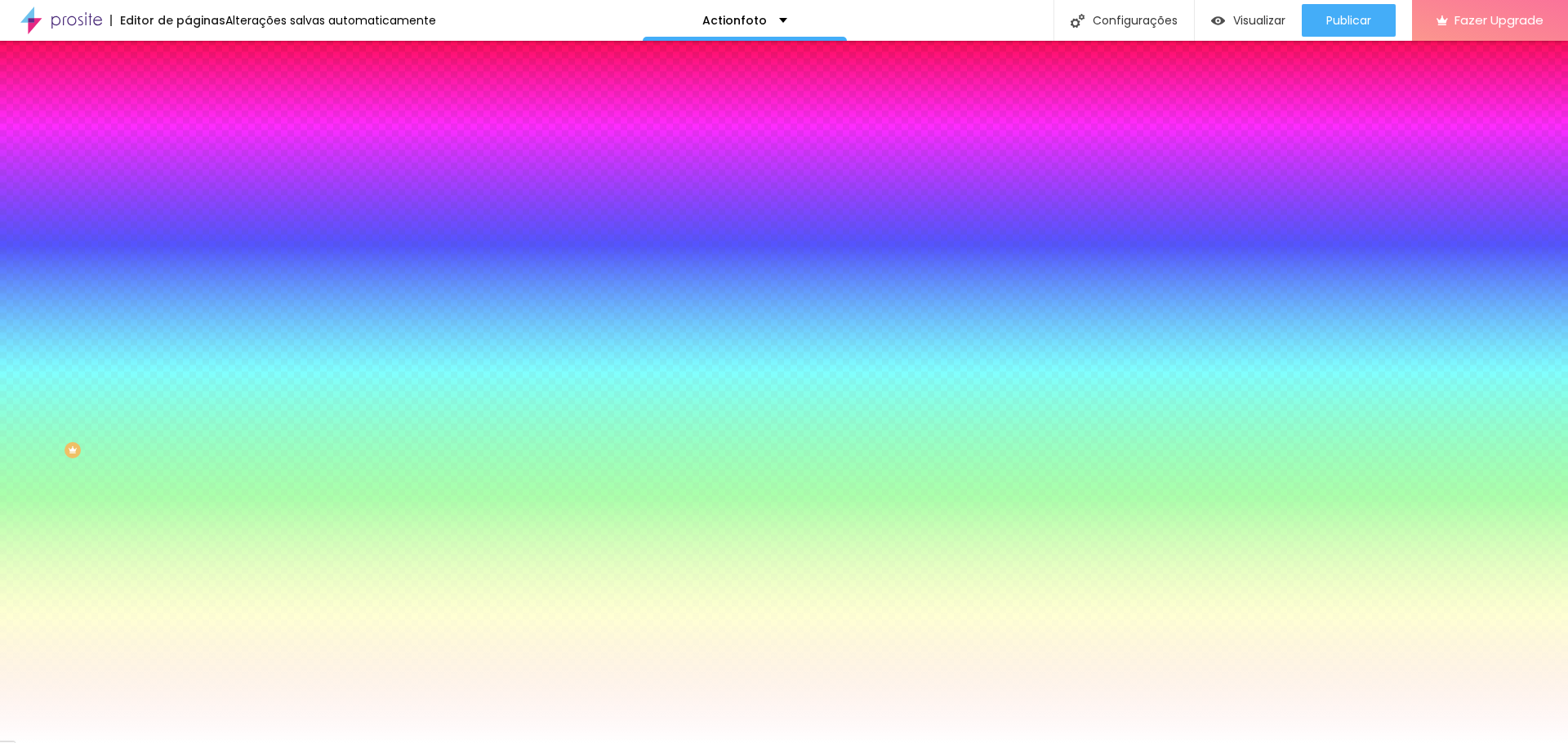
click at [188, 169] on span "Nenhum" at bounding box center [209, 163] width 42 height 14
click at [188, 195] on span "Parallax" at bounding box center [208, 188] width 40 height 14
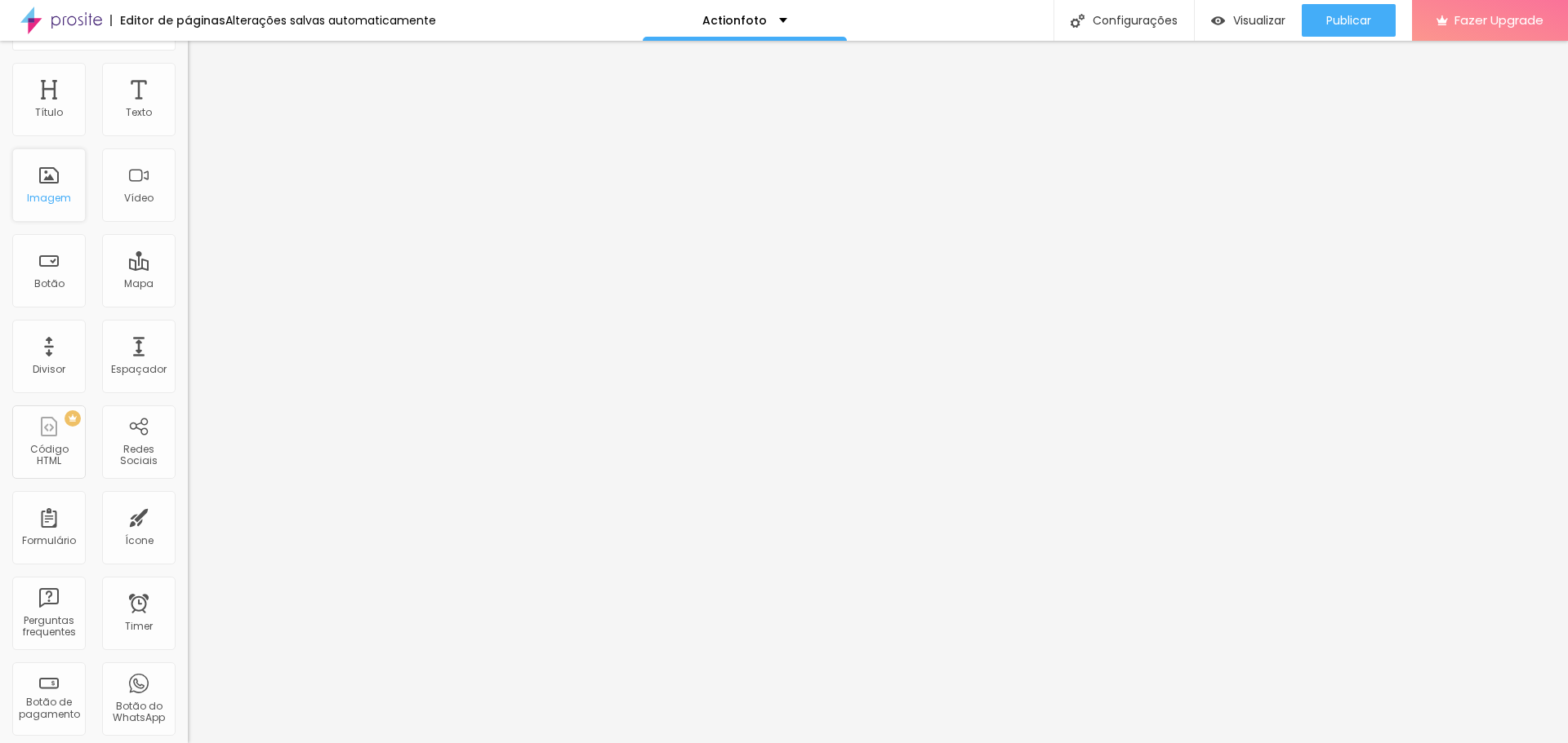
scroll to position [0, 0]
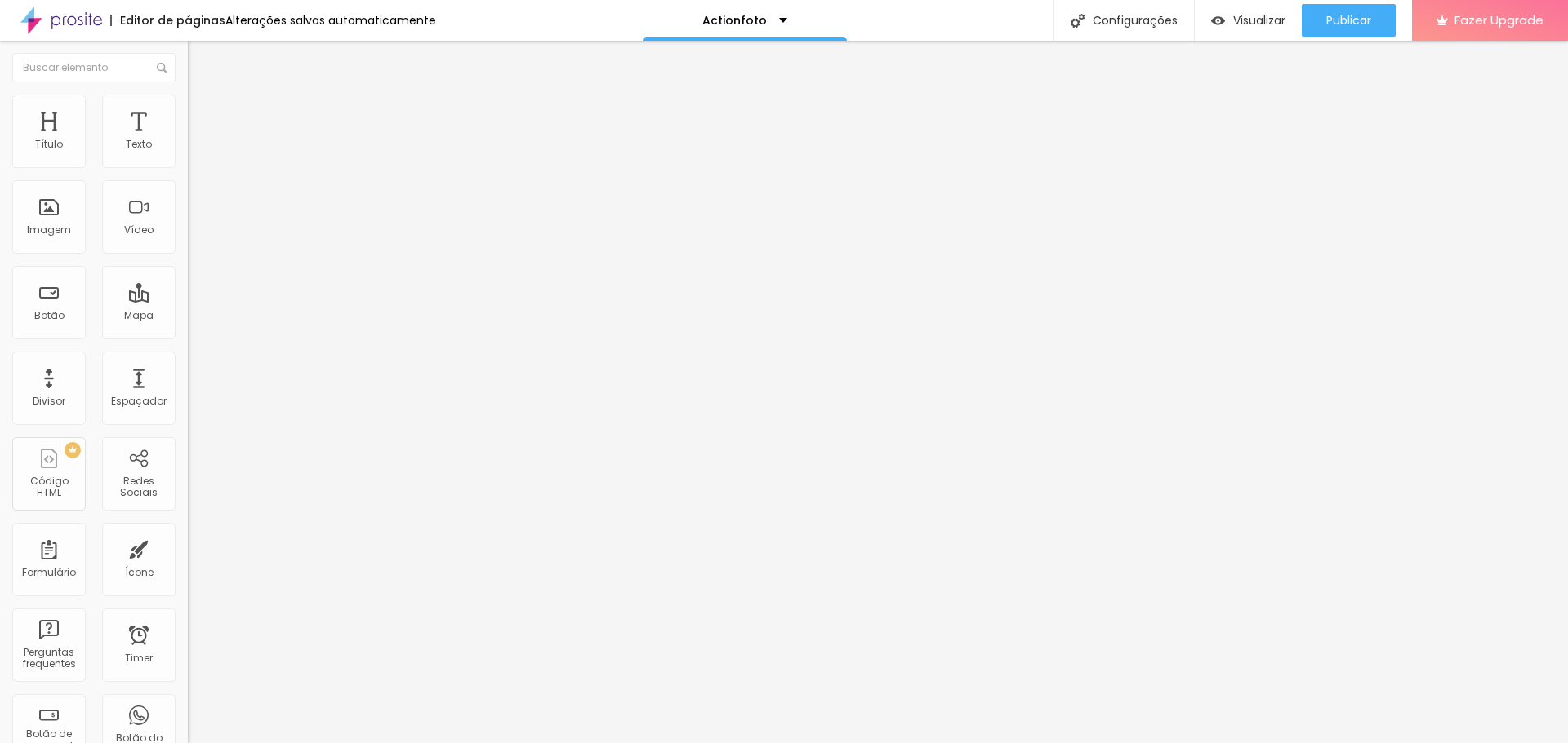
click at [188, 111] on li "Avançado" at bounding box center [282, 118] width 188 height 17
click at [188, 316] on input "range" at bounding box center [241, 322] width 106 height 13
drag, startPoint x: 47, startPoint y: 191, endPoint x: 8, endPoint y: 191, distance: 39.0
click at [188, 547] on input "range" at bounding box center [241, 553] width 106 height 13
click at [188, 105] on img at bounding box center [195, 102] width 15 height 15
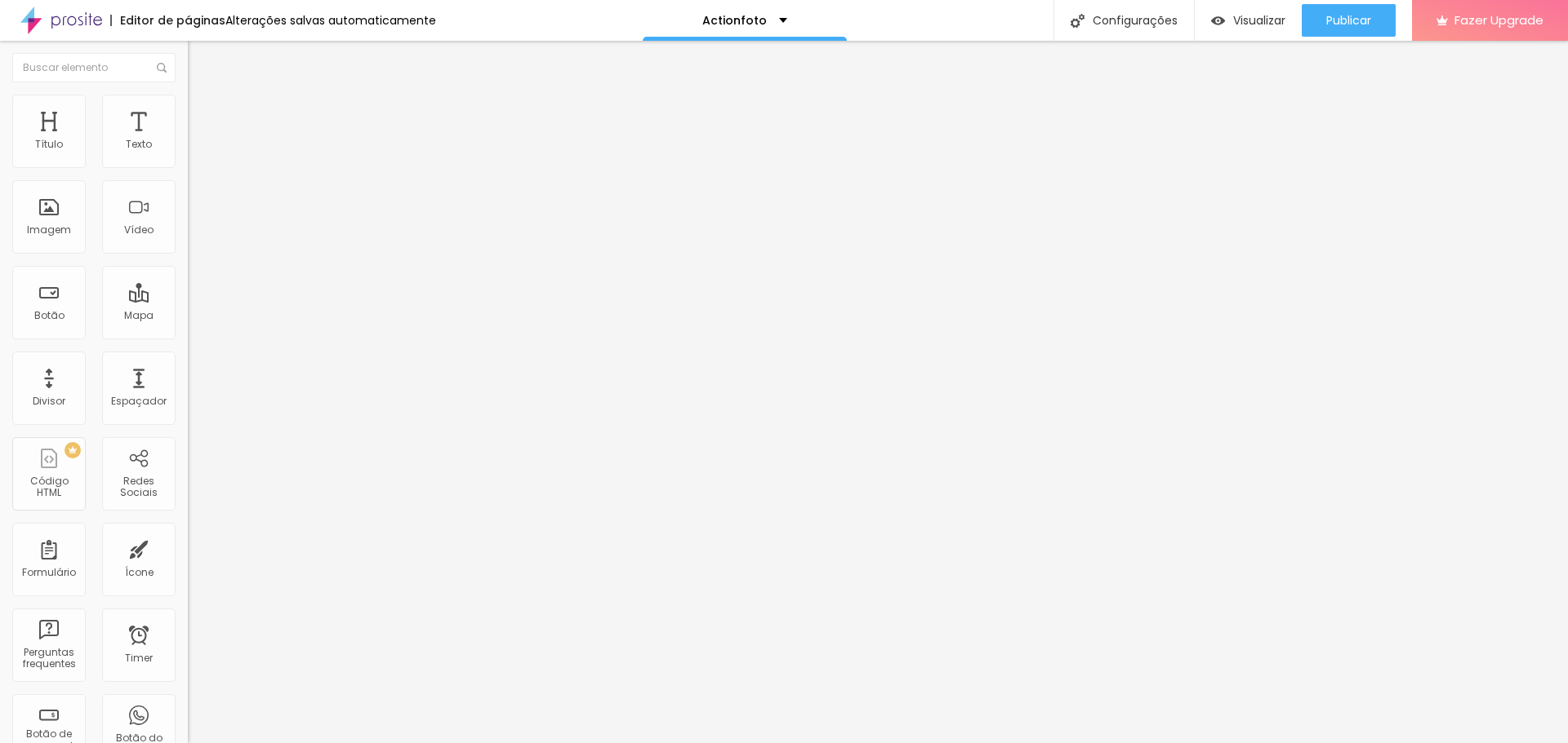
drag, startPoint x: 155, startPoint y: 175, endPoint x: 28, endPoint y: 176, distance: 127.0
click at [188, 167] on input "range" at bounding box center [241, 161] width 106 height 13
click at [203, 96] on span "Conteúdo" at bounding box center [228, 89] width 51 height 14
click at [188, 255] on span "Original" at bounding box center [208, 249] width 39 height 14
click at [188, 275] on span "Padrão" at bounding box center [207, 268] width 37 height 14
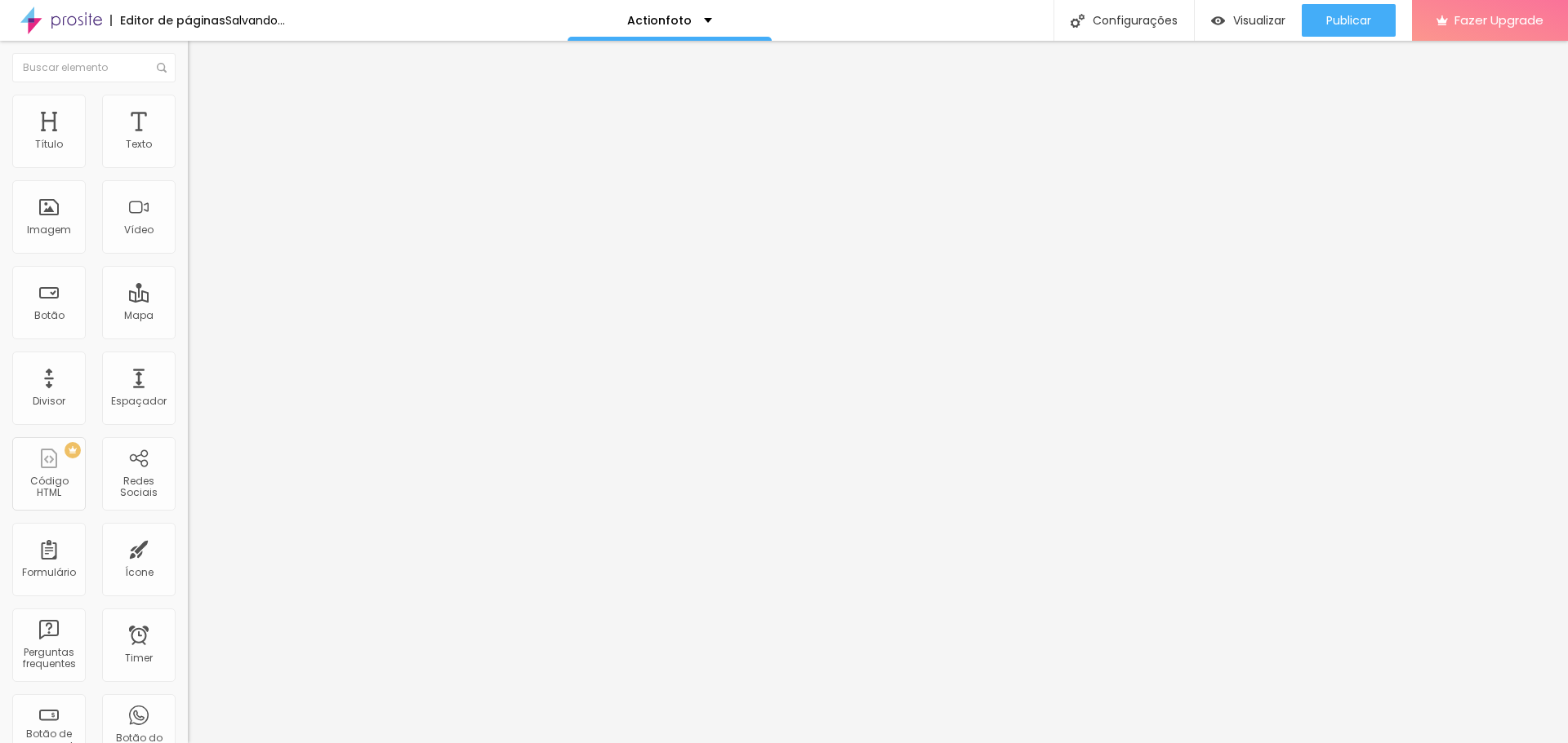
click at [188, 301] on span "Original" at bounding box center [208, 294] width 39 height 14
click at [188, 255] on span "Normal" at bounding box center [207, 250] width 37 height 14
click at [188, 267] on span "Pequeno" at bounding box center [210, 259] width 43 height 14
click at [188, 154] on input "Click me" at bounding box center [286, 145] width 196 height 17
drag, startPoint x: 97, startPoint y: 180, endPoint x: -148, endPoint y: 174, distance: 245.1
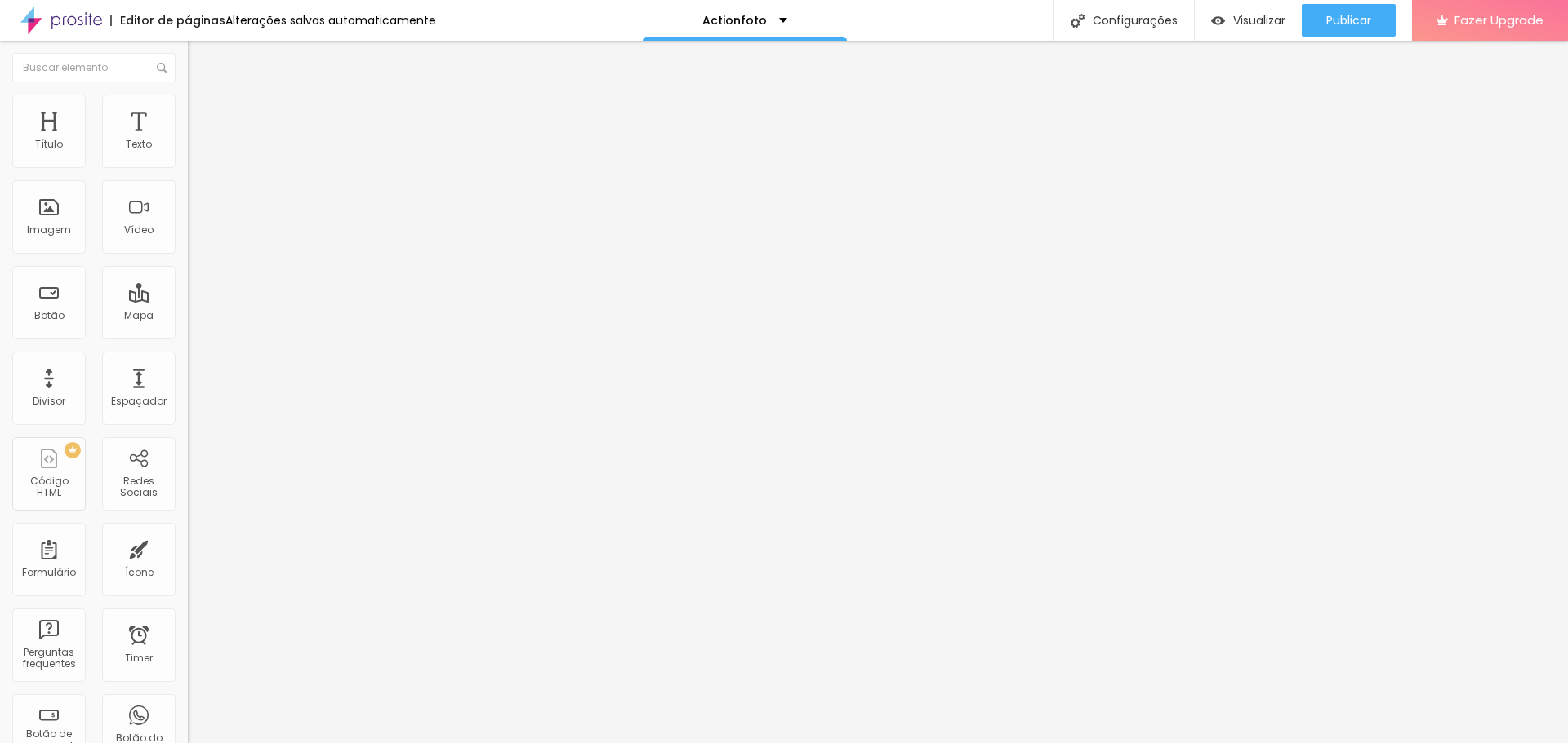
click at [0, 174] on html "Editor de páginas Alterações salvas automaticamente Actionfoto Configurações Co…" at bounding box center [784, 371] width 1568 height 743
click at [188, 292] on span "Grande" at bounding box center [207, 285] width 38 height 14
click at [203, 113] on span "Estilo" at bounding box center [215, 106] width 25 height 14
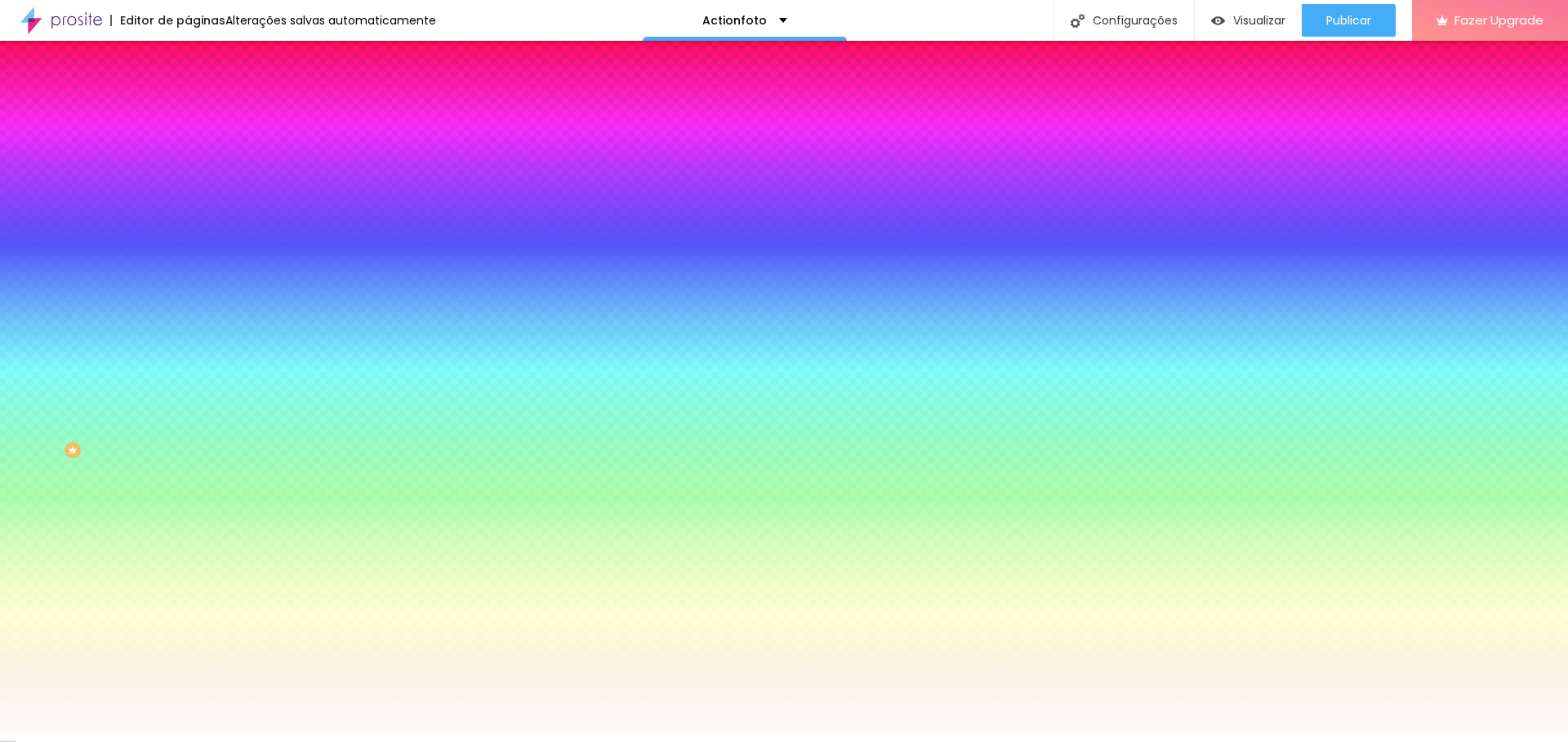
click at [194, 203] on icon "button" at bounding box center [199, 208] width 10 height 10
drag, startPoint x: 245, startPoint y: 317, endPoint x: 261, endPoint y: 344, distance: 31.4
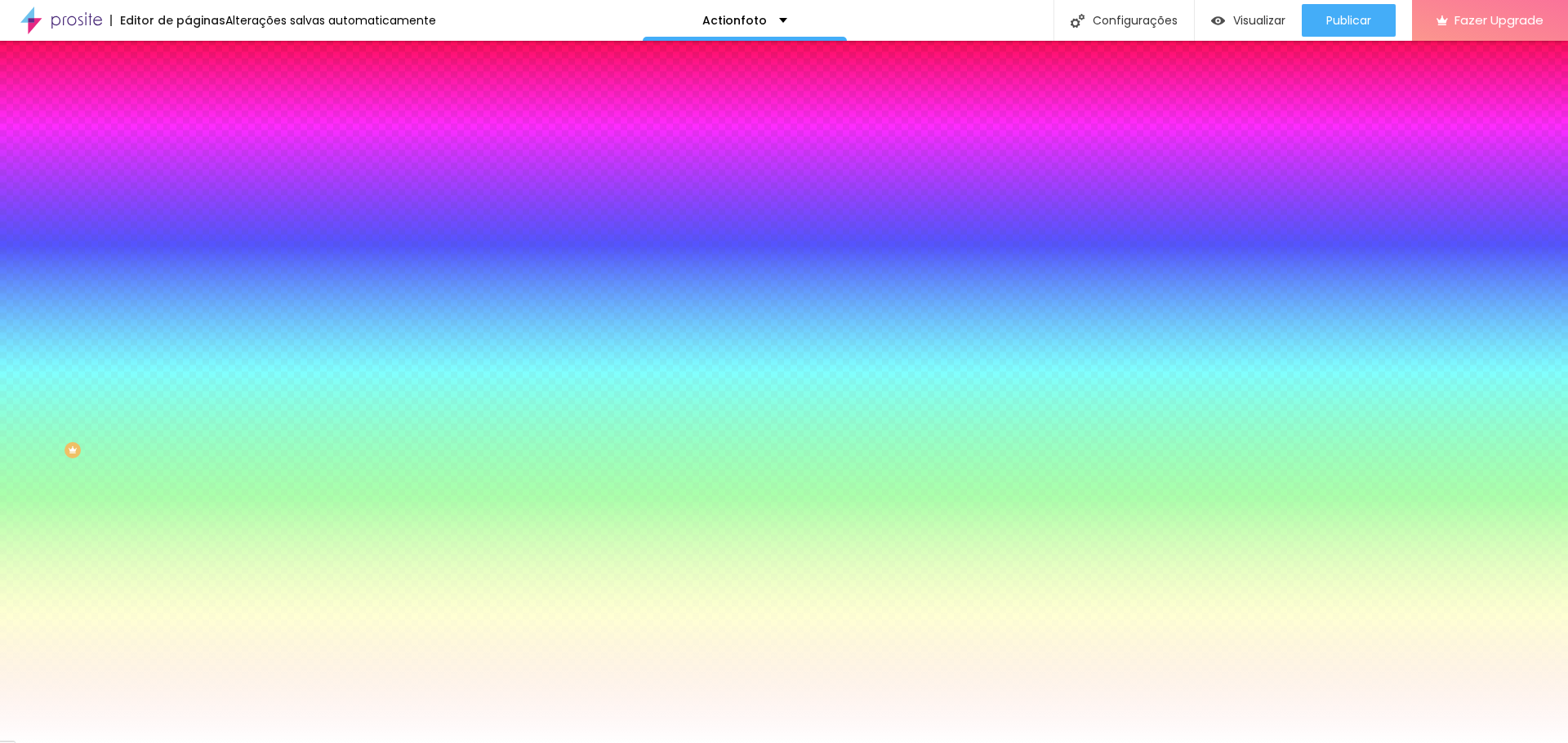
drag, startPoint x: 209, startPoint y: 354, endPoint x: 261, endPoint y: 352, distance: 52.0
click at [152, 743] on div at bounding box center [784, 743] width 1568 height 0
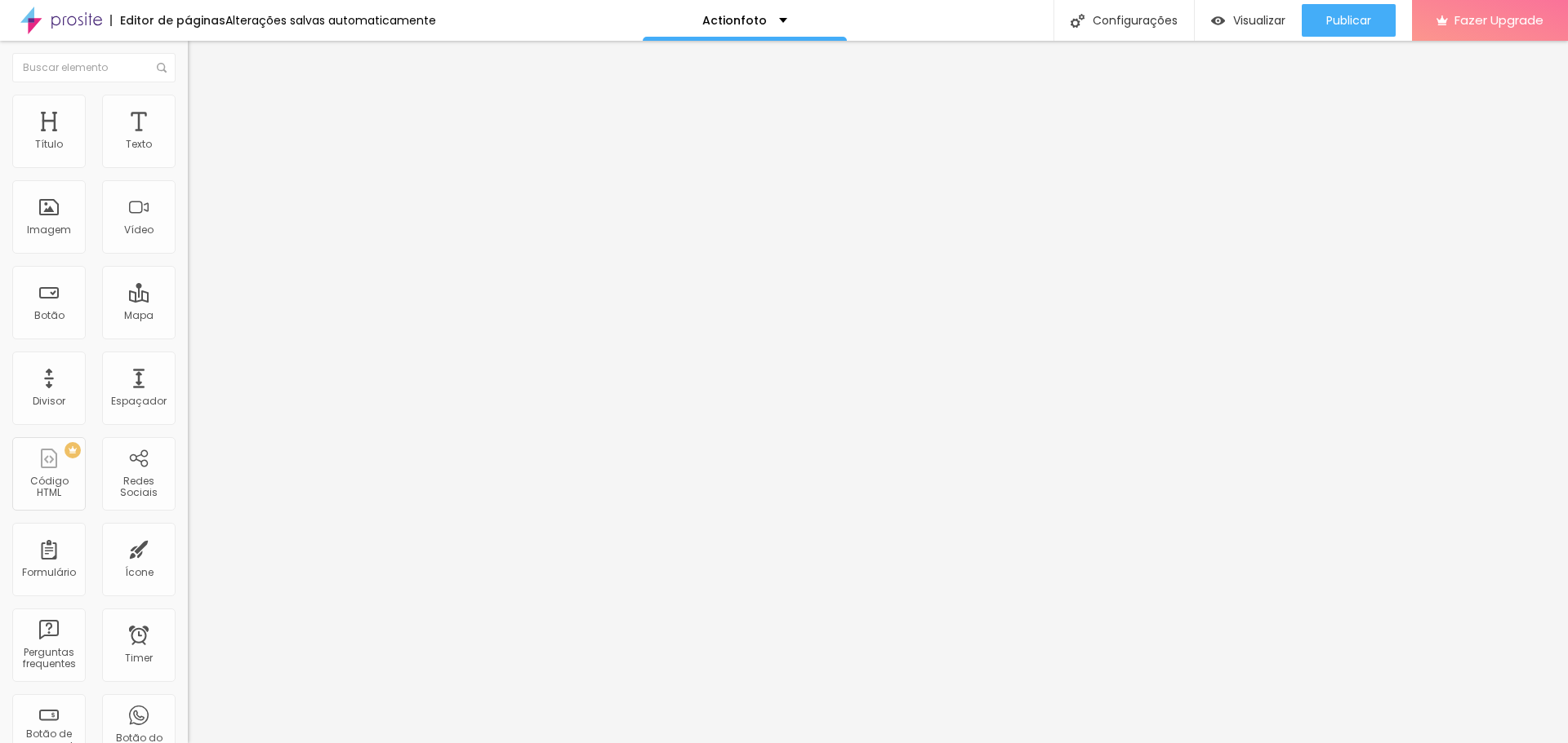
click at [188, 111] on li "Avançado" at bounding box center [282, 118] width 188 height 17
click at [200, 61] on img "button" at bounding box center [206, 59] width 13 height 13
click at [203, 113] on span "Estilo" at bounding box center [215, 106] width 25 height 14
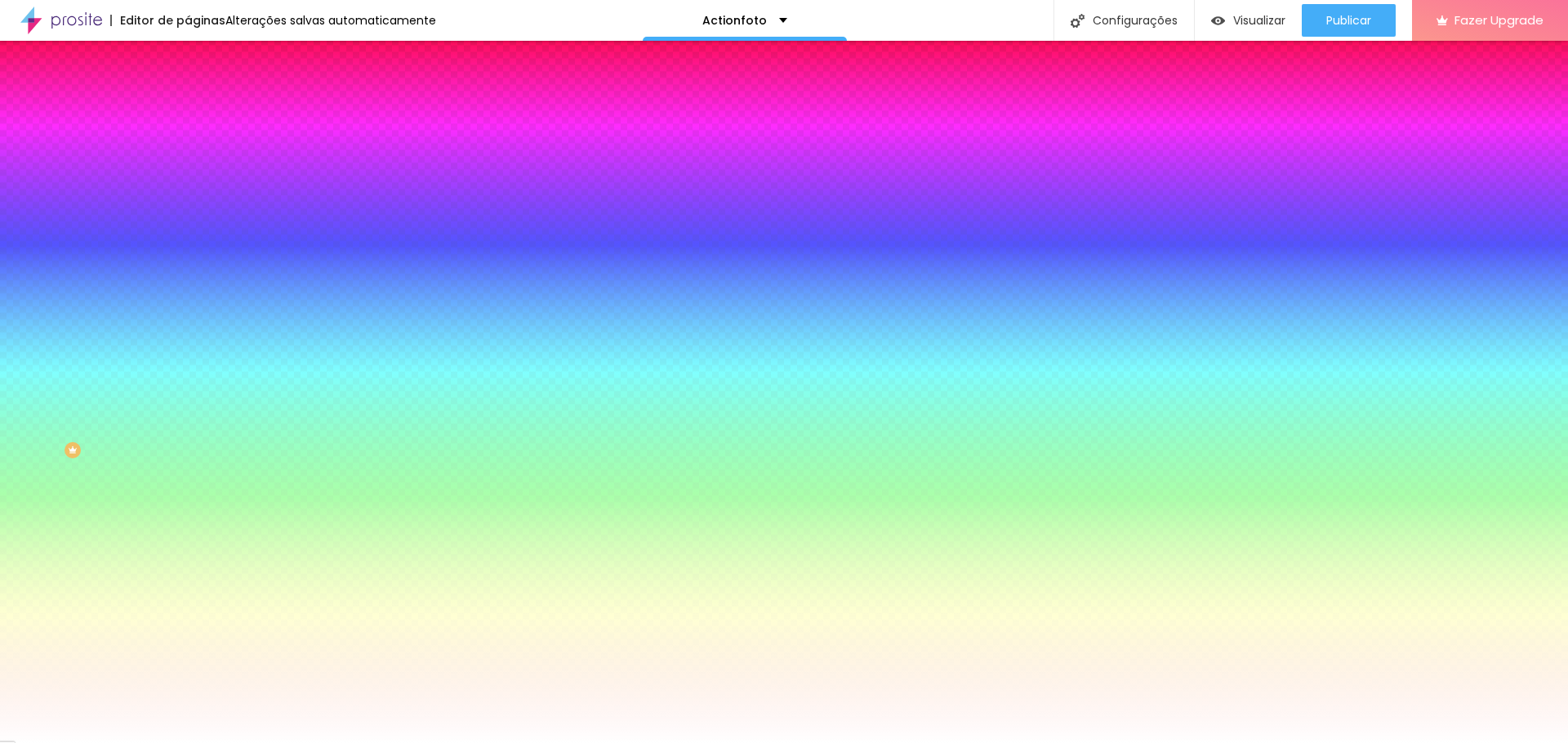
click at [188, 163] on input "#FFFFFF" at bounding box center [286, 163] width 196 height 17
paste input "0095D9"
paste input "3CBAF4"
click at [188, 508] on div "Editar Botão Conteúdo Estilo Avançado Cor de fundo Voltar ao padrão #0095D9 Tip…" at bounding box center [282, 393] width 188 height 703
click at [188, 465] on div "Cor de fundo Voltar ao padrão #0095D9 Tipografia Voltar ao padrão Borda Voltar …" at bounding box center [282, 394] width 188 height 534
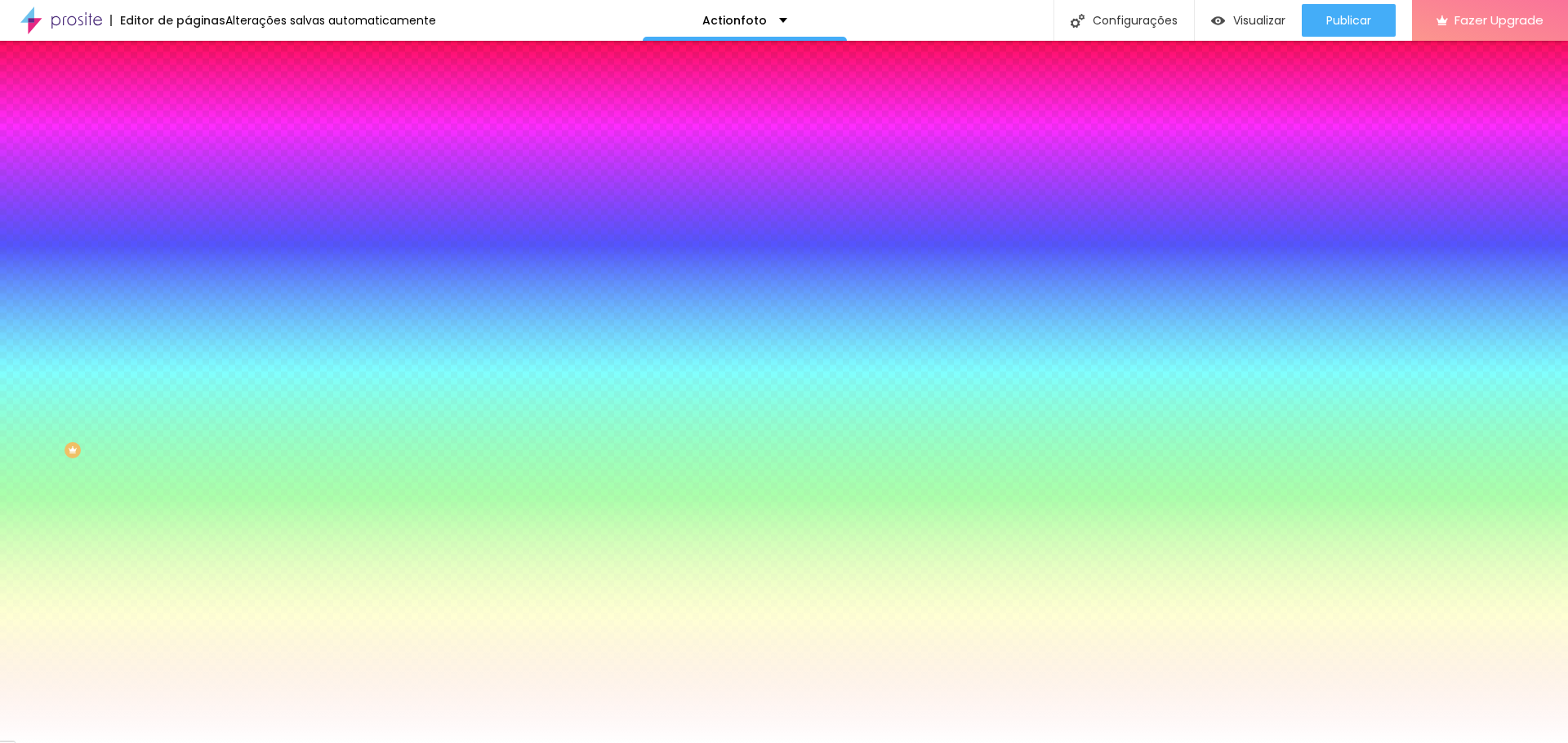
click at [196, 648] on icon "button" at bounding box center [199, 651] width 7 height 7
drag, startPoint x: 177, startPoint y: 486, endPoint x: 305, endPoint y: 496, distance: 128.4
drag, startPoint x: 289, startPoint y: 484, endPoint x: 60, endPoint y: 463, distance: 230.0
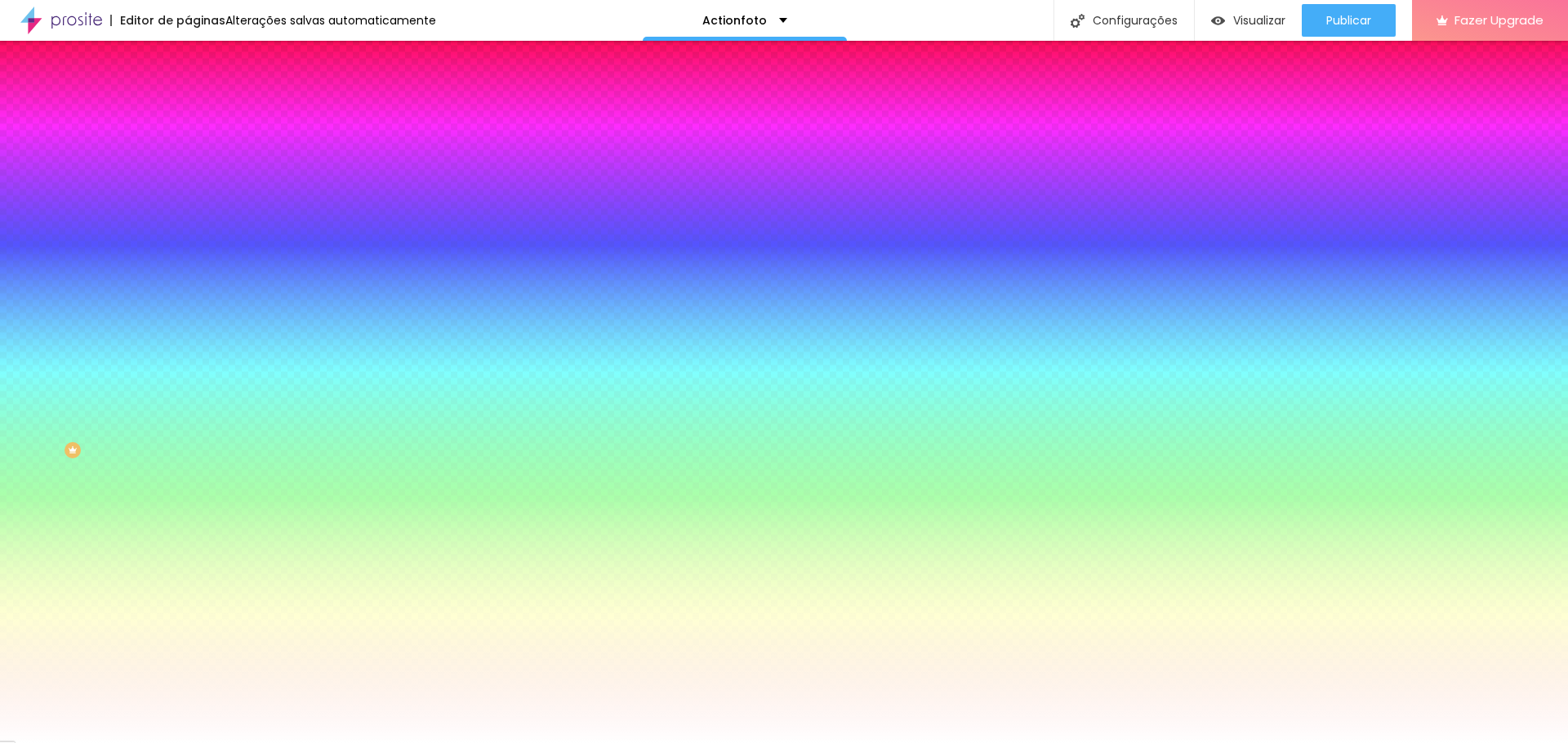
drag, startPoint x: 113, startPoint y: 518, endPoint x: 116, endPoint y: 505, distance: 13.3
click at [113, 743] on div at bounding box center [784, 743] width 1568 height 0
click at [194, 303] on icon "button" at bounding box center [199, 308] width 10 height 10
click at [287, 743] on div at bounding box center [784, 753] width 1568 height 0
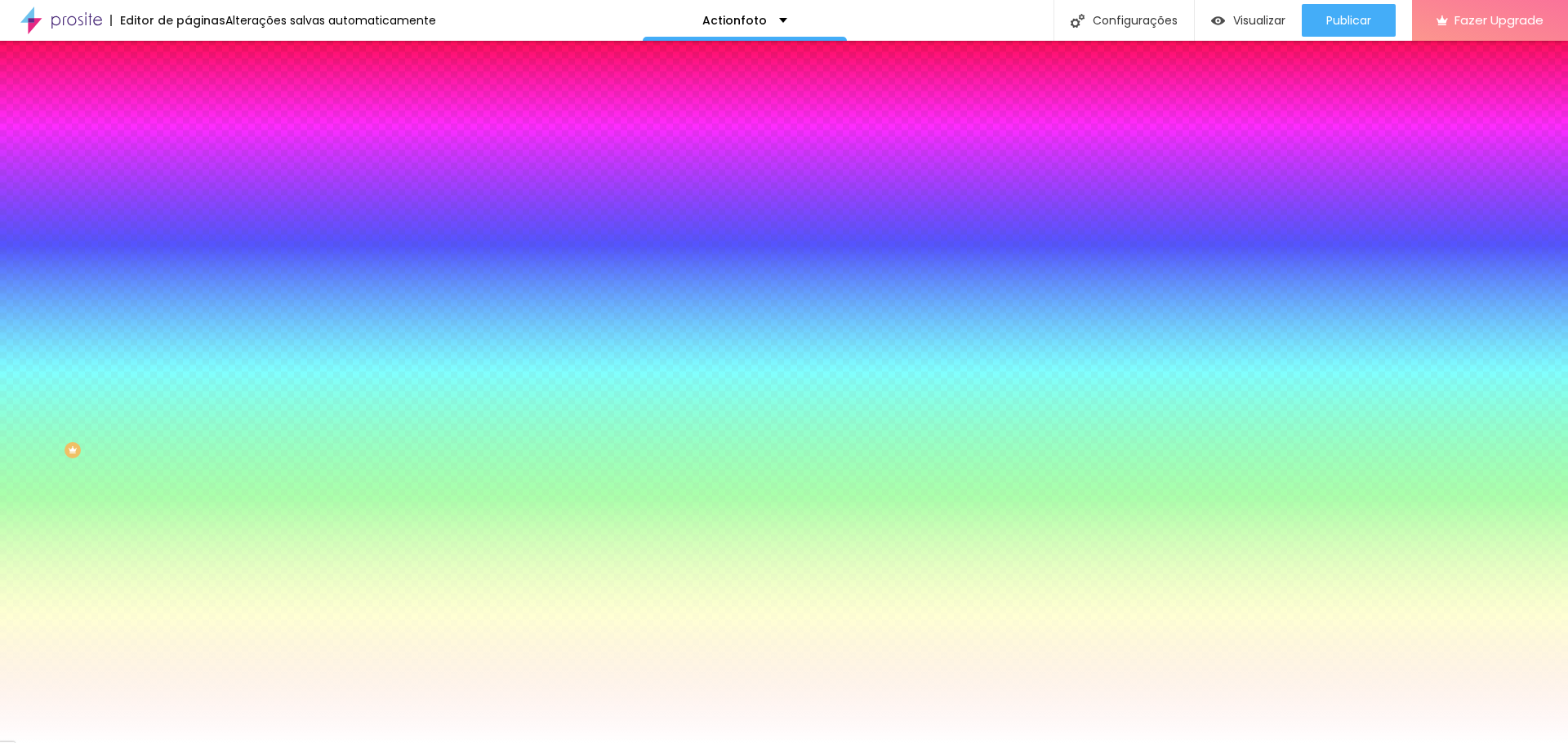
click at [289, 743] on div at bounding box center [784, 753] width 1568 height 0
drag, startPoint x: 267, startPoint y: 482, endPoint x: 218, endPoint y: 482, distance: 49.0
click at [62, 743] on div at bounding box center [784, 743] width 1568 height 0
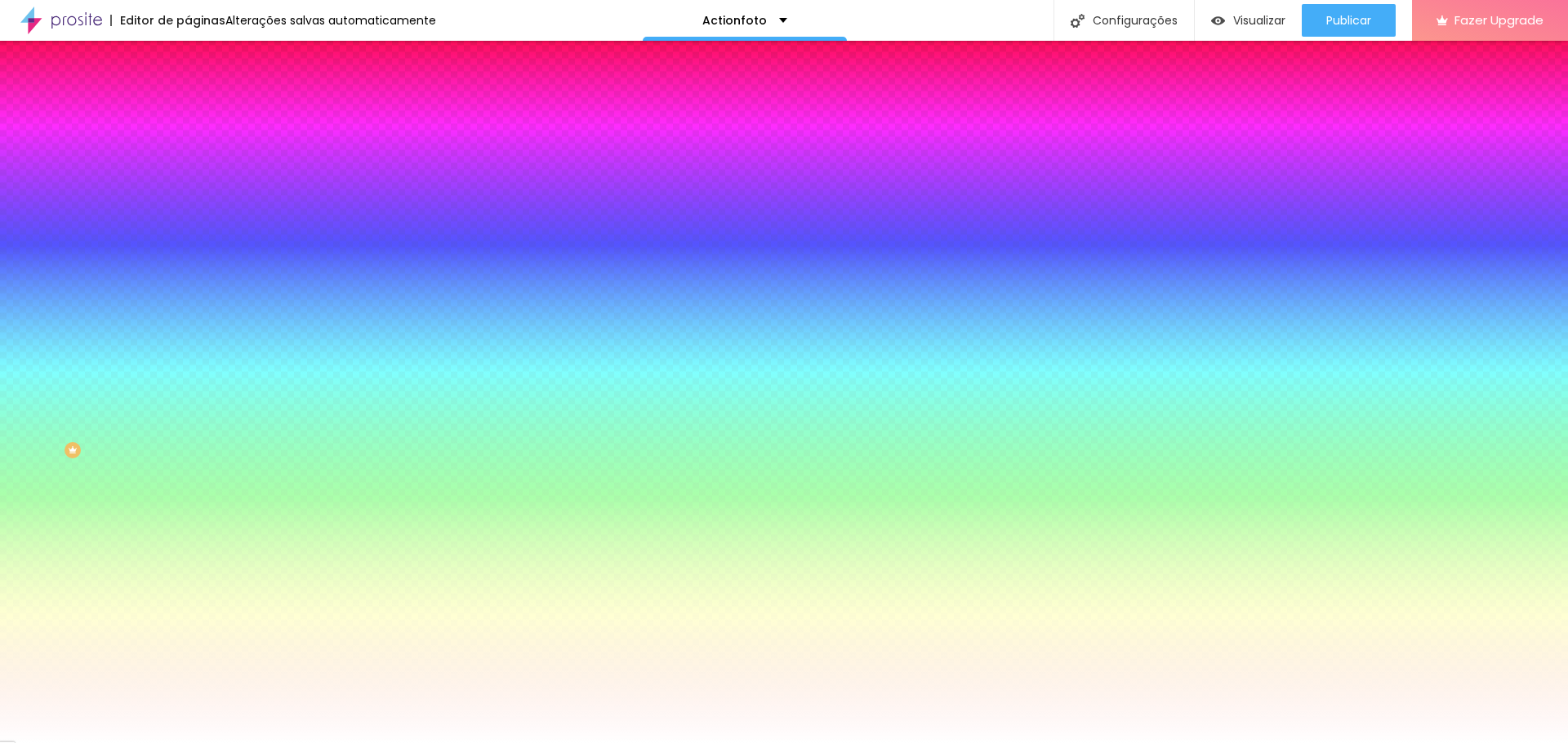
click at [194, 248] on icon "button" at bounding box center [199, 253] width 10 height 10
drag, startPoint x: 262, startPoint y: 424, endPoint x: 123, endPoint y: 355, distance: 155.2
click at [123, 355] on body "Editor de páginas Alterações salvas automaticamente Actionfoto Configurações Co…" at bounding box center [784, 371] width 1568 height 743
click at [306, 743] on div at bounding box center [784, 743] width 1568 height 0
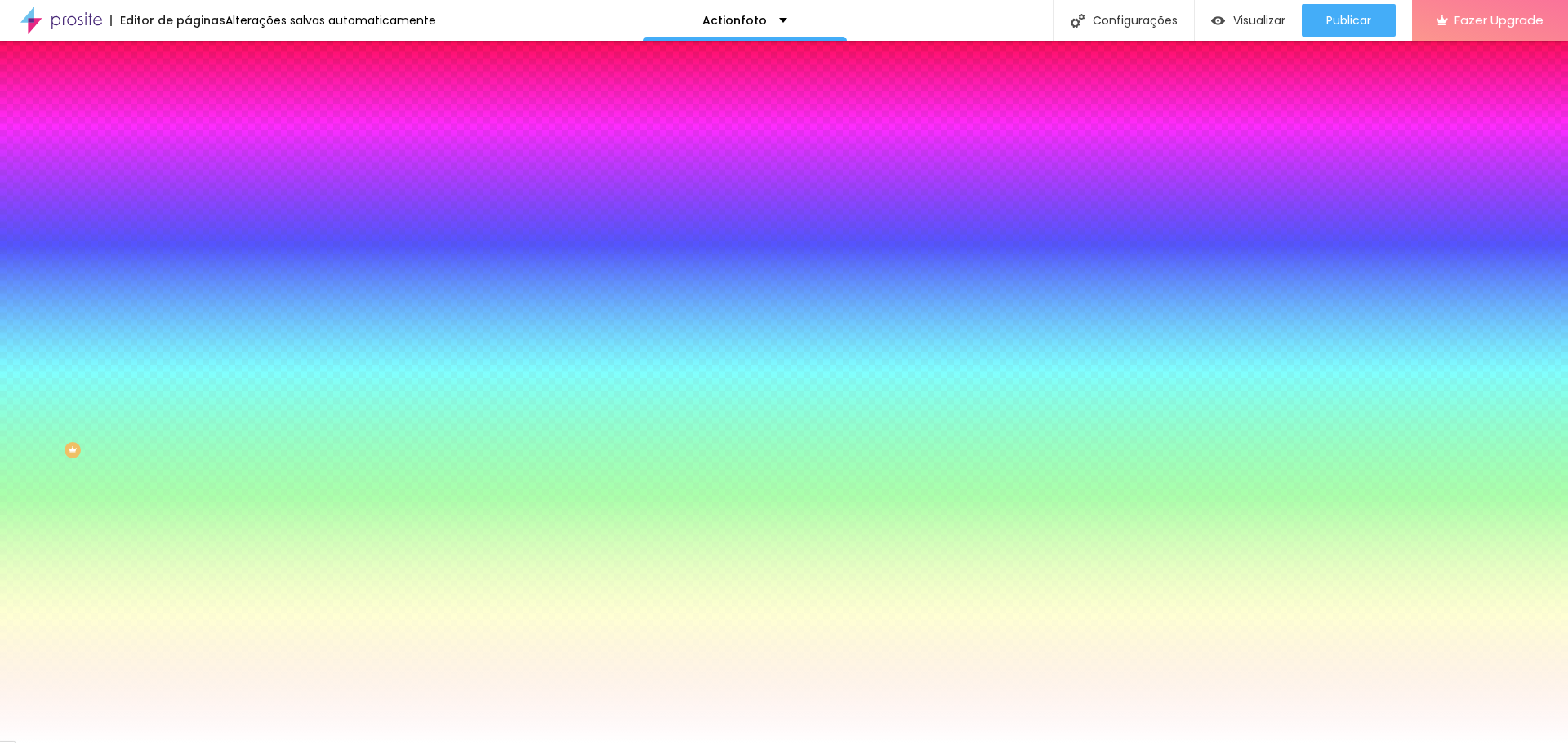
click at [188, 246] on button "button" at bounding box center [199, 255] width 23 height 18
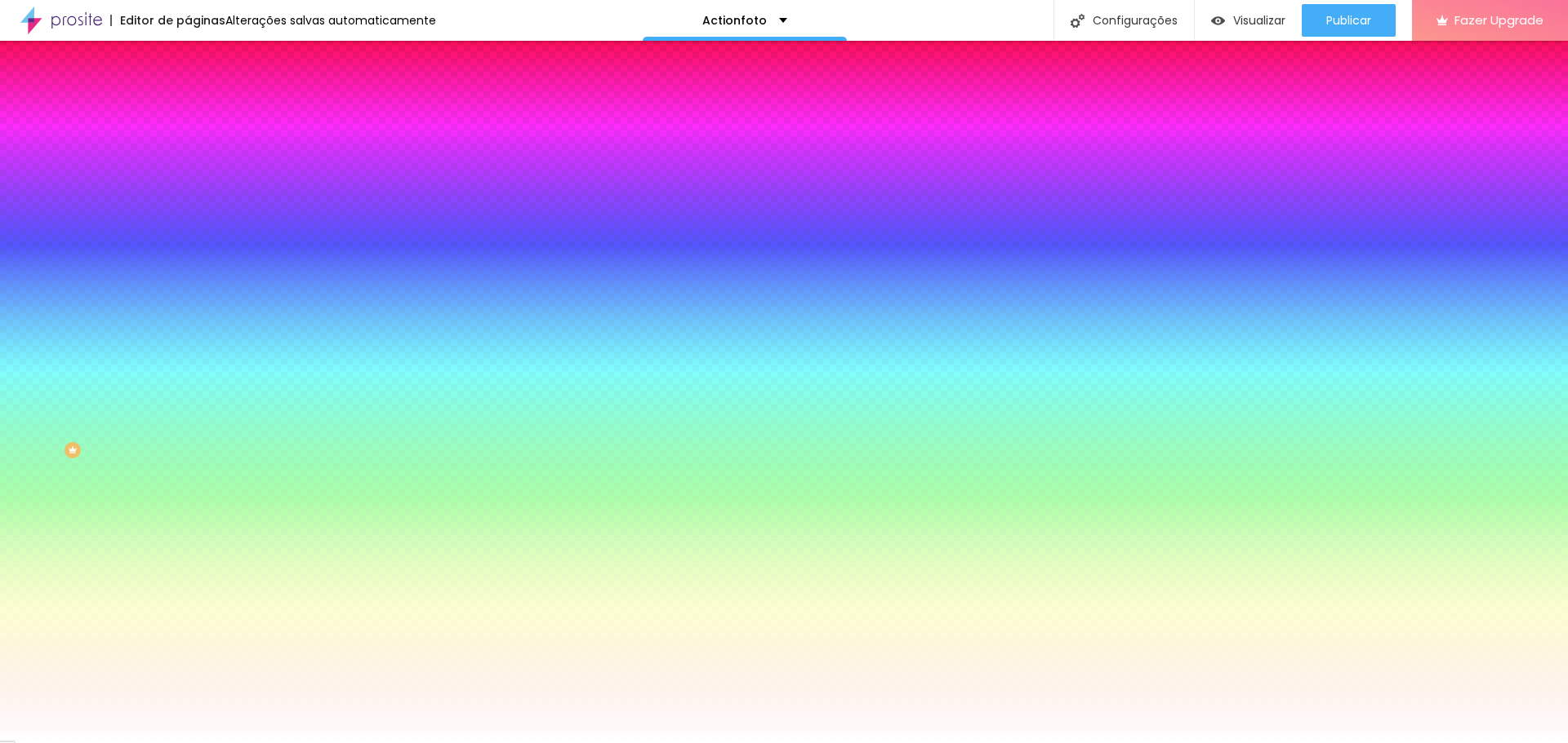
drag, startPoint x: 355, startPoint y: 378, endPoint x: 265, endPoint y: 373, distance: 90.1
drag, startPoint x: 359, startPoint y: 376, endPoint x: 178, endPoint y: 367, distance: 181.2
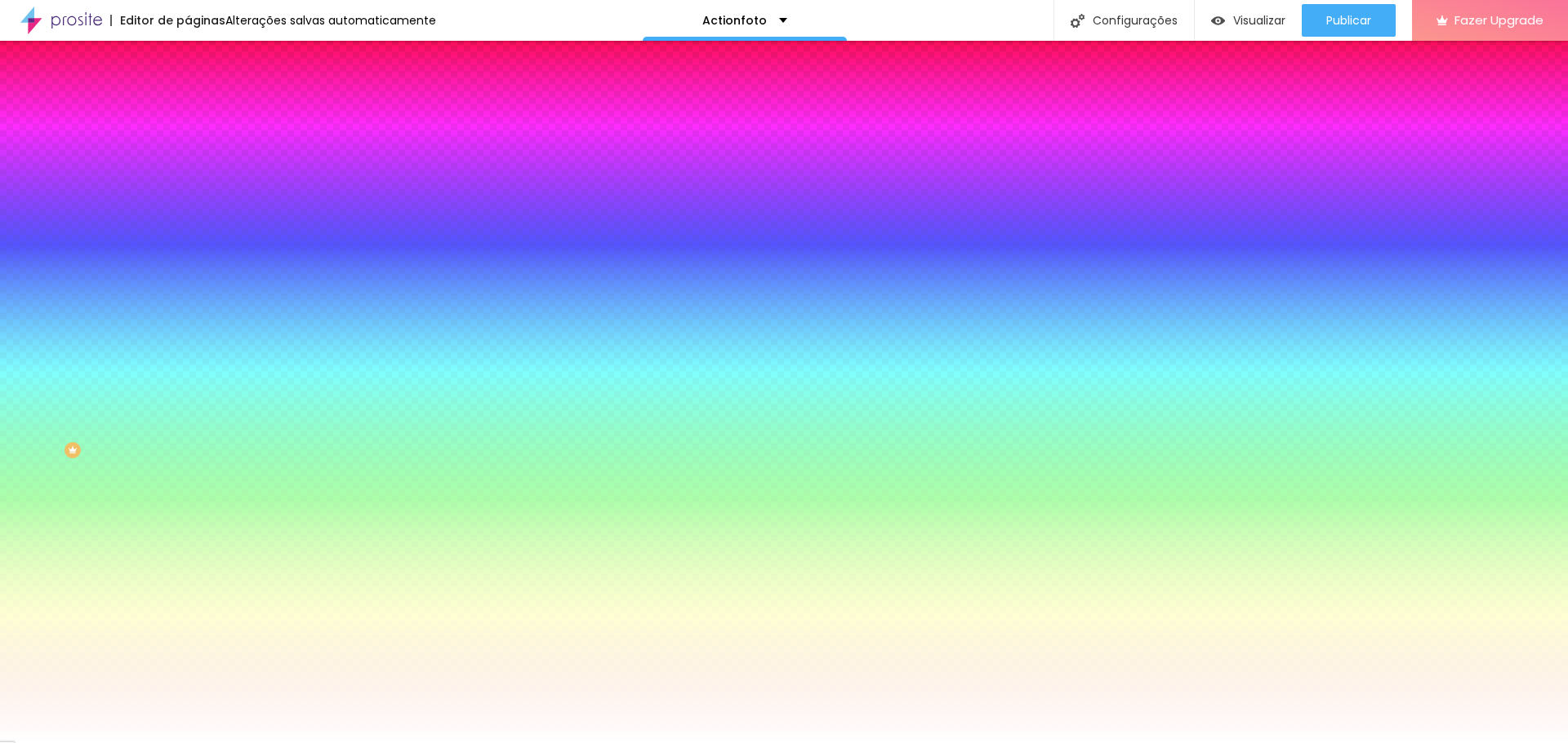
paste input "3CBAF4"
click at [444, 743] on div at bounding box center [784, 743] width 1568 height 0
click at [194, 303] on icon "button" at bounding box center [199, 308] width 10 height 10
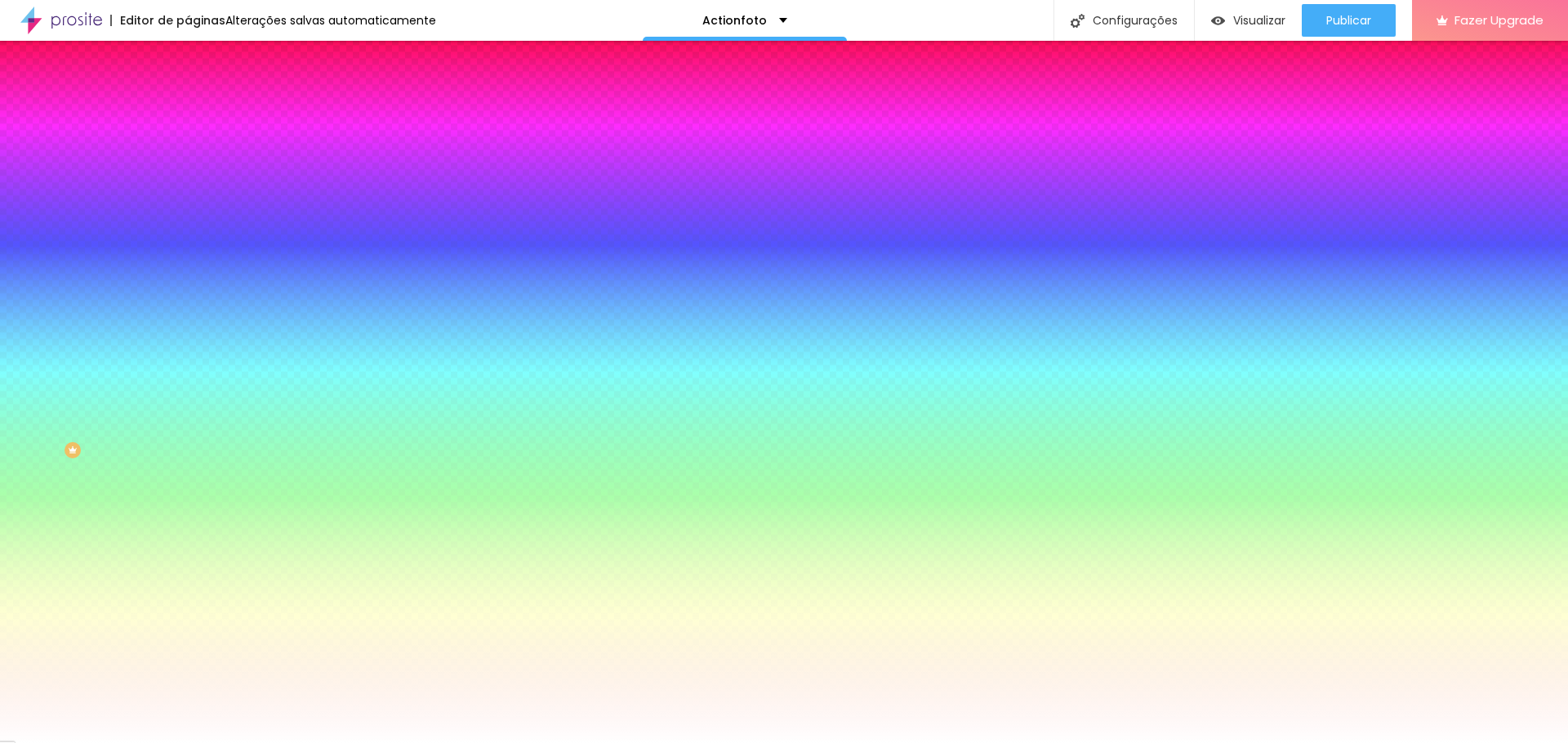
paste input "3CBAF4"
click at [449, 743] on div at bounding box center [784, 743] width 1568 height 0
click at [194, 303] on icon "button" at bounding box center [199, 308] width 10 height 10
click at [285, 743] on div at bounding box center [784, 753] width 1568 height 0
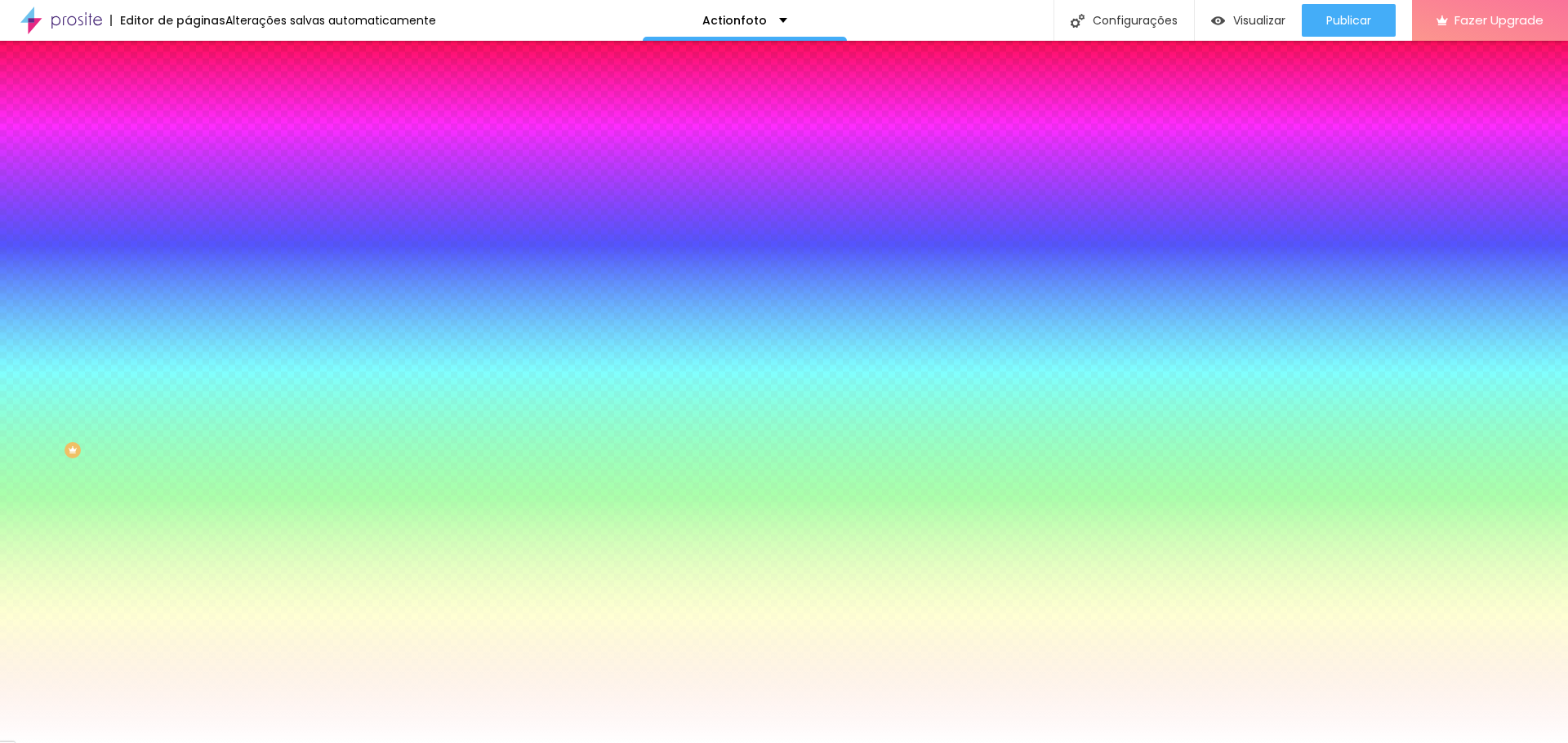
paste input
click at [443, 743] on div at bounding box center [784, 743] width 1568 height 0
click at [194, 303] on icon "button" at bounding box center [199, 308] width 10 height 10
click at [160, 743] on div at bounding box center [784, 743] width 1568 height 0
click at [196, 250] on icon "button" at bounding box center [199, 253] width 7 height 7
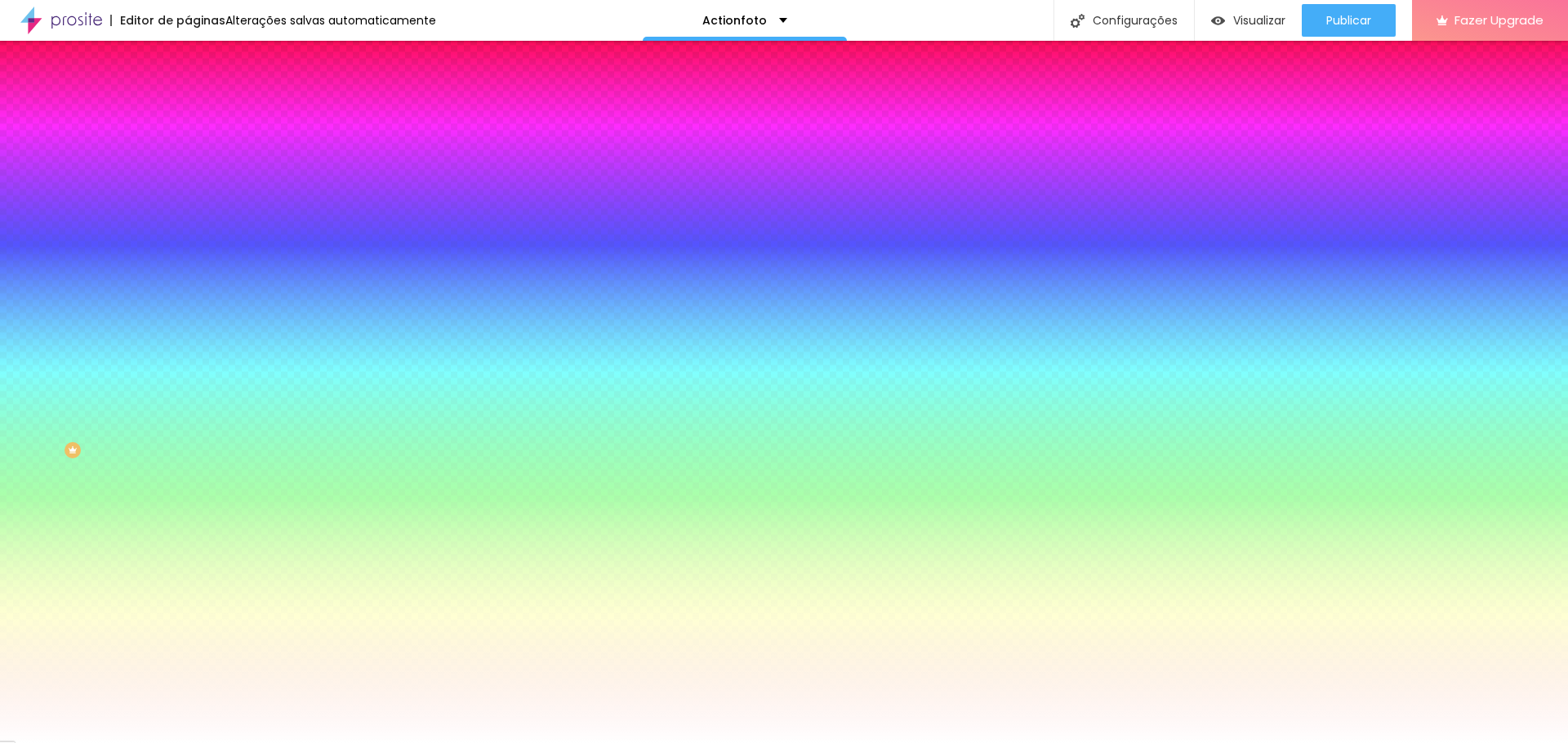
drag, startPoint x: 179, startPoint y: 301, endPoint x: 292, endPoint y: 309, distance: 113.3
drag, startPoint x: 177, startPoint y: 350, endPoint x: 258, endPoint y: 347, distance: 81.1
click at [62, 743] on div at bounding box center [784, 743] width 1568 height 0
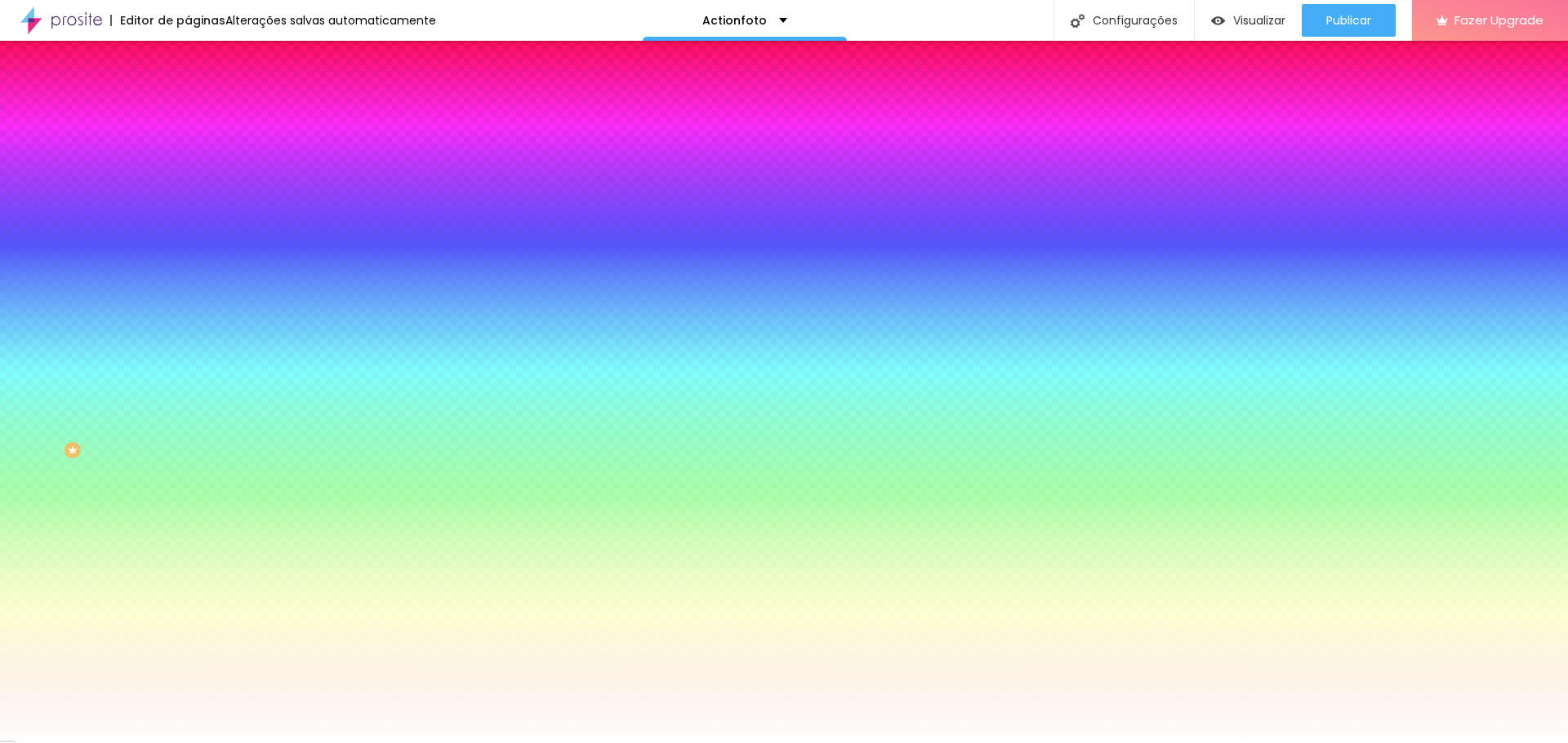
click at [188, 246] on button "button" at bounding box center [199, 255] width 23 height 18
drag, startPoint x: 238, startPoint y: 346, endPoint x: 90, endPoint y: 336, distance: 148.3
click at [93, 743] on div at bounding box center [784, 743] width 1568 height 0
click at [196, 250] on icon "button" at bounding box center [199, 253] width 7 height 7
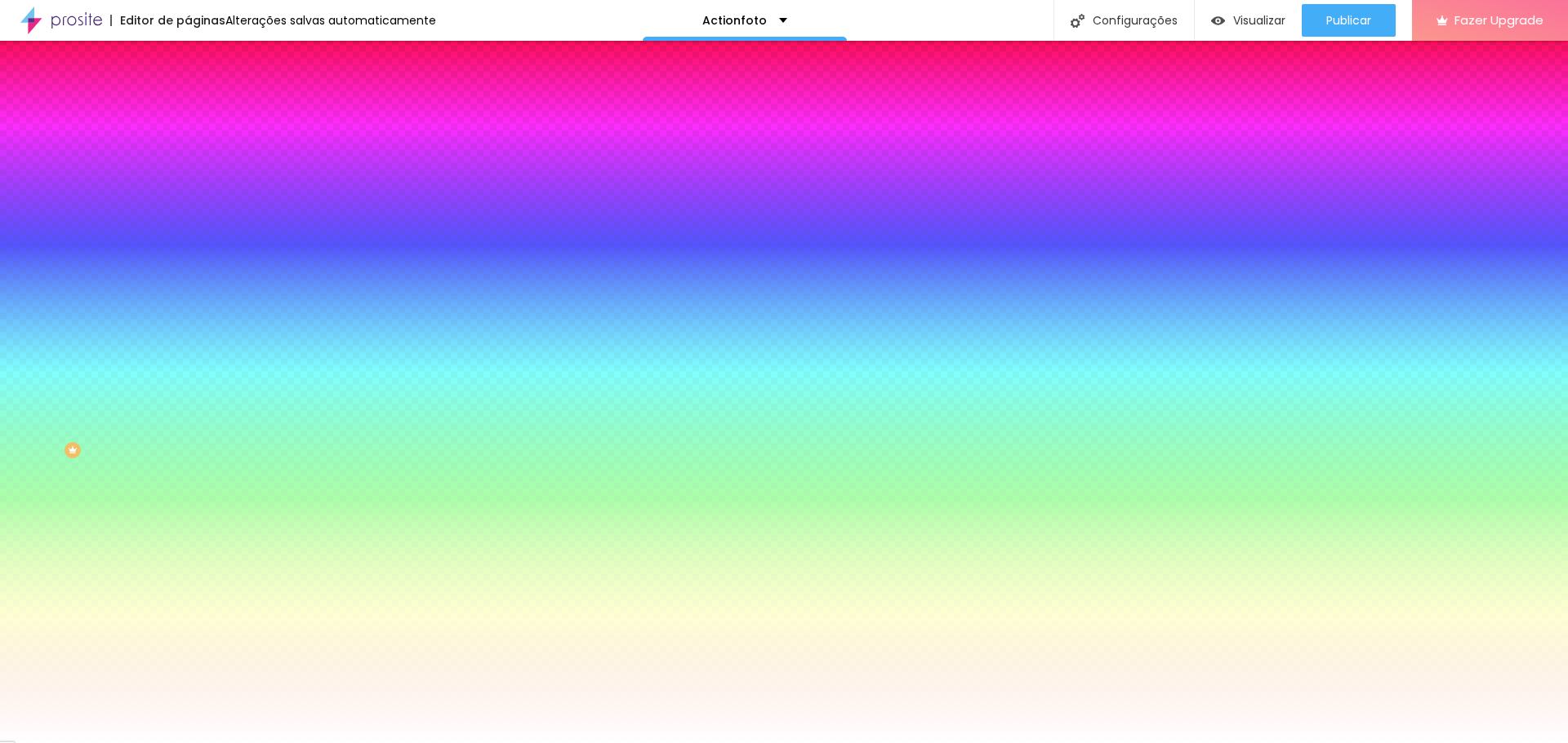
drag, startPoint x: 287, startPoint y: 302, endPoint x: 434, endPoint y: 326, distance: 148.9
click at [892, 743] on div at bounding box center [784, 743] width 1568 height 0
click at [200, 57] on img "button" at bounding box center [206, 59] width 13 height 13
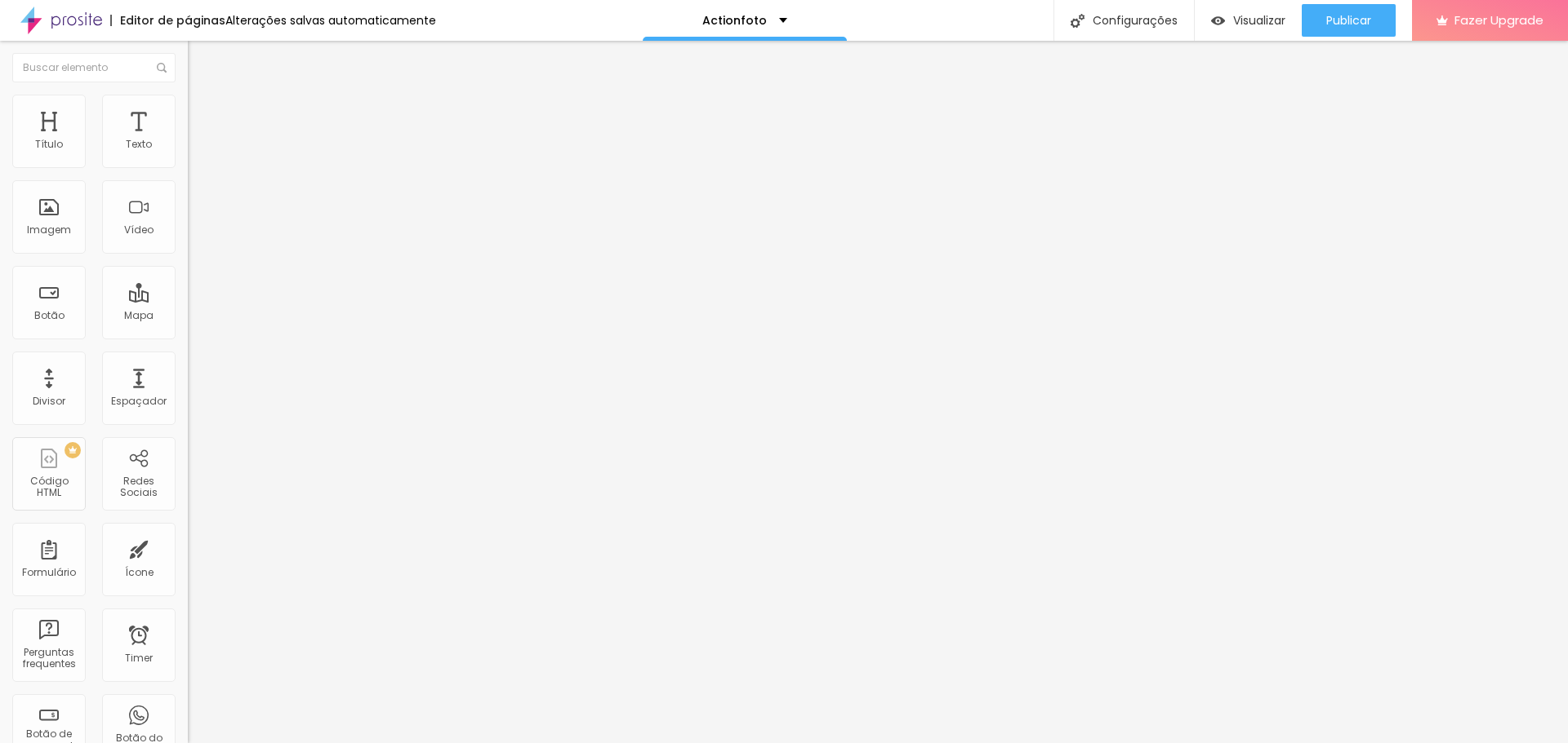
click at [188, 149] on span "Encaixotado" at bounding box center [219, 142] width 64 height 14
click at [188, 174] on span "Completo" at bounding box center [213, 166] width 50 height 14
click at [188, 109] on li "Estilo" at bounding box center [282, 103] width 188 height 17
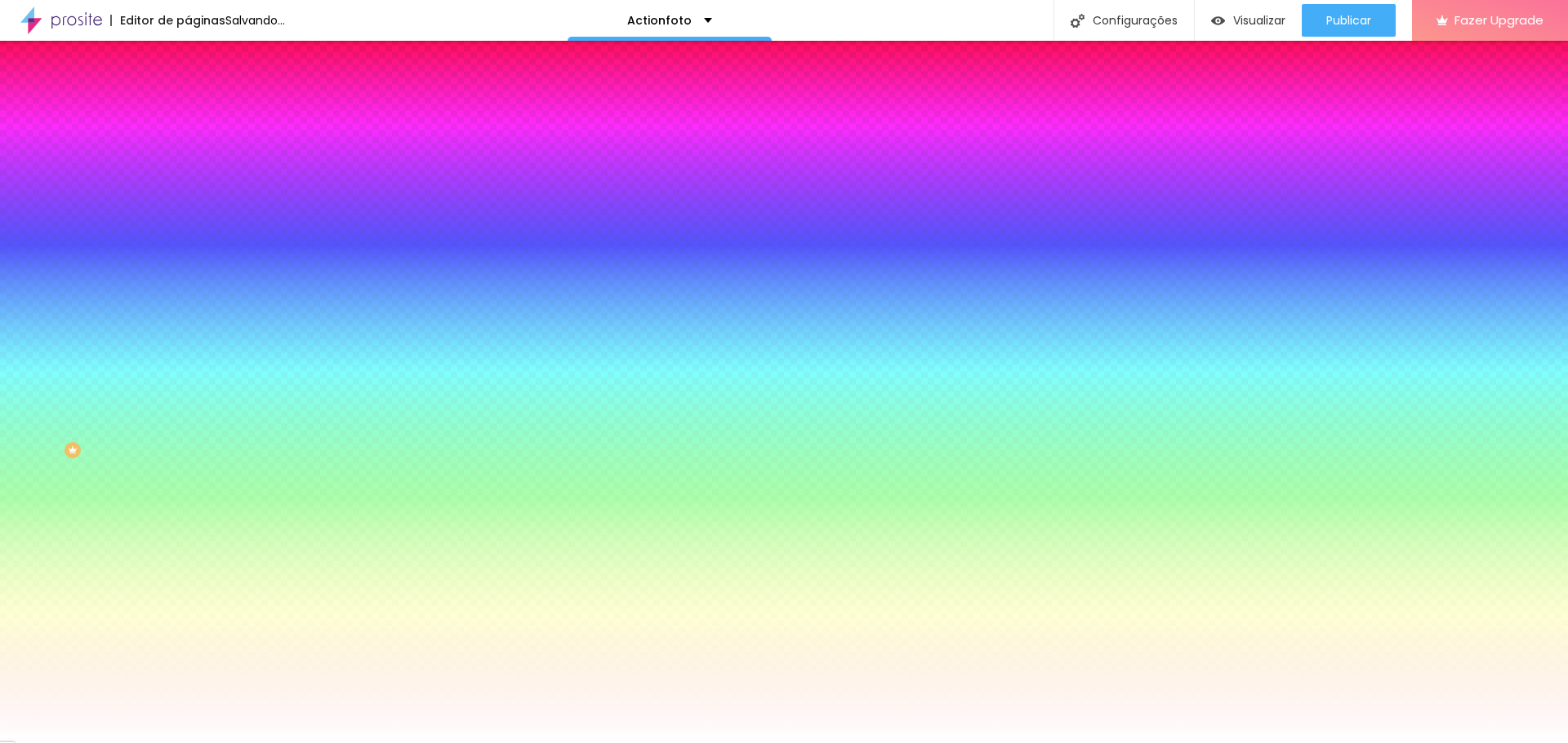
click at [188, 150] on span "Adicionar imagem" at bounding box center [241, 143] width 106 height 14
click at [188, 149] on div "Trocar imagem" at bounding box center [282, 143] width 188 height 12
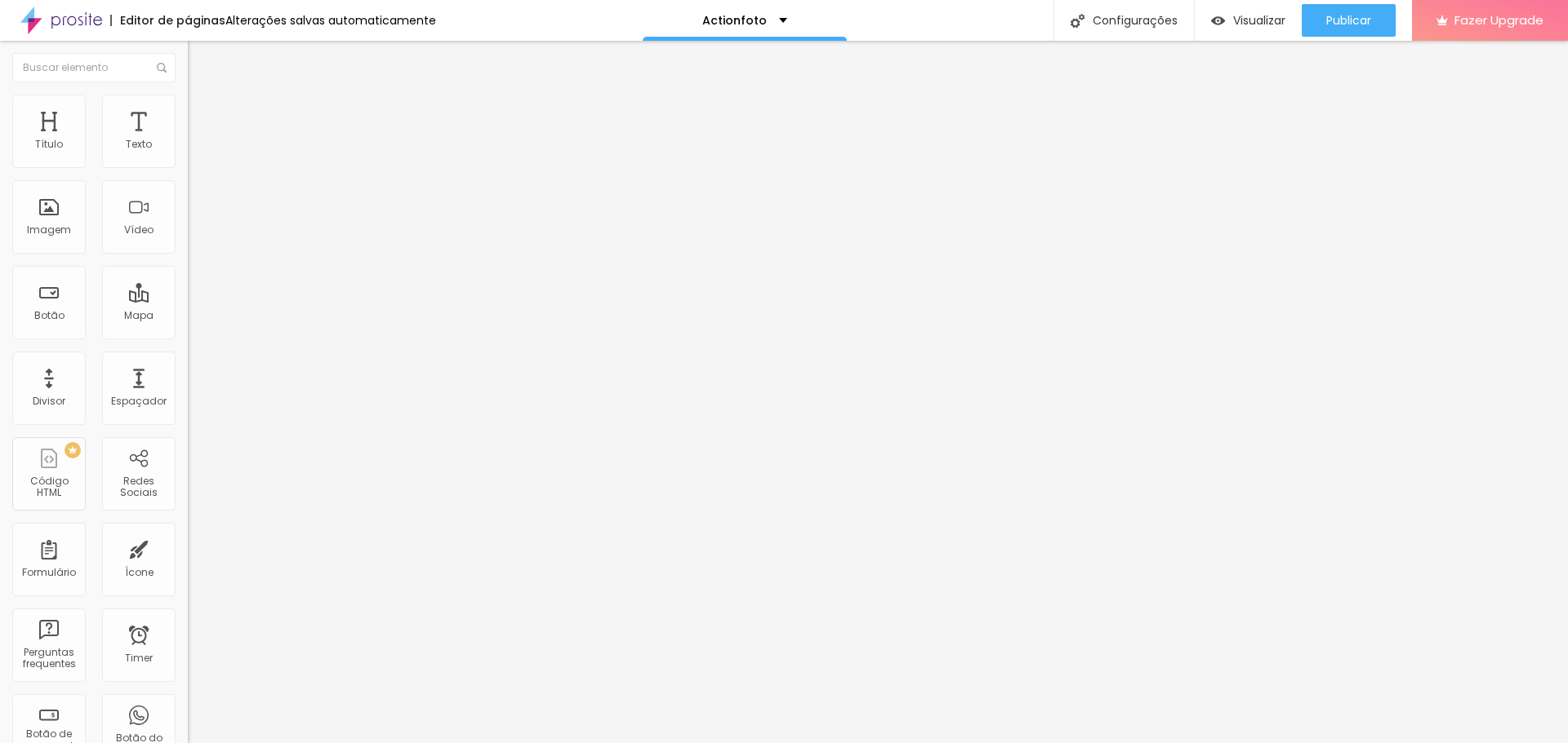
click at [188, 109] on li "Estilo" at bounding box center [282, 103] width 188 height 17
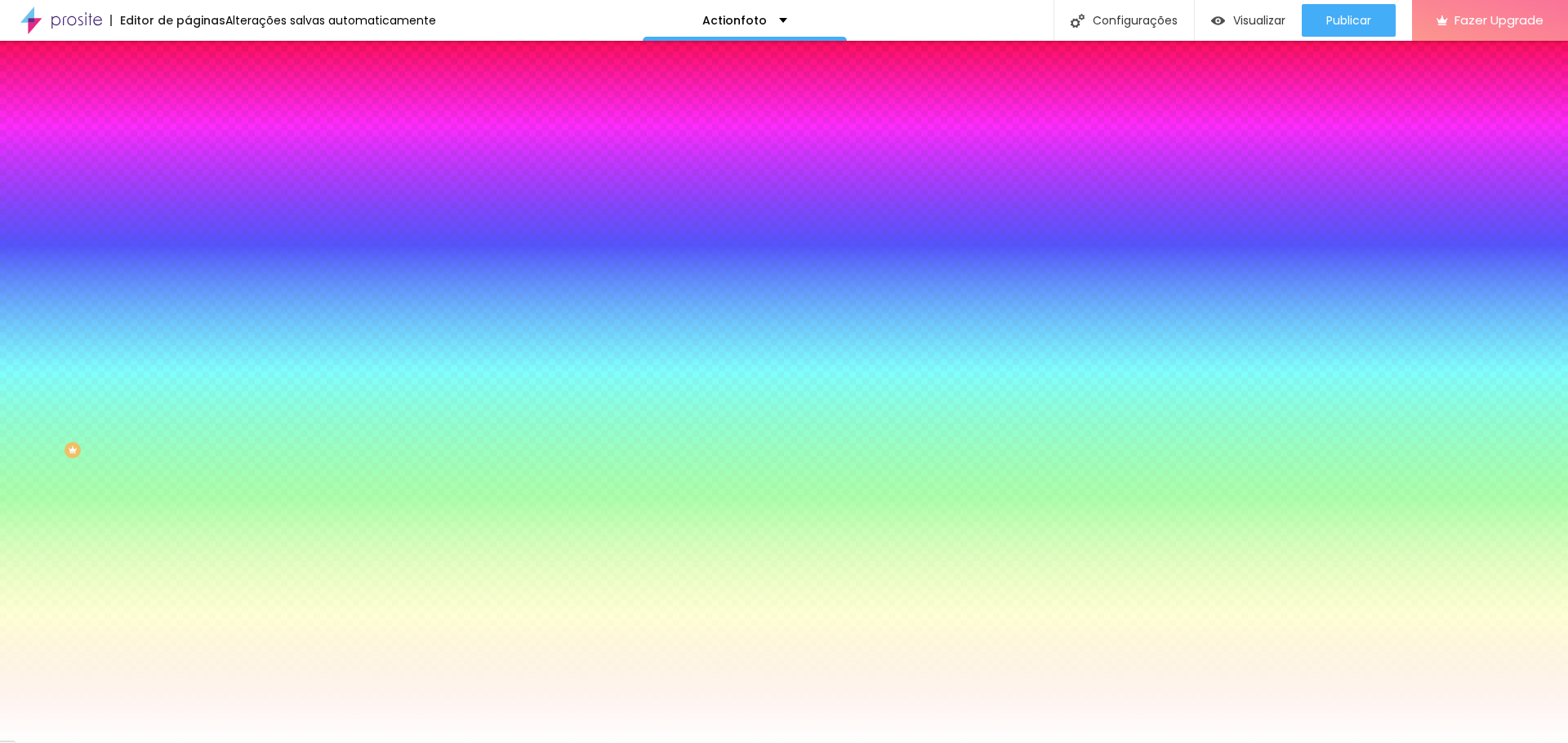
click at [188, 95] on li "Conteúdo" at bounding box center [282, 86] width 188 height 17
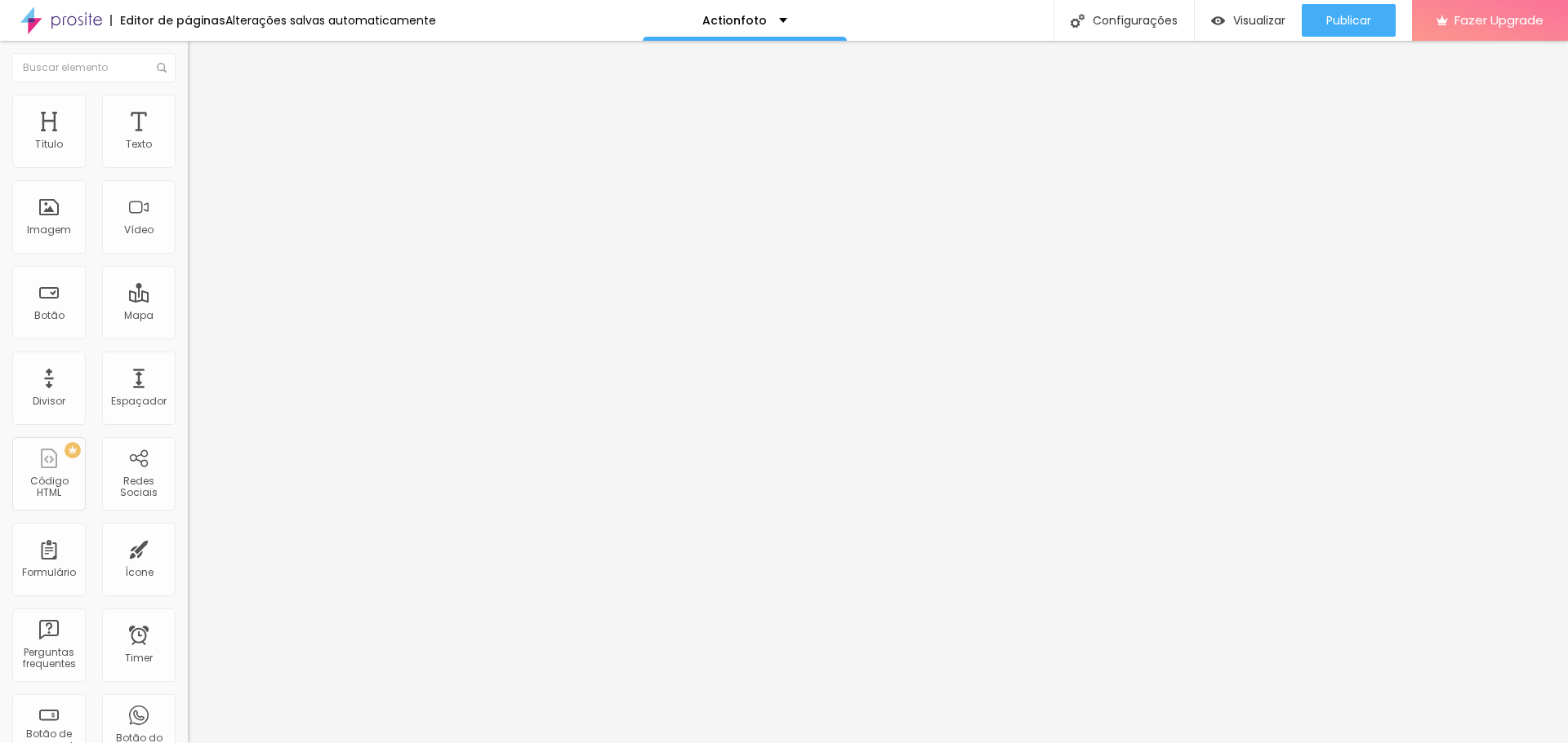
click at [200, 67] on img "button" at bounding box center [206, 59] width 13 height 13
click at [203, 110] on span "Estilo" at bounding box center [215, 106] width 25 height 14
click at [188, 93] on img at bounding box center [195, 85] width 15 height 15
click at [188, 139] on div "Adicionar imagem" at bounding box center [282, 133] width 188 height 12
click at [188, 140] on span "Adicionar imagem" at bounding box center [241, 133] width 106 height 14
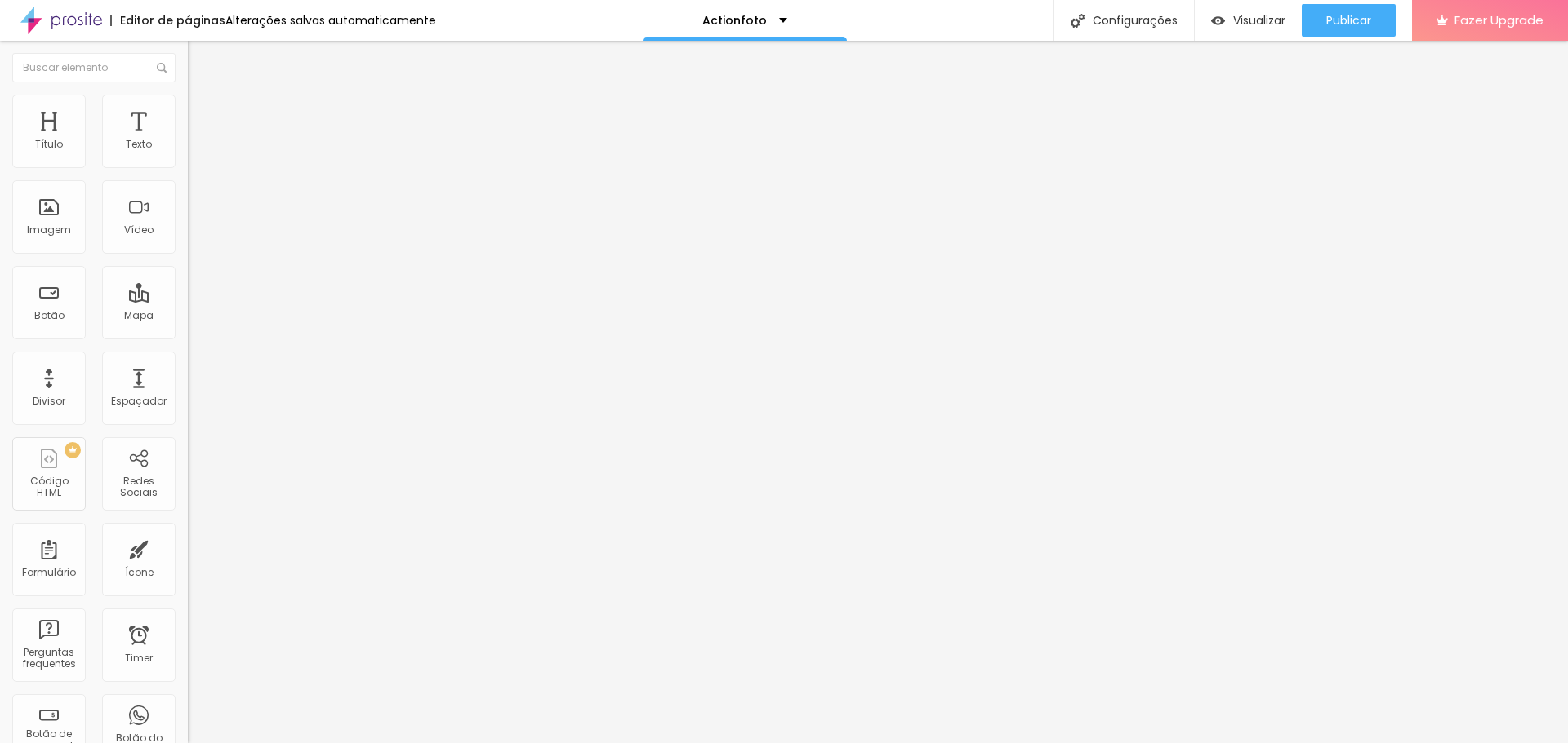
click at [188, 111] on img at bounding box center [195, 117] width 15 height 15
drag, startPoint x: 67, startPoint y: 161, endPoint x: 199, endPoint y: 164, distance: 132.0
click at [199, 316] on input "range" at bounding box center [241, 322] width 106 height 13
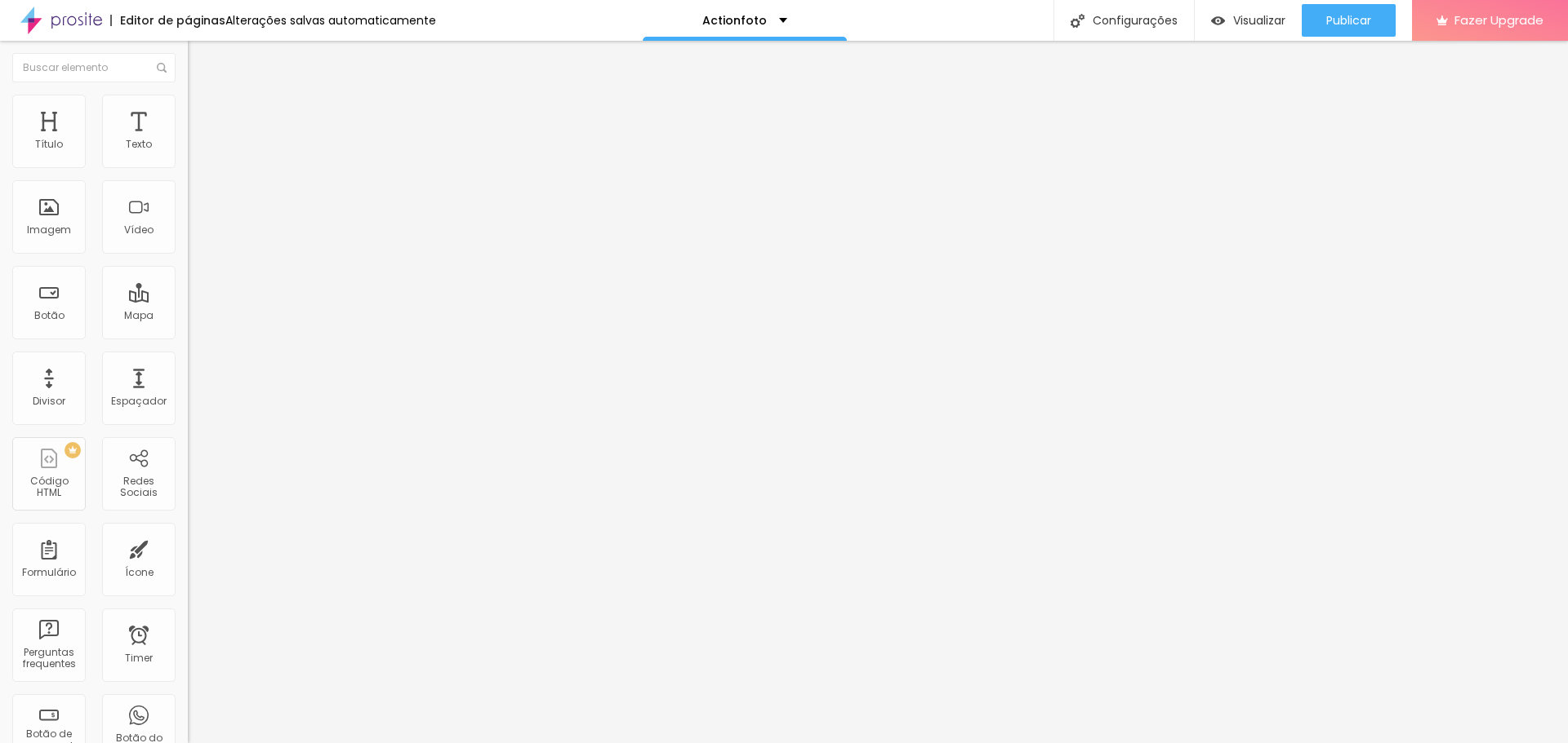
click at [188, 93] on img at bounding box center [195, 85] width 15 height 15
click at [188, 106] on ul "Conteúdo Estilo Avançado" at bounding box center [282, 103] width 188 height 49
click at [188, 106] on li "Estilo" at bounding box center [282, 103] width 188 height 17
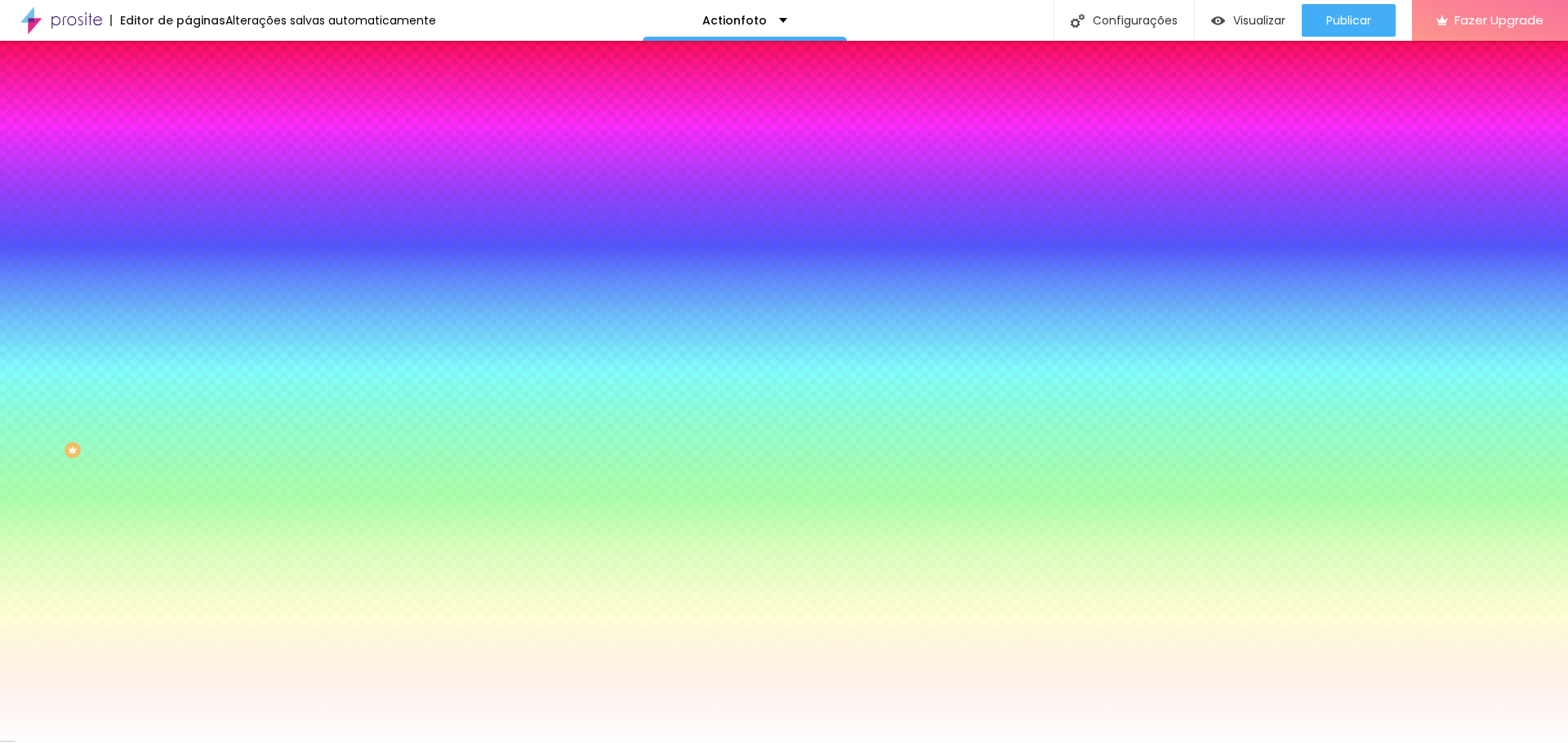
click at [188, 93] on img at bounding box center [195, 85] width 15 height 15
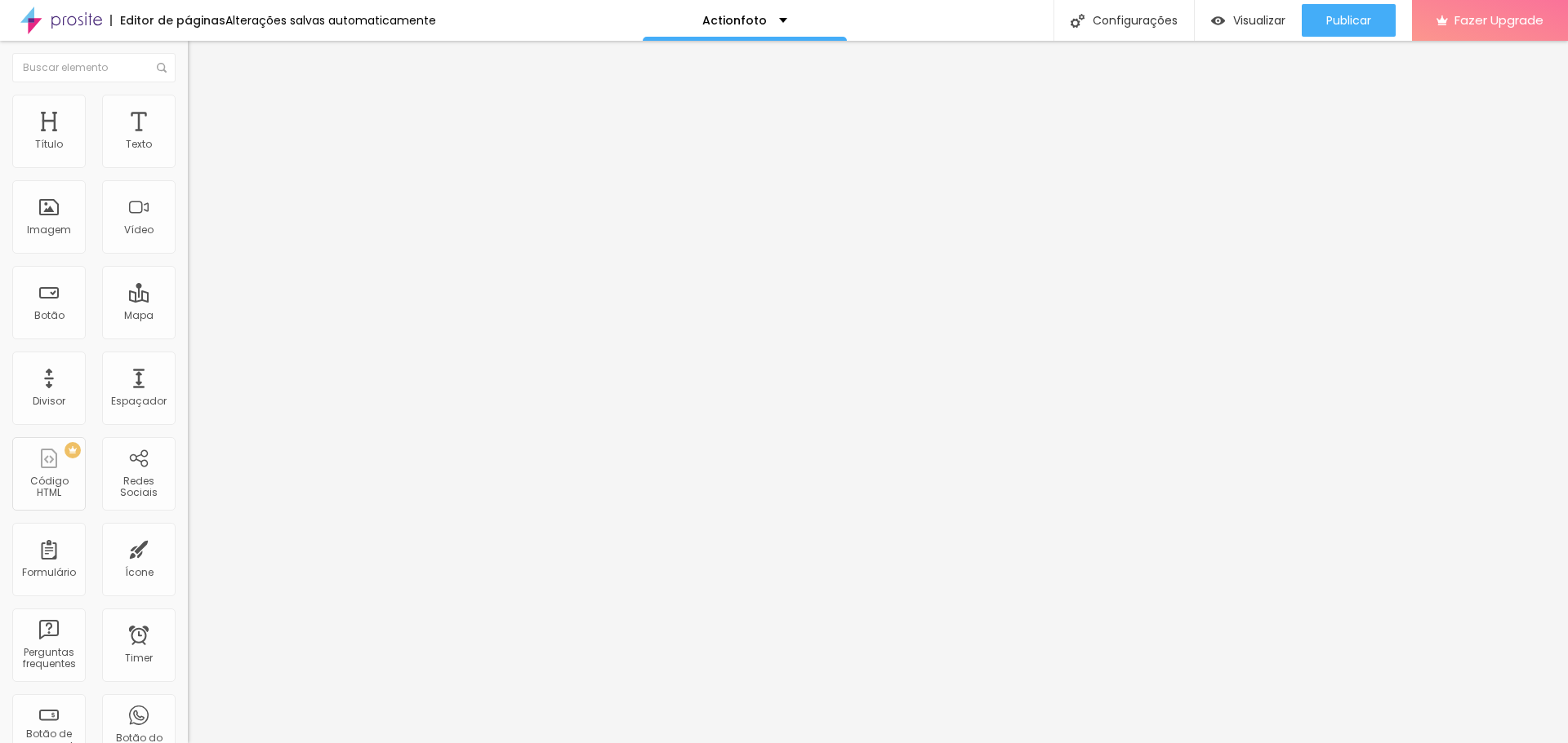
click at [188, 111] on img at bounding box center [195, 117] width 15 height 15
drag, startPoint x: 109, startPoint y: 158, endPoint x: 24, endPoint y: 167, distance: 85.5
click at [188, 316] on input "range" at bounding box center [241, 322] width 106 height 13
click at [203, 113] on span "Estilo" at bounding box center [215, 106] width 25 height 14
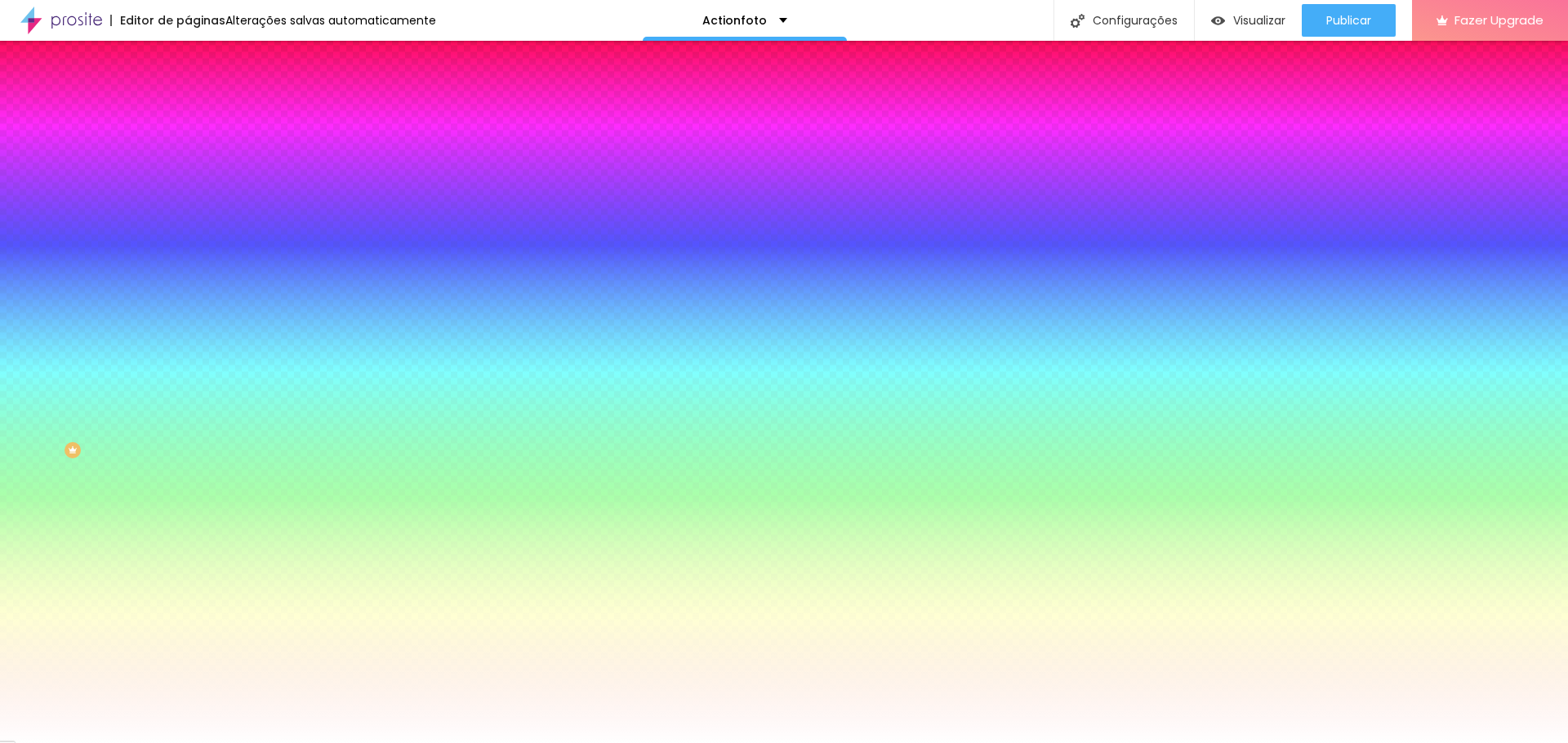
click at [188, 93] on img at bounding box center [195, 85] width 15 height 15
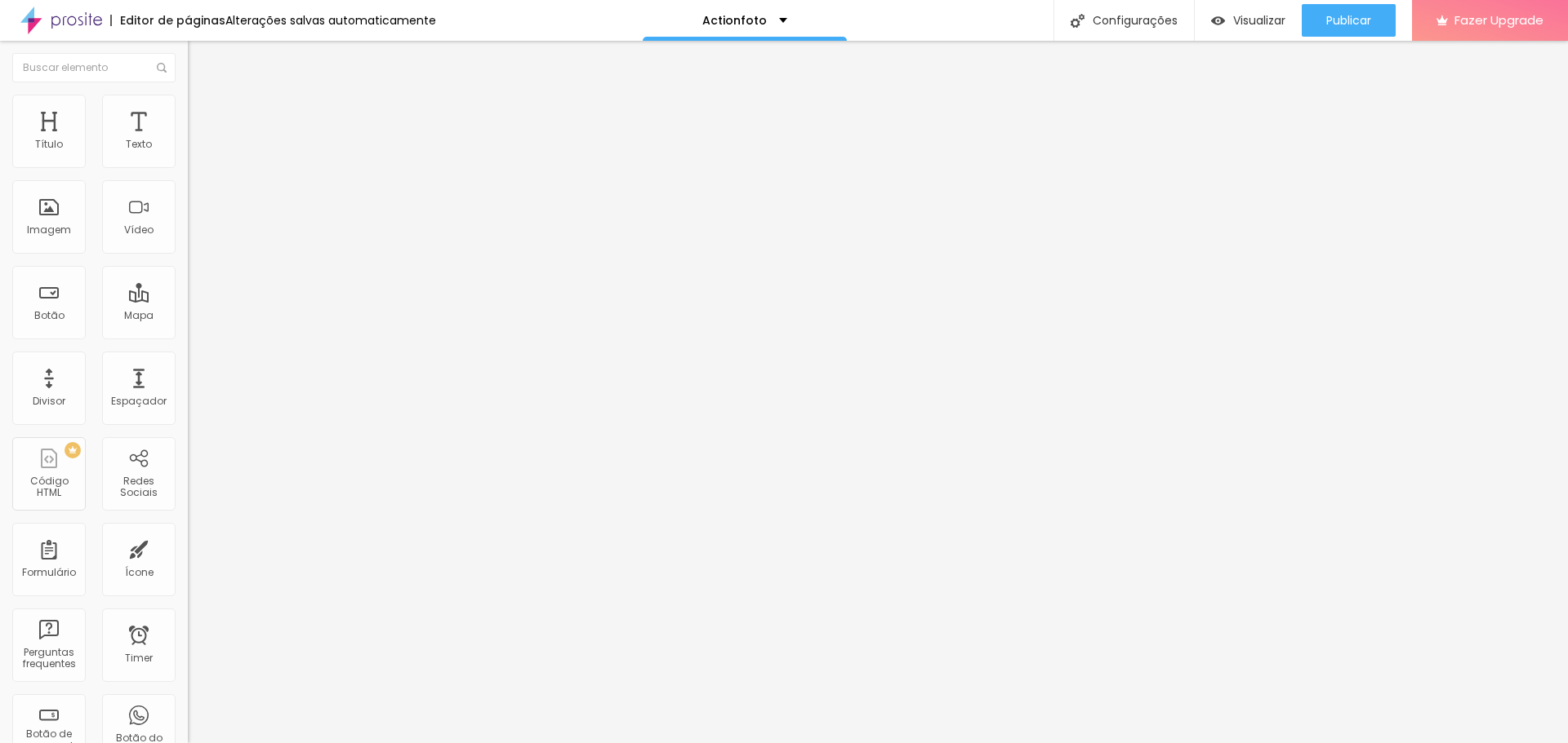
click at [188, 149] on img at bounding box center [194, 143] width 12 height 12
click at [188, 160] on div at bounding box center [282, 157] width 188 height 39
click at [188, 108] on li "Estilo" at bounding box center [282, 103] width 188 height 17
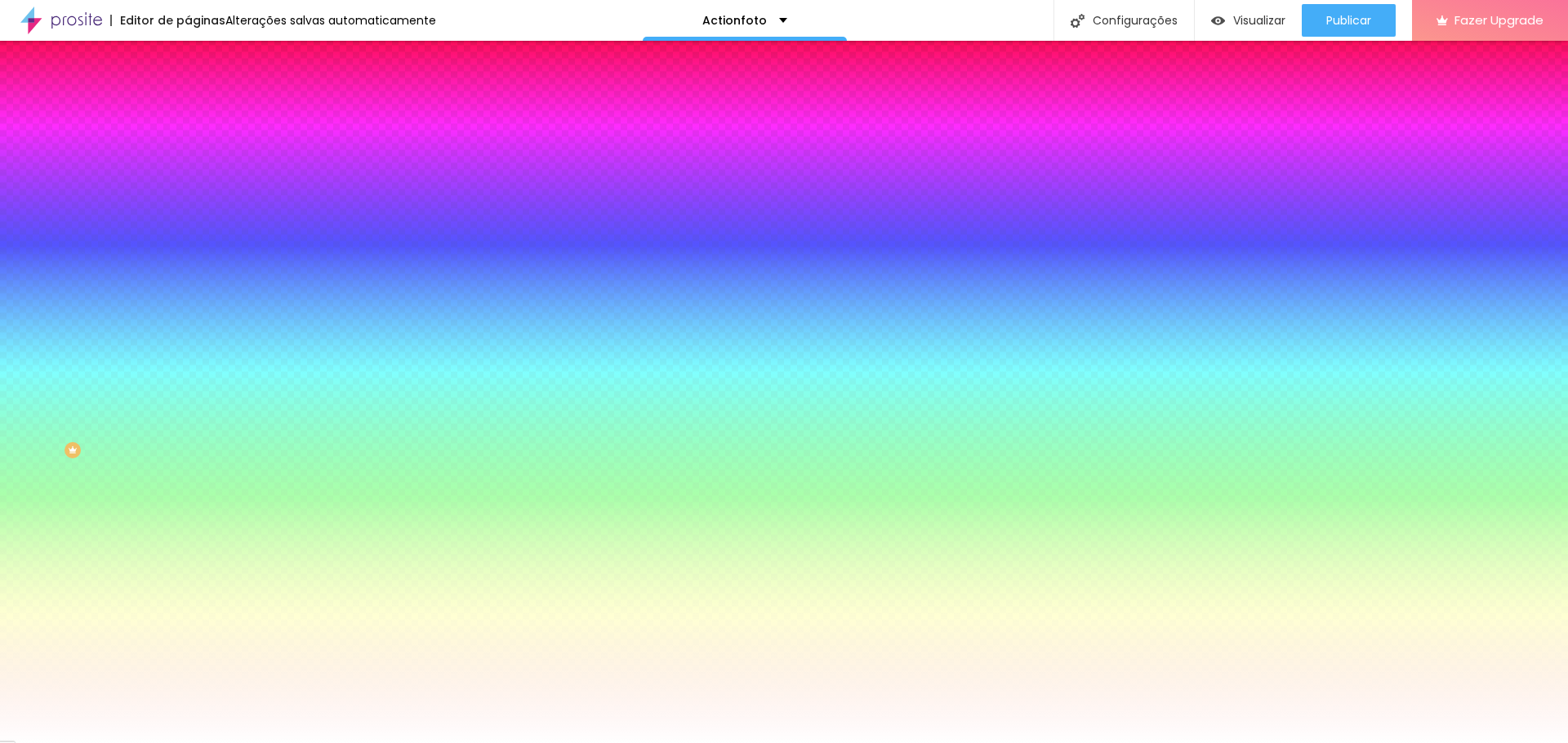
click at [188, 111] on img at bounding box center [195, 117] width 15 height 15
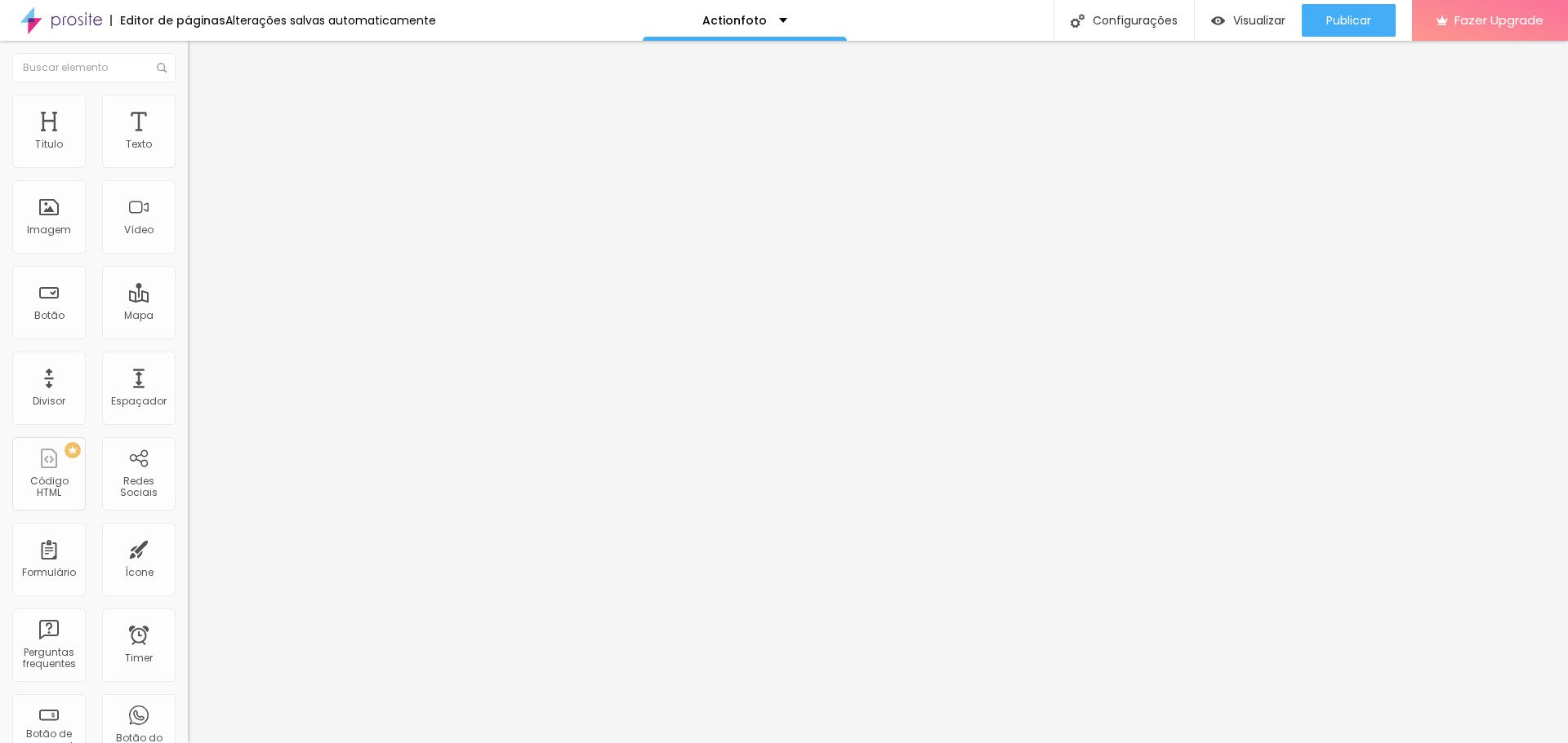
drag, startPoint x: 23, startPoint y: 163, endPoint x: 8, endPoint y: 163, distance: 15.0
click at [188, 316] on input "range" at bounding box center [241, 322] width 106 height 13
click at [203, 96] on span "Conteúdo" at bounding box center [228, 89] width 51 height 14
click at [188, 439] on div "Editar Coluna Conteúdo Estilo Avançado Alinhamento" at bounding box center [282, 393] width 188 height 703
click at [200, 62] on img "button" at bounding box center [206, 59] width 13 height 13
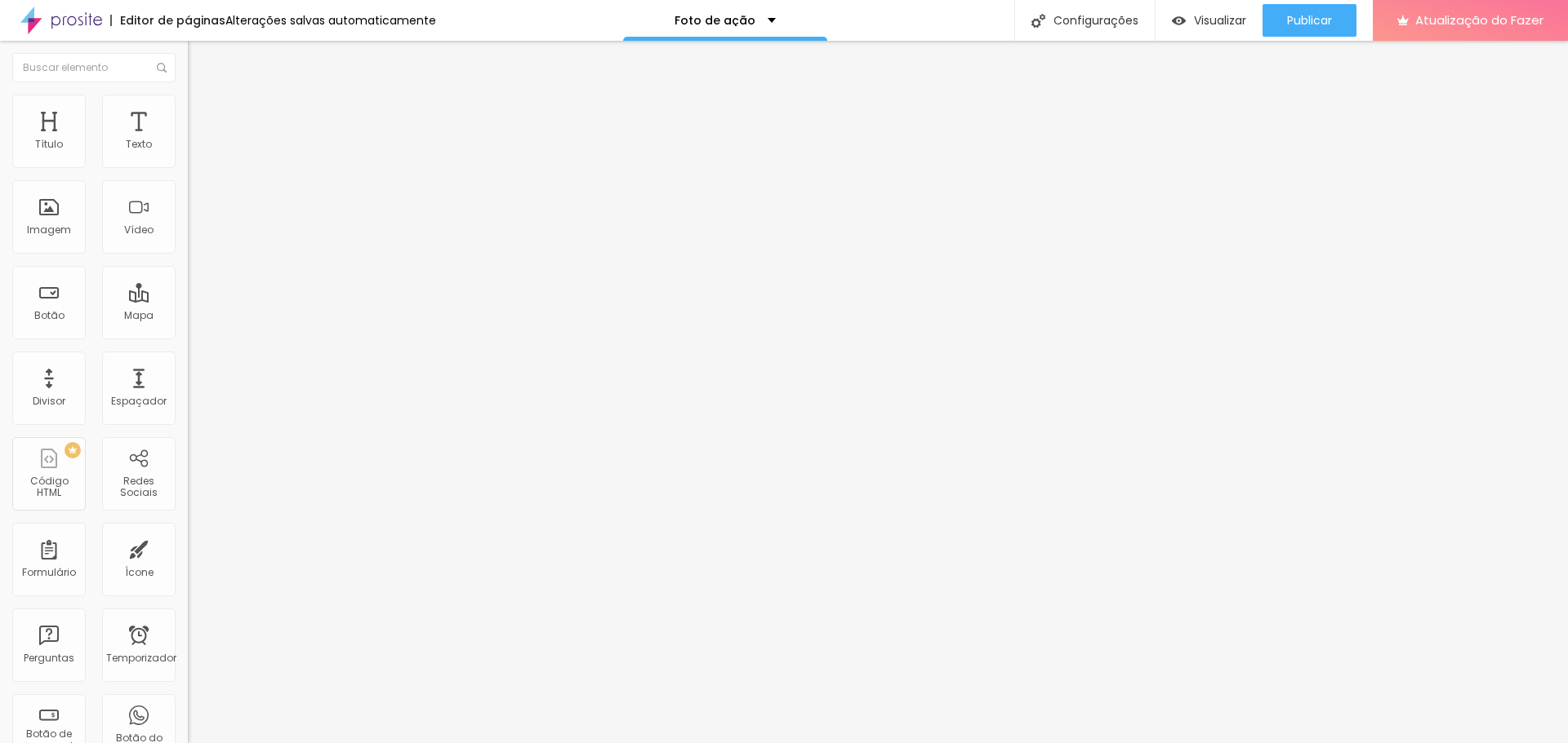
click at [188, 149] on img at bounding box center [194, 143] width 12 height 12
click at [188, 159] on img at bounding box center [194, 156] width 12 height 12
click at [188, 163] on img at bounding box center [194, 169] width 12 height 12
click at [188, 162] on img at bounding box center [194, 156] width 12 height 12
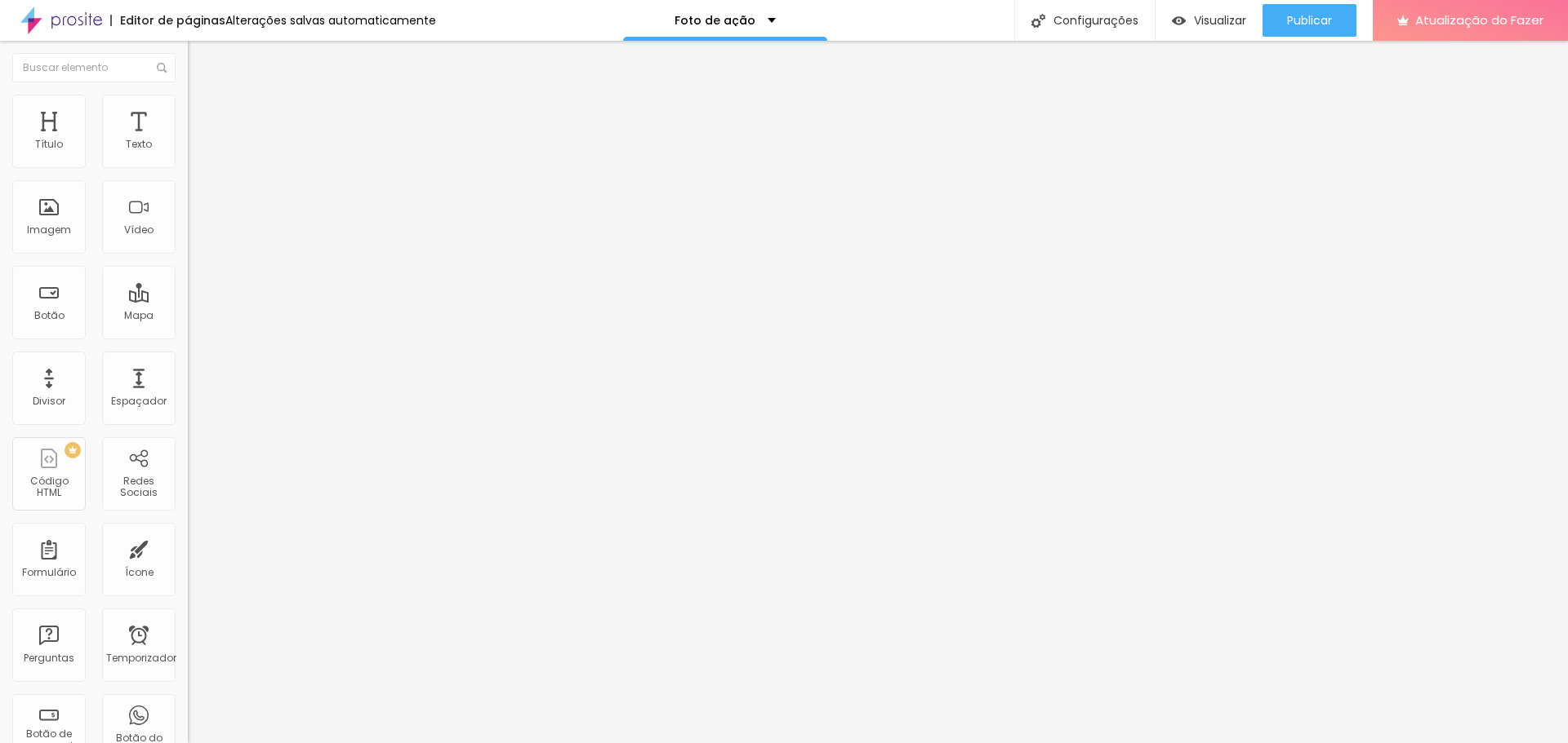
click at [200, 64] on img "button" at bounding box center [206, 59] width 13 height 13
click at [52, 223] on font "Imagem" at bounding box center [49, 230] width 44 height 14
click at [188, 255] on span "Original" at bounding box center [208, 249] width 39 height 14
click at [188, 111] on li "Avançado" at bounding box center [282, 118] width 188 height 17
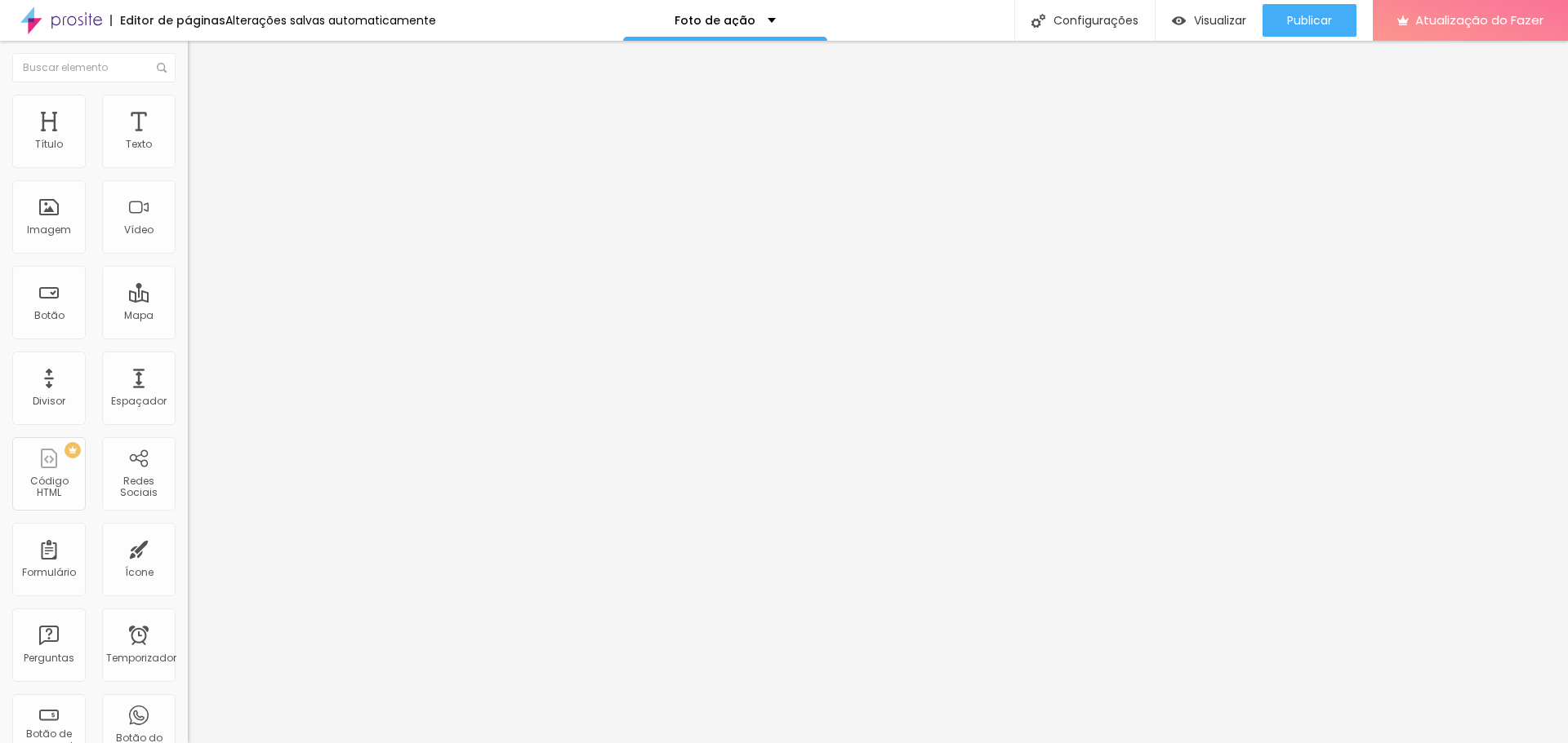
type input "7"
type input "5"
type input "2"
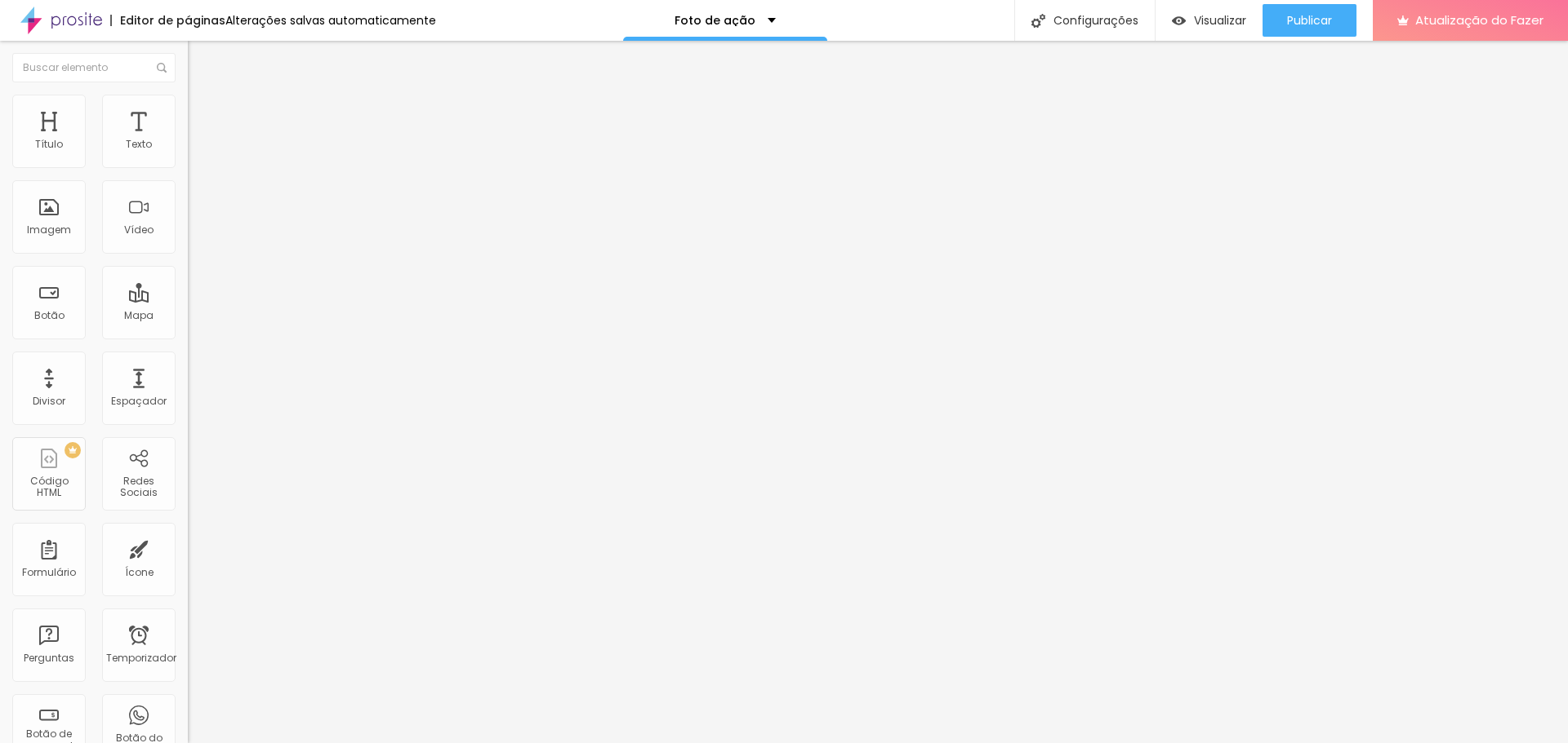
type input "2"
type input "1"
type input "0"
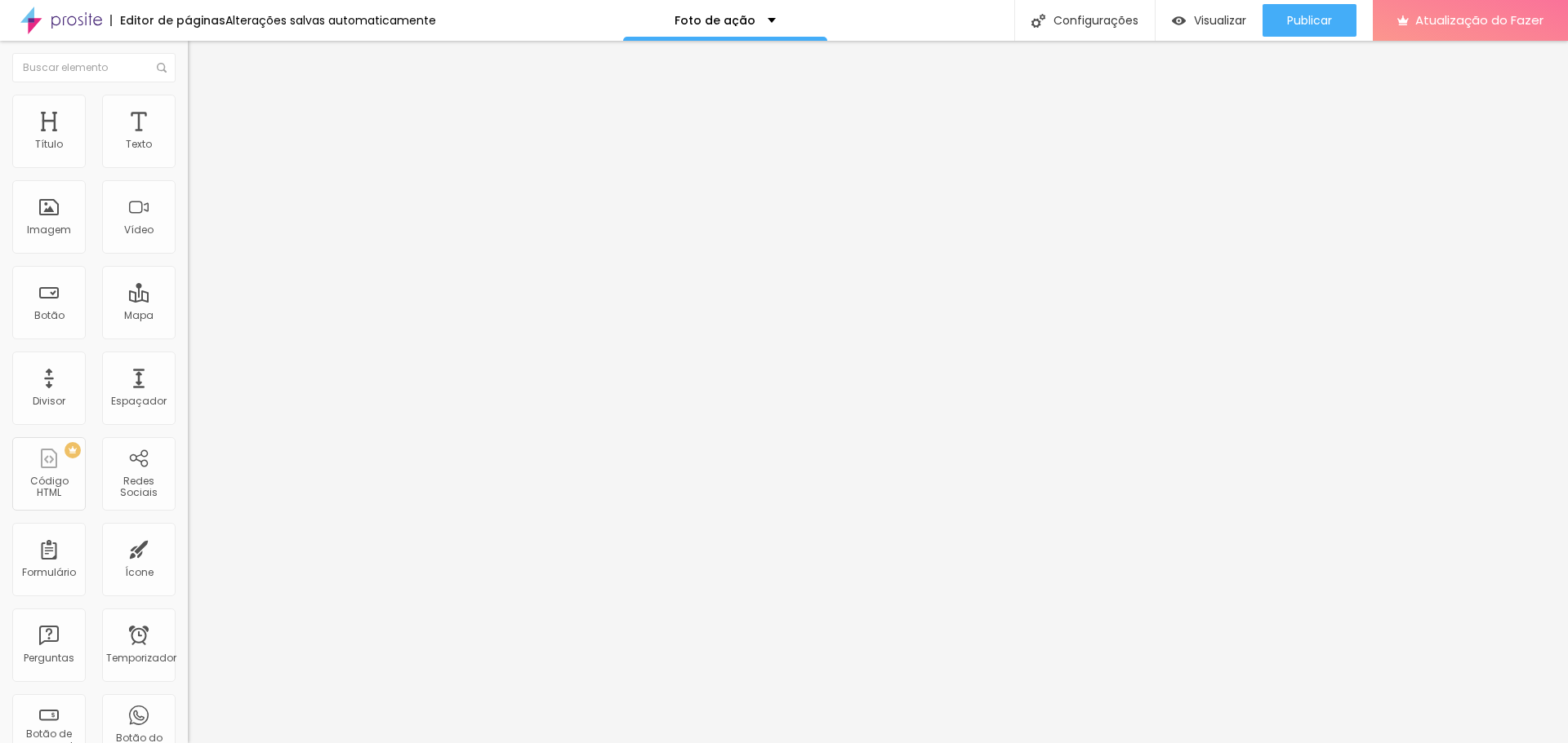
drag, startPoint x: 46, startPoint y: 192, endPoint x: 34, endPoint y: 177, distance: 19.2
type input "0"
click at [188, 547] on input "range" at bounding box center [241, 553] width 106 height 13
type input "8"
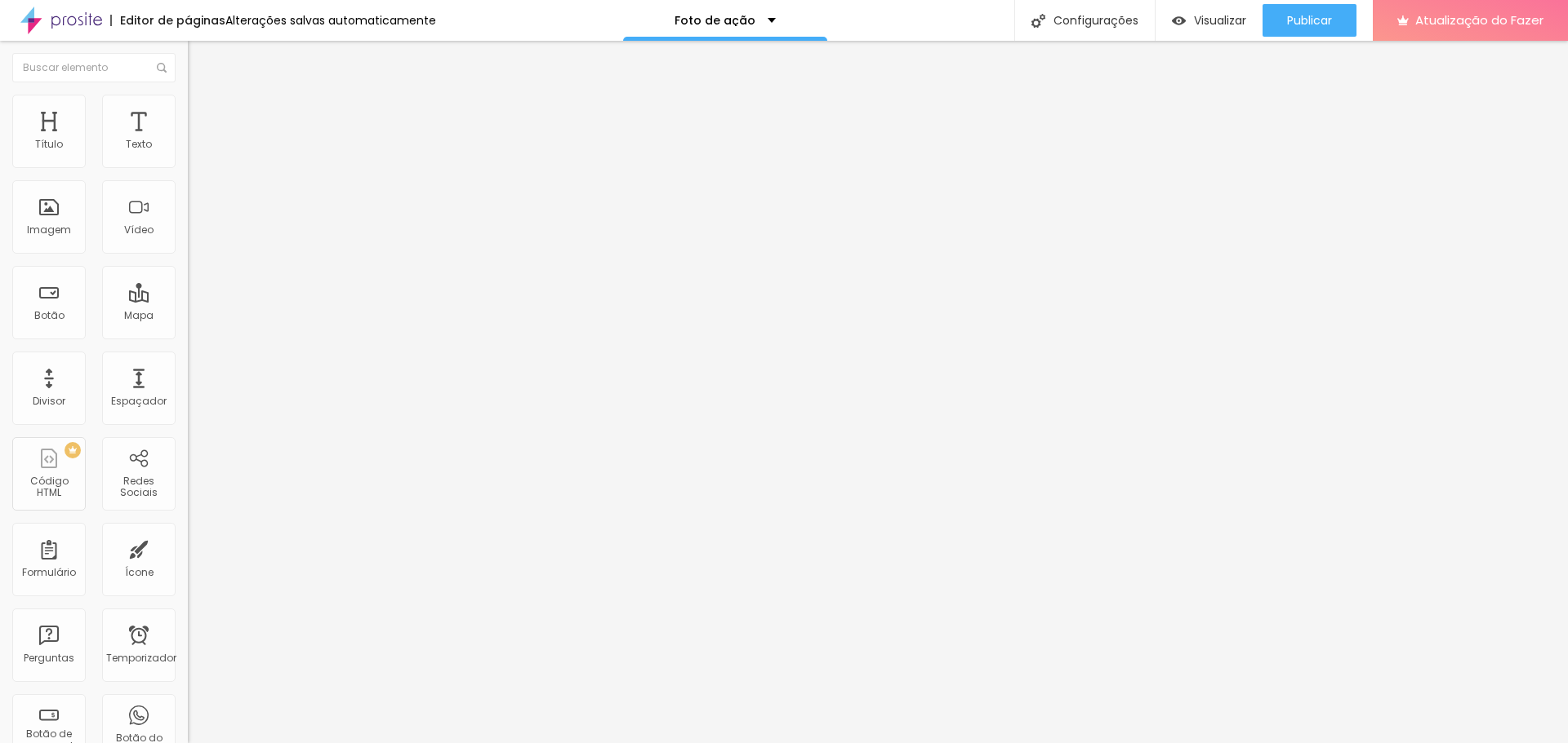
type input "7"
type input "5"
type input "2"
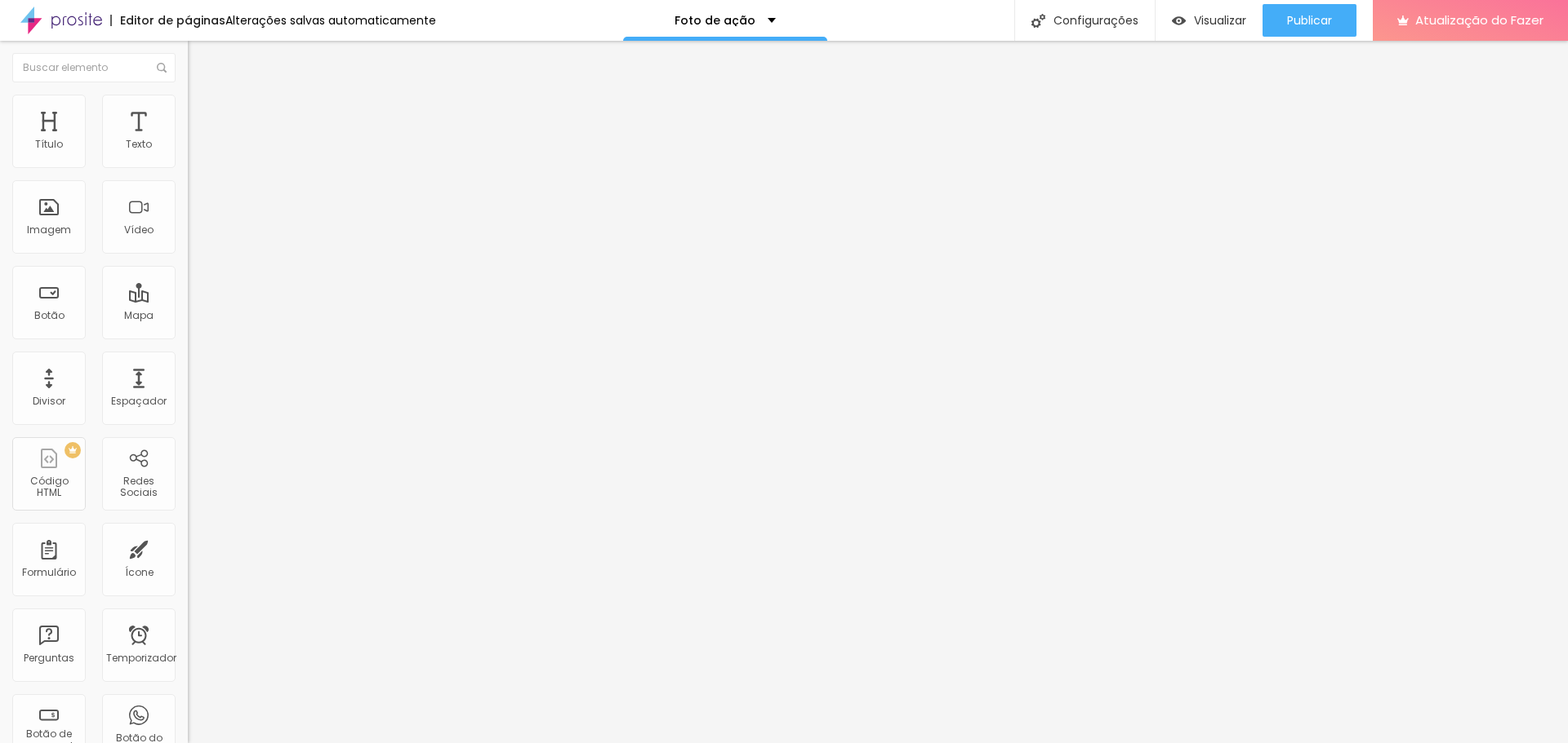
type input "2"
type input "0"
drag, startPoint x: 9, startPoint y: 156, endPoint x: -13, endPoint y: 154, distance: 22.1
type input "0"
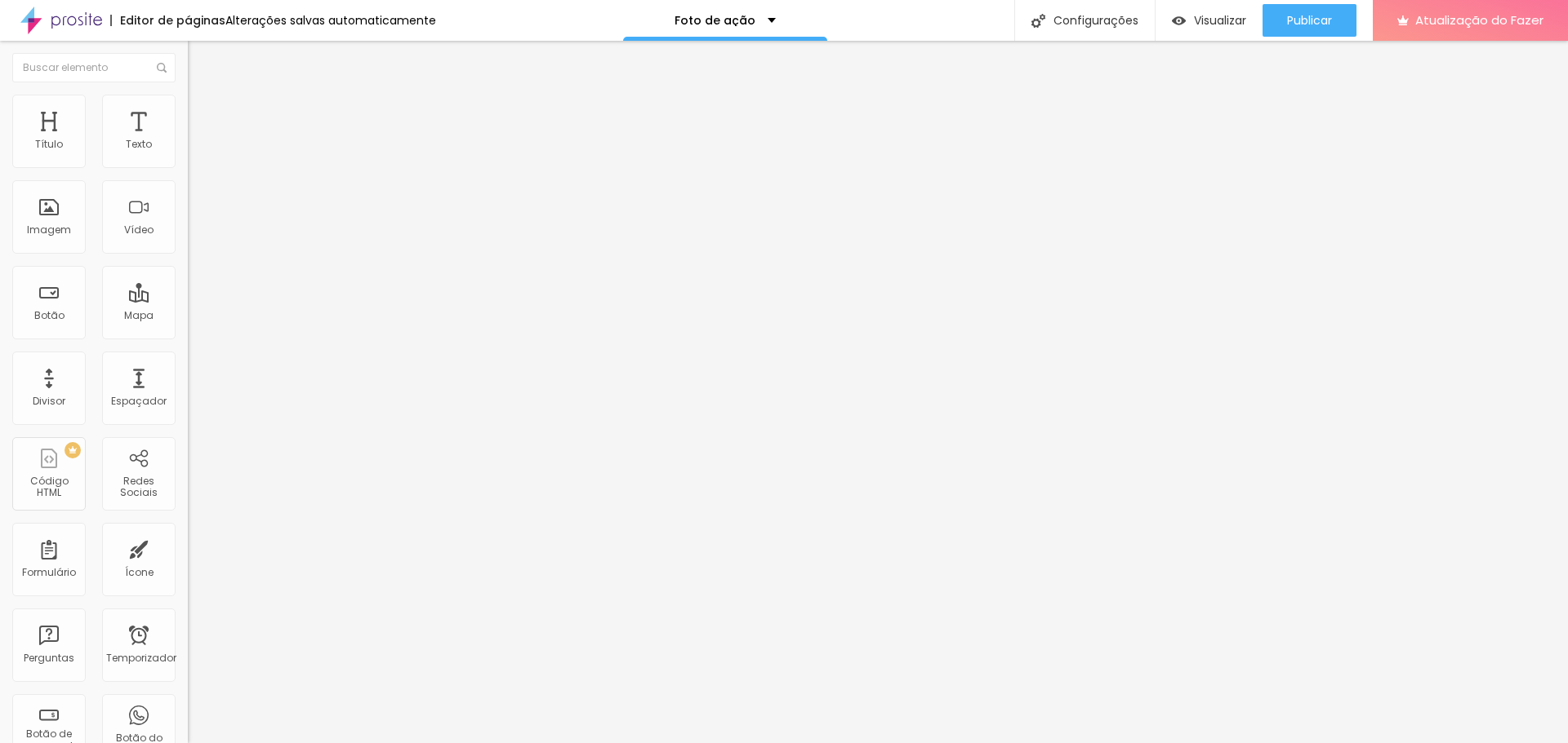
click at [188, 316] on input "range" at bounding box center [241, 322] width 106 height 13
click at [188, 105] on img at bounding box center [195, 102] width 15 height 15
type input "95"
type input "90"
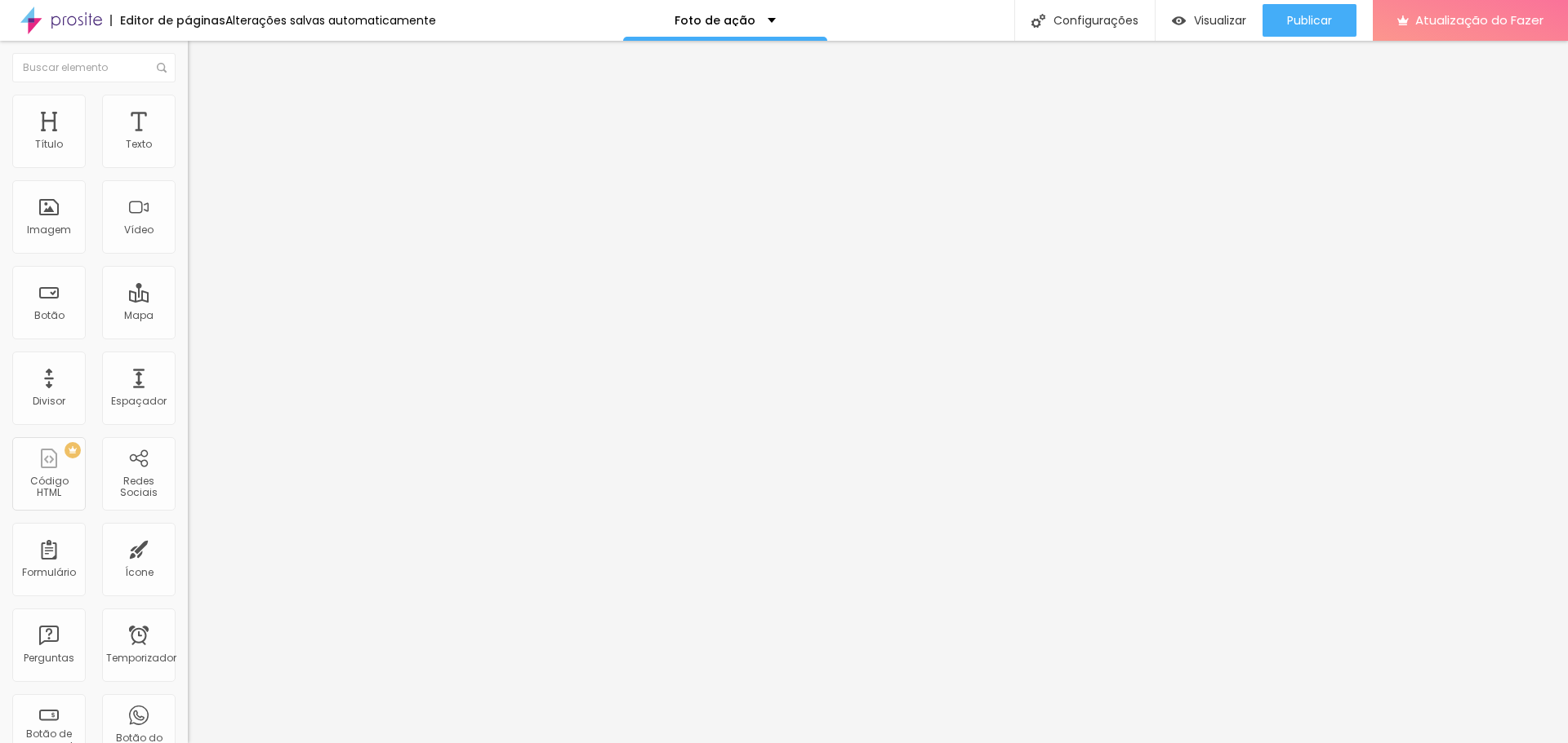
type input "90"
type input "85"
type input "80"
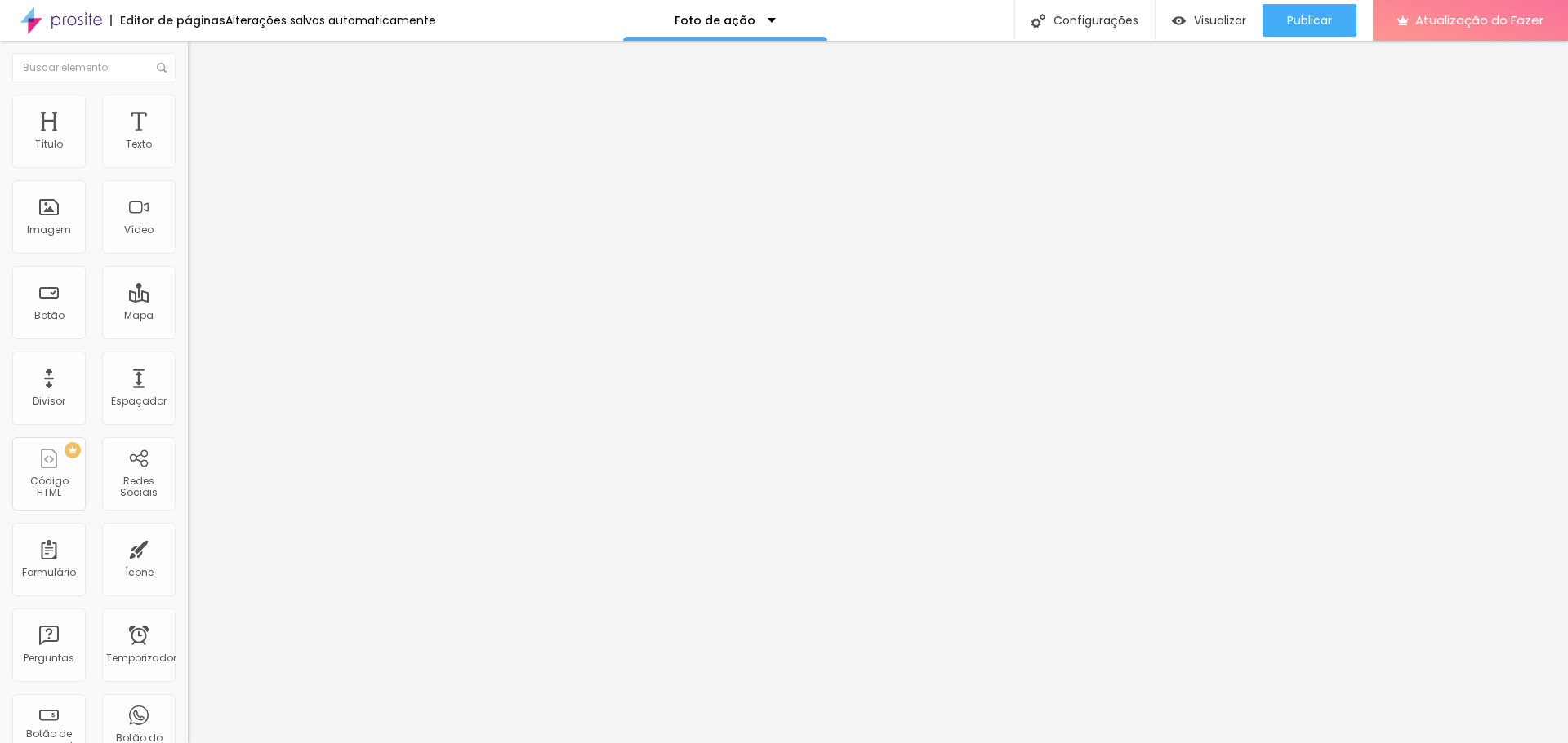
type input "75"
type input "70"
type input "65"
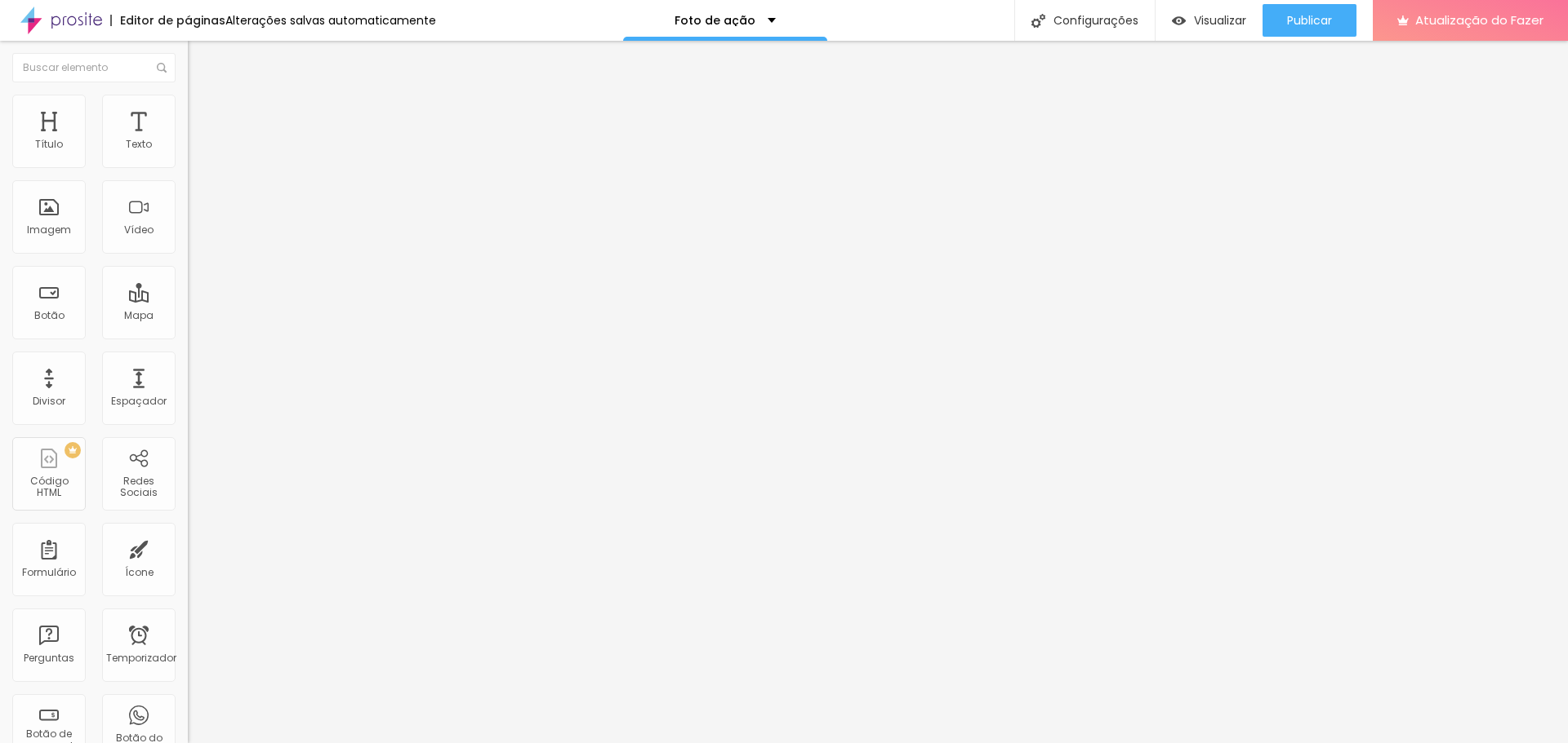
type input "65"
type input "60"
type input "55"
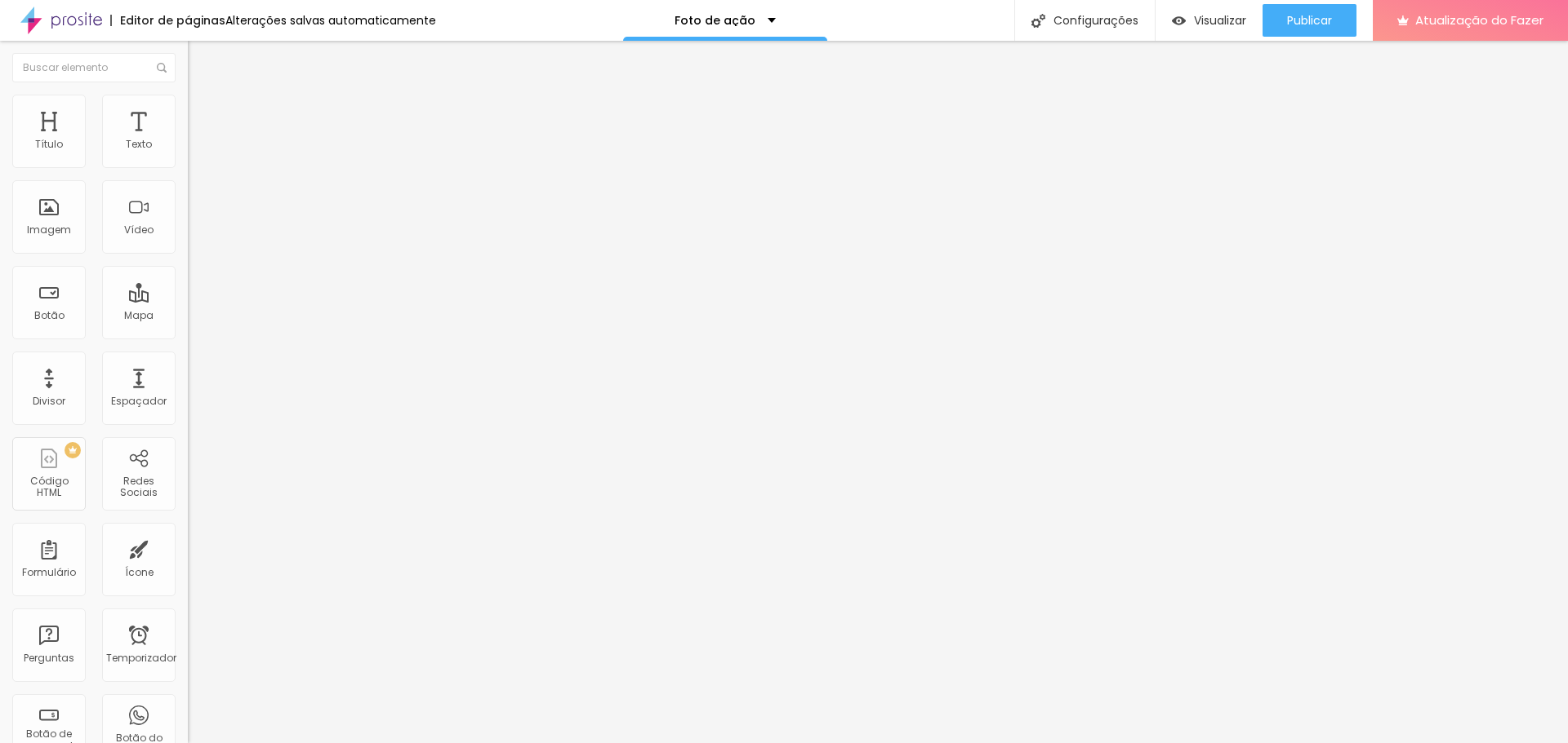
type input "50"
type input "45"
type input "40"
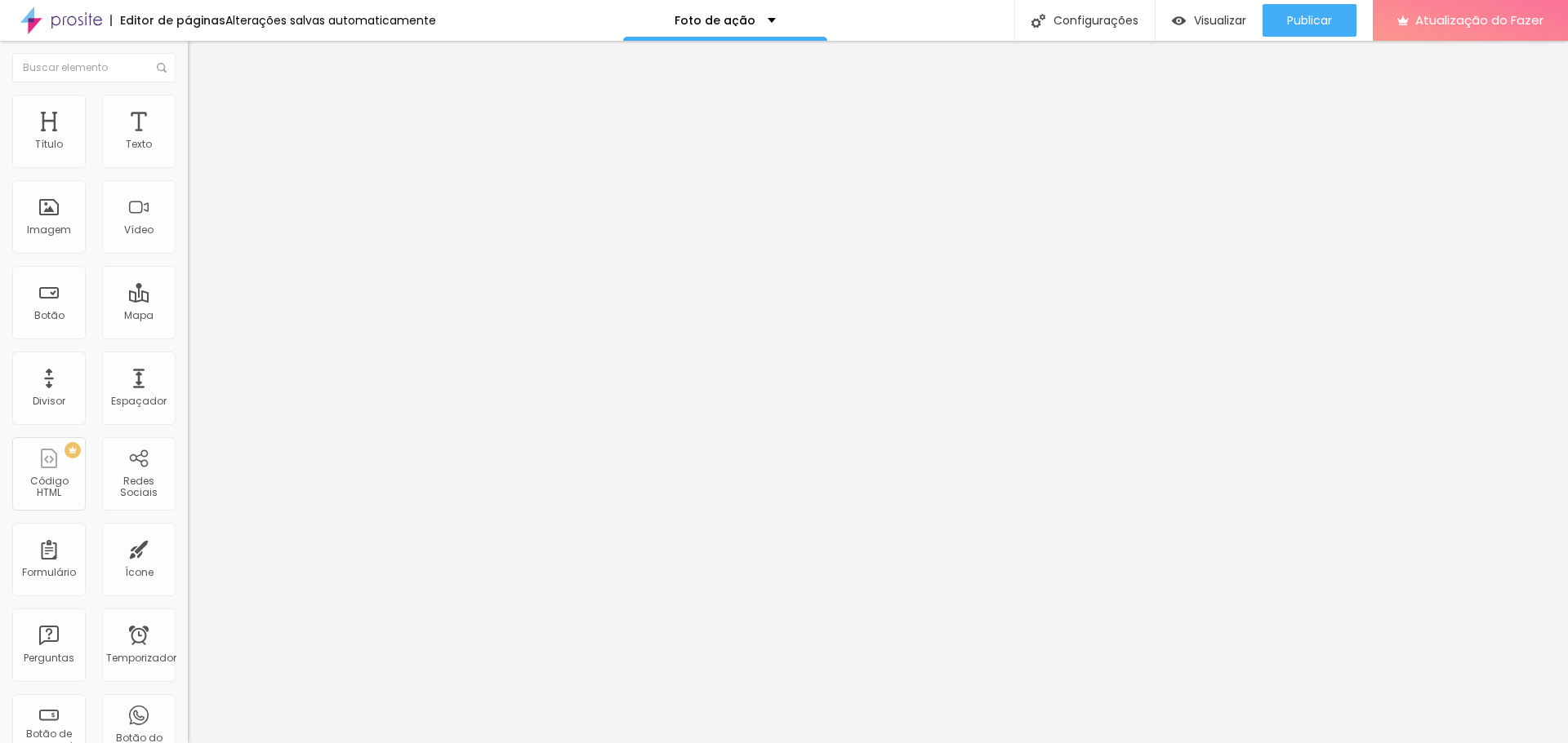
type input "40"
type input "35"
type input "30"
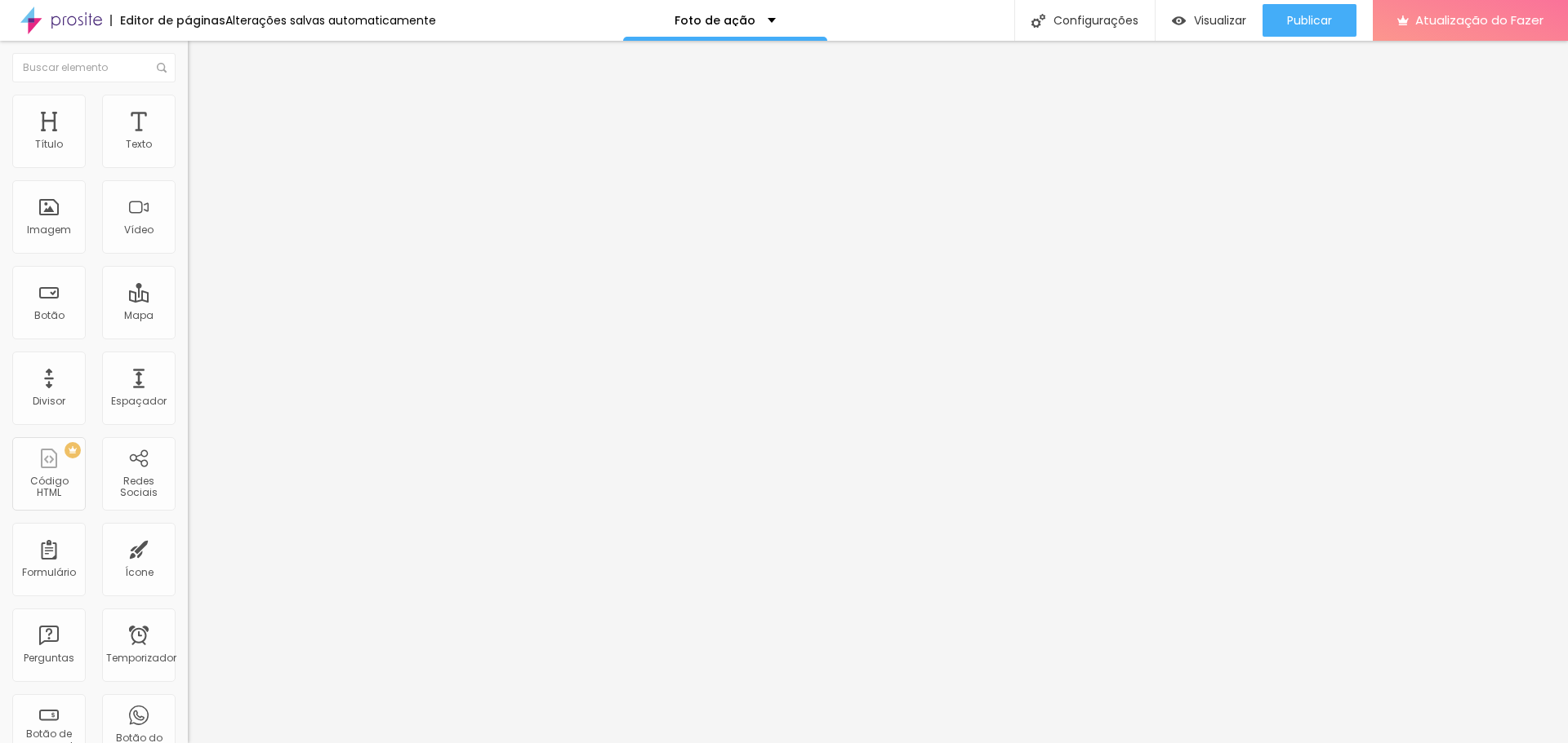
type input "25"
type input "20"
drag, startPoint x: 155, startPoint y: 173, endPoint x: 37, endPoint y: 175, distance: 118.0
type input "20"
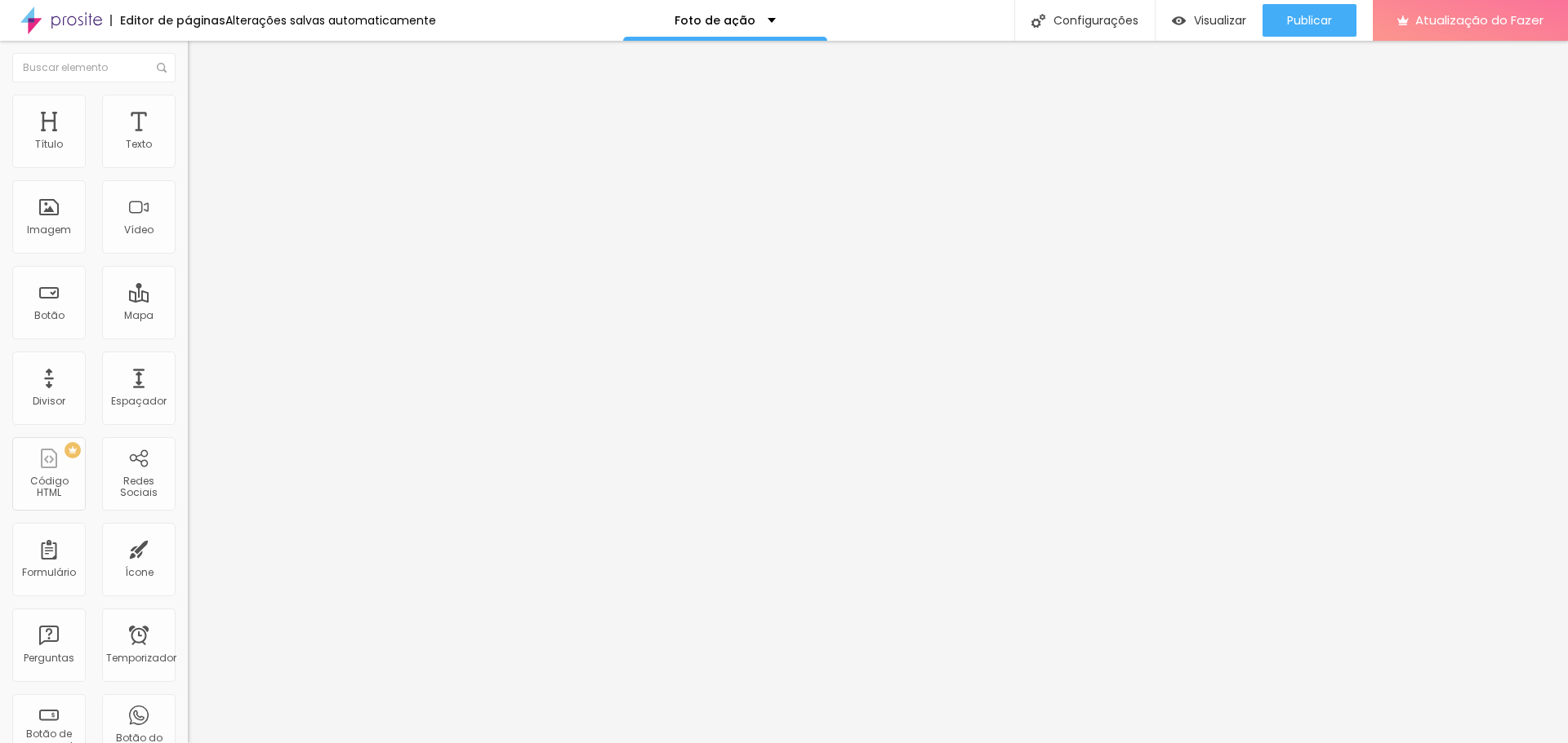
click at [188, 167] on input "range" at bounding box center [241, 161] width 106 height 13
type input "25"
type input "30"
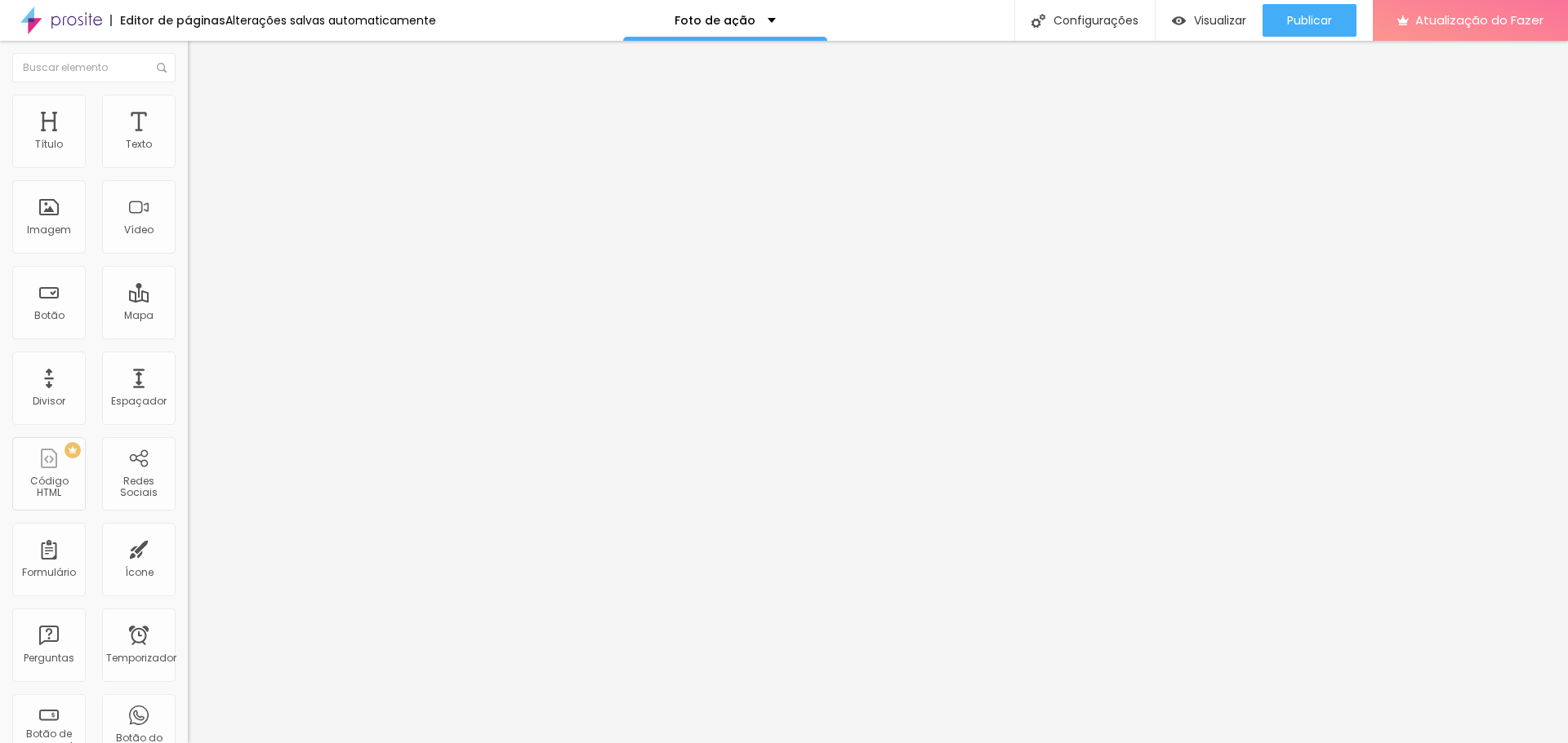
type input "35"
drag, startPoint x: 37, startPoint y: 175, endPoint x: 62, endPoint y: 175, distance: 25.0
type input "35"
click at [188, 167] on input "range" at bounding box center [241, 161] width 106 height 13
click at [188, 93] on img at bounding box center [195, 85] width 15 height 15
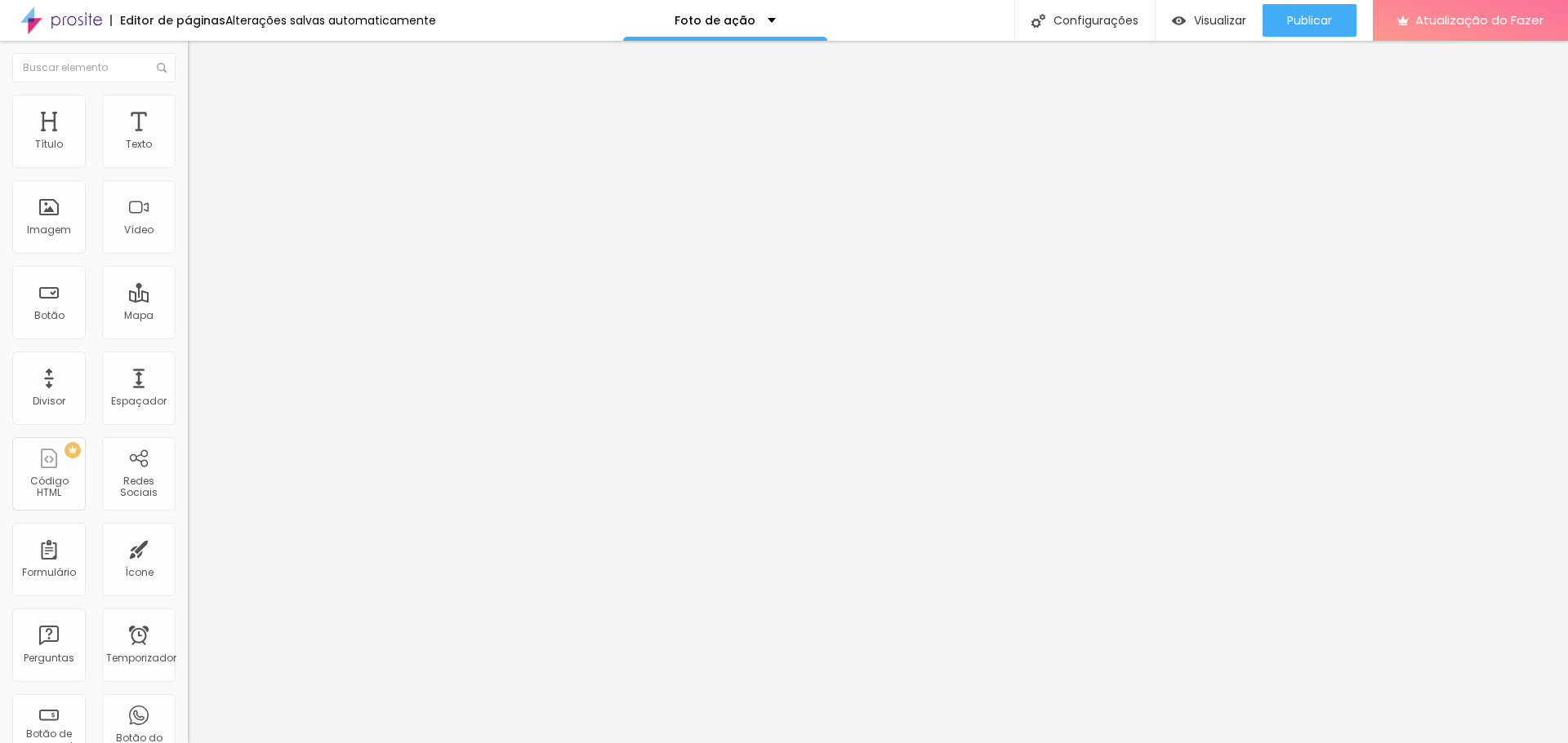
click at [198, 140] on font "Adicionar imagem" at bounding box center [246, 133] width 96 height 14
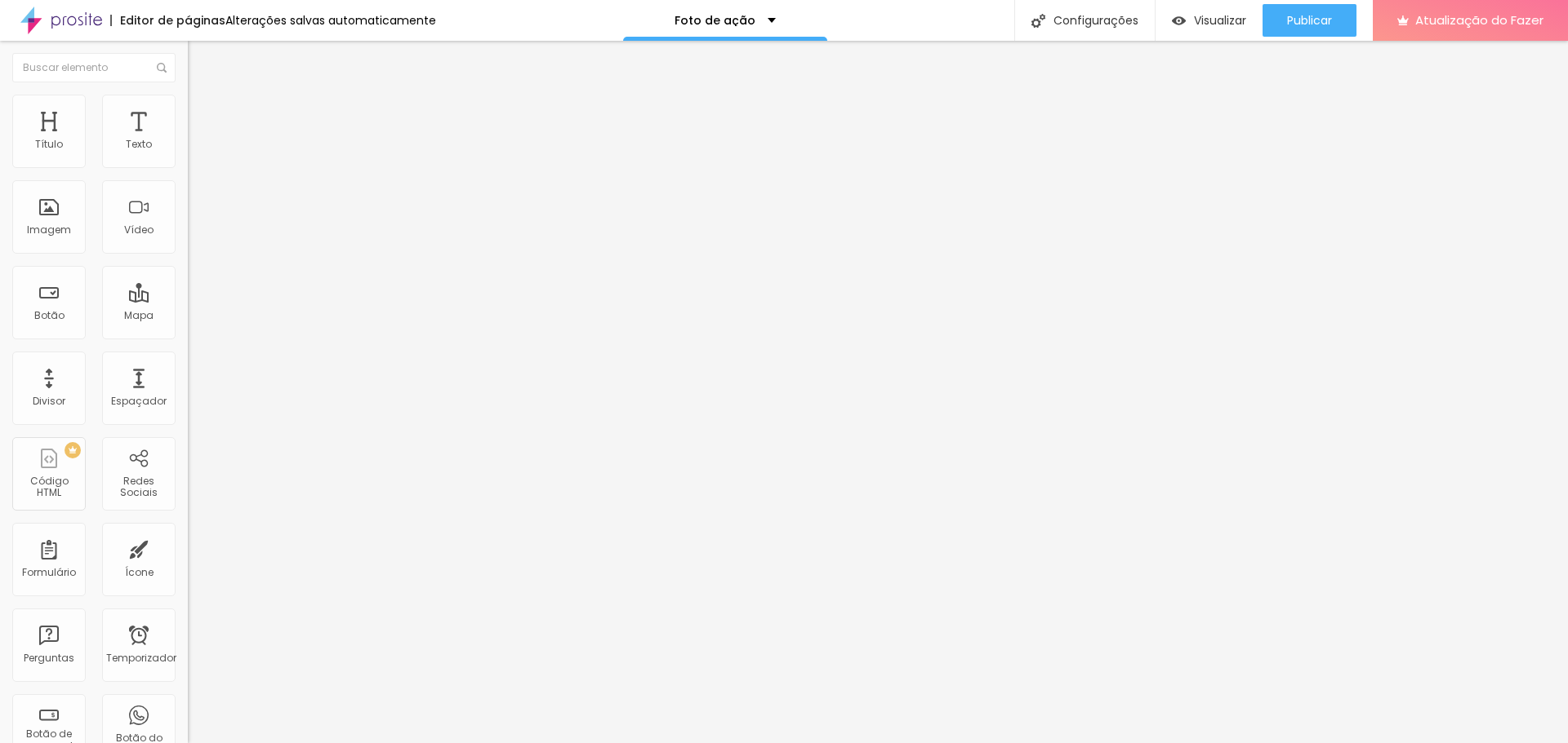
click at [203, 113] on font "Estilo" at bounding box center [215, 106] width 25 height 14
type input "30"
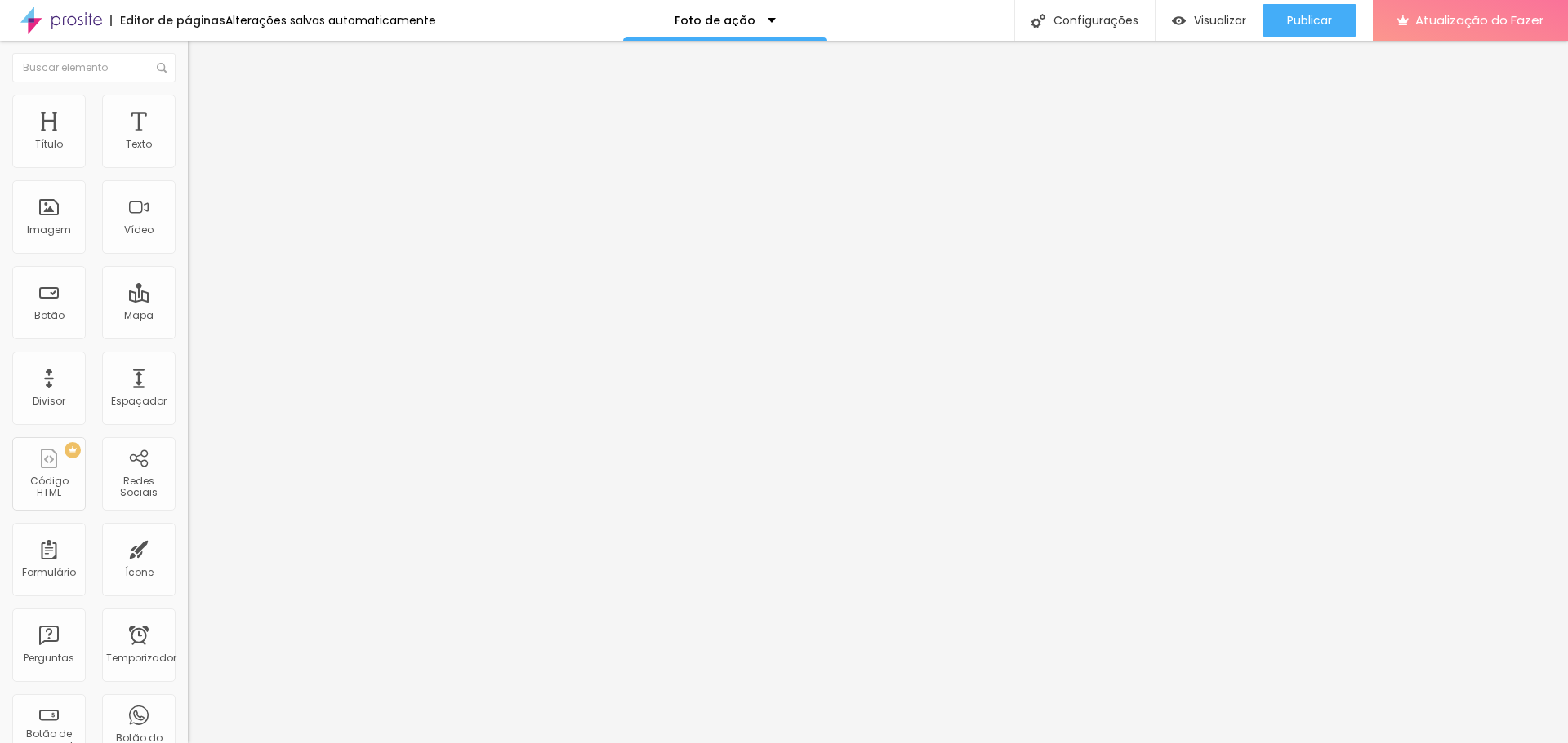
type input "25"
type input "20"
type input "25"
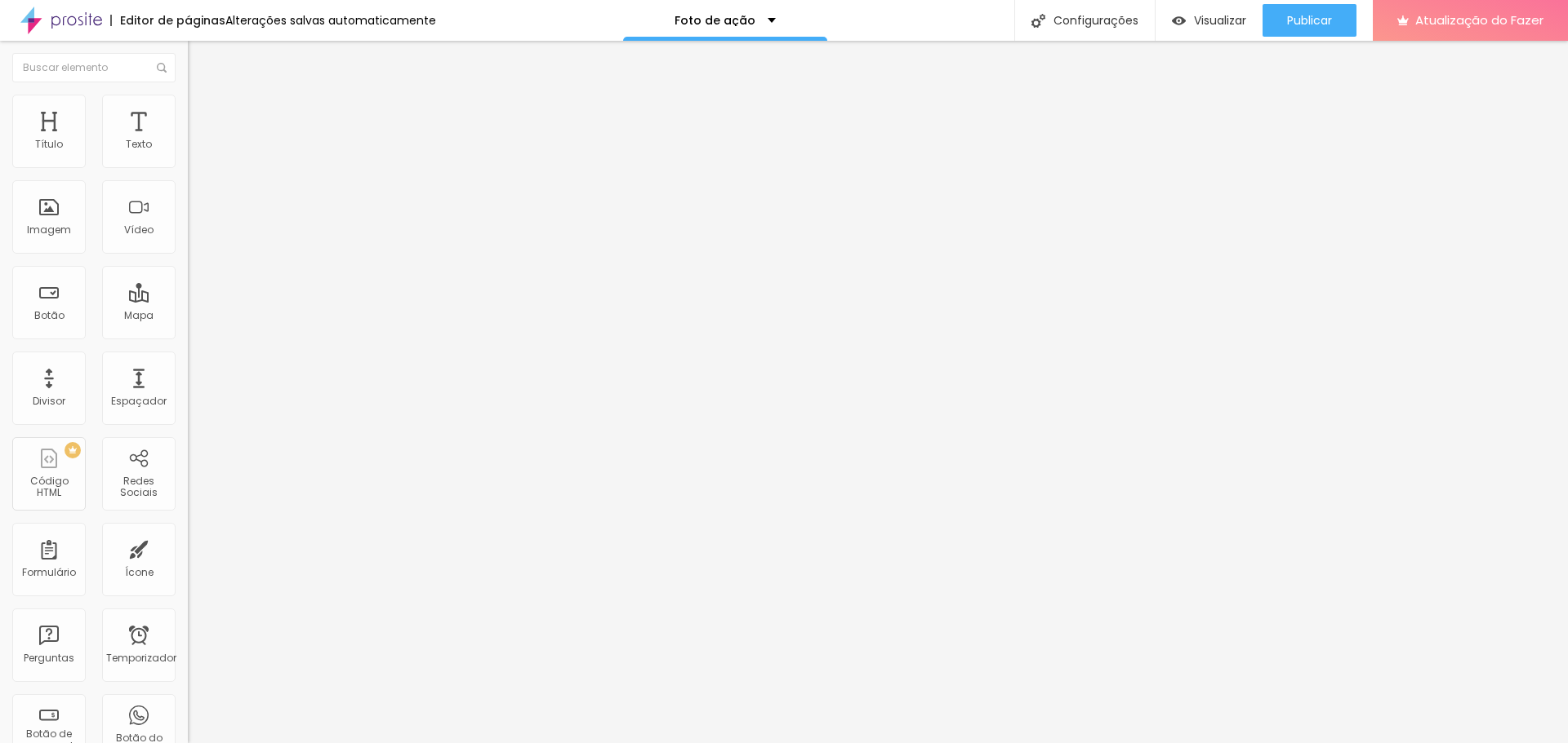
type input "25"
type input "30"
type input "35"
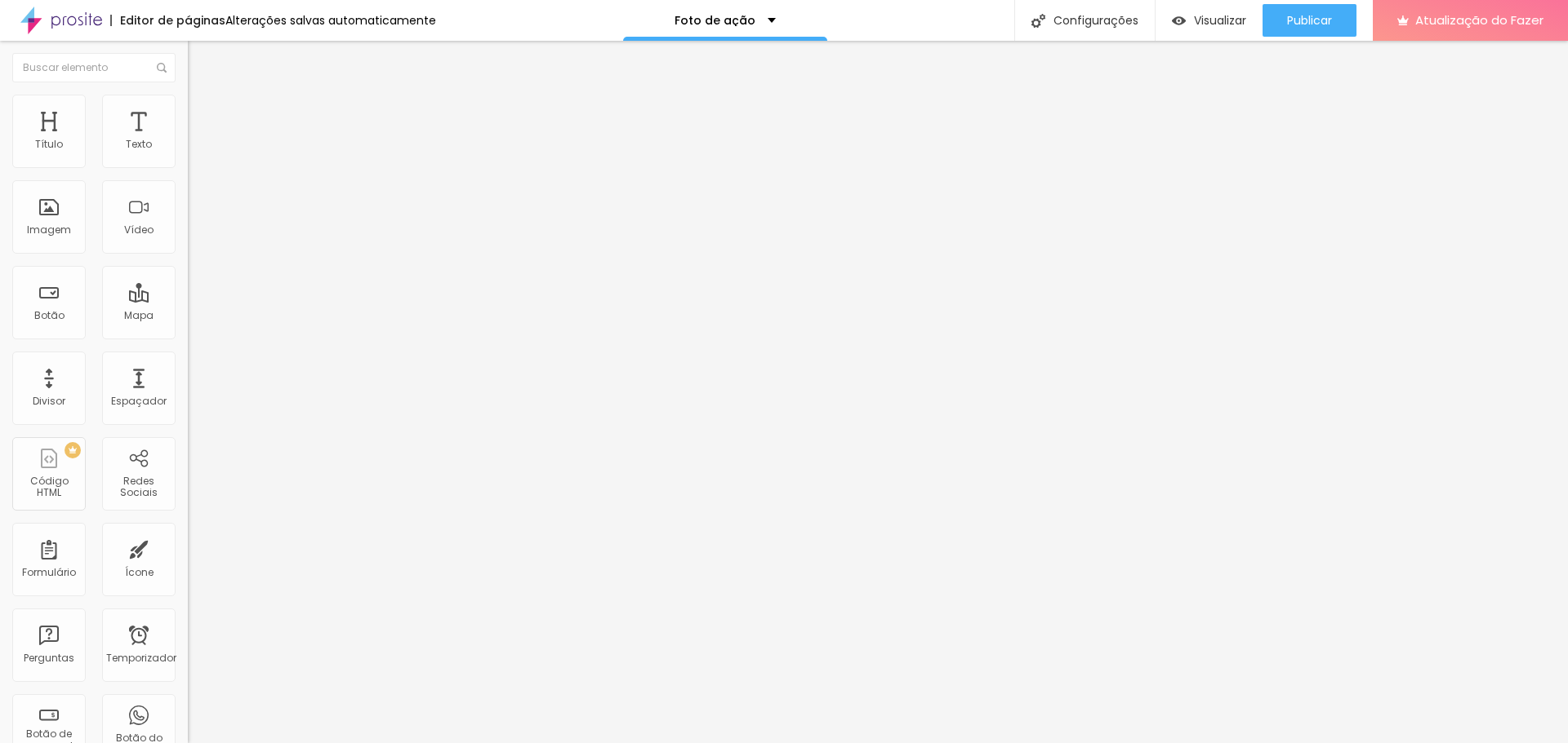
type input "40"
type input "45"
type input "50"
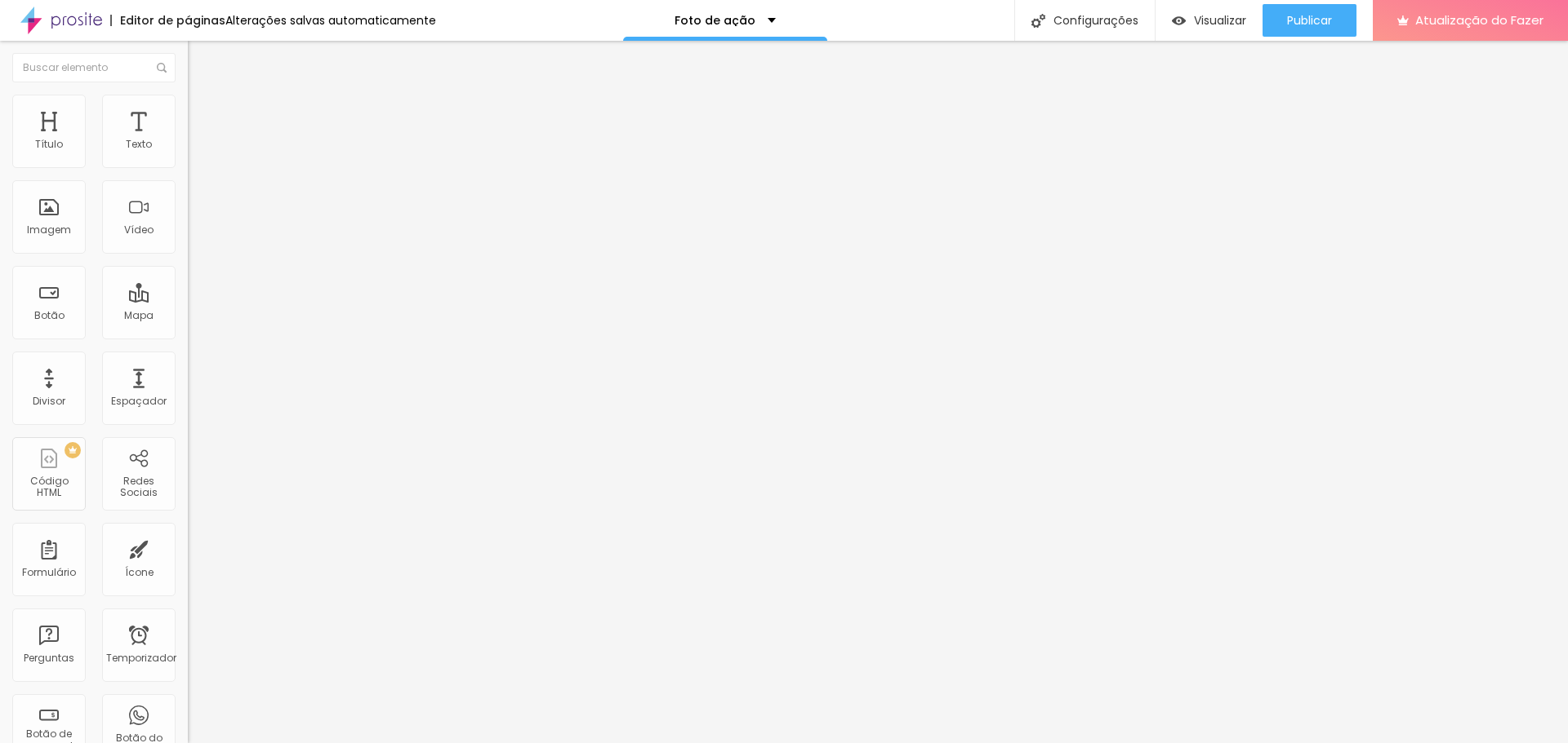
type input "50"
type input "55"
type input "60"
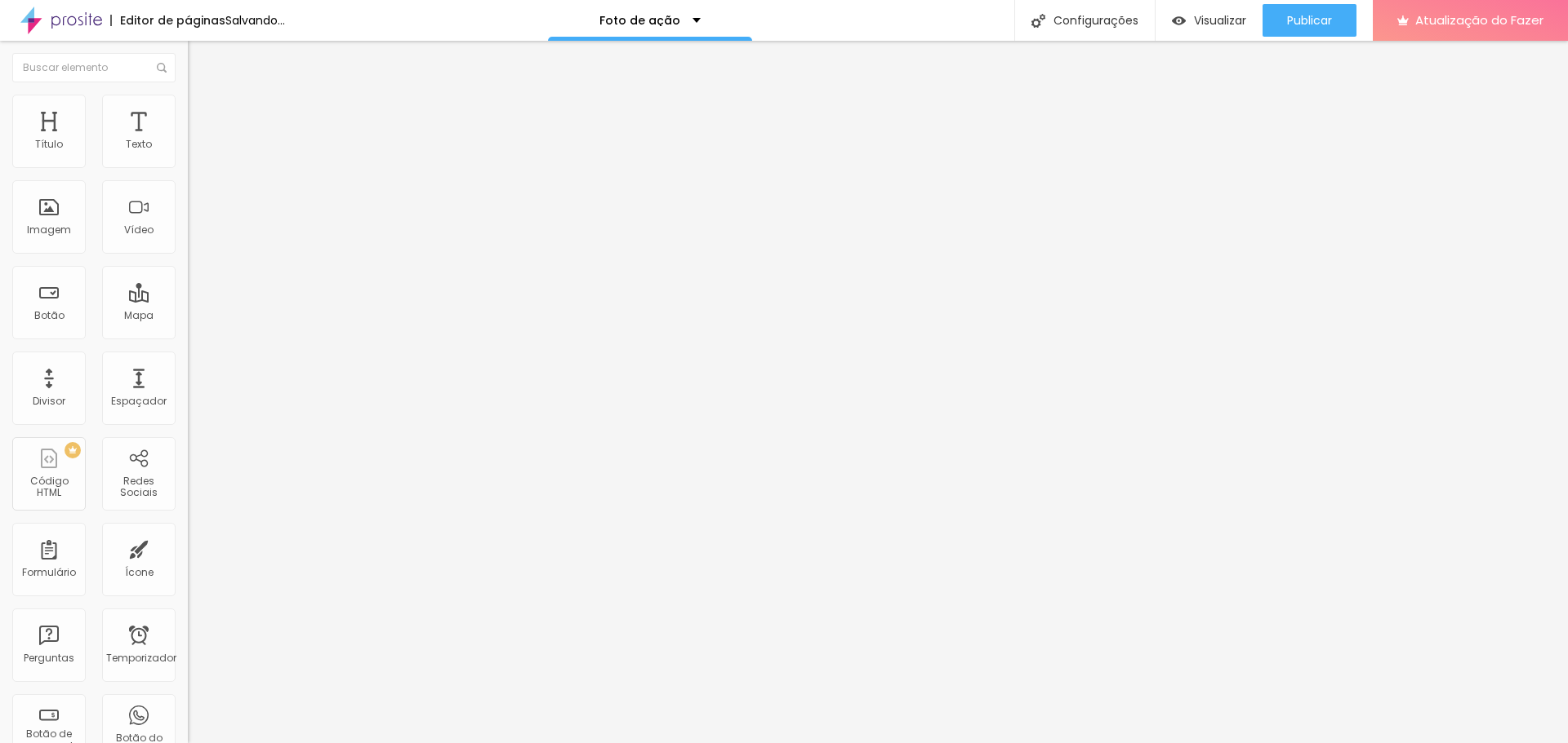
type input "65"
type input "70"
type input "65"
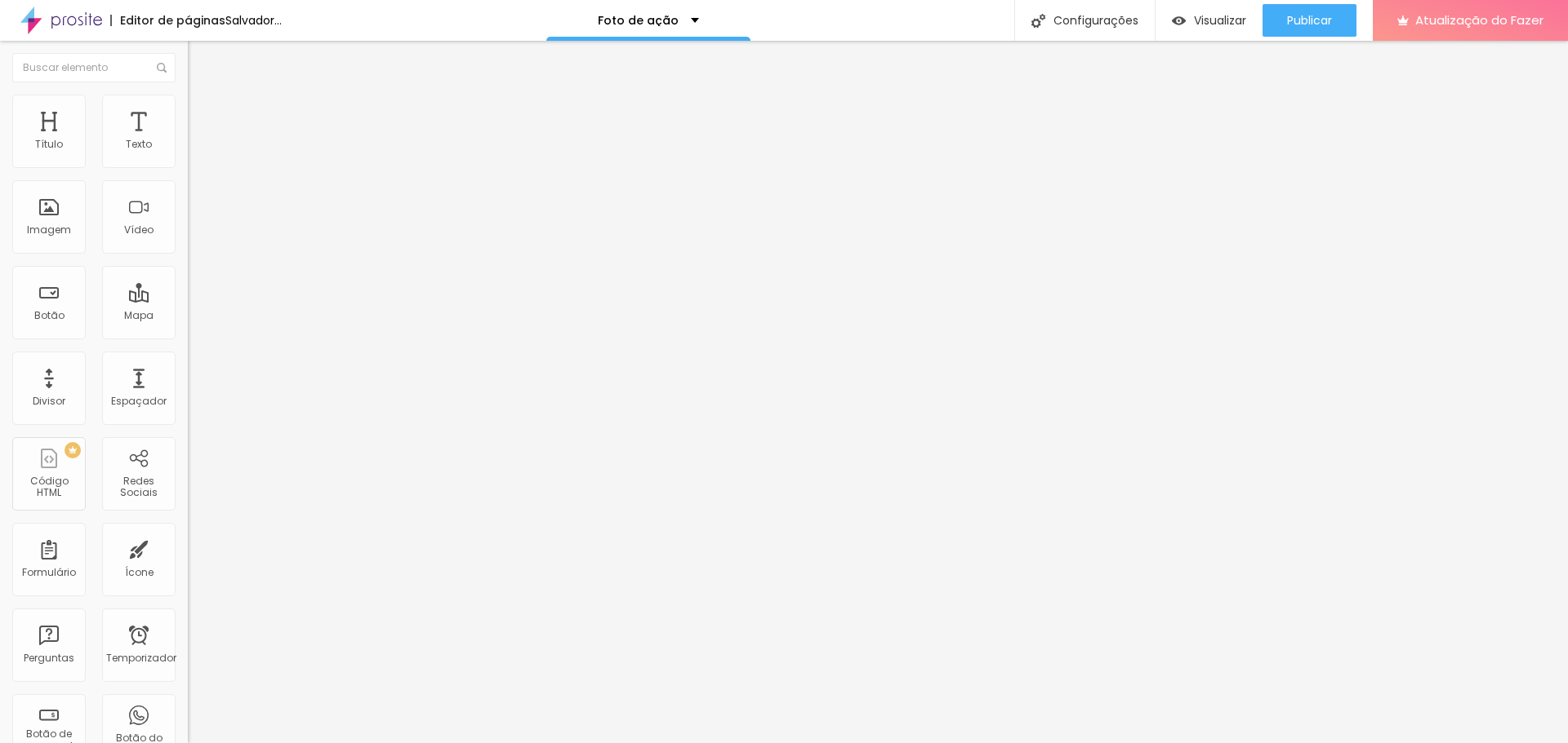
drag, startPoint x: 56, startPoint y: 176, endPoint x: 110, endPoint y: 183, distance: 54.5
type input "65"
click at [188, 167] on input "range" at bounding box center [241, 161] width 106 height 13
click at [188, 111] on li "Avançado" at bounding box center [282, 118] width 188 height 17
type input "2"
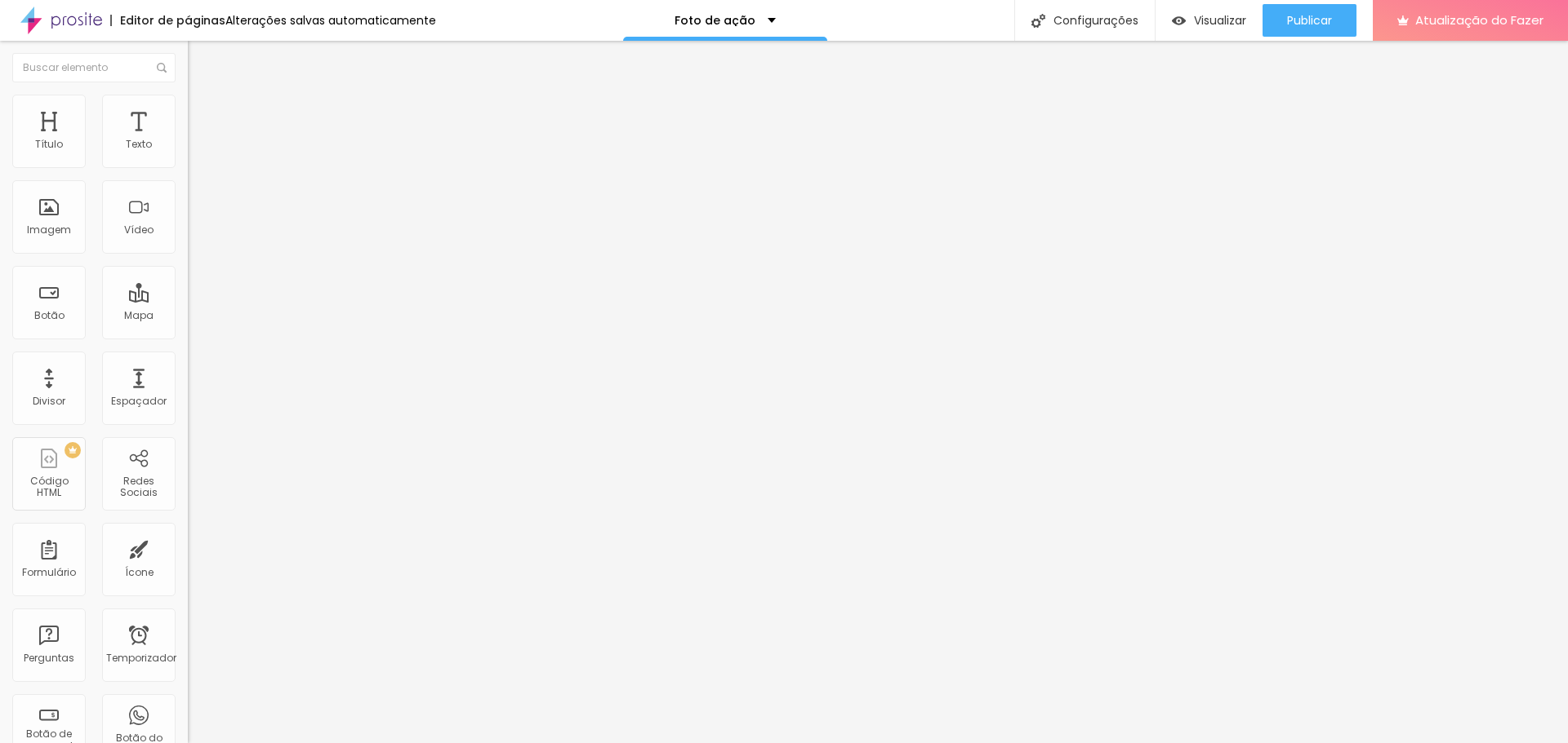
type input "2"
type input "4"
type input "6"
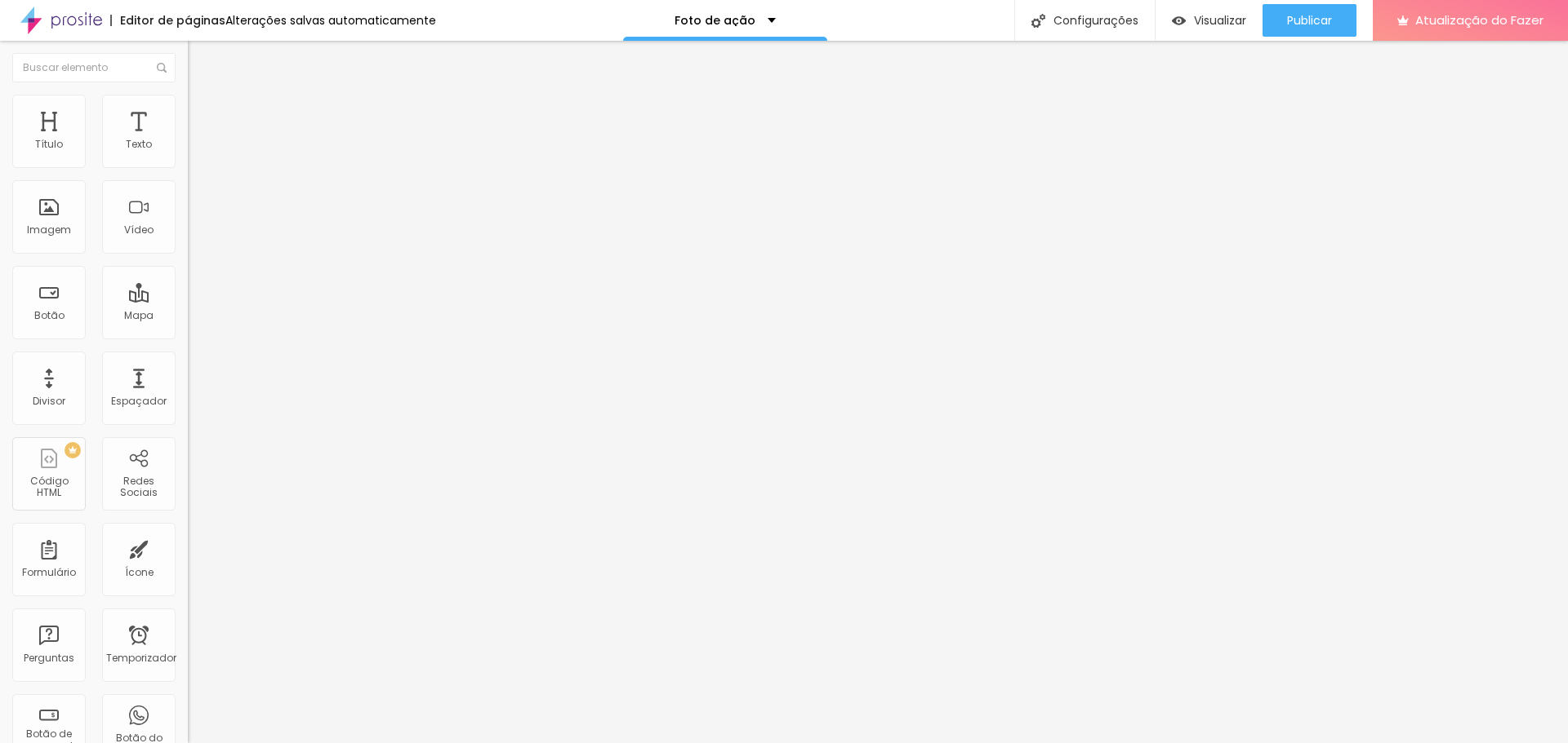
type input "11"
type input "17"
type input "21"
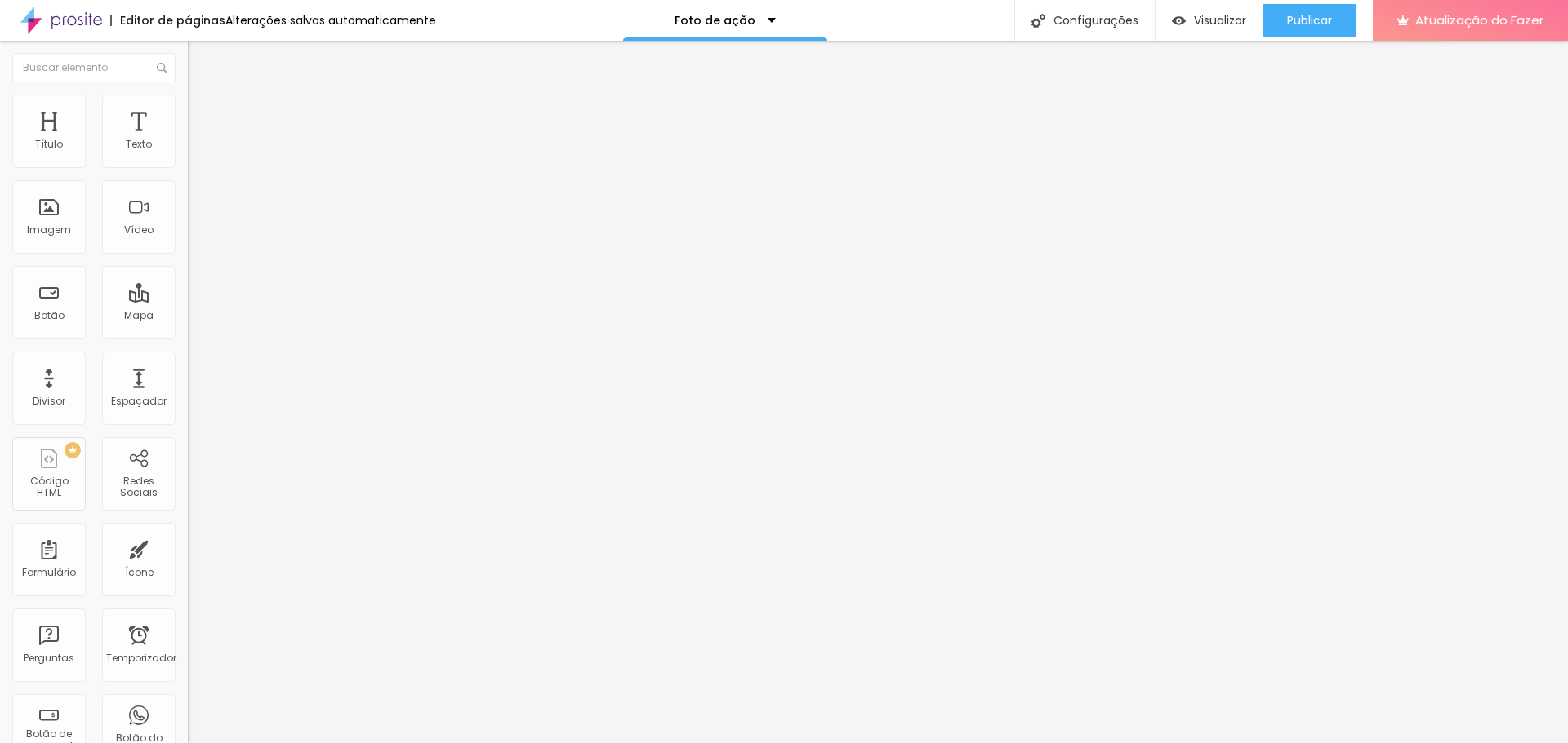
type input "21"
type input "30"
type input "38"
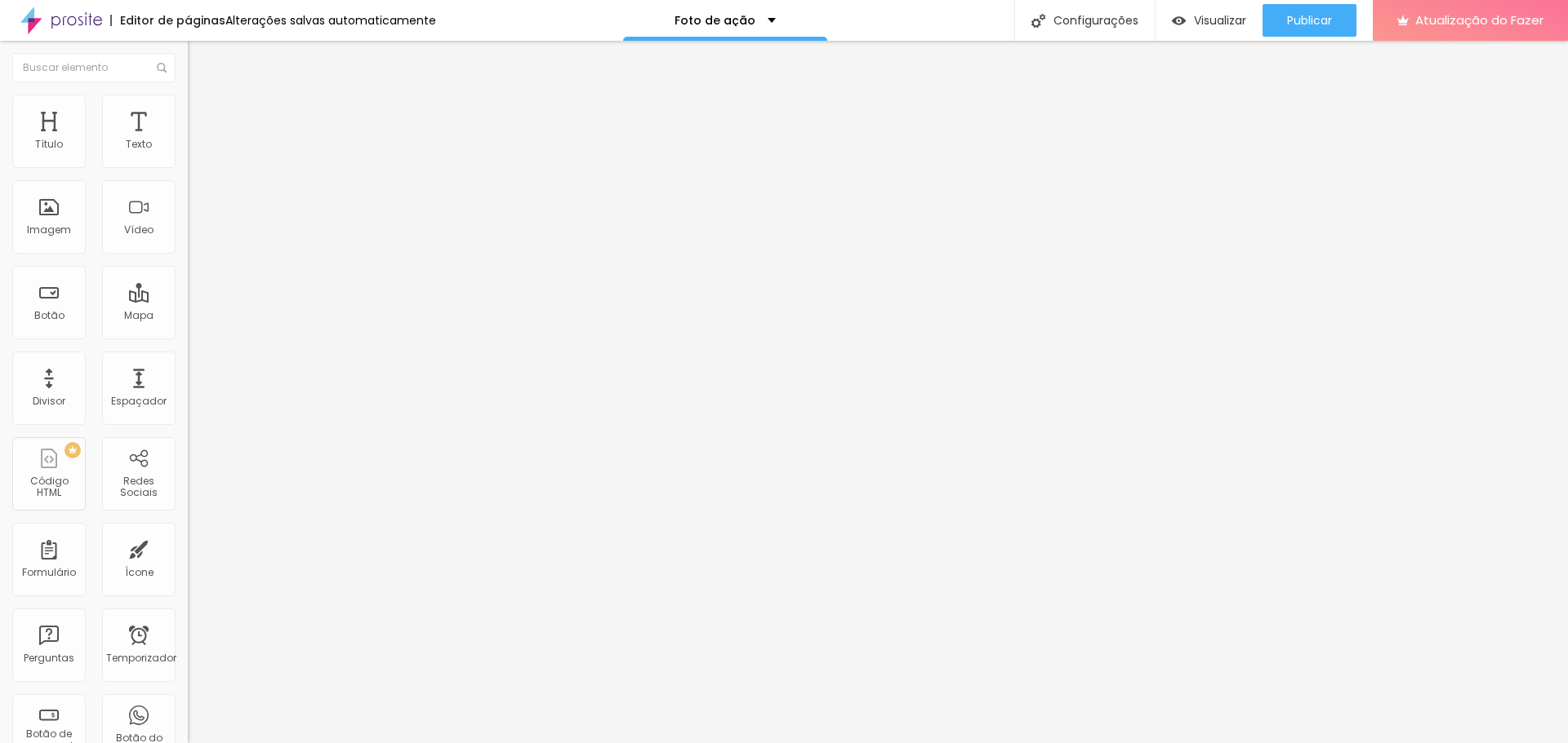
type input "41"
type input "49"
type input "57"
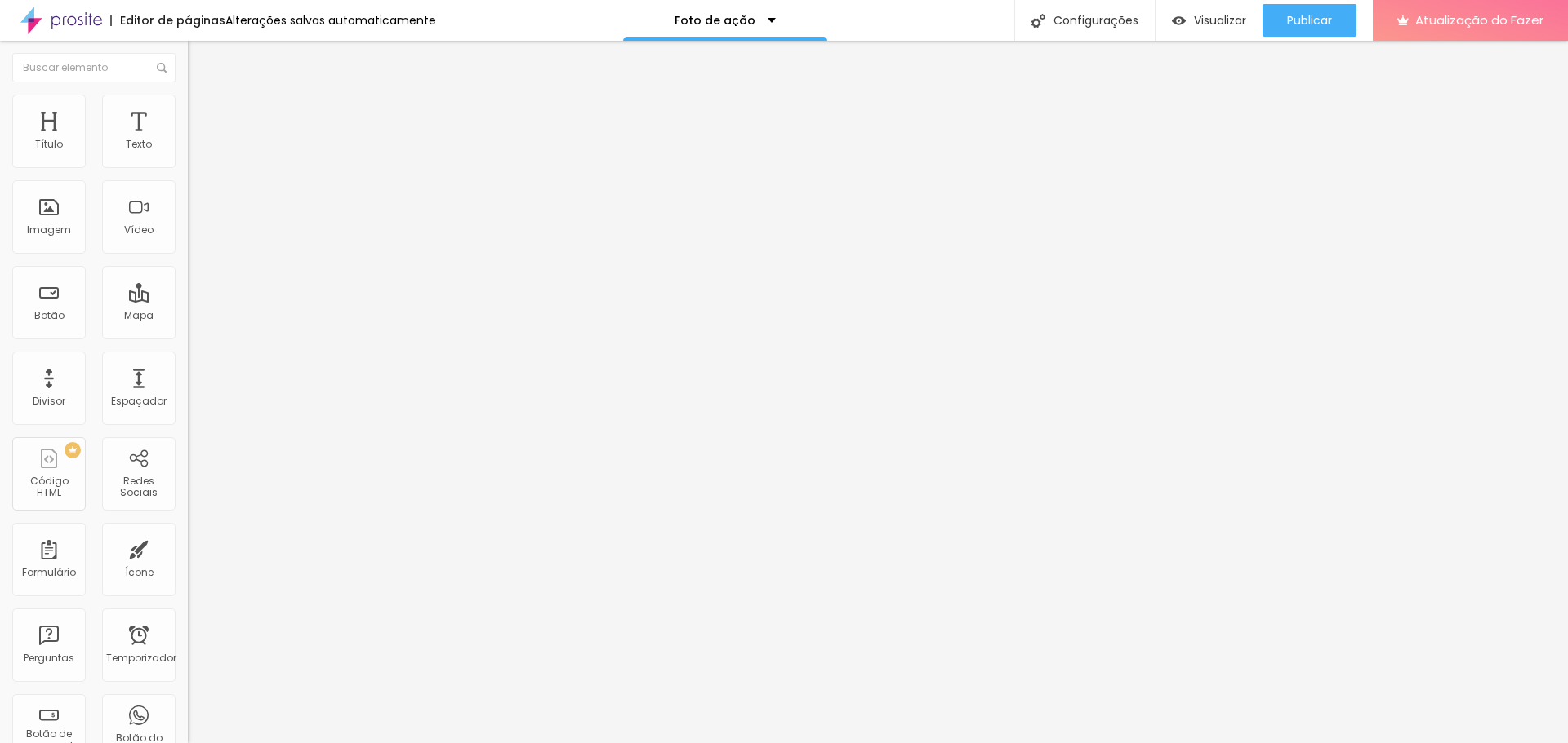
type input "57"
type input "63"
type input "65"
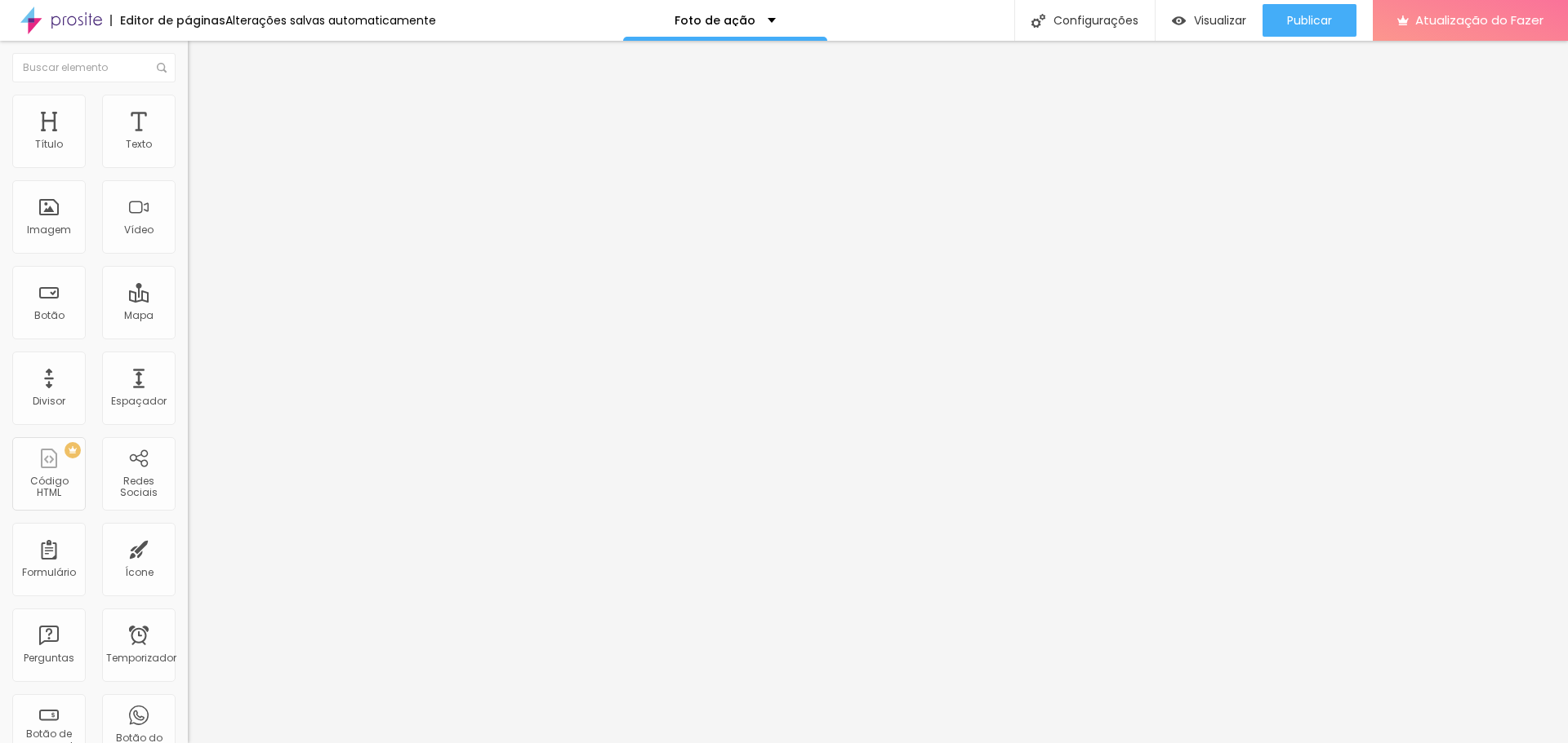
type input "72"
type input "73"
type input "74"
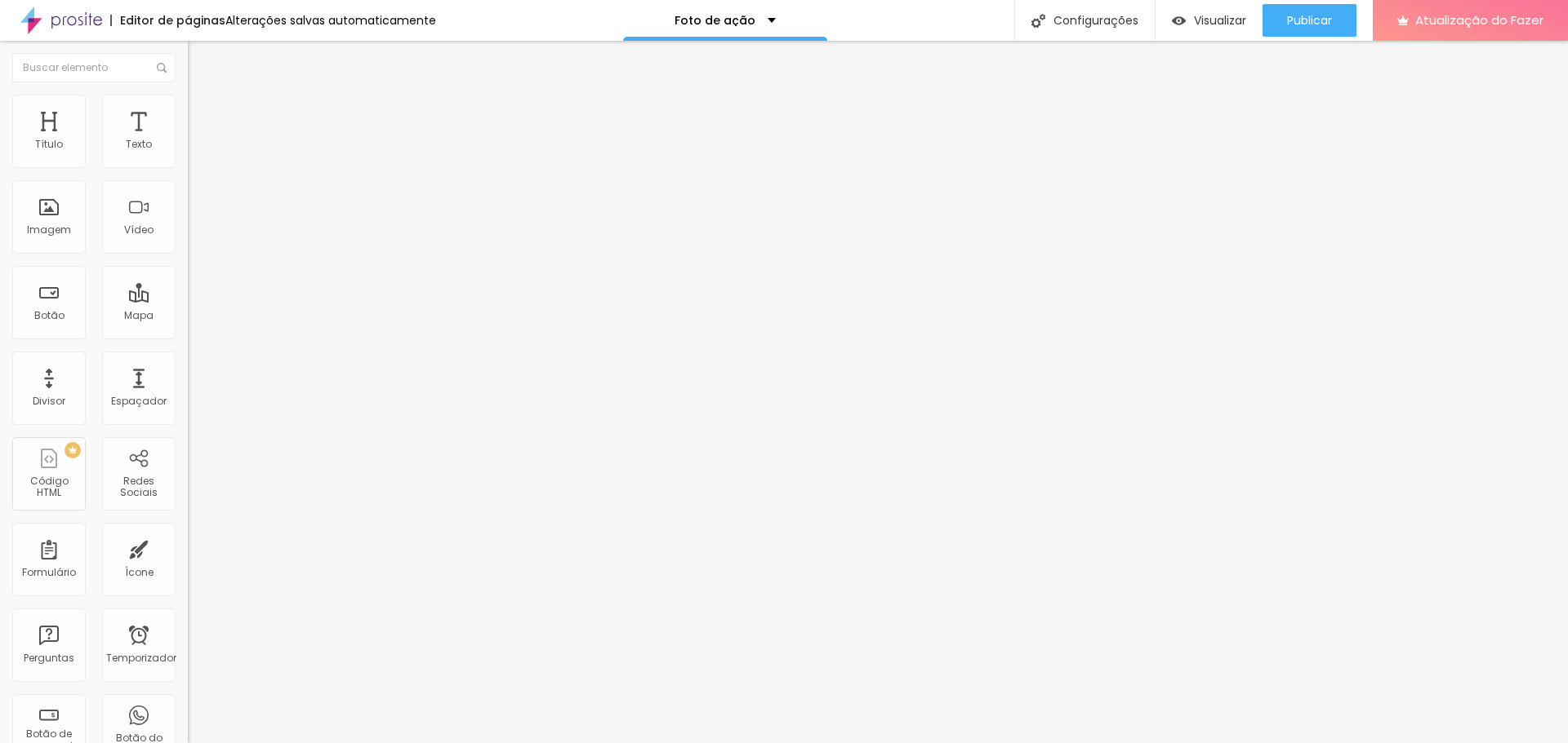
type input "74"
type input "75"
type input "76"
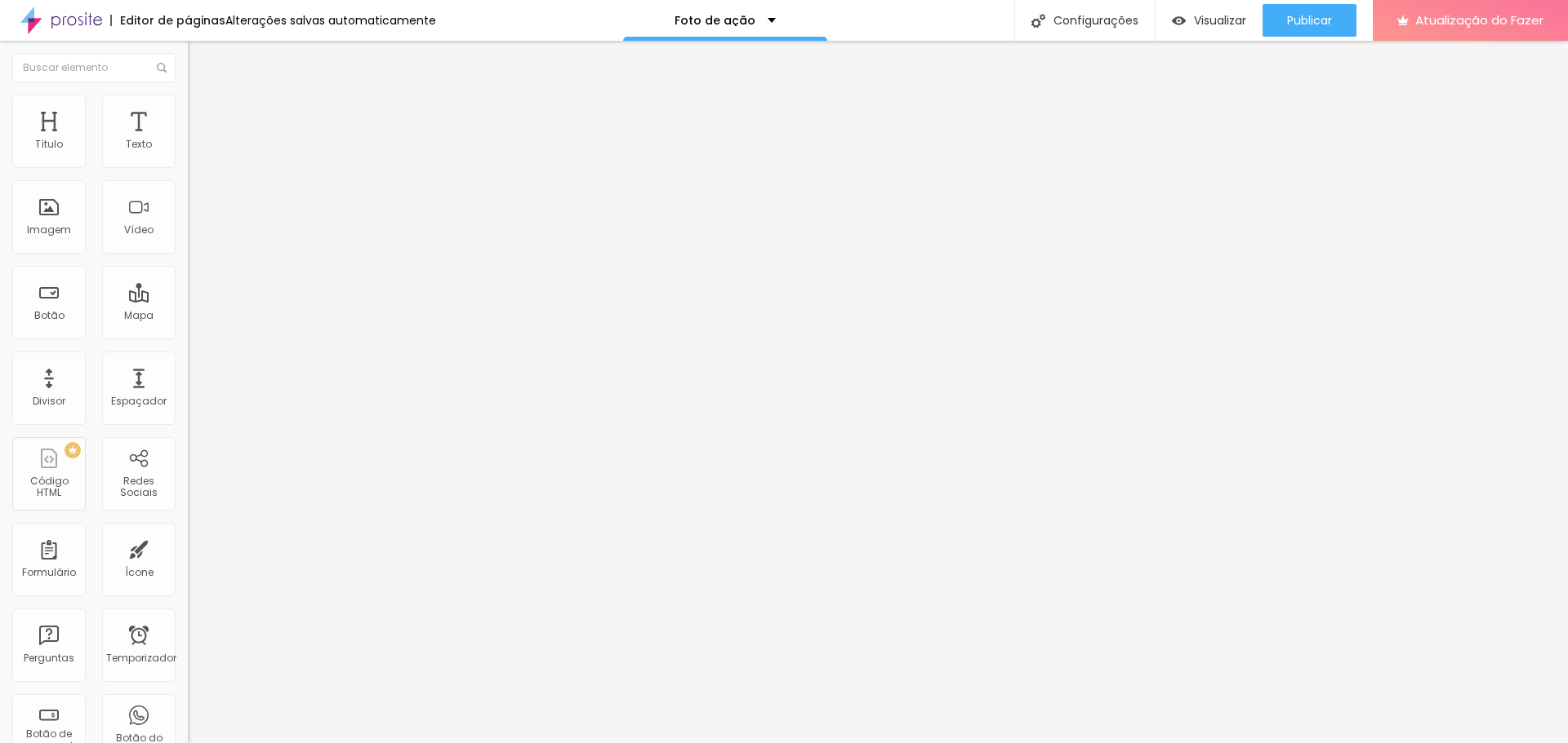
type input "77"
type input "78"
type input "79"
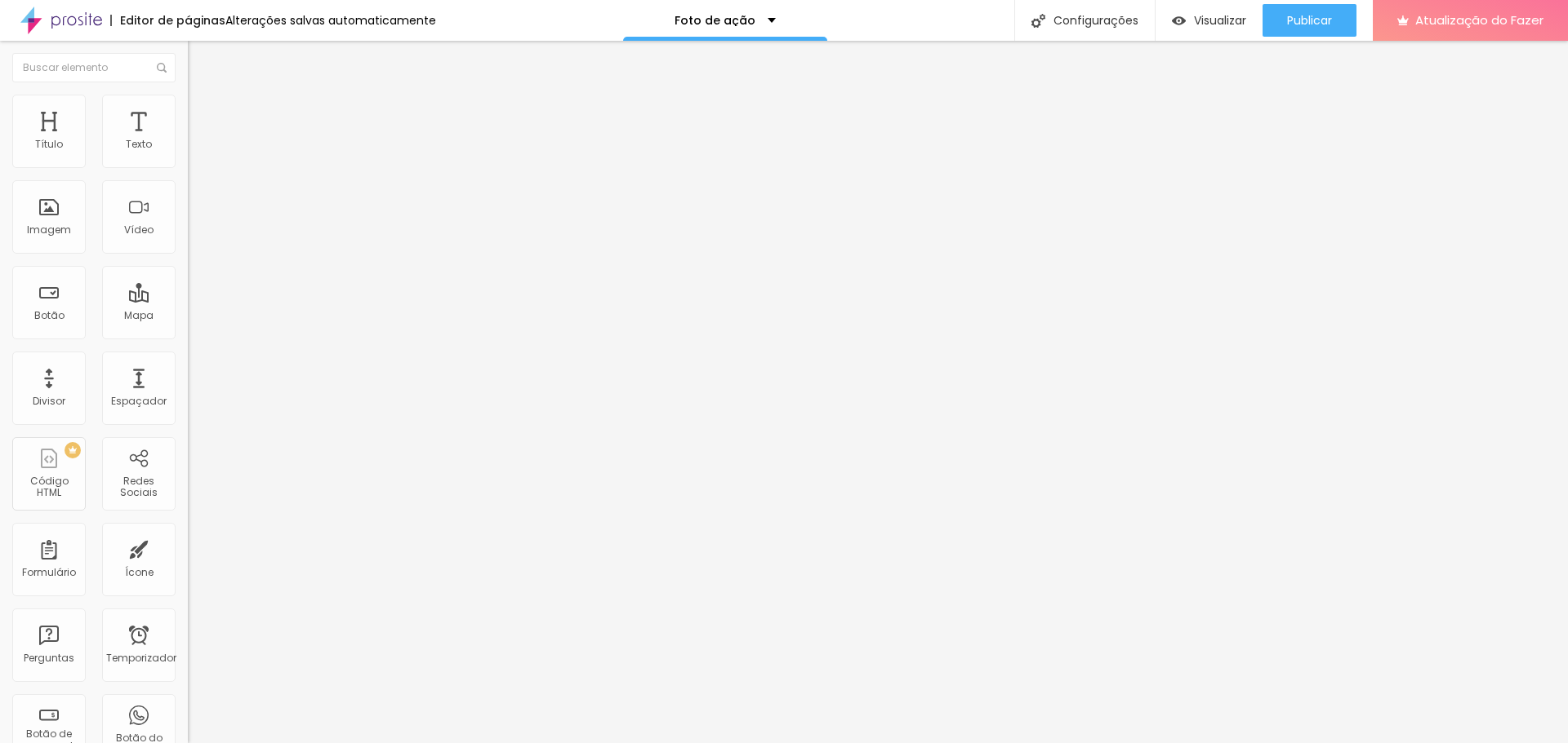
type input "79"
type input "80"
type input "81"
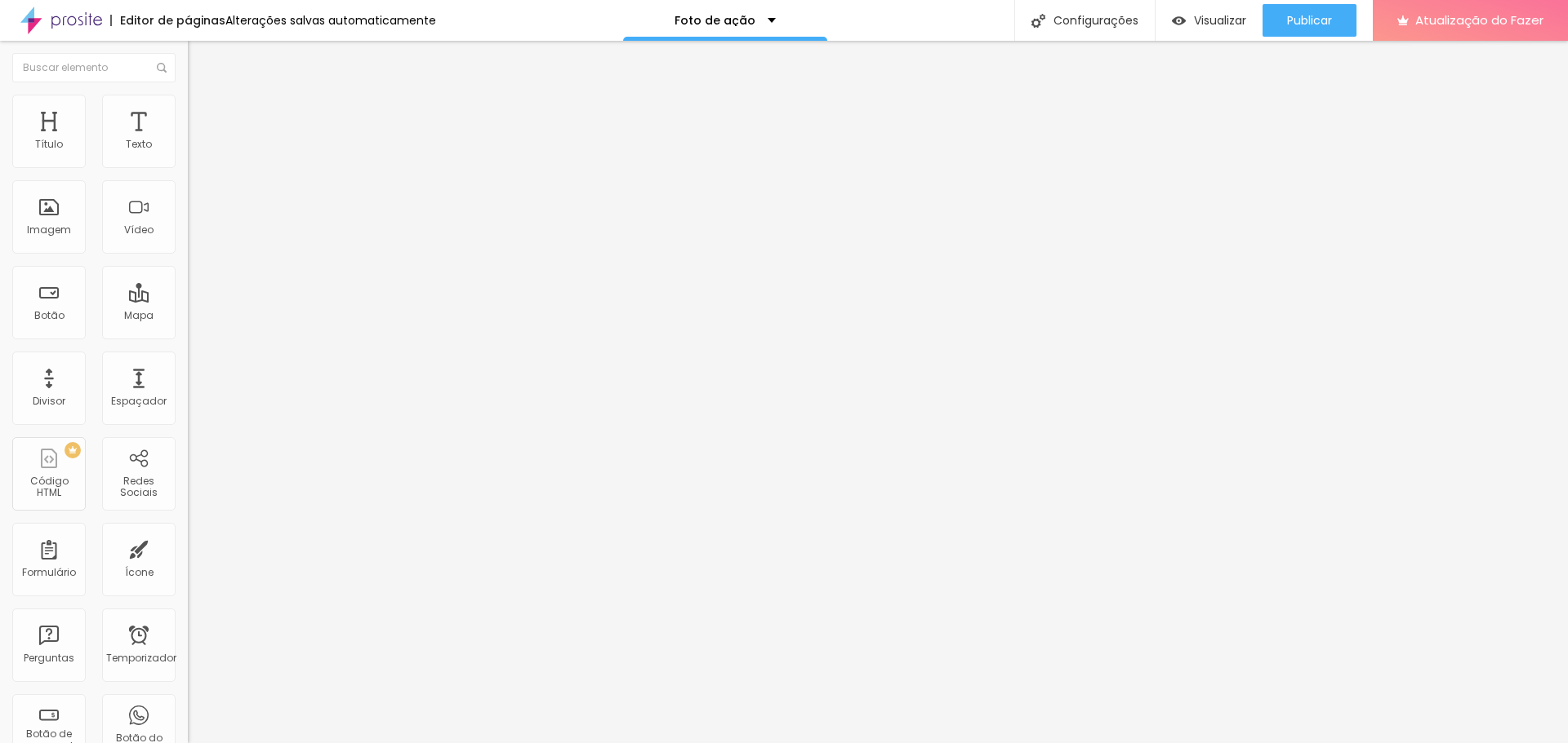
type input "82"
type input "83"
type input "84"
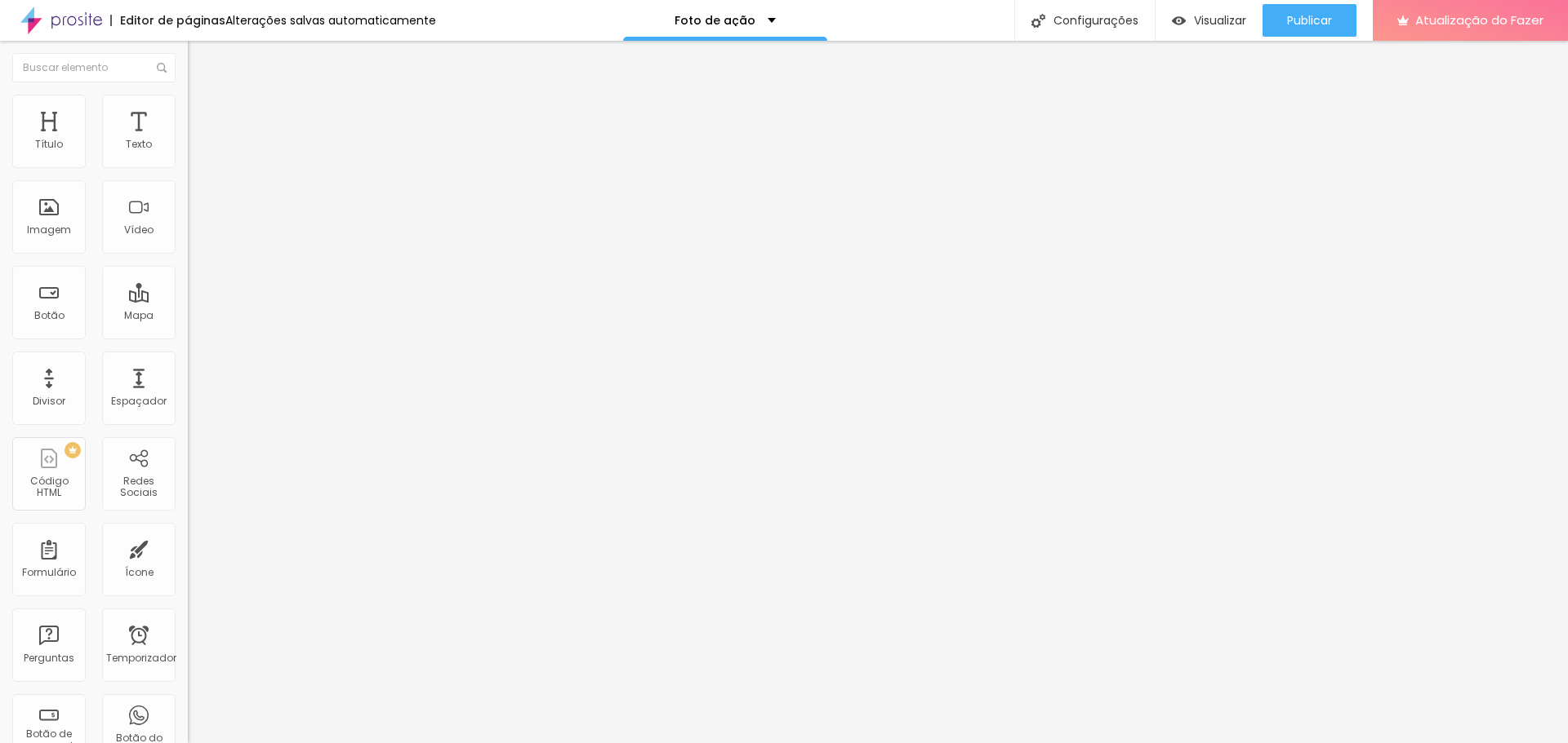
type input "84"
type input "86"
type input "87"
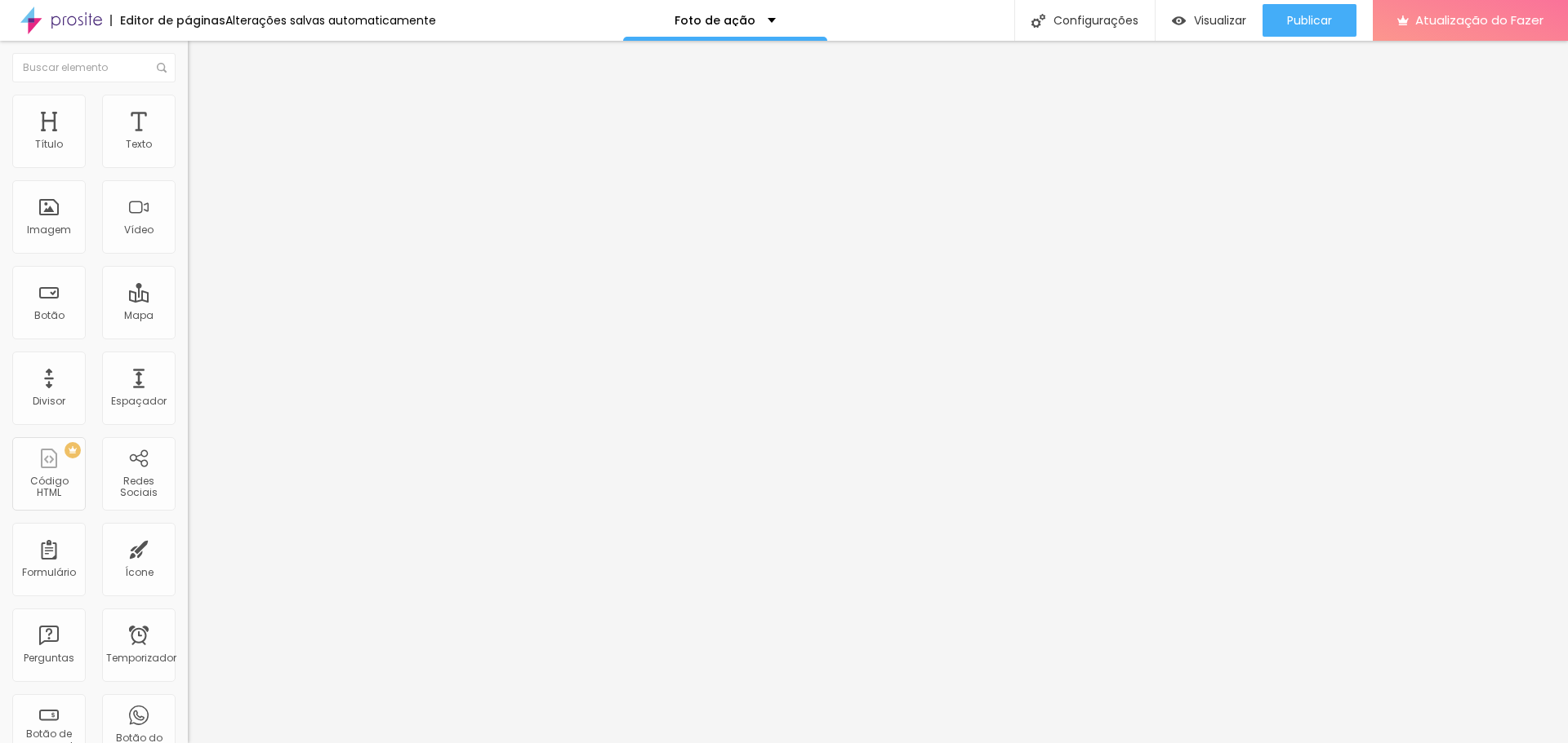
type input "89"
type input "91"
type input "93"
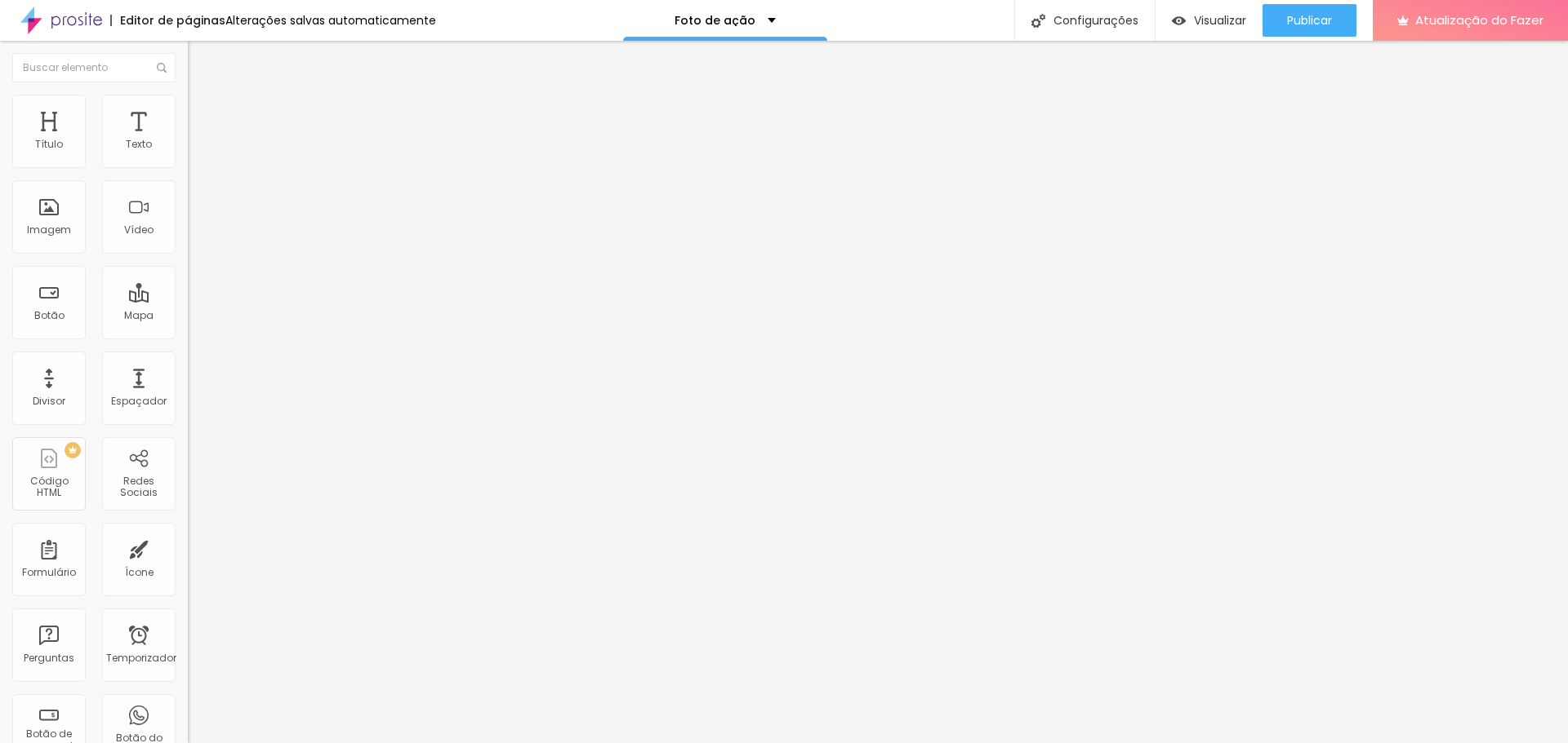
type input "93"
type input "96"
type input "97"
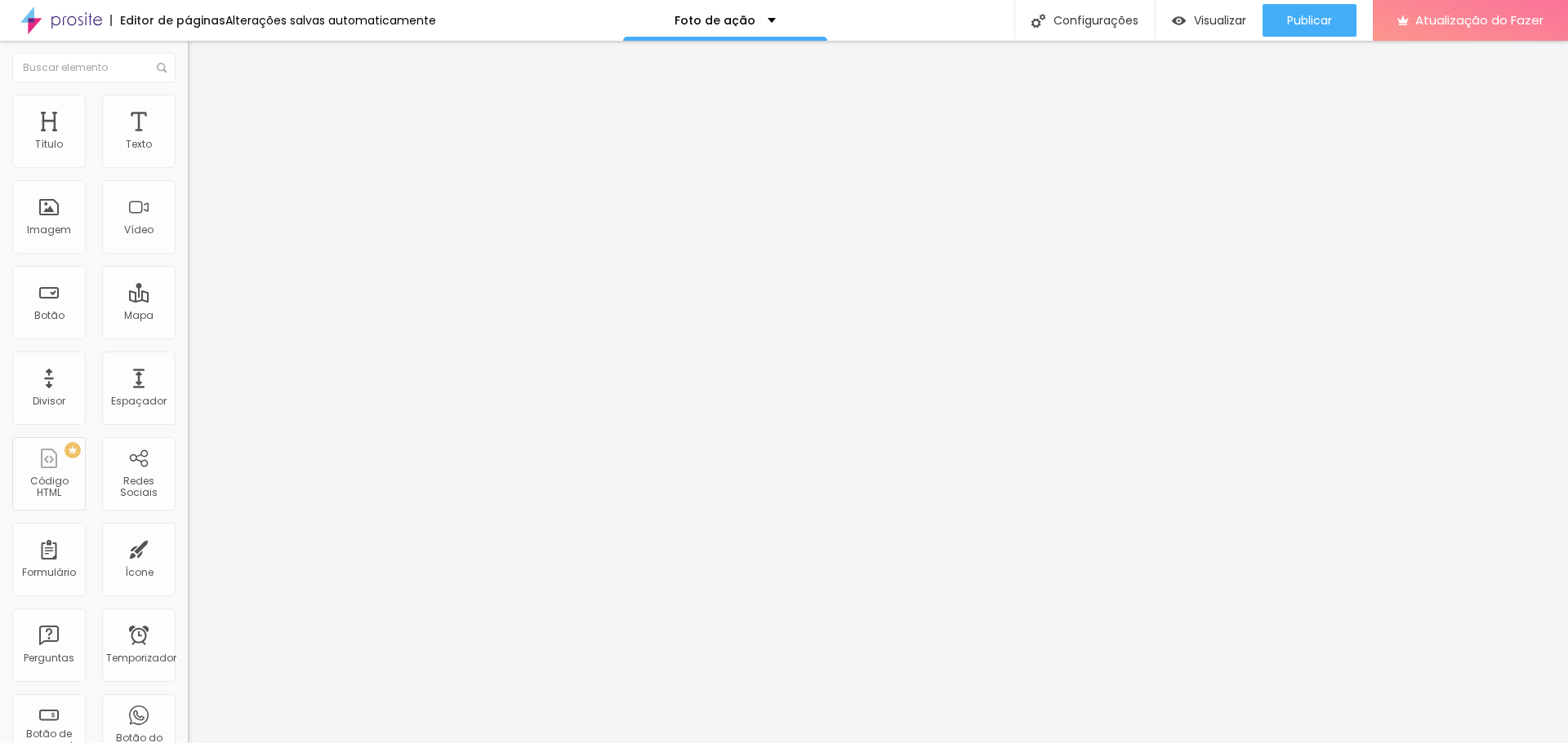
type input "100"
type input "90"
type input "75"
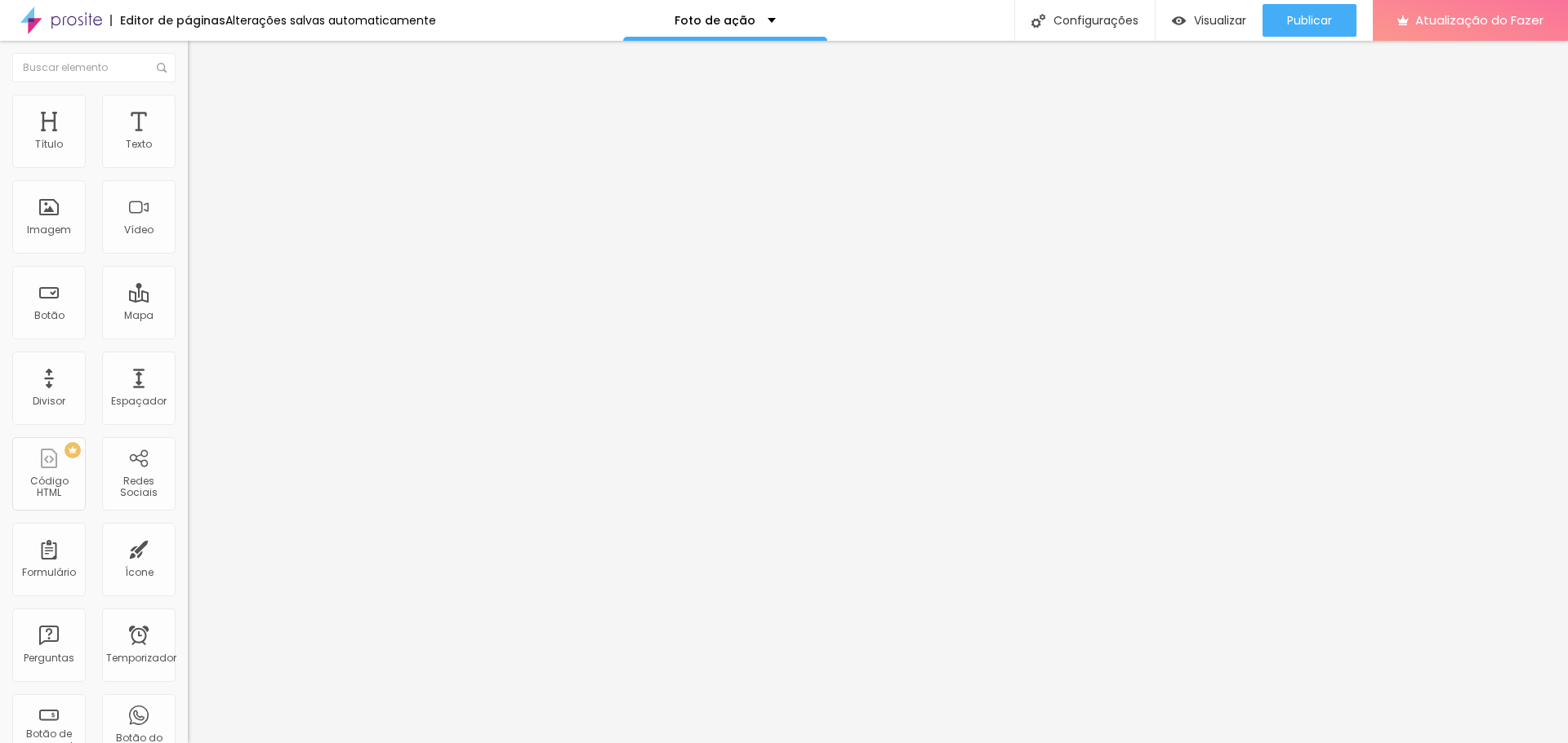
type input "75"
type input "67"
type input "54"
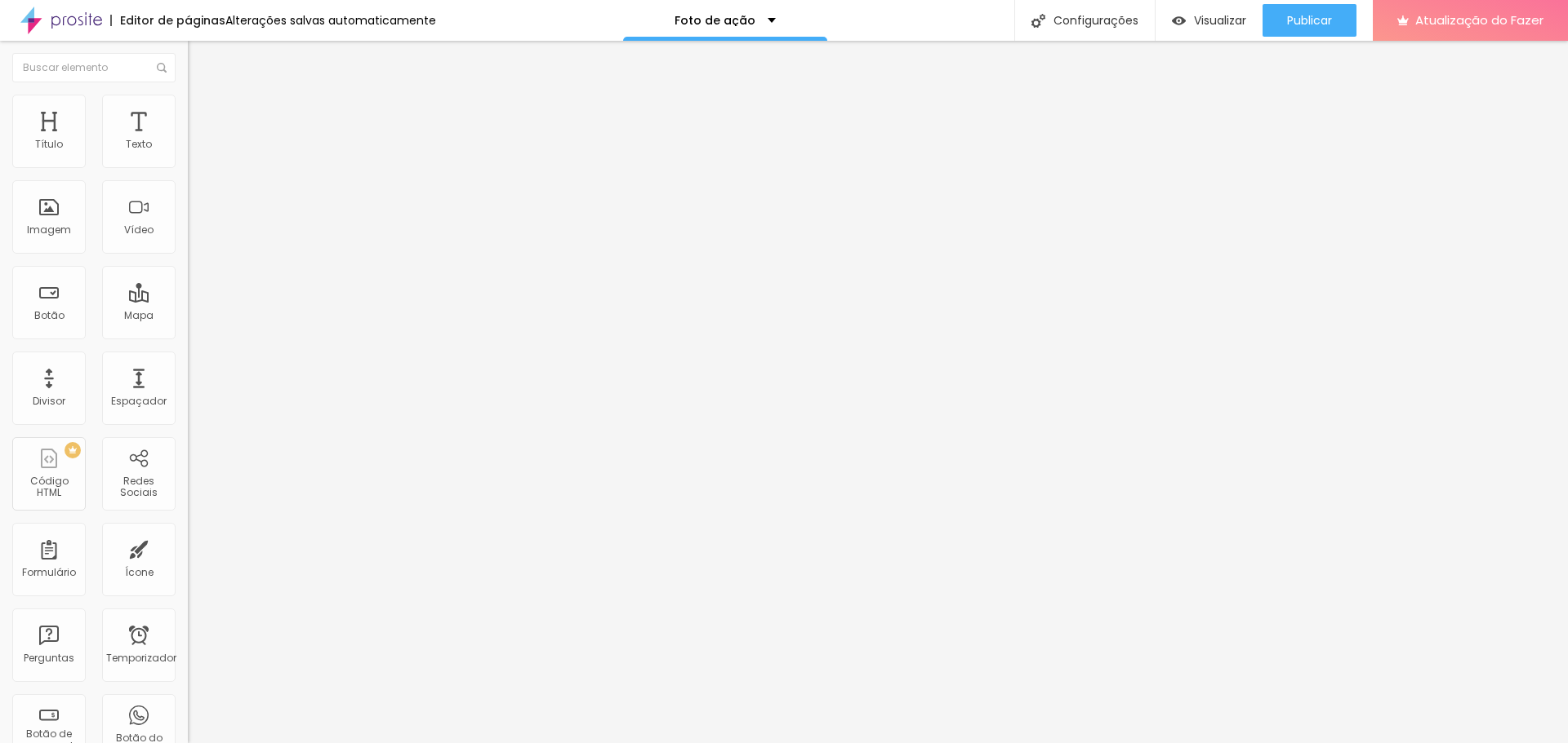
type input "42"
type input "37"
type input "28"
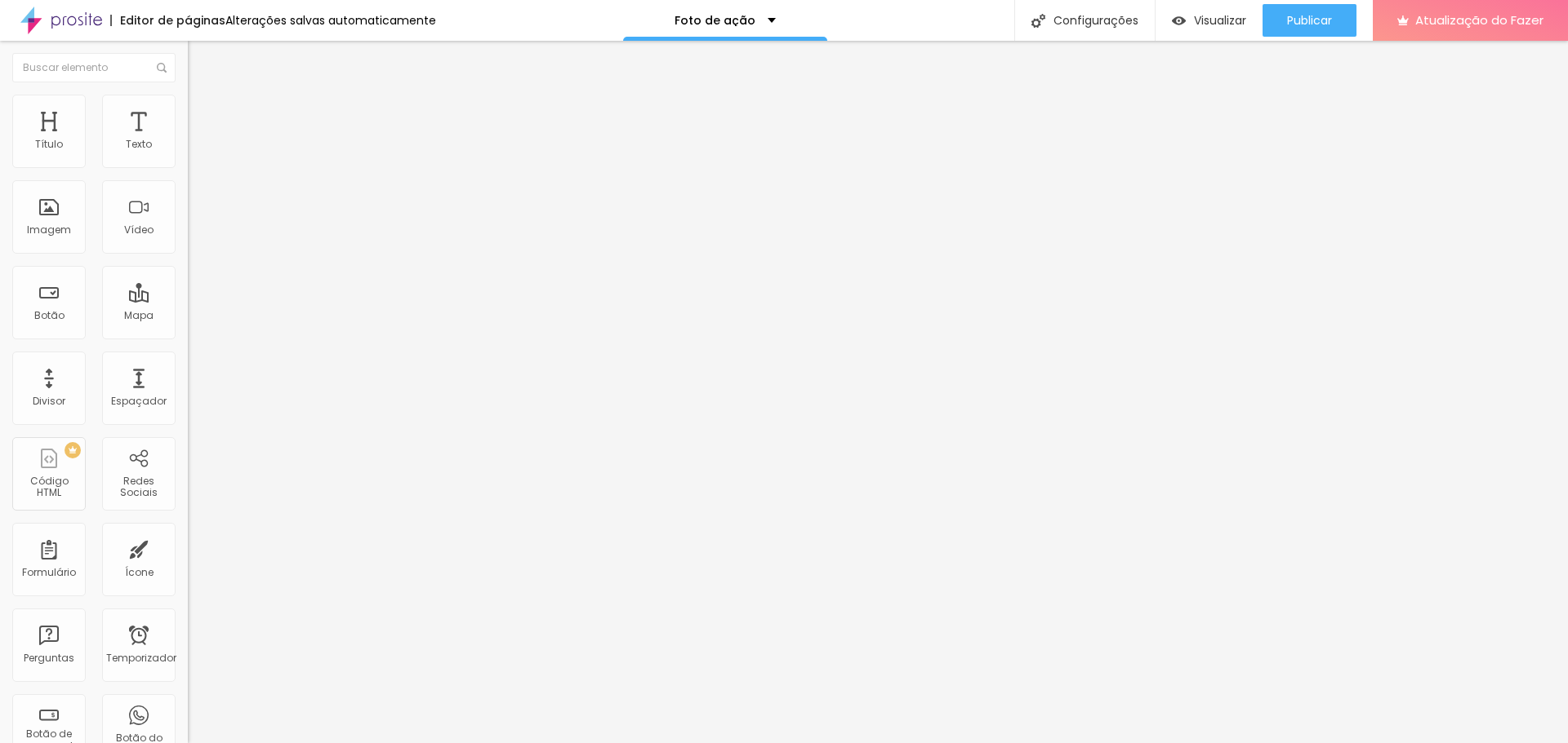
type input "28"
type input "21"
type input "17"
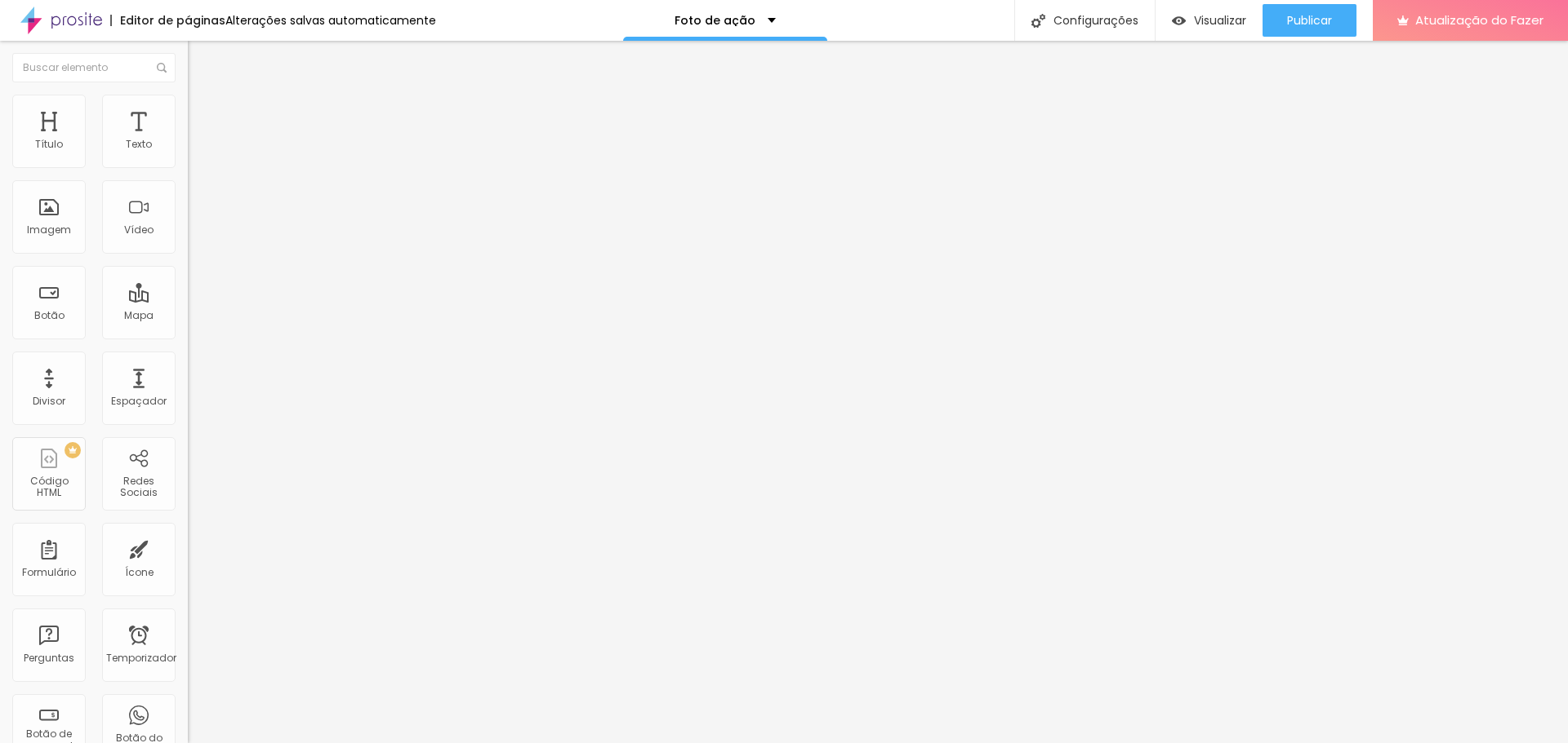
type input "11"
type input "3"
type input "0"
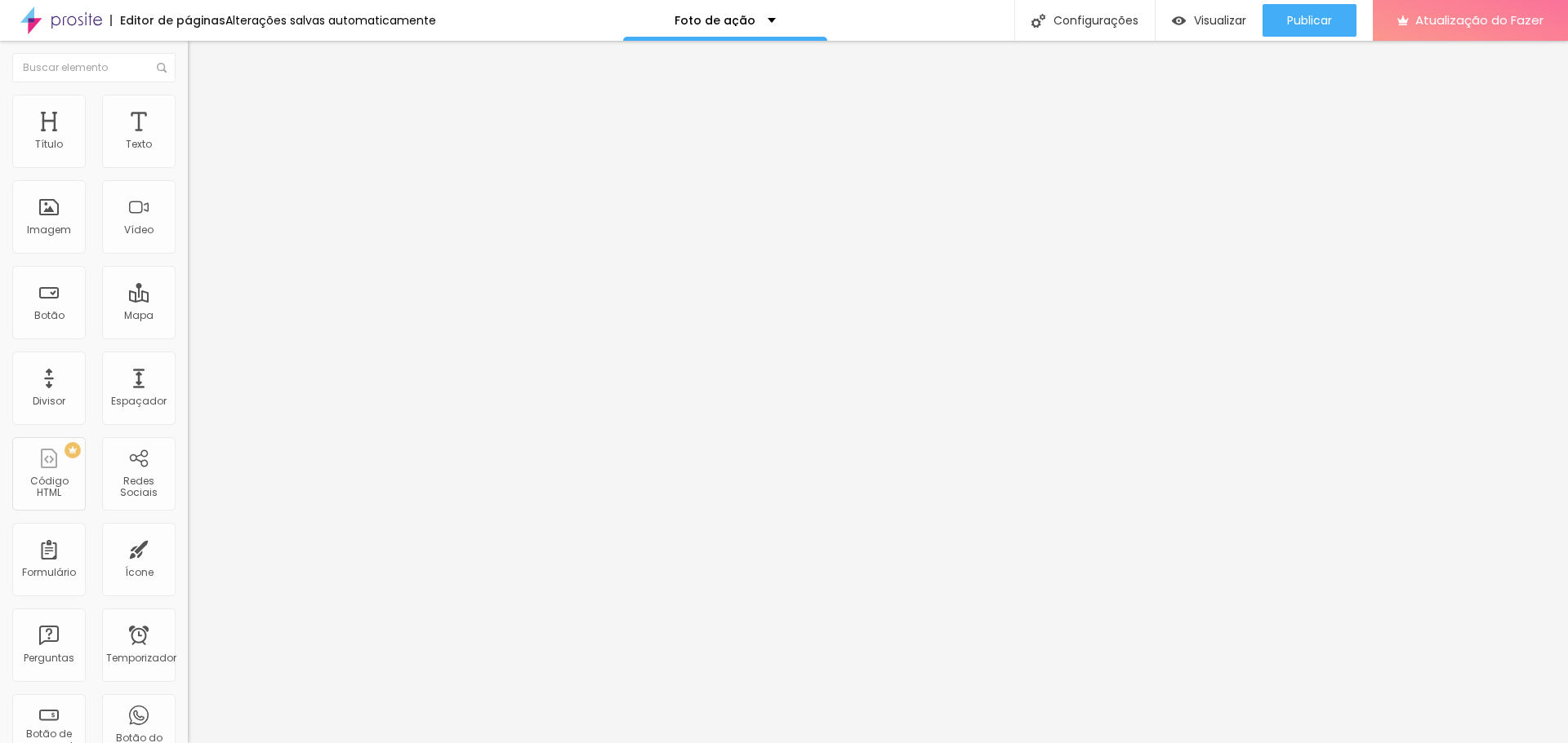
type input "0"
drag, startPoint x: 39, startPoint y: 162, endPoint x: -48, endPoint y: 177, distance: 88.3
click at [188, 316] on input "range" at bounding box center [241, 322] width 106 height 13
type input "1"
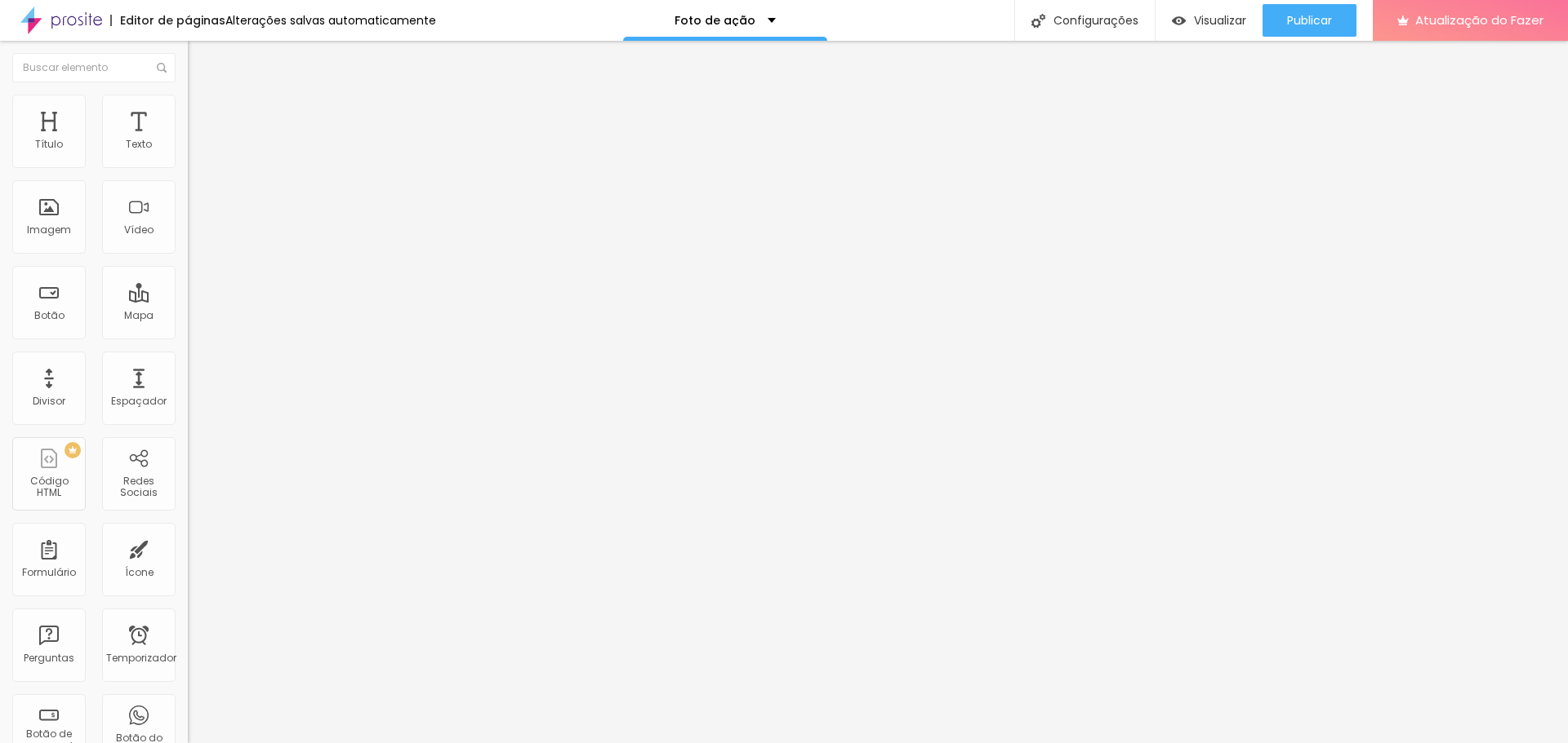
type input "2"
type input "3"
type input "7"
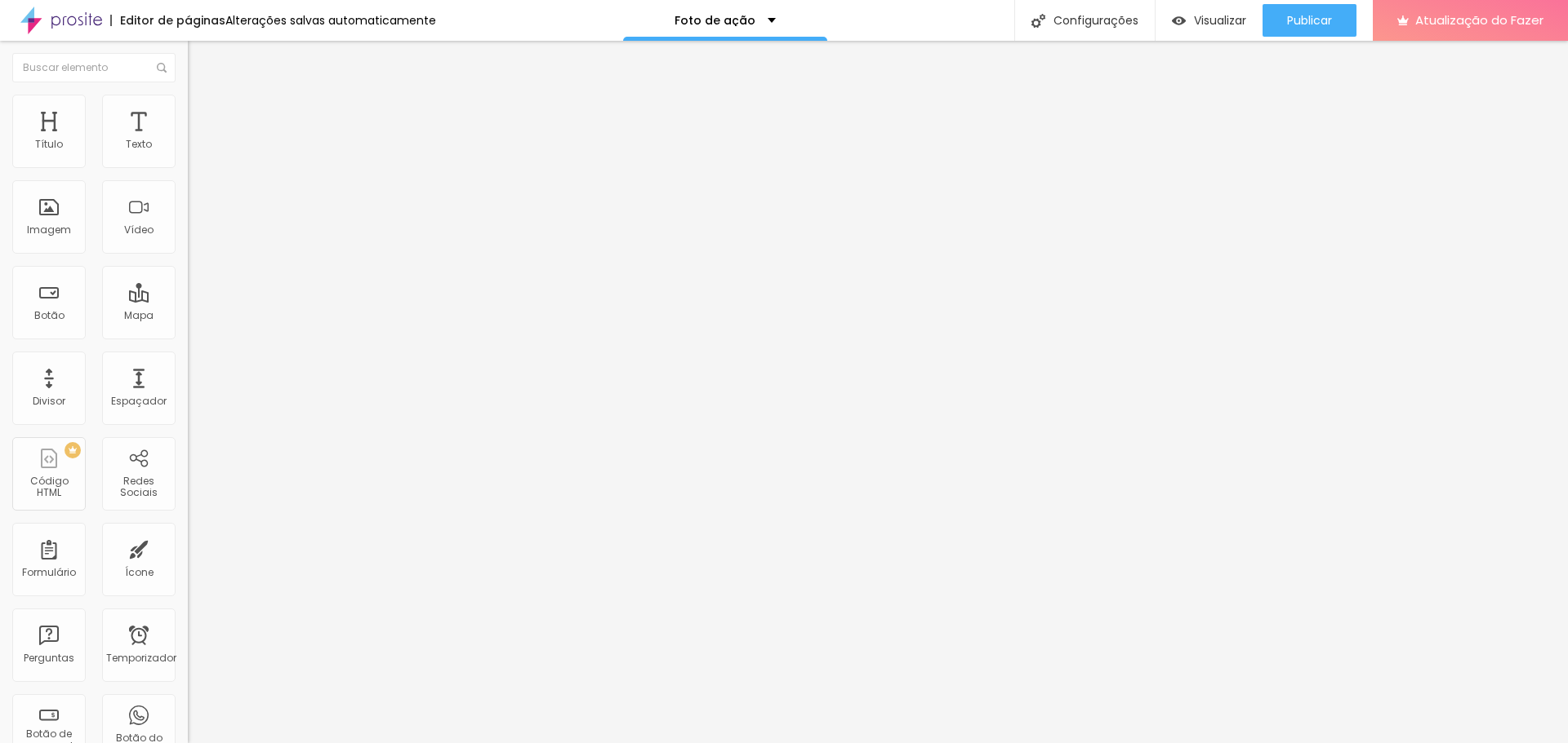
type input "7"
type input "11"
type input "14"
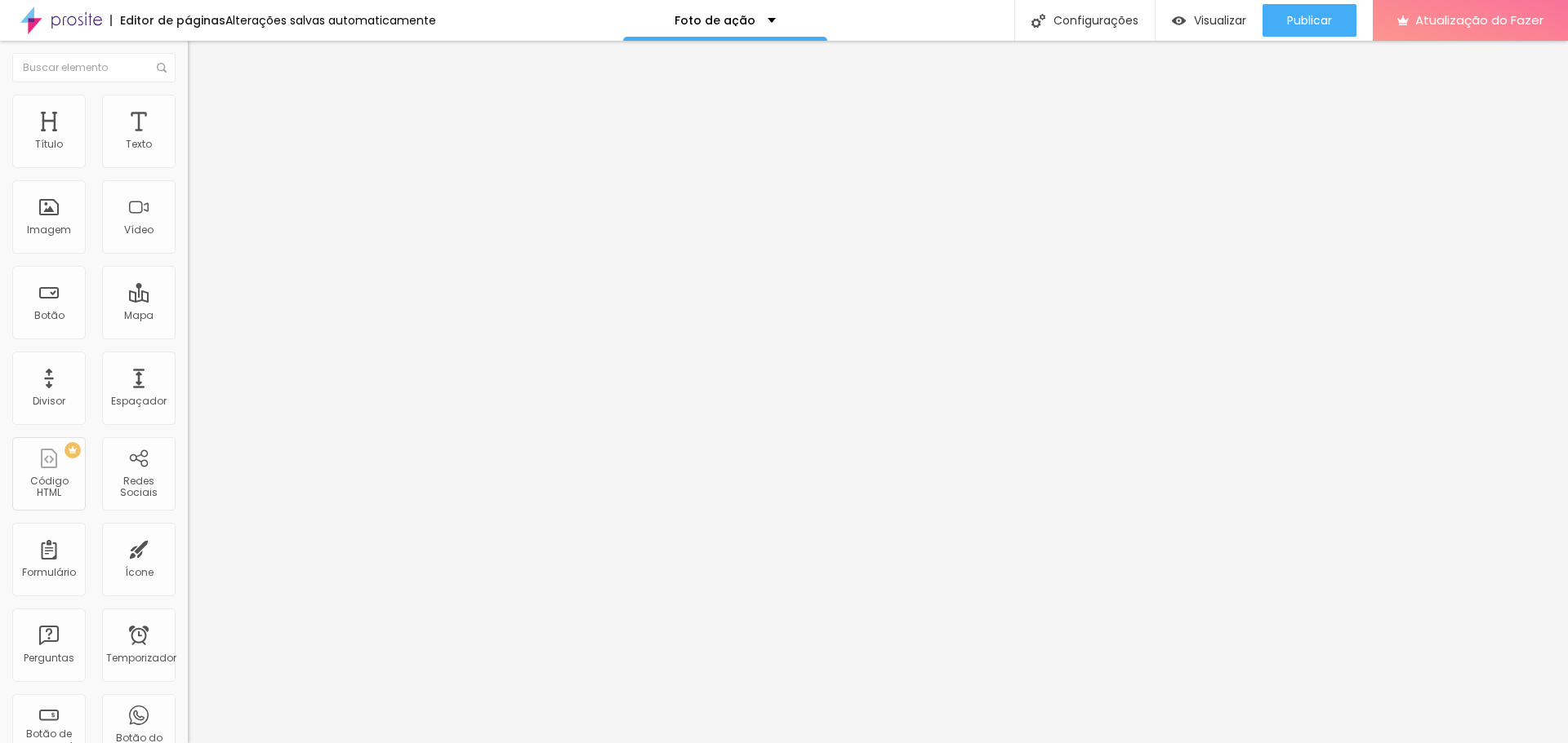
type input "21"
type input "27"
type input "35"
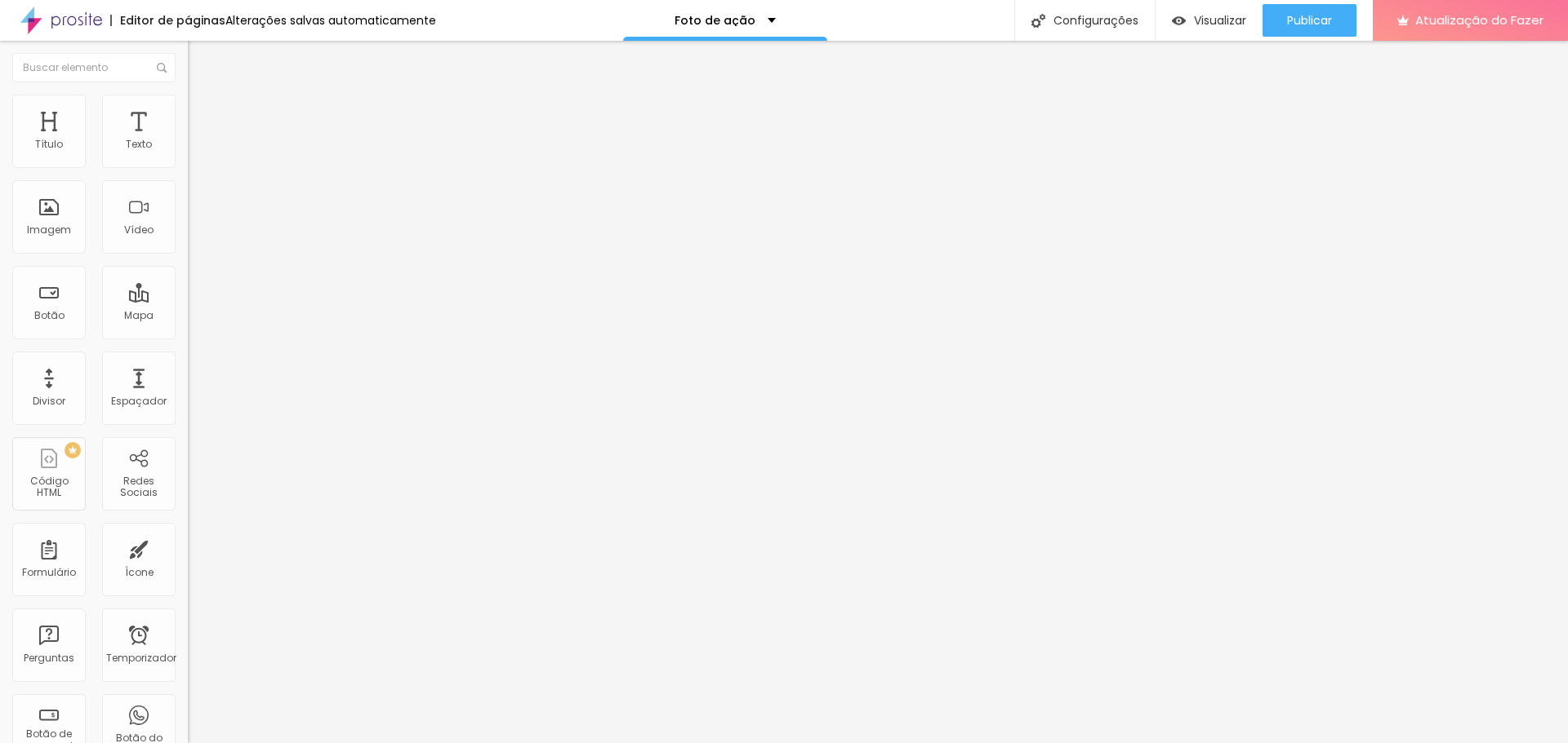
type input "35"
type input "38"
drag, startPoint x: 50, startPoint y: 192, endPoint x: 318, endPoint y: 216, distance: 269.1
click at [293, 547] on input "range" at bounding box center [241, 553] width 106 height 13
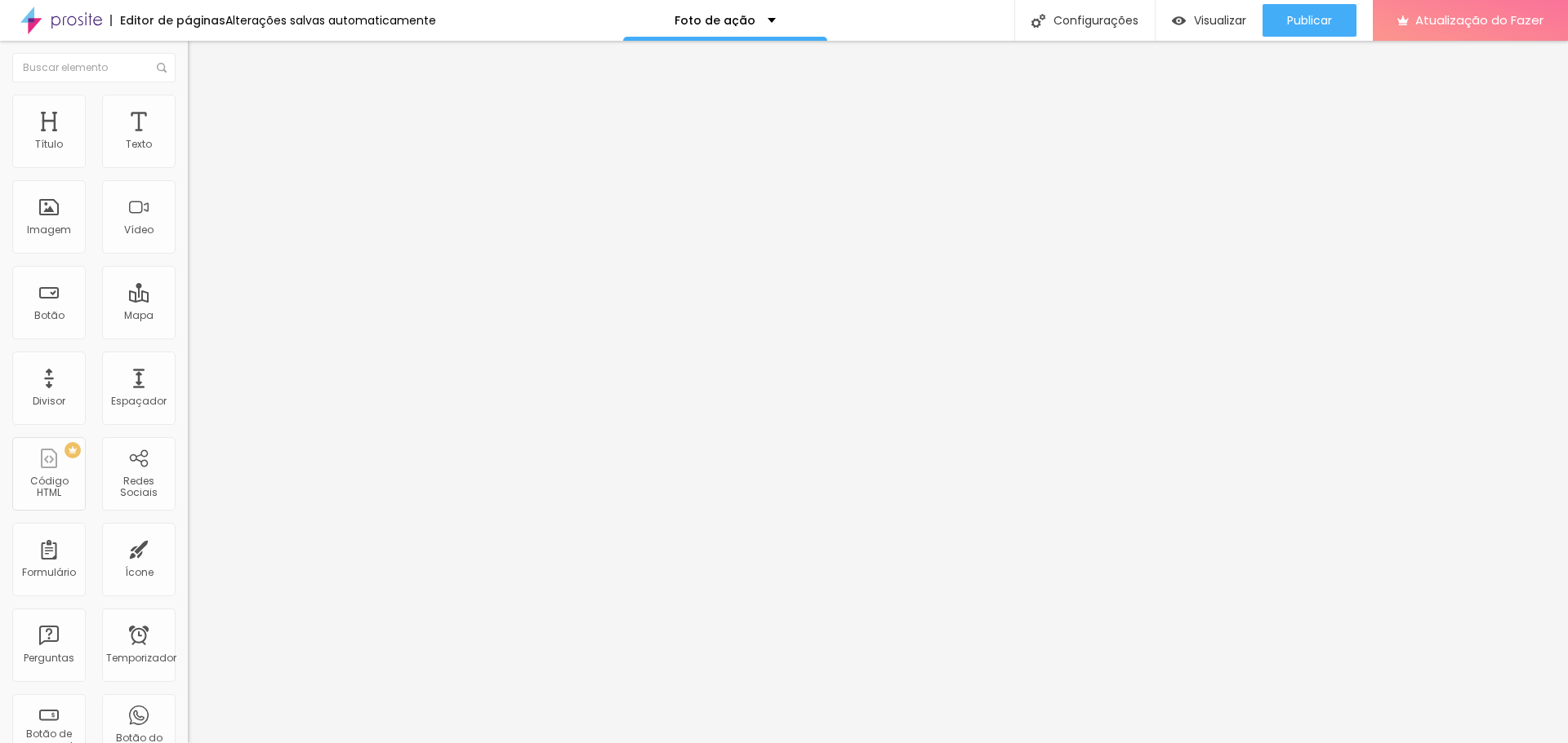
click at [188, 95] on li "Conteúdo" at bounding box center [282, 86] width 188 height 17
click at [277, 137] on img at bounding box center [282, 132] width 10 height 10
click at [188, 150] on div at bounding box center [282, 143] width 188 height 13
click at [188, 161] on img at bounding box center [194, 156] width 12 height 12
click at [203, 113] on font "Estilo" at bounding box center [215, 106] width 25 height 14
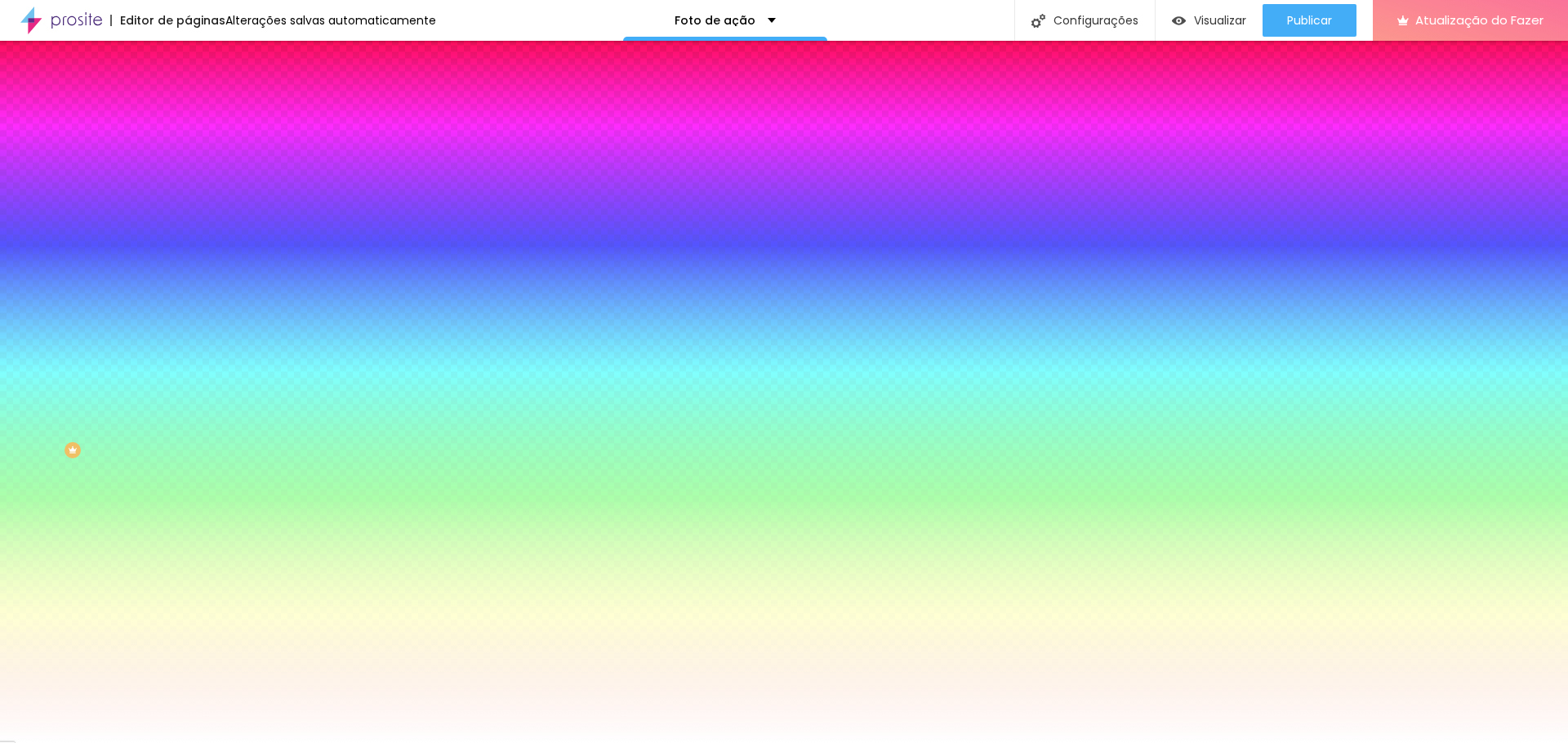
click at [188, 111] on li "Avançado" at bounding box center [282, 118] width 188 height 17
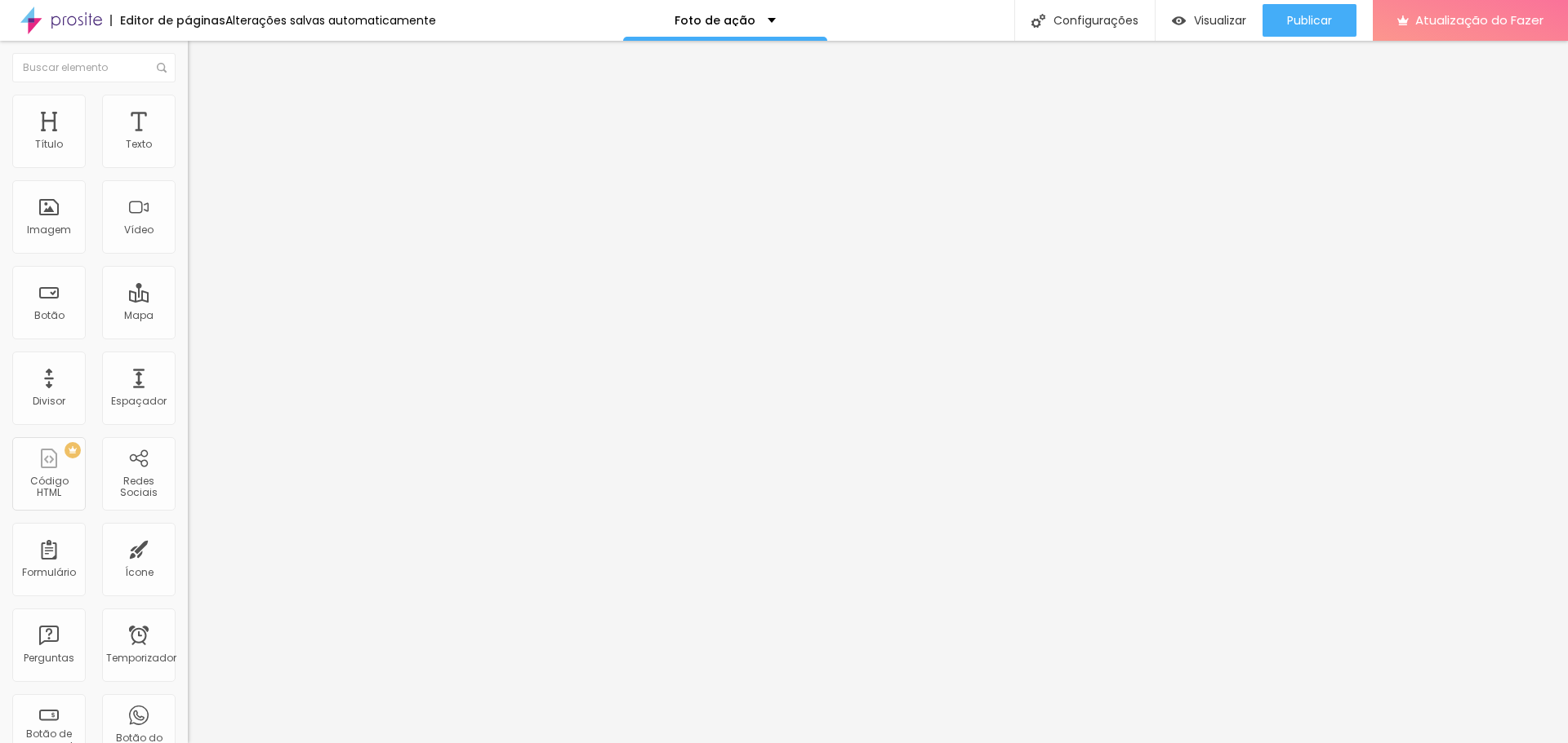
click at [188, 420] on div "Editar nulo Conteúdo Estilo Avançado Texto COMPRAR FOTO Alinhamento Tamanho Gra…" at bounding box center [282, 393] width 188 height 703
click at [188, 162] on img at bounding box center [194, 156] width 12 height 12
click at [188, 109] on li "Estilo" at bounding box center [282, 103] width 188 height 17
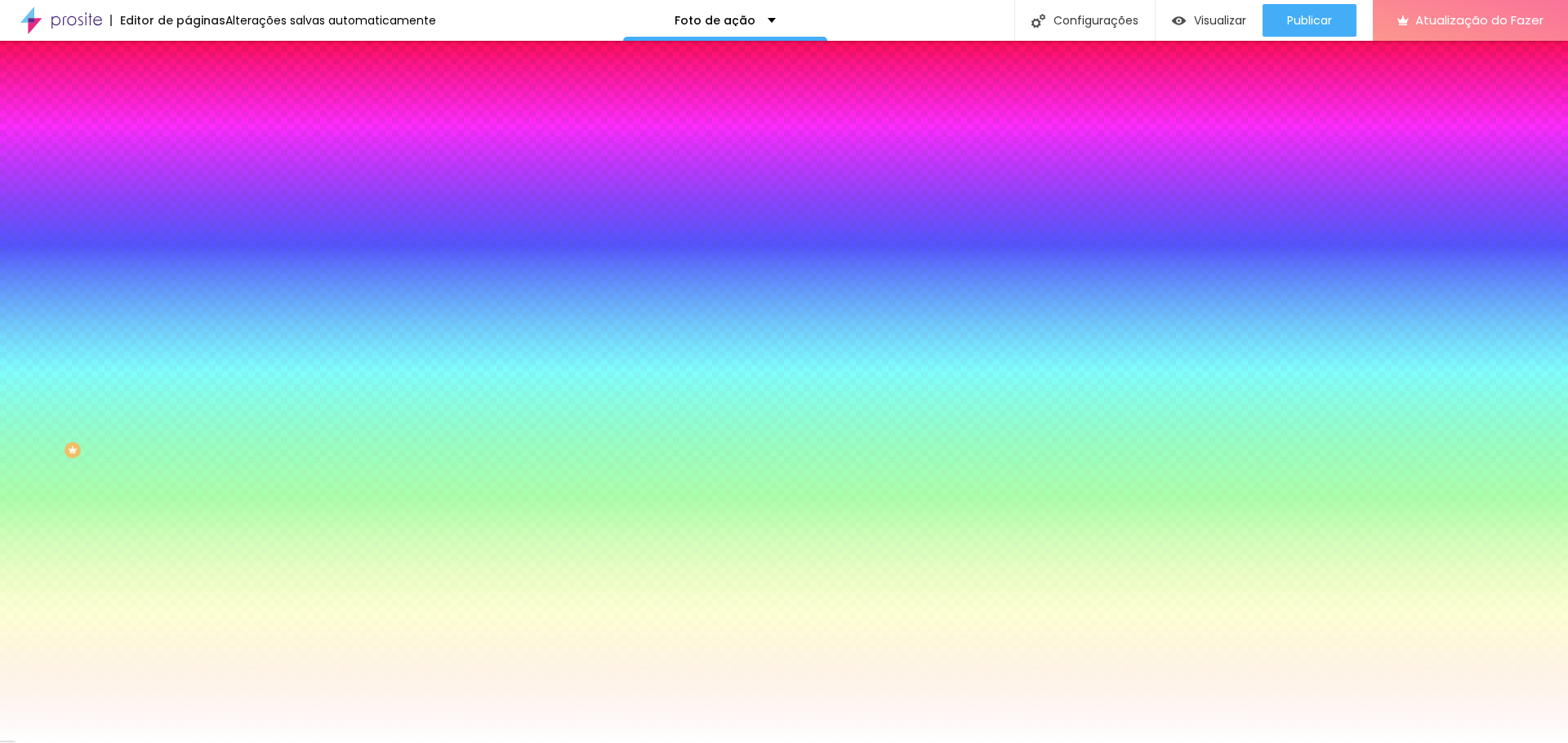
click at [188, 163] on input "#FFFFFF" at bounding box center [286, 163] width 196 height 17
drag, startPoint x: 172, startPoint y: 163, endPoint x: 47, endPoint y: 152, distance: 125.5
click at [188, 152] on div "Cor de fundo Voltar ao padrão #FFFFFF" at bounding box center [282, 150] width 188 height 45
paste input
click at [203, 116] on font "Avançado" at bounding box center [229, 122] width 54 height 14
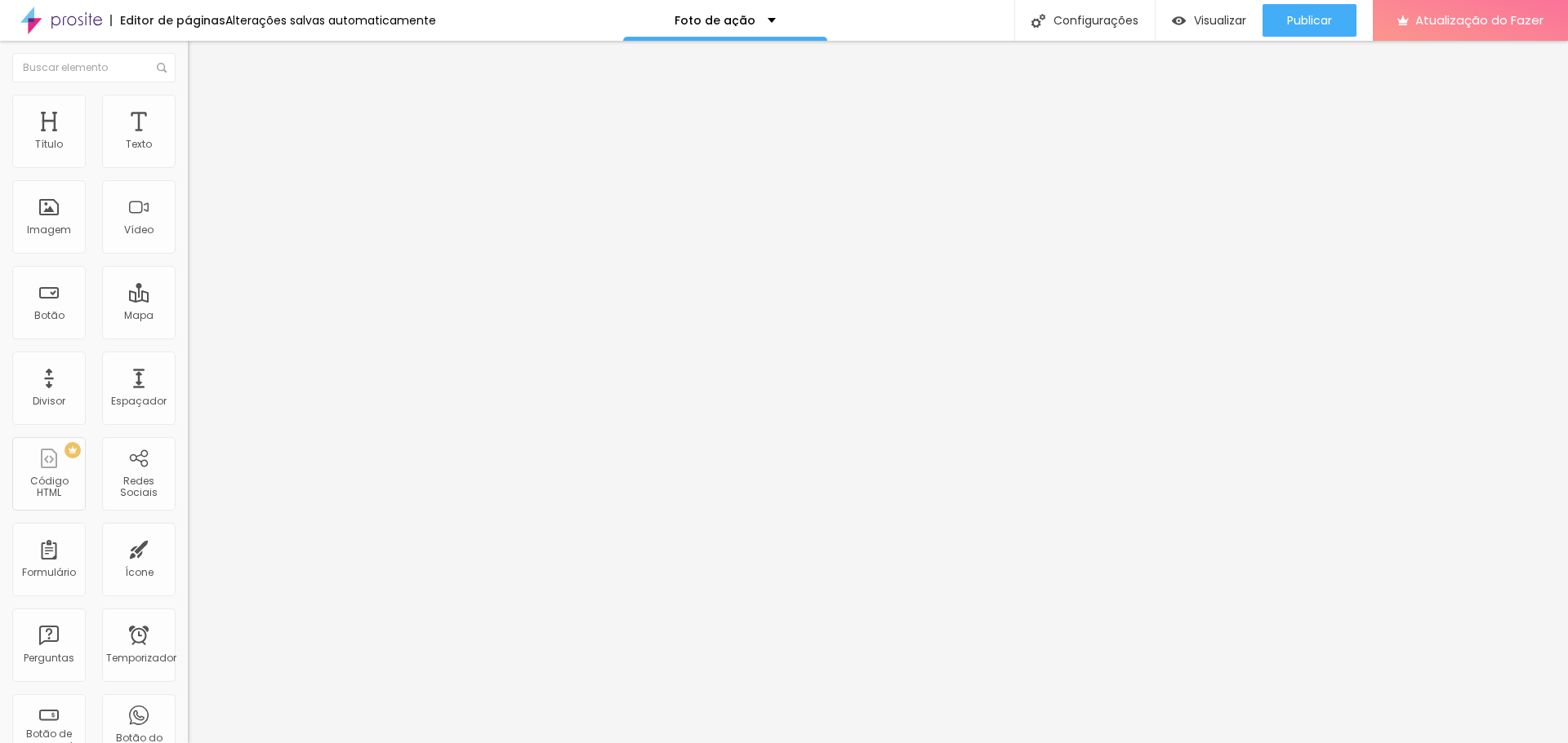
click at [200, 62] on div "Editar nulo" at bounding box center [242, 59] width 85 height 13
click at [1067, 25] on font "Configurações" at bounding box center [1095, 21] width 85 height 17
click at [1199, 24] on font "Visualizar" at bounding box center [1219, 21] width 52 height 17
click at [188, 109] on li "Estilo" at bounding box center [282, 103] width 188 height 17
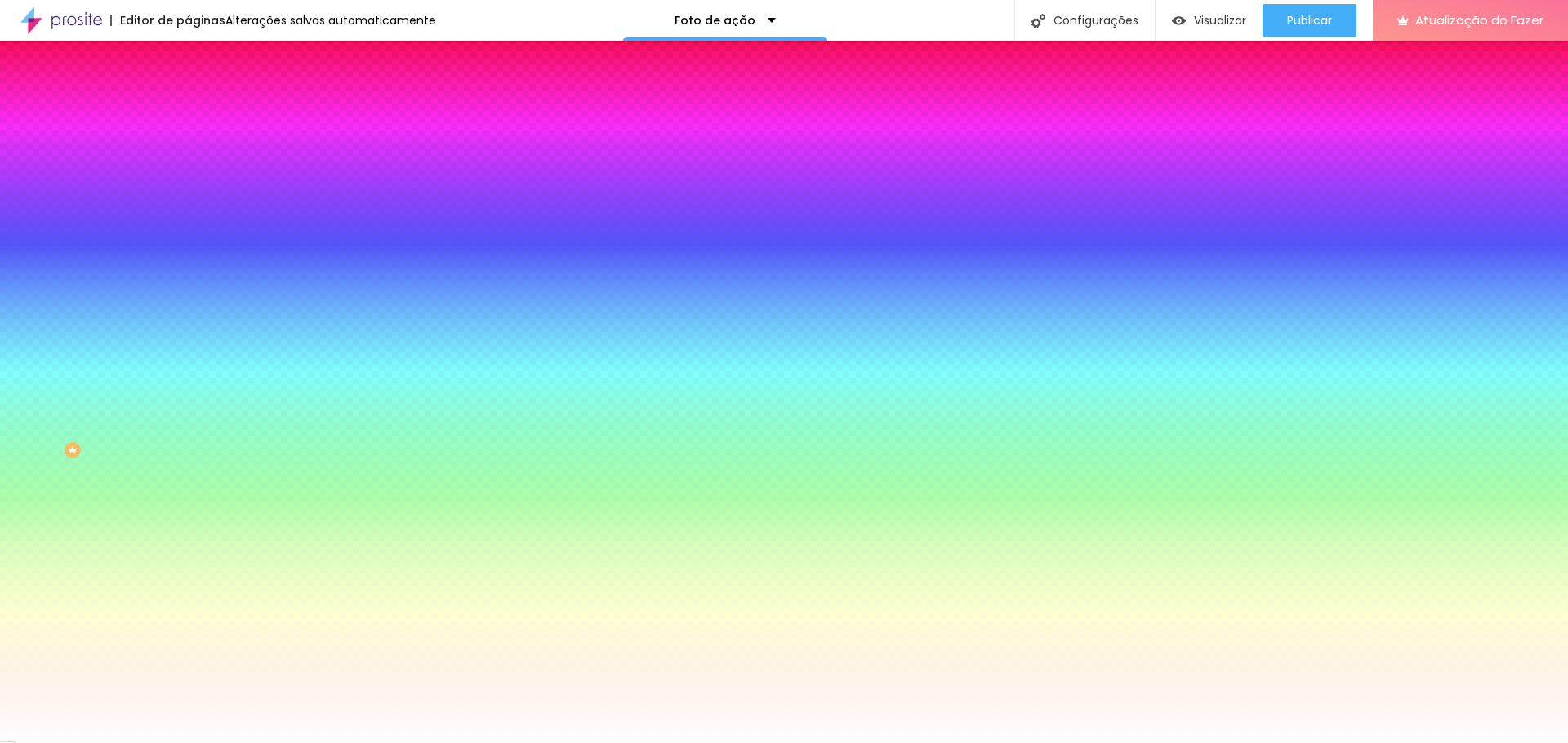
click at [188, 111] on li "Avançado" at bounding box center [282, 118] width 188 height 17
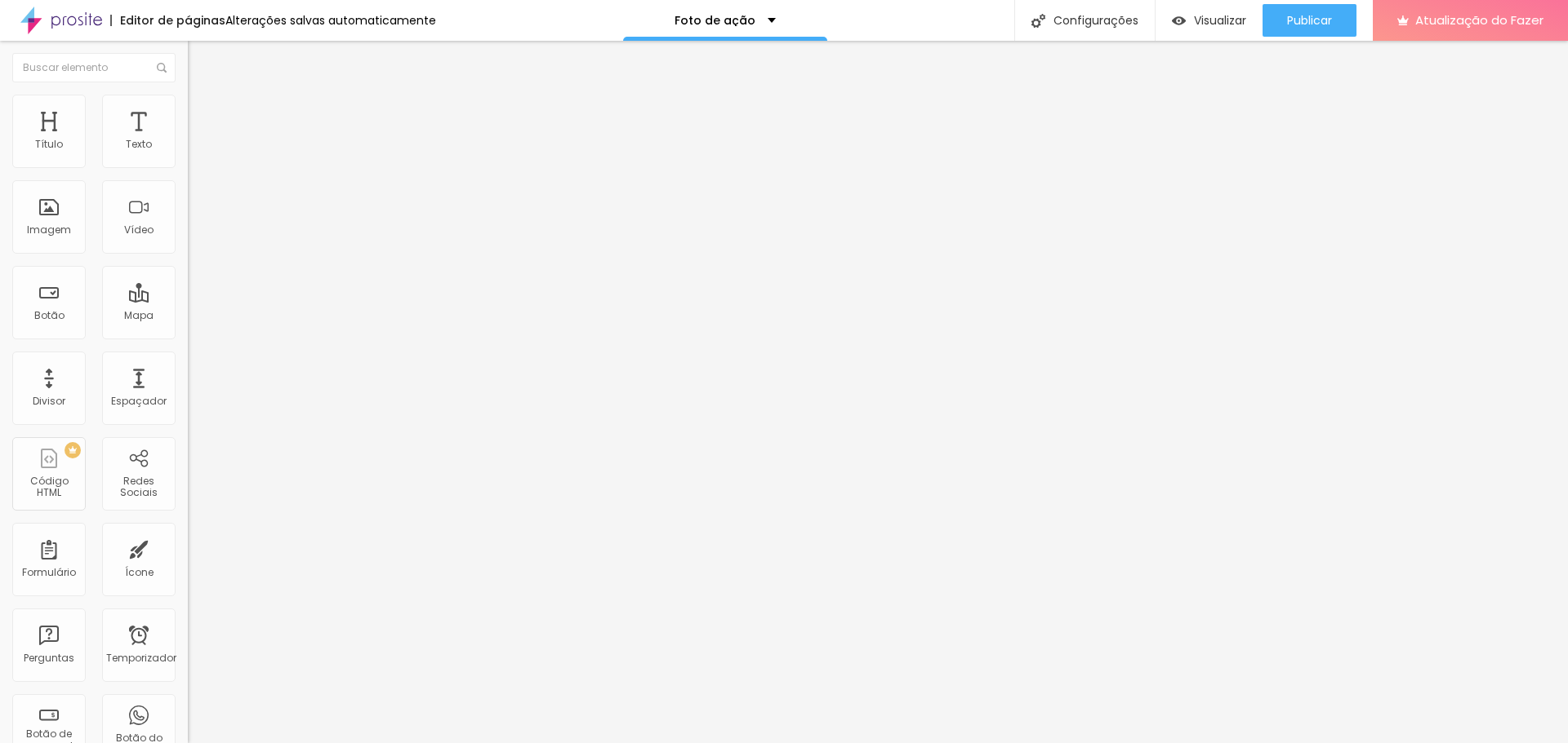
drag, startPoint x: 67, startPoint y: 162, endPoint x: -23, endPoint y: 181, distance: 92.0
click at [188, 316] on input "range" at bounding box center [241, 322] width 106 height 13
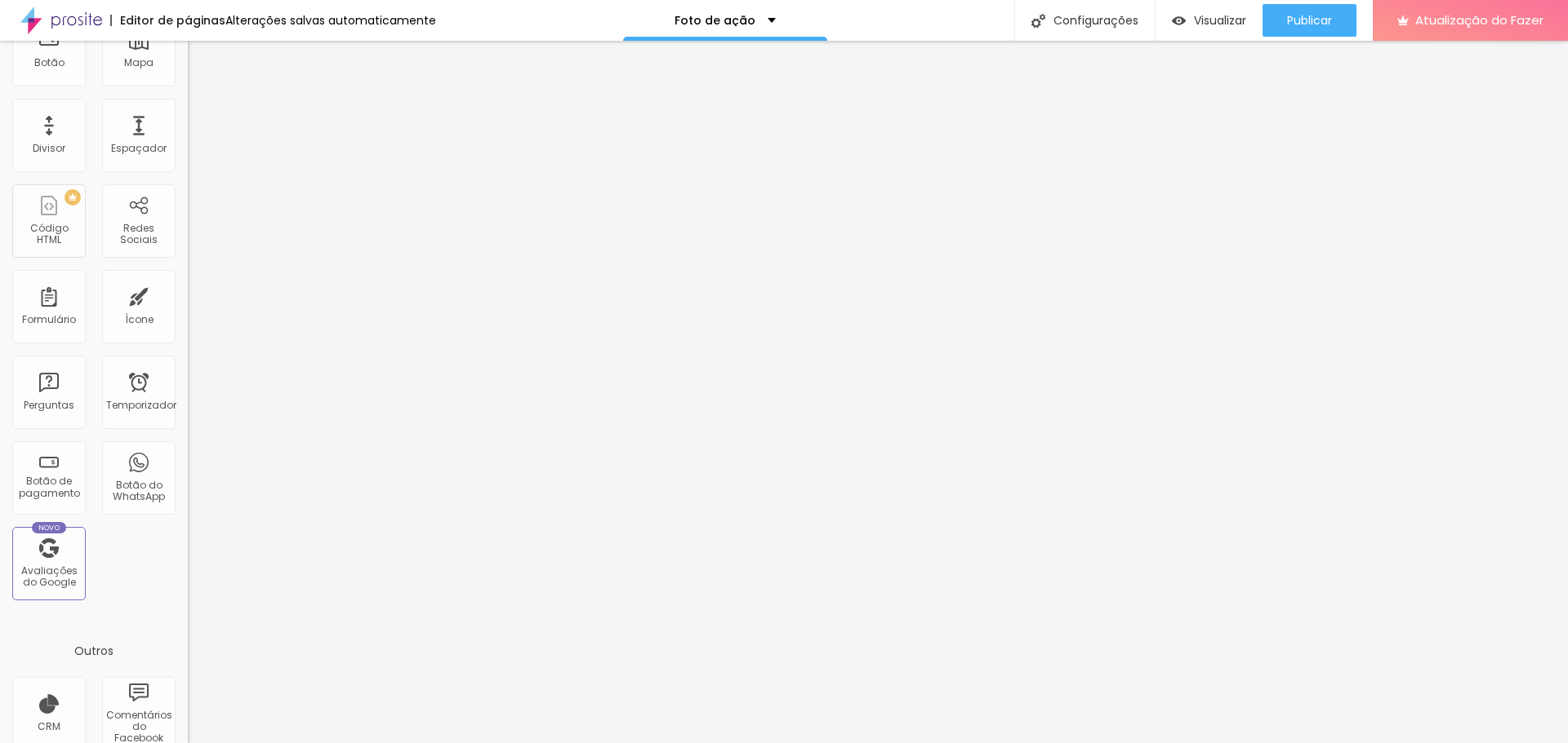
scroll to position [358, 0]
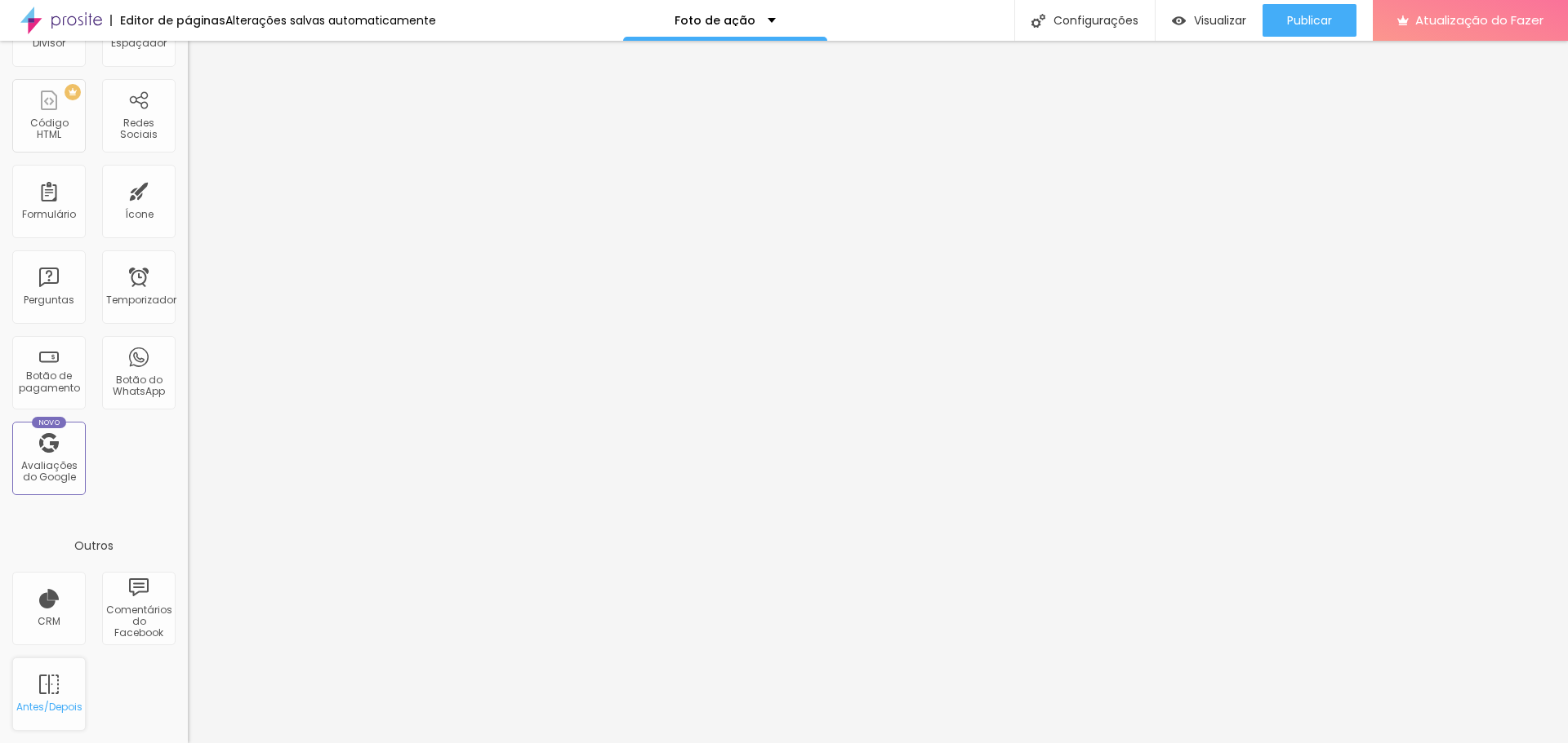
click at [65, 689] on div "Antes/Depois" at bounding box center [49, 694] width 73 height 73
click at [48, 687] on div "Antes/Depois" at bounding box center [49, 694] width 73 height 73
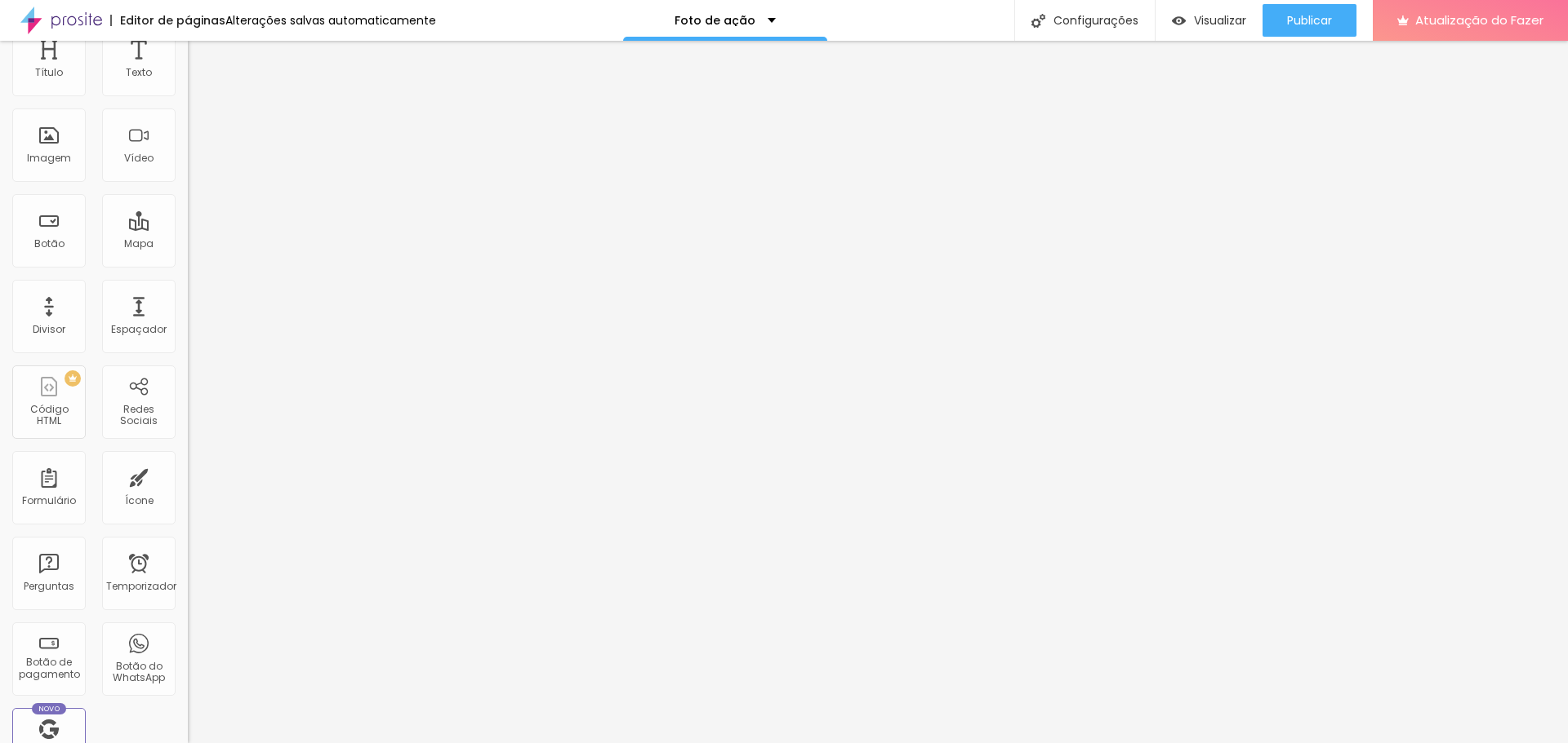
scroll to position [32, 0]
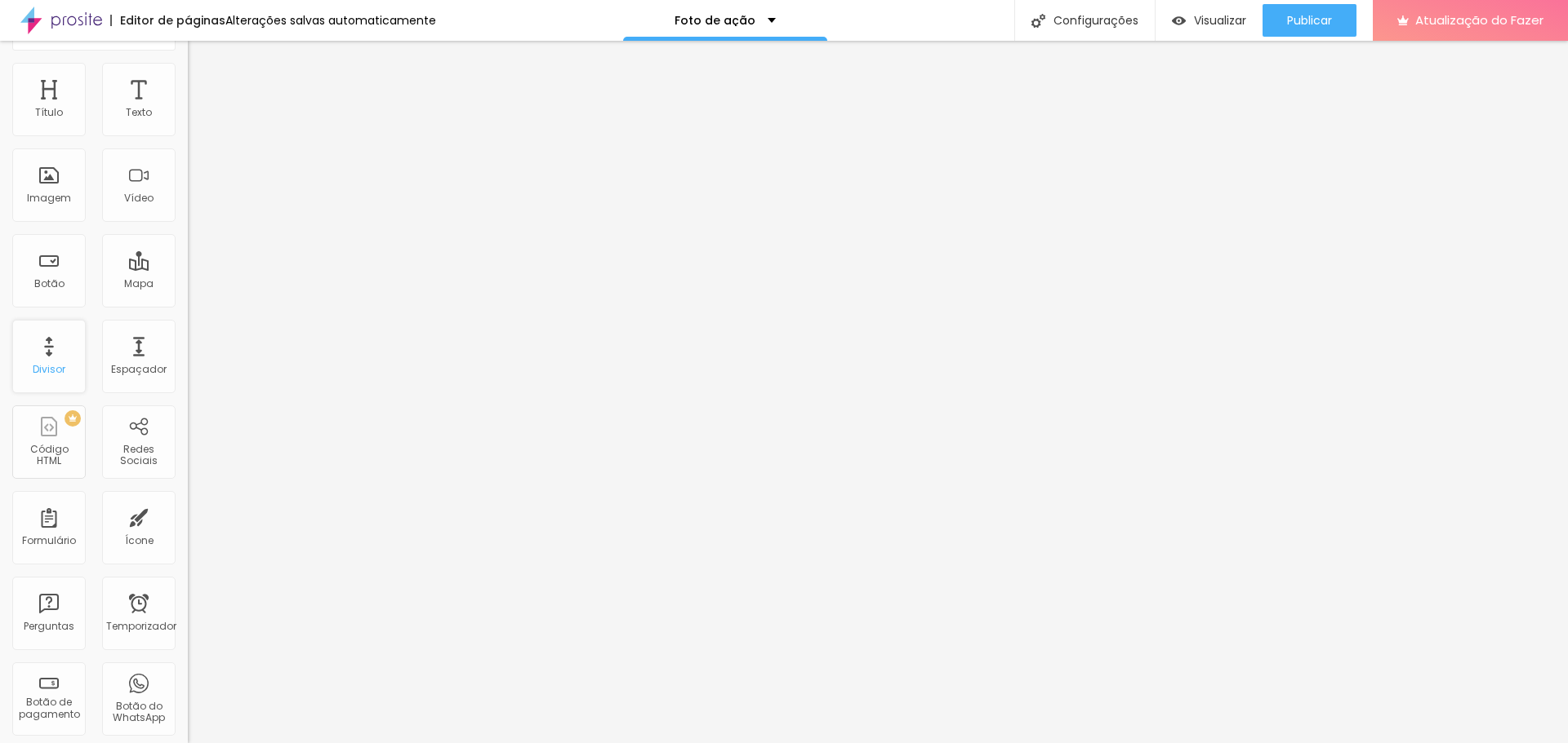
click at [38, 371] on font "Divisor" at bounding box center [48, 369] width 32 height 14
click at [54, 332] on div "Divisor" at bounding box center [49, 356] width 73 height 73
click at [46, 244] on div "Botão" at bounding box center [49, 270] width 73 height 73
click at [46, 271] on div "Botão" at bounding box center [49, 270] width 73 height 73
click at [51, 189] on div "Imagem" at bounding box center [49, 185] width 73 height 73
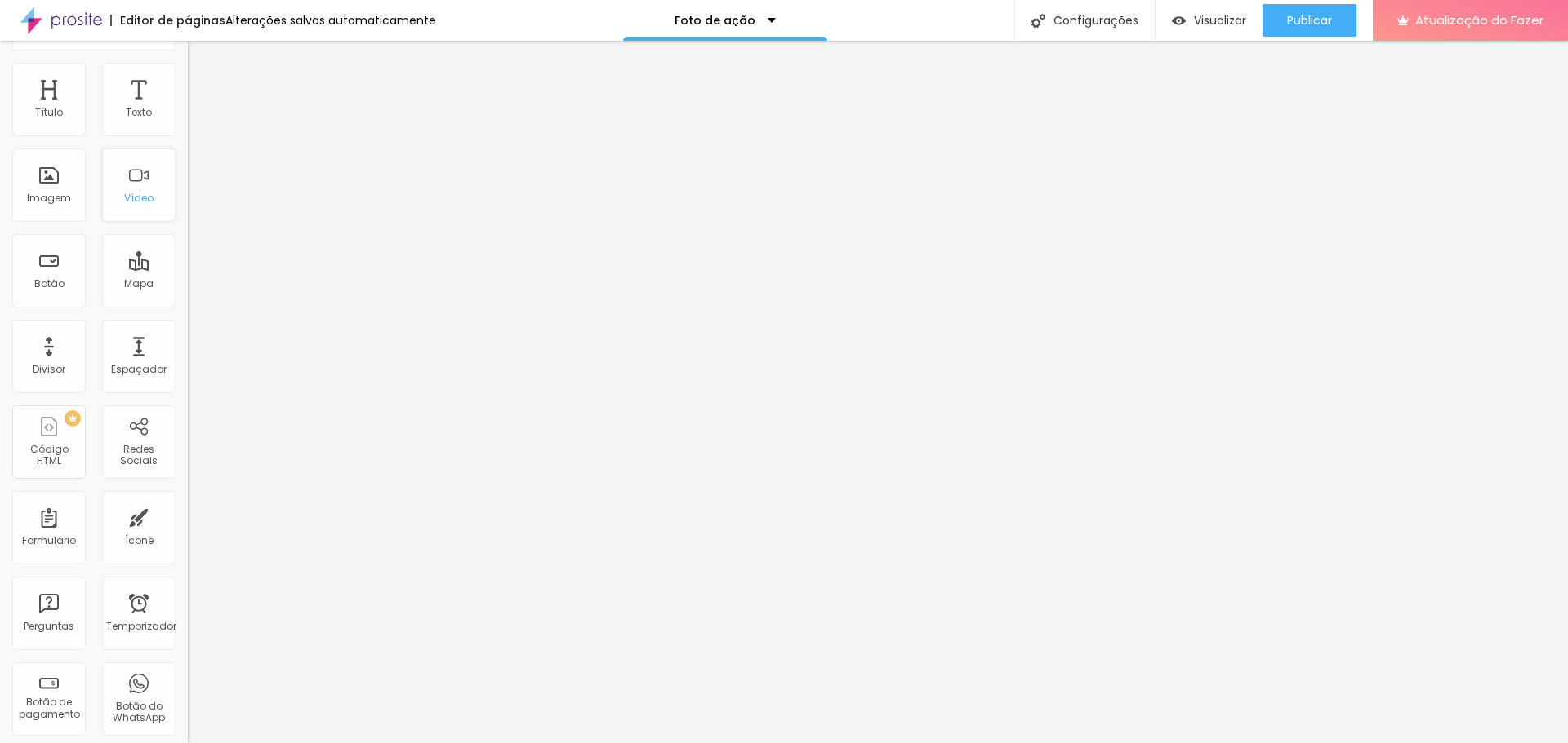
click at [127, 172] on div "Vídeo" at bounding box center [138, 185] width 73 height 73
drag, startPoint x: 126, startPoint y: 135, endPoint x: 77, endPoint y: 120, distance: 51.2
click at [125, 134] on div "Texto" at bounding box center [138, 99] width 73 height 73
click at [39, 117] on font "Título" at bounding box center [49, 113] width 27 height 14
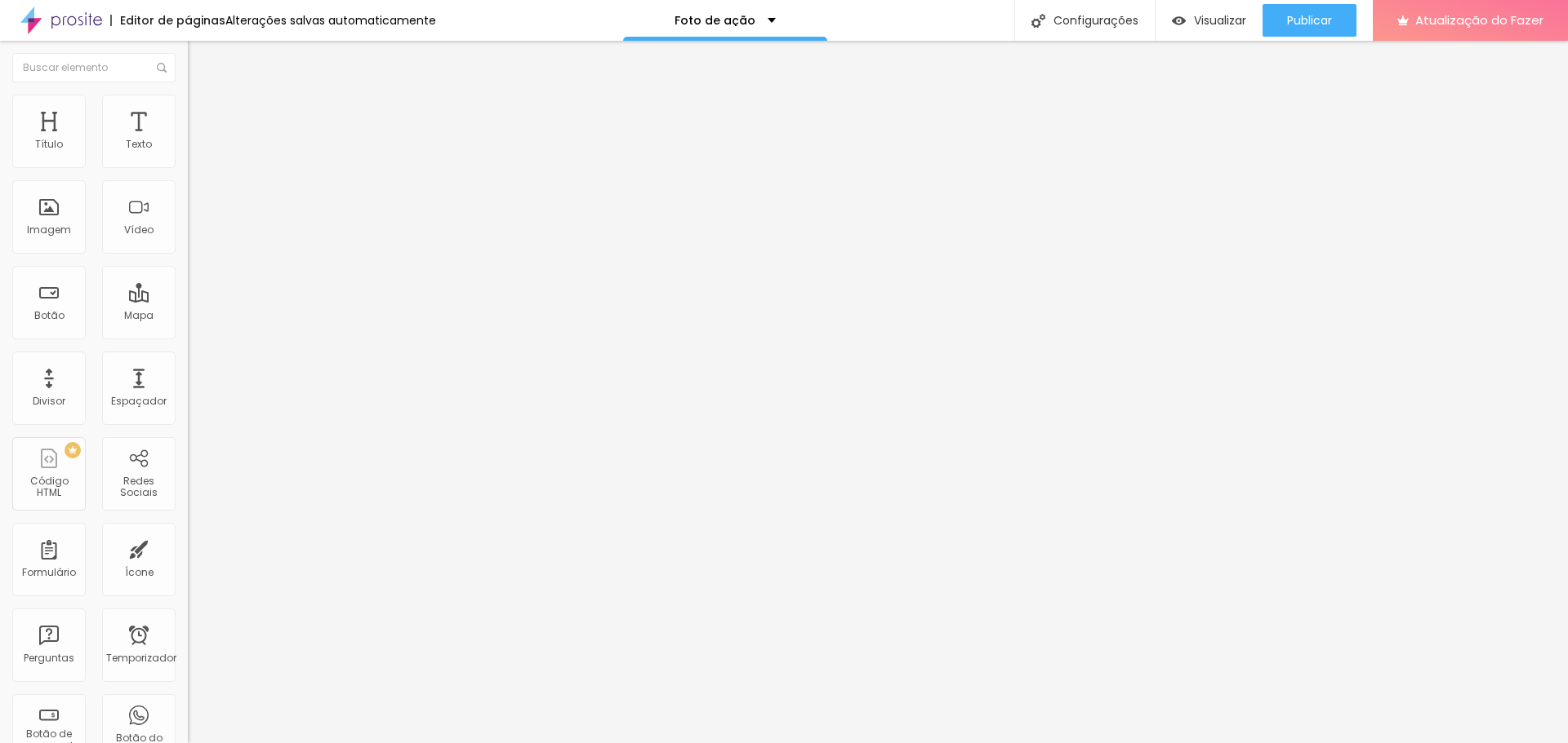
click at [202, 23] on font "Editor de páginas" at bounding box center [173, 21] width 106 height 17
click at [302, 23] on font "Alterações salvas automaticamente" at bounding box center [330, 21] width 211 height 17
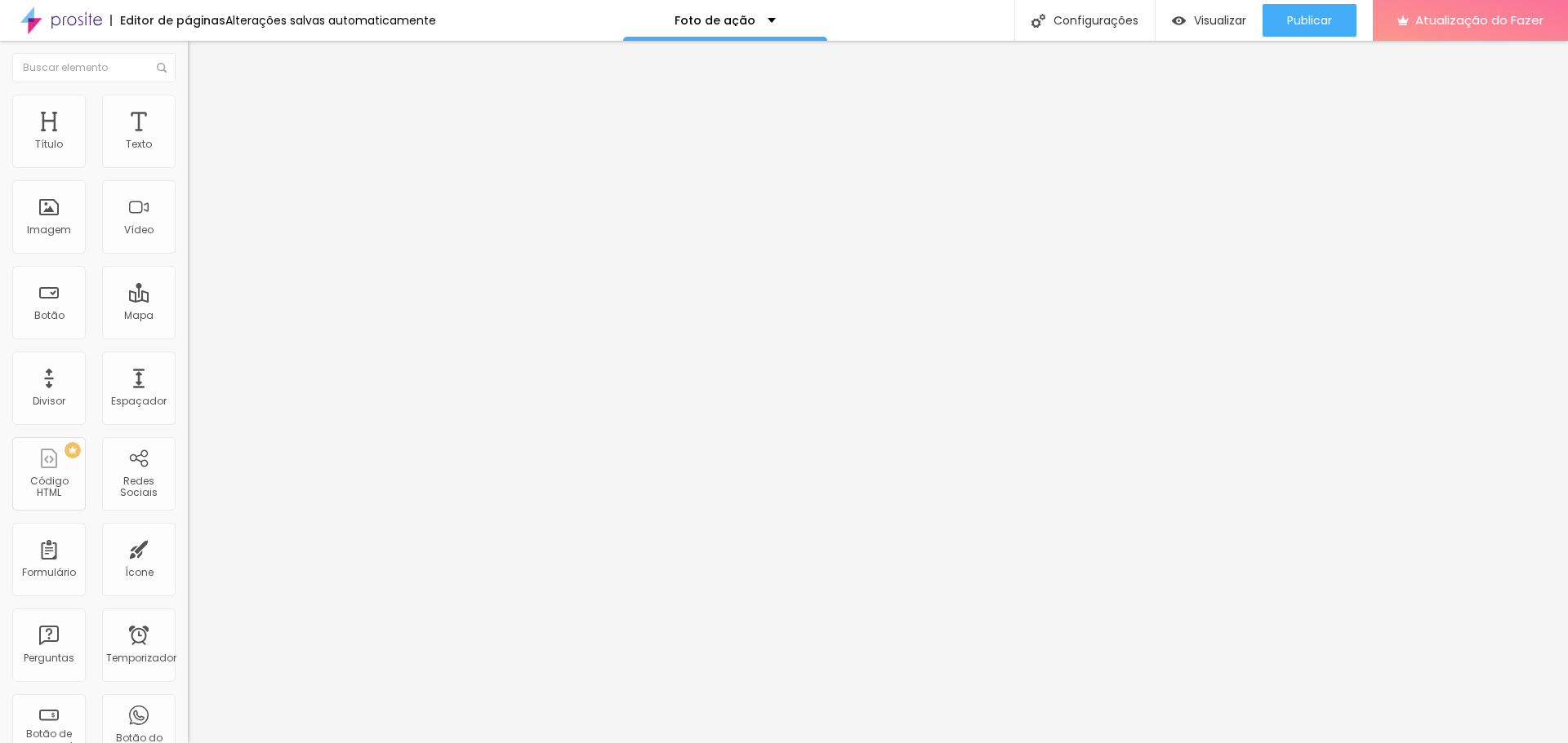
click at [333, 20] on font "Alterações salvas automaticamente" at bounding box center [330, 21] width 211 height 17
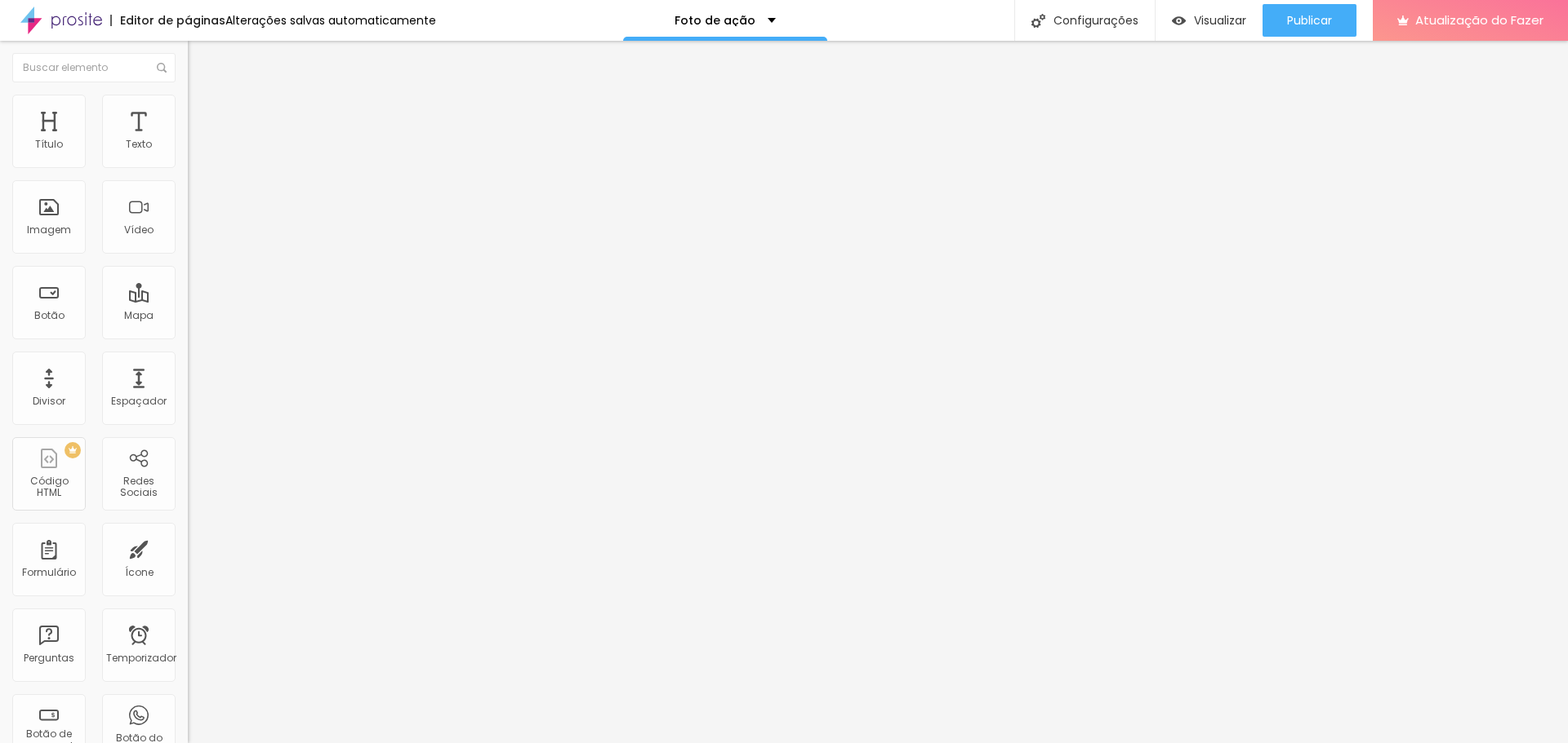
click at [768, 17] on div "Foto de ação" at bounding box center [725, 21] width 204 height 41
click at [682, 83] on font "foto de ação" at bounding box center [648, 75] width 81 height 18
click at [742, 27] on div "foto de ação" at bounding box center [708, 21] width 204 height 41
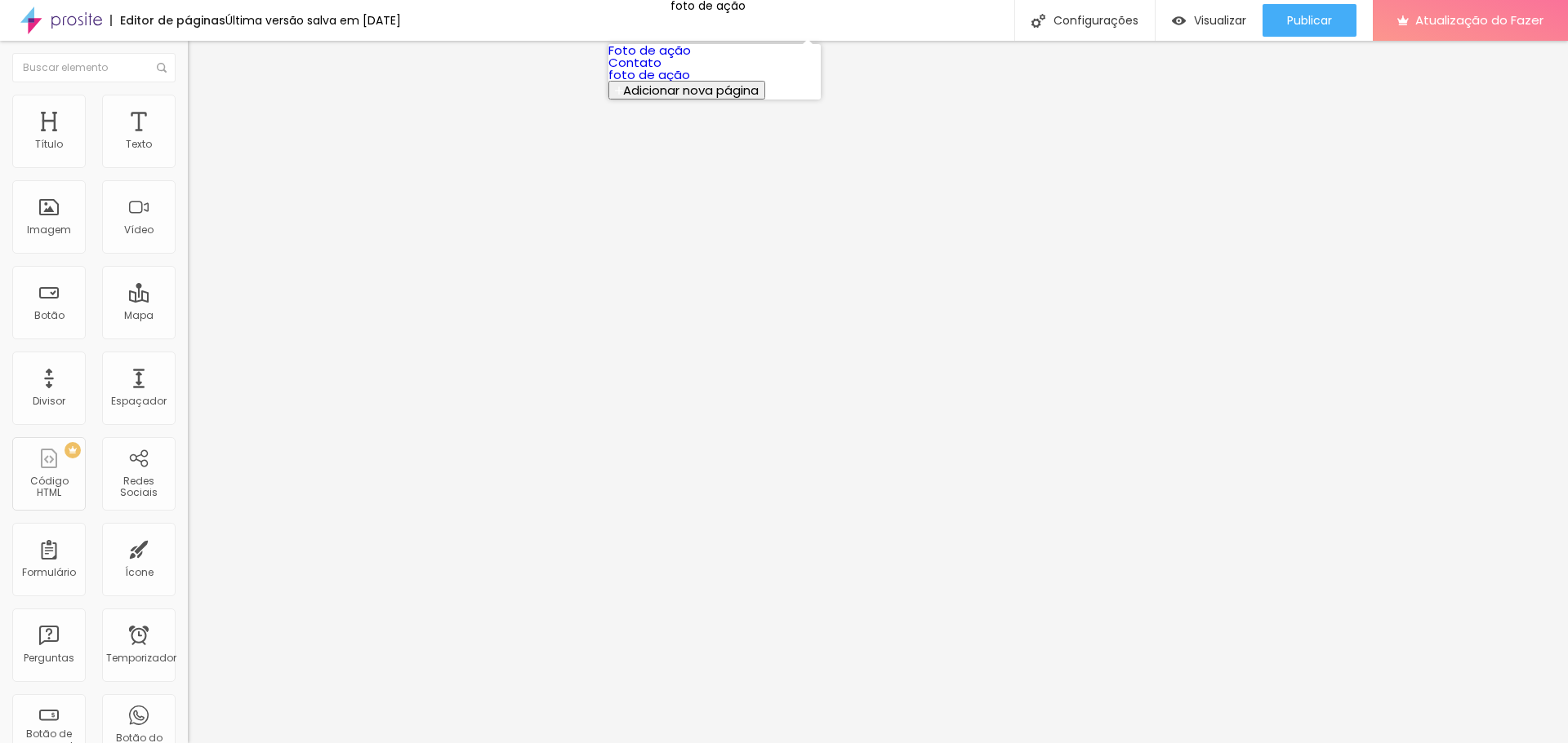
click at [690, 59] on font "Foto de ação" at bounding box center [649, 51] width 82 height 18
